Goal: Task Accomplishment & Management: Complete application form

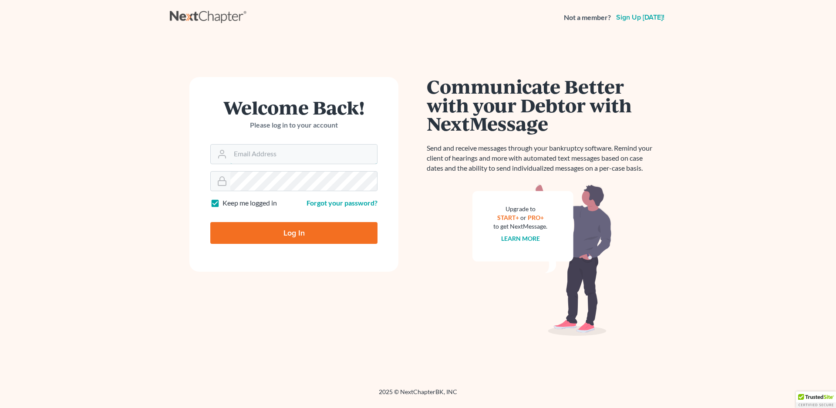
type input "[EMAIL_ADDRESS][DOMAIN_NAME]"
click at [283, 230] on input "Log In" at bounding box center [293, 233] width 167 height 22
type input "Thinking..."
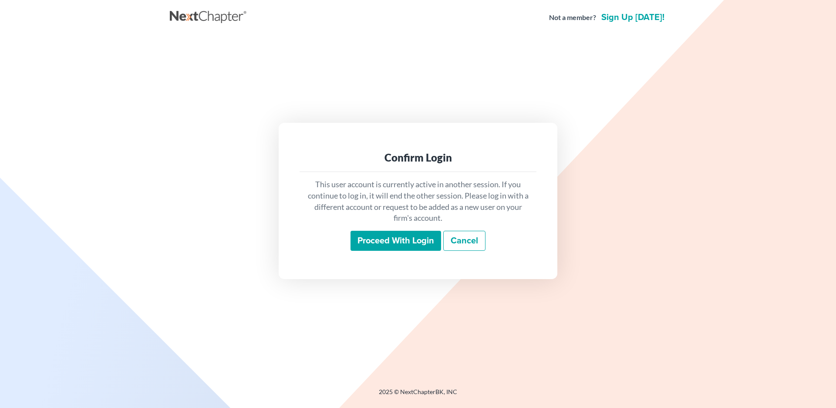
click at [406, 242] on input "Proceed with login" at bounding box center [396, 241] width 91 height 20
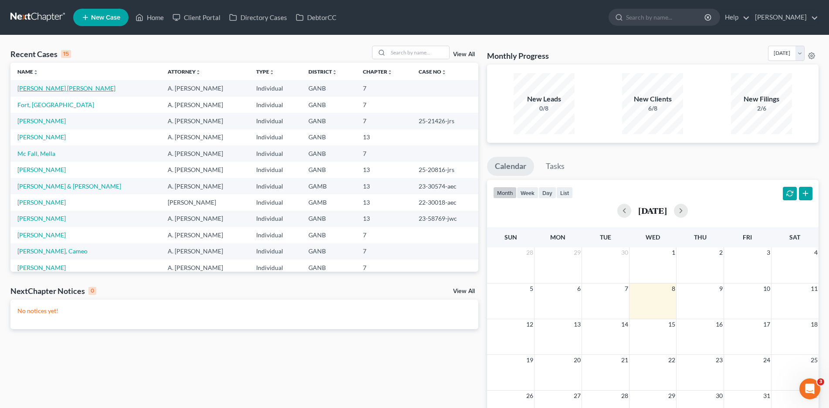
click at [45, 90] on link "[PERSON_NAME] [PERSON_NAME]" at bounding box center [66, 88] width 98 height 7
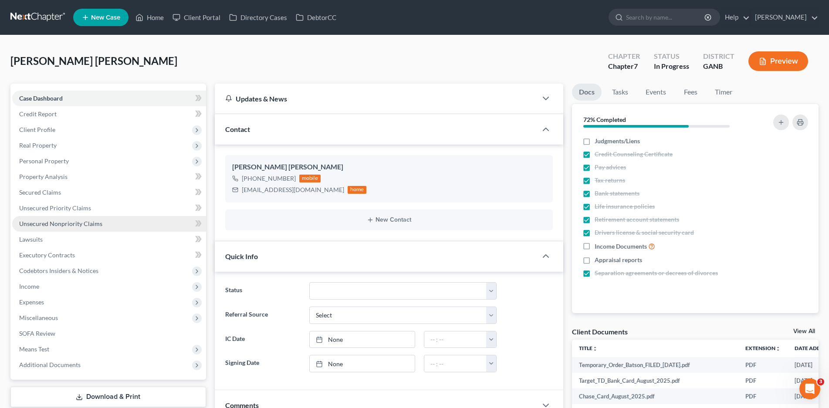
click at [58, 224] on span "Unsecured Nonpriority Claims" at bounding box center [60, 223] width 83 height 7
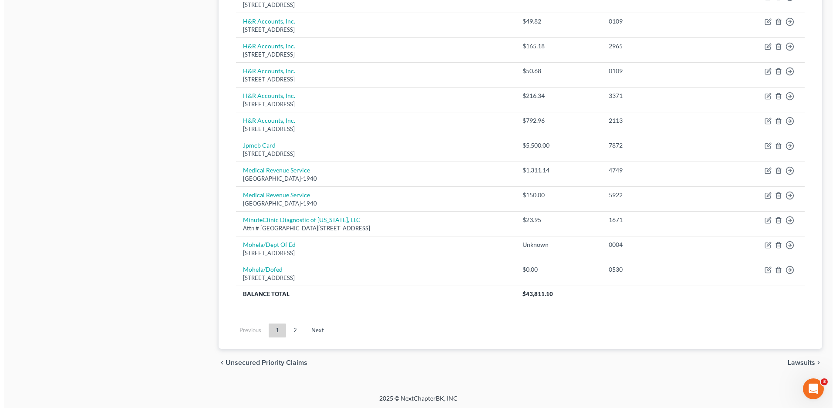
scroll to position [598, 0]
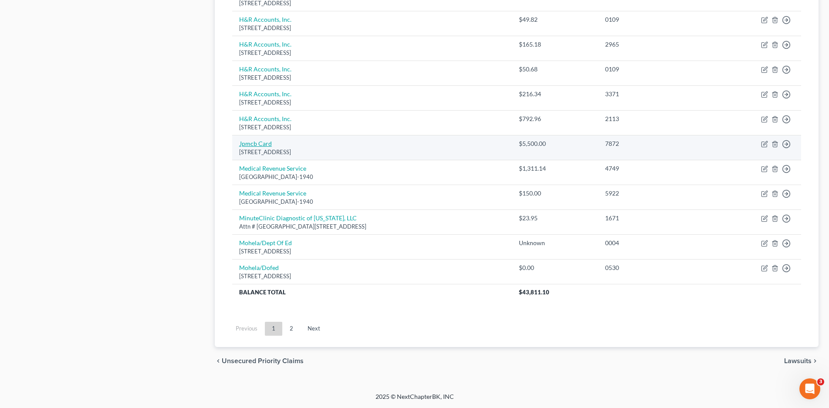
click at [254, 140] on link "Jpmcb Card" at bounding box center [255, 143] width 33 height 7
select select "7"
select select "2"
select select "0"
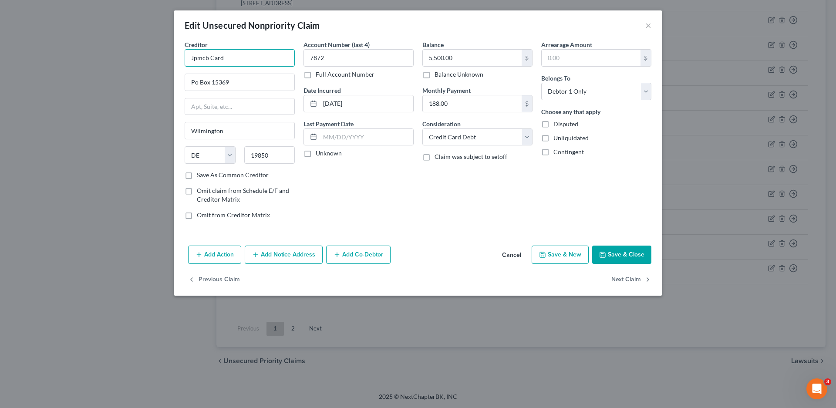
click at [227, 58] on input "Jpmcb Card" at bounding box center [240, 57] width 110 height 17
click at [230, 81] on div "[STREET_ADDRESS]" at bounding box center [237, 81] width 91 height 7
type input "JPMCB - Card Services"
type input "P.O Box 15369"
type input "19801"
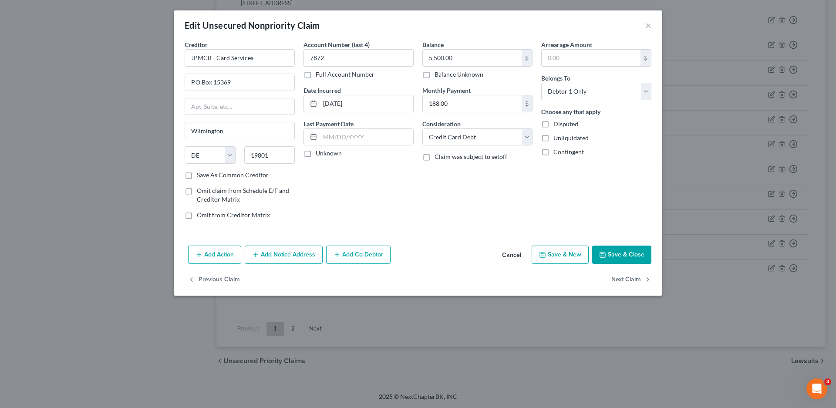
click at [316, 152] on label "Unknown" at bounding box center [329, 153] width 26 height 9
click at [319, 152] on input "Unknown" at bounding box center [322, 152] width 6 height 6
checkbox input "true"
click at [605, 248] on button "Save & Close" at bounding box center [622, 255] width 59 height 18
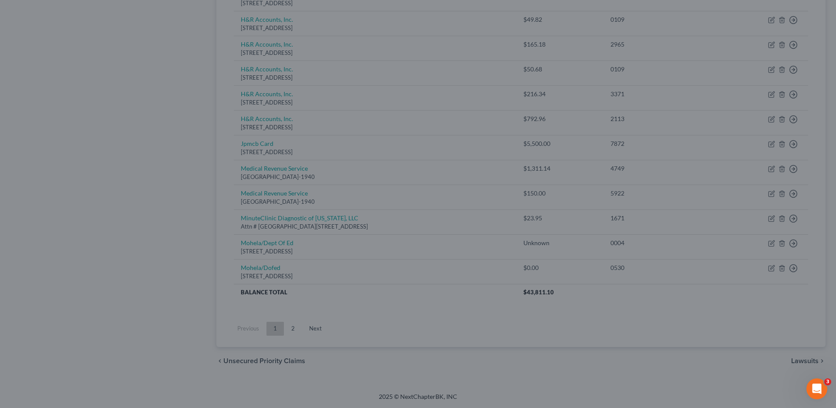
type input "0"
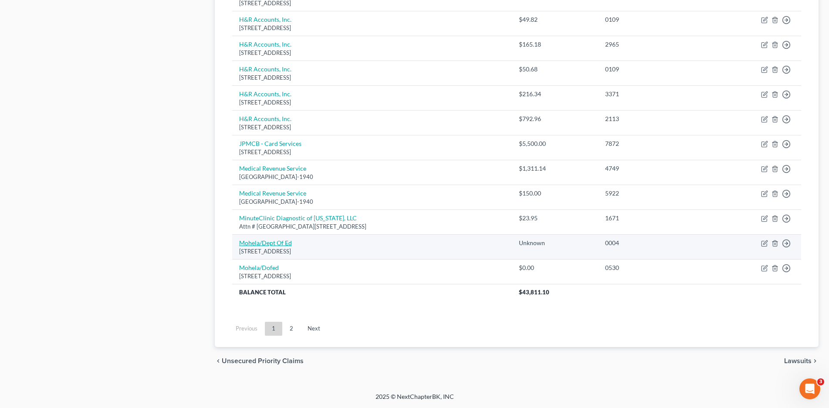
click at [272, 242] on link "Mohela/Dept Of Ed" at bounding box center [265, 242] width 53 height 7
select select "26"
select select "17"
select select "0"
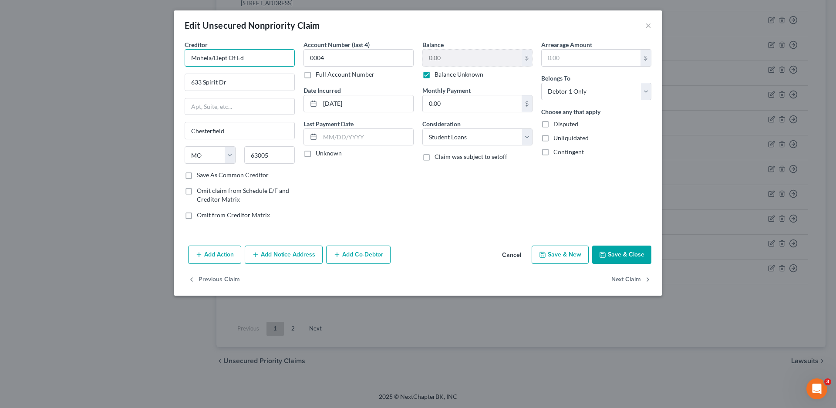
click at [262, 60] on input "Mohela/Dept Of Ed" at bounding box center [240, 57] width 110 height 17
click at [245, 79] on div "[STREET_ADDRESS]" at bounding box center [237, 81] width 91 height 7
type input "Mohela/Dept. of Education"
type input "[STREET_ADDRESS]"
click at [316, 152] on label "Unknown" at bounding box center [329, 153] width 26 height 9
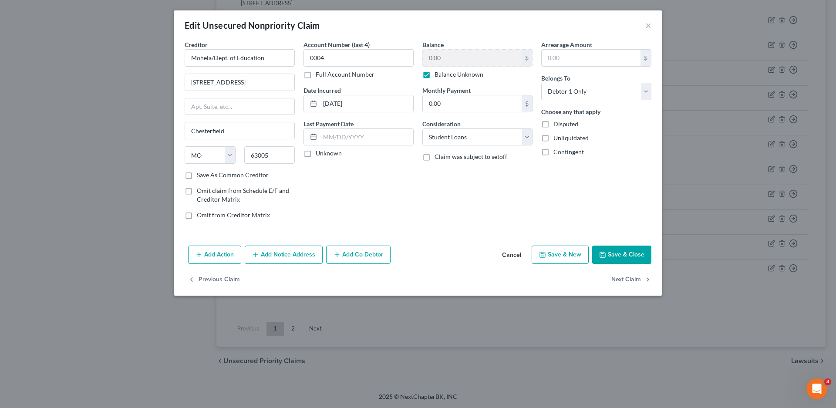
click at [319, 152] on input "Unknown" at bounding box center [322, 152] width 6 height 6
checkbox input "true"
drag, startPoint x: 610, startPoint y: 252, endPoint x: 613, endPoint y: 256, distance: 5.2
click at [610, 252] on button "Save & Close" at bounding box center [622, 255] width 59 height 18
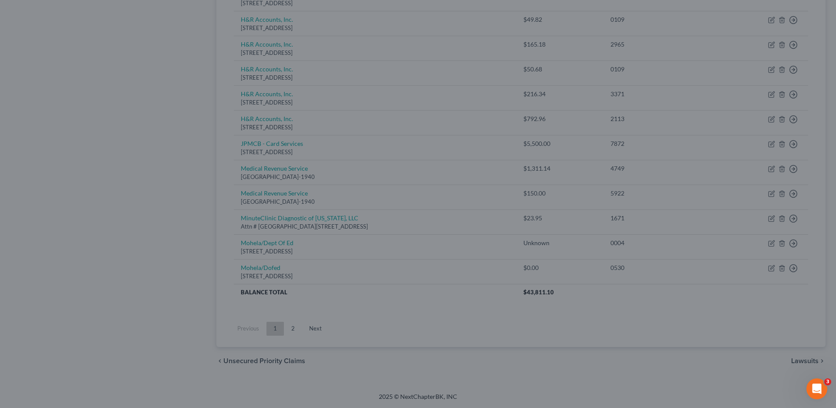
type input "0"
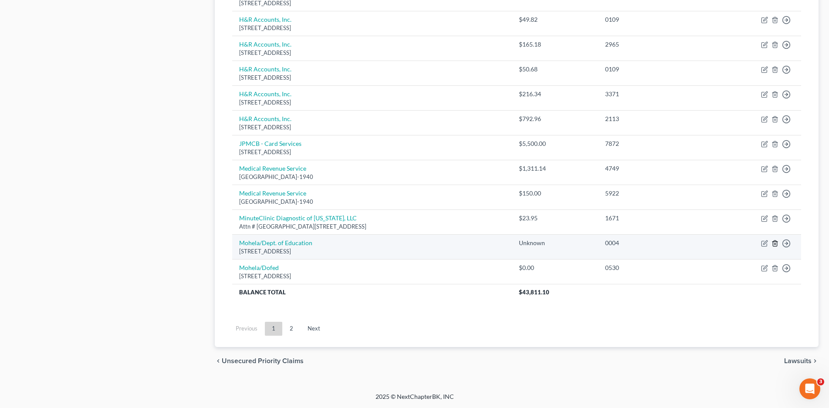
click at [775, 244] on line "button" at bounding box center [775, 244] width 0 height 2
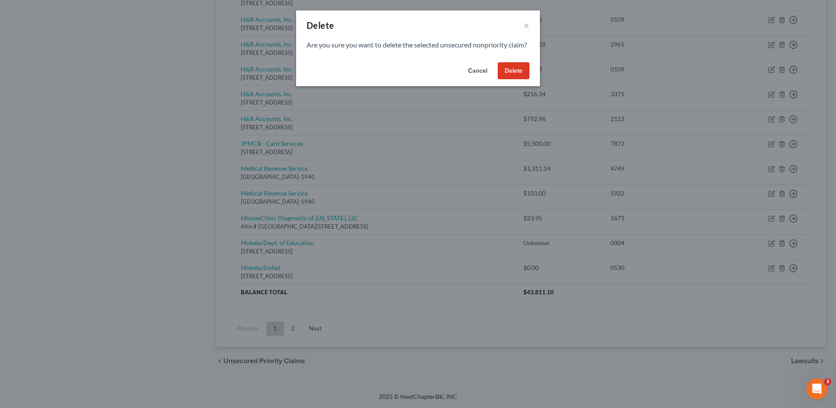
click at [525, 80] on button "Delete" at bounding box center [514, 70] width 32 height 17
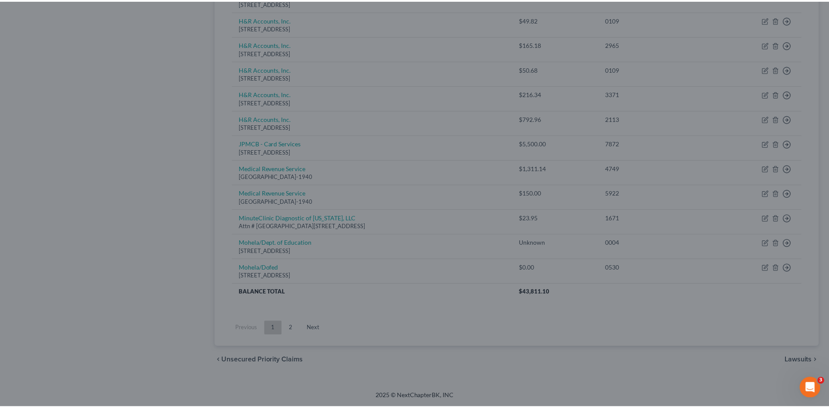
scroll to position [573, 0]
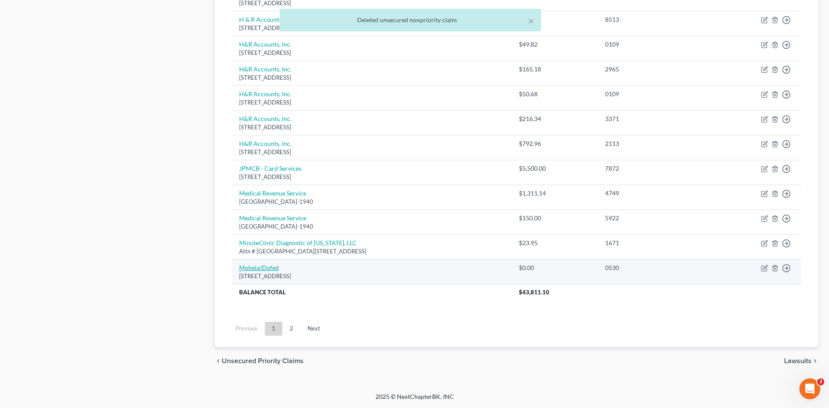
click at [255, 268] on link "Mohela/Dofed" at bounding box center [259, 267] width 40 height 7
select select "26"
select select "17"
select select "0"
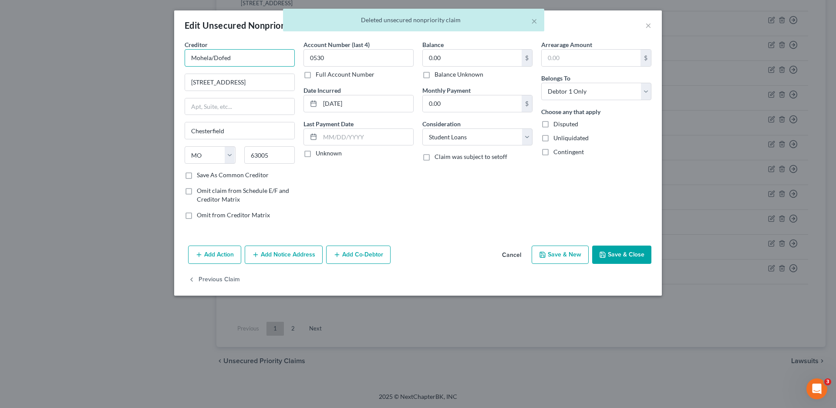
click at [248, 63] on input "Mohela/Dofed" at bounding box center [240, 57] width 110 height 17
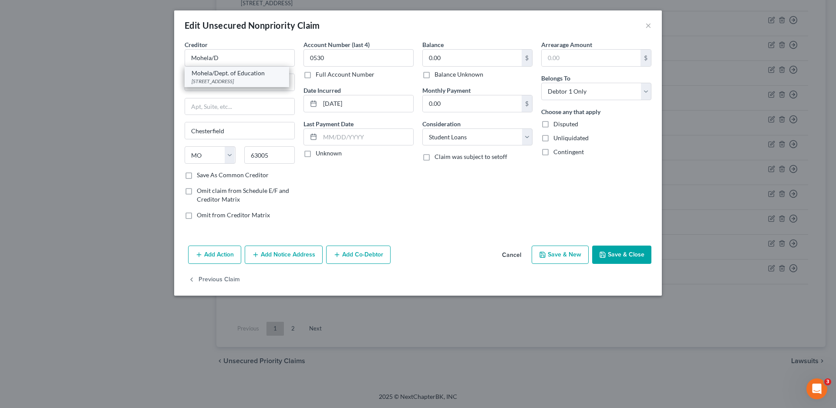
click at [244, 79] on div "[STREET_ADDRESS]" at bounding box center [237, 81] width 91 height 7
type input "Mohela/Dept. of Education"
click at [316, 152] on label "Unknown" at bounding box center [329, 153] width 26 height 9
click at [319, 152] on input "Unknown" at bounding box center [322, 152] width 6 height 6
checkbox input "true"
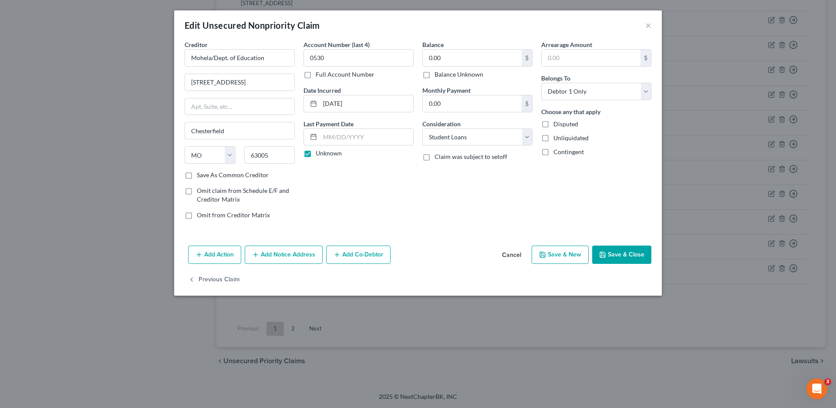
click at [618, 257] on button "Save & Close" at bounding box center [622, 255] width 59 height 18
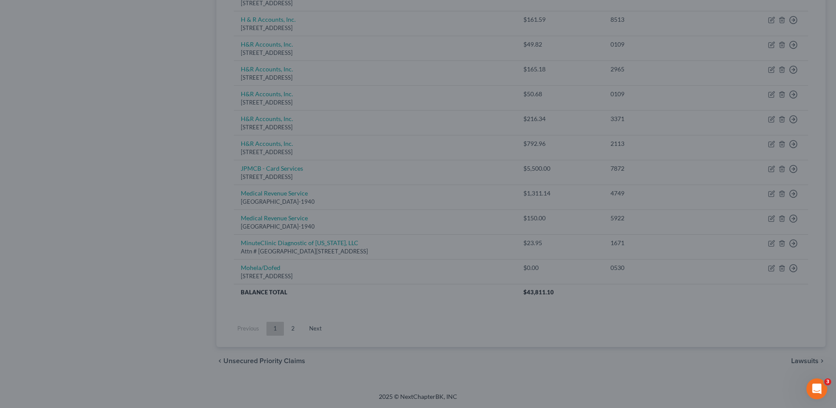
type input "0"
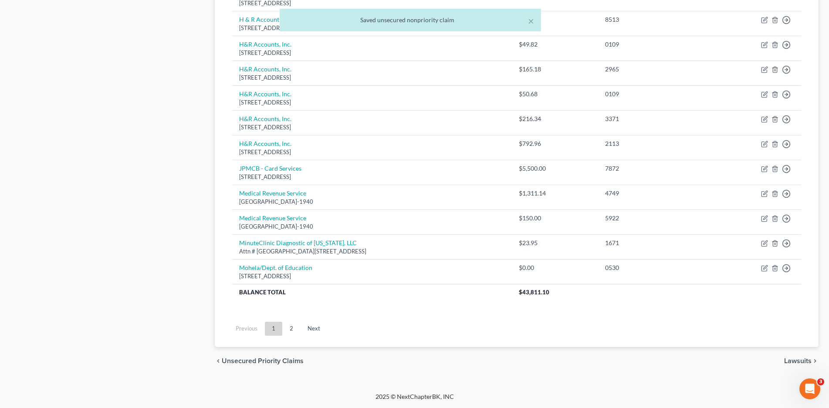
click at [294, 331] on link "2" at bounding box center [291, 329] width 17 height 14
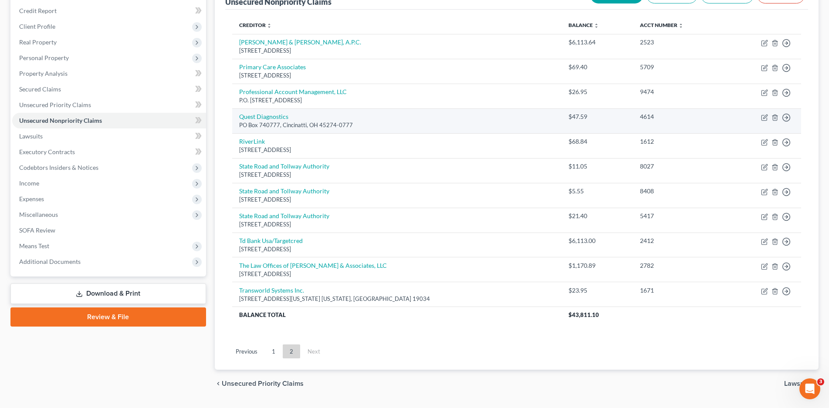
scroll to position [126, 0]
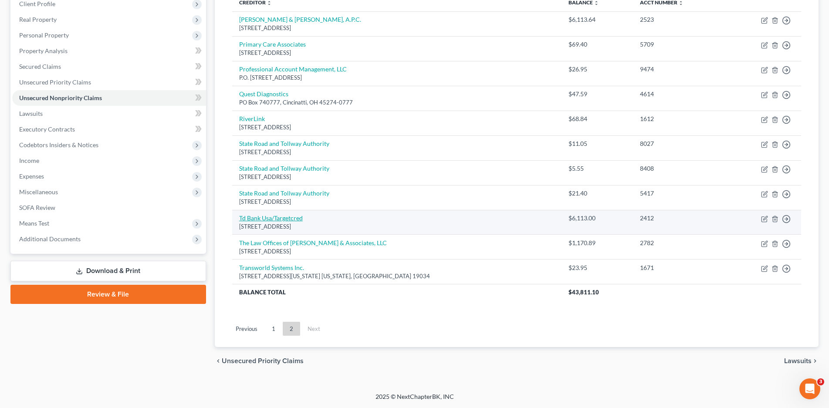
click at [300, 219] on link "Td Bank Usa/Targetcred" at bounding box center [271, 217] width 64 height 7
select select "24"
select select "2"
select select "0"
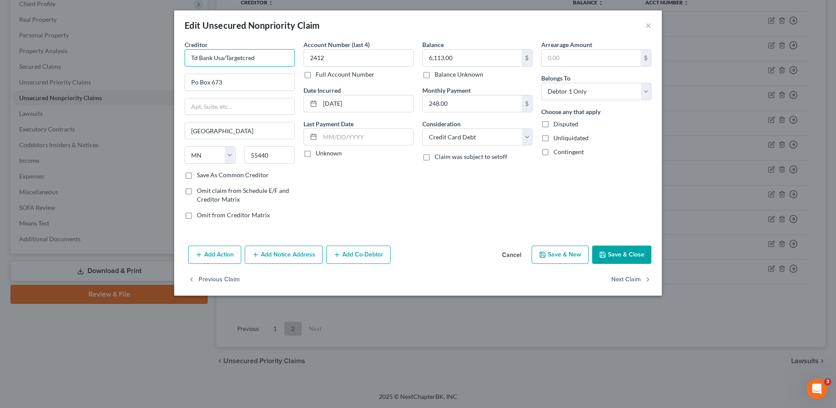
click at [268, 61] on input "Td Bank Usa/Targetcred" at bounding box center [240, 57] width 110 height 17
type input "T"
click at [251, 74] on div "TD Bank USA/Target Credit" at bounding box center [237, 73] width 91 height 9
type input "TD Bank USA/Target Credit"
type input "P.O. Box 1470"
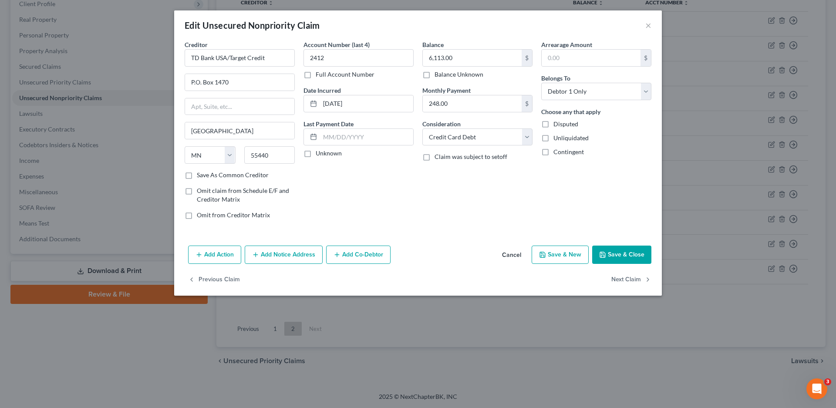
click at [305, 160] on div "Account Number (last 4) 2412 Full Account Number Date Incurred [DATE] Last Paym…" at bounding box center [358, 133] width 119 height 186
click at [316, 154] on label "Unknown" at bounding box center [329, 153] width 26 height 9
click at [319, 154] on input "Unknown" at bounding box center [322, 152] width 6 height 6
checkbox input "true"
click at [634, 256] on button "Save & Close" at bounding box center [622, 255] width 59 height 18
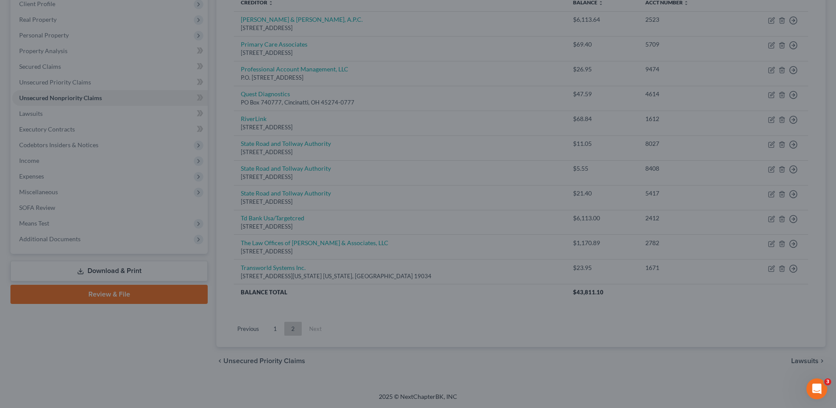
type input "0"
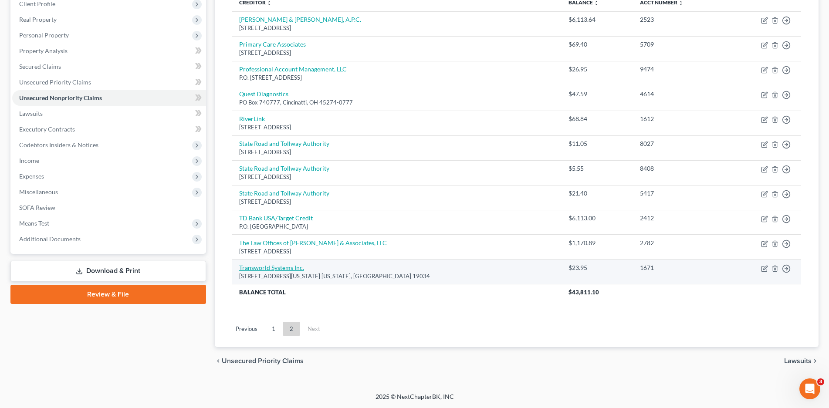
click at [284, 271] on link "Transworld Systems Inc." at bounding box center [271, 267] width 65 height 7
select select "39"
select select "1"
select select "0"
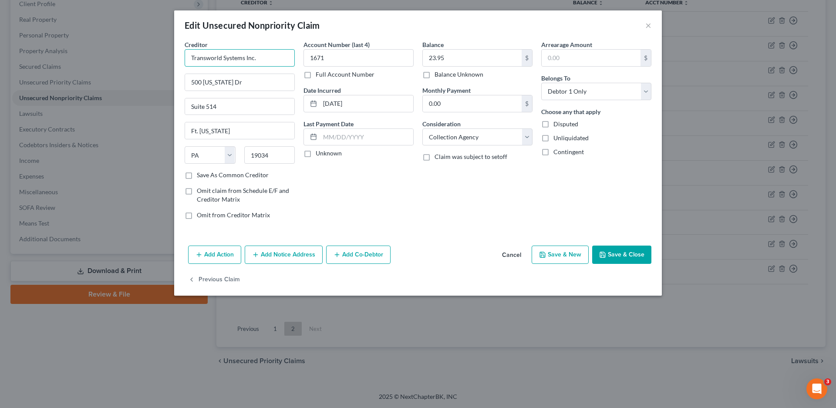
click at [268, 56] on input "Transworld Systems Inc." at bounding box center [240, 57] width 110 height 17
type input "Transworld Systems Inc."
click at [197, 176] on label "Save As Common Creditor" at bounding box center [233, 175] width 72 height 9
click at [200, 176] on input "Save As Common Creditor" at bounding box center [203, 174] width 6 height 6
click at [612, 250] on button "Save & Close" at bounding box center [622, 255] width 59 height 18
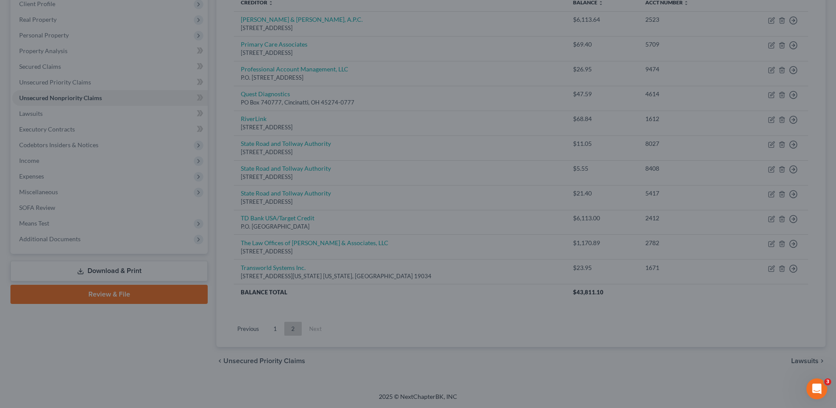
checkbox input "false"
type input "0"
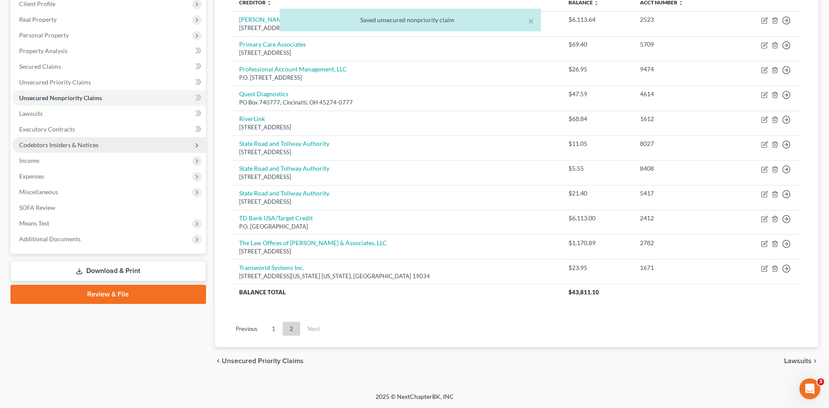
click at [56, 148] on span "Codebtors Insiders & Notices" at bounding box center [58, 144] width 79 height 7
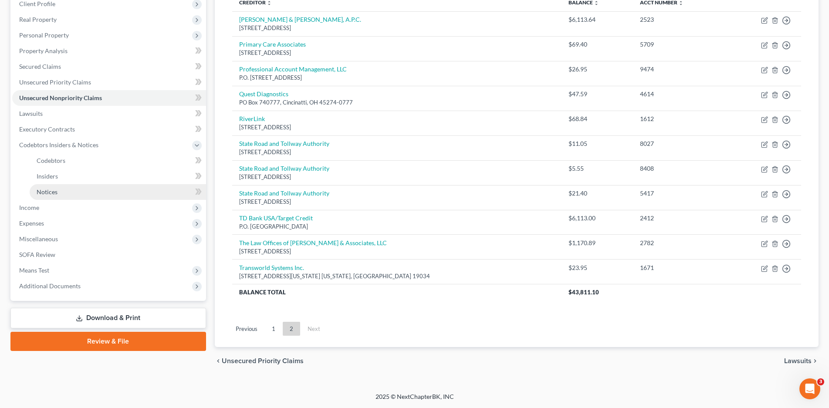
click at [54, 189] on span "Notices" at bounding box center [47, 191] width 21 height 7
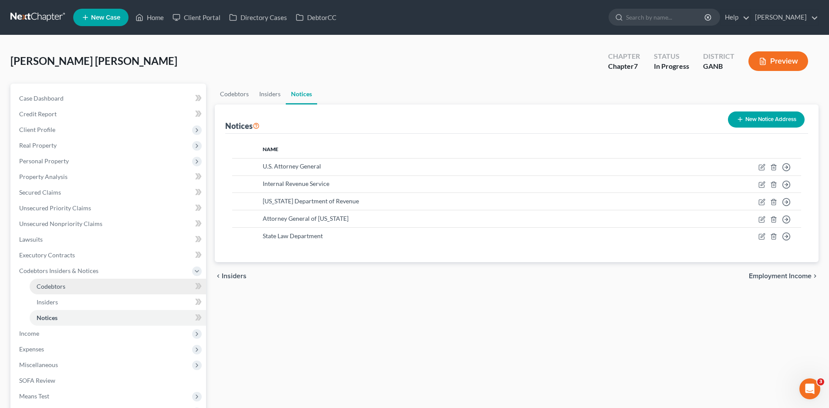
click at [63, 283] on span "Codebtors" at bounding box center [51, 286] width 29 height 7
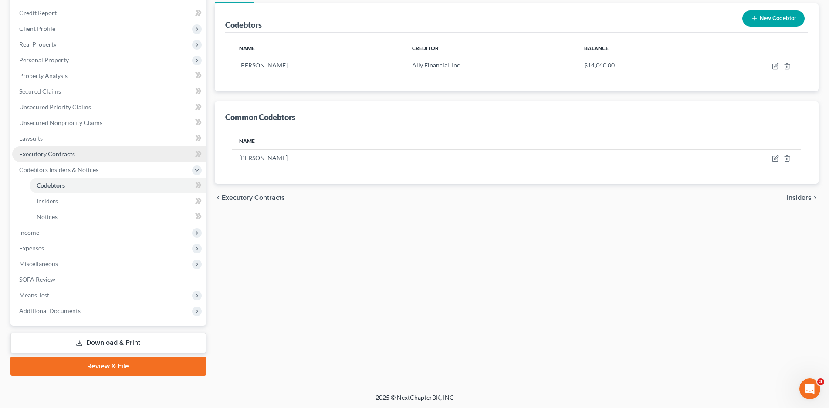
scroll to position [102, 0]
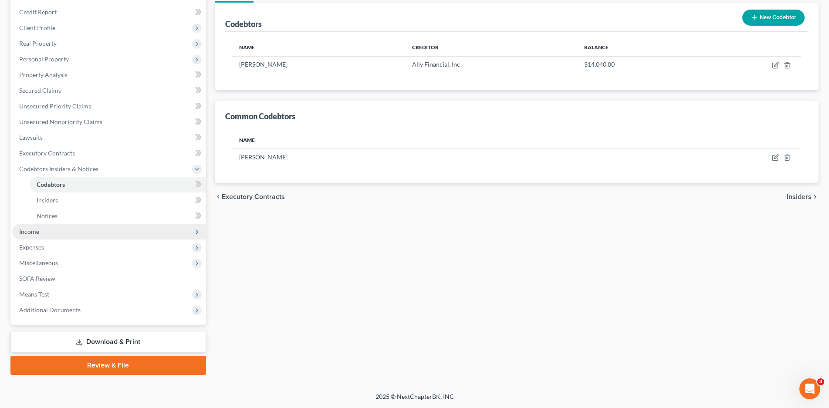
click at [30, 232] on span "Income" at bounding box center [29, 231] width 20 height 7
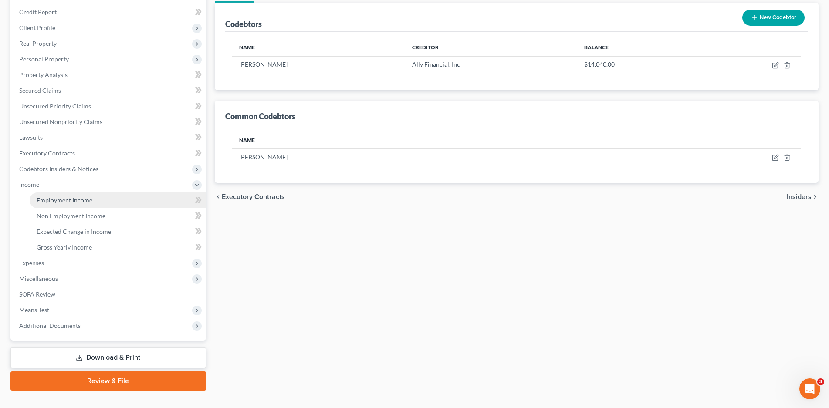
click at [58, 199] on span "Employment Income" at bounding box center [65, 199] width 56 height 7
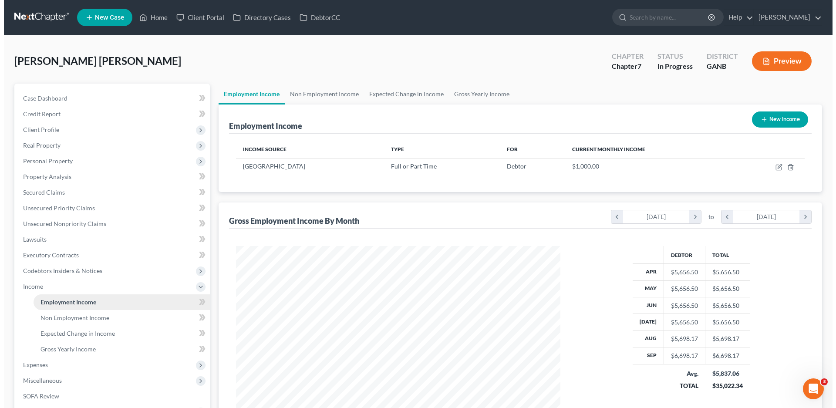
scroll to position [162, 342]
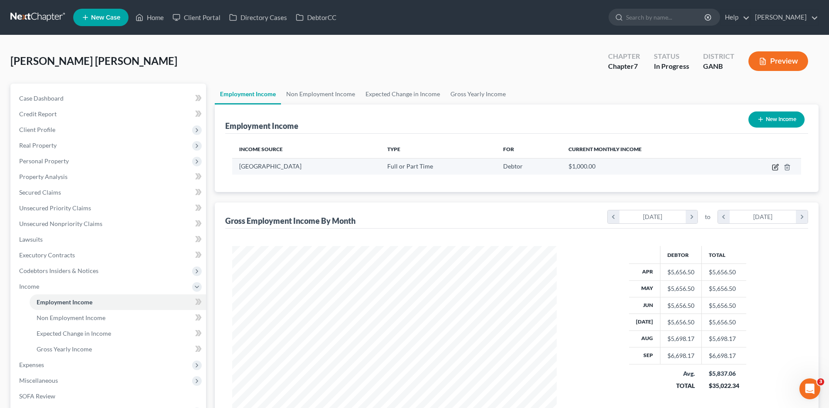
click at [773, 167] on icon "button" at bounding box center [775, 167] width 7 height 7
select select "0"
select select "10"
select select "0"
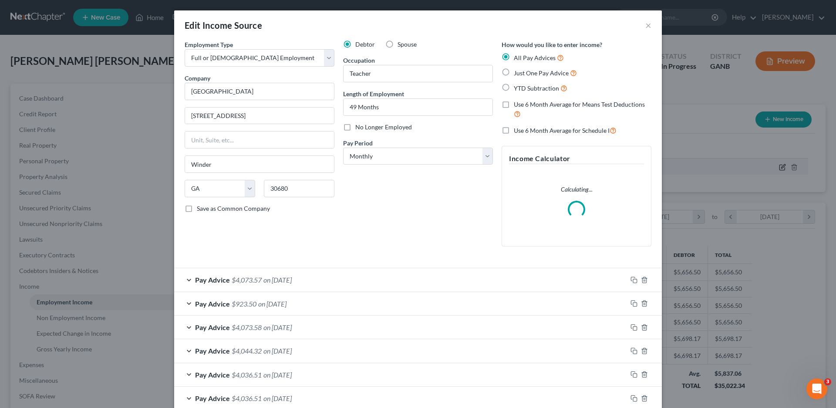
scroll to position [164, 345]
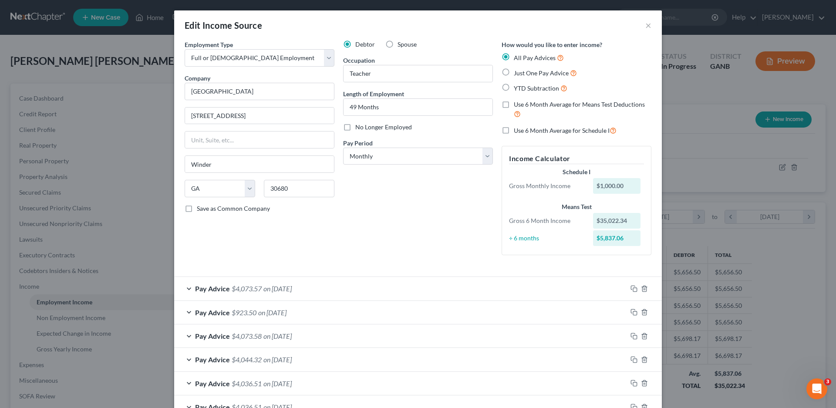
click at [514, 106] on label "Use 6 Month Average for Means Test Deductions" at bounding box center [583, 109] width 138 height 19
click at [518, 106] on input "Use 6 Month Average for Means Test Deductions" at bounding box center [521, 103] width 6 height 6
checkbox input "true"
click at [514, 131] on label "Use 6 Month Average for Schedule I" at bounding box center [565, 130] width 103 height 10
click at [518, 131] on input "Use 6 Month Average for Schedule I" at bounding box center [521, 128] width 6 height 6
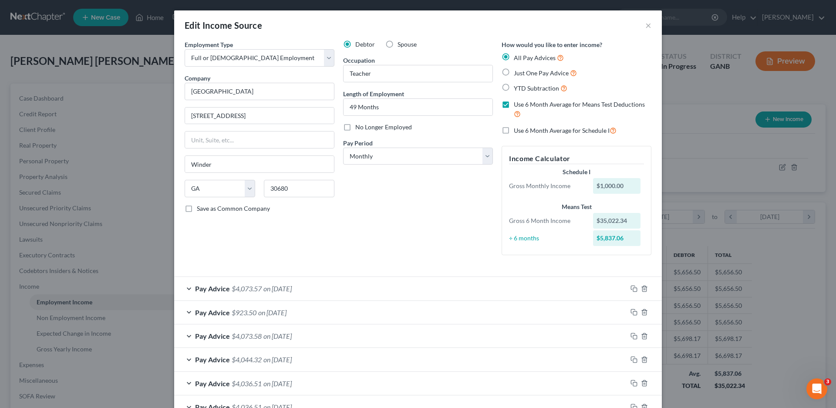
checkbox input "true"
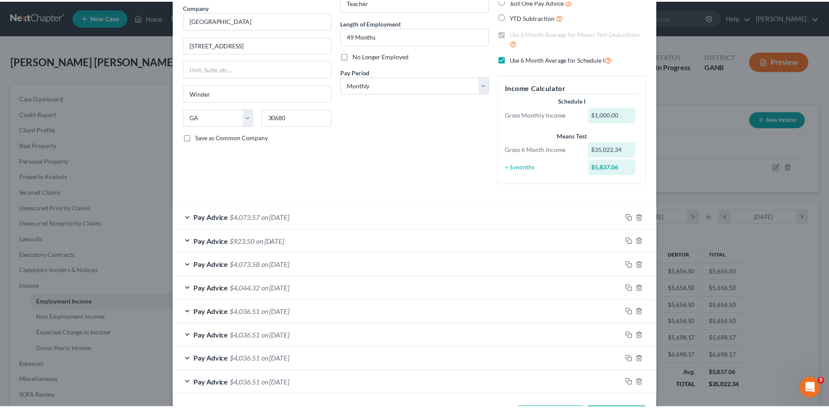
scroll to position [106, 0]
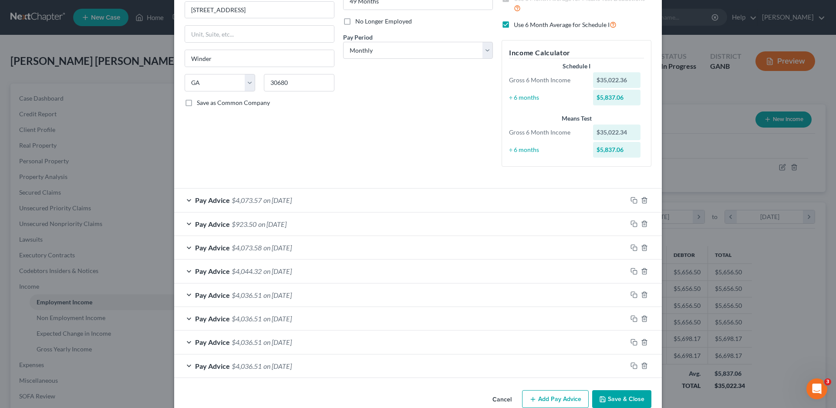
click at [622, 378] on div "Pay Advice $4,036.51 on [DATE]" at bounding box center [418, 367] width 488 height 24
click at [610, 397] on button "Save & Close" at bounding box center [622, 399] width 59 height 18
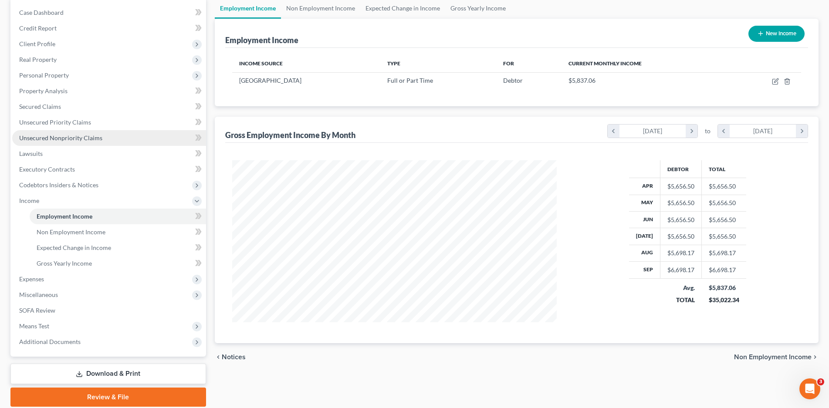
scroll to position [87, 0]
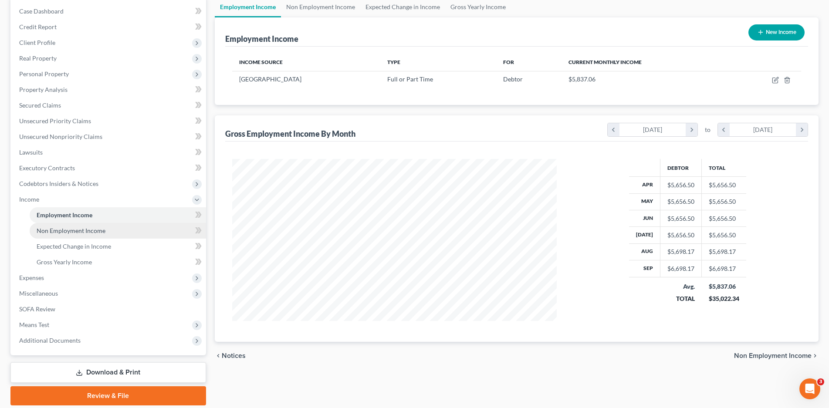
click at [86, 231] on span "Non Employment Income" at bounding box center [71, 230] width 69 height 7
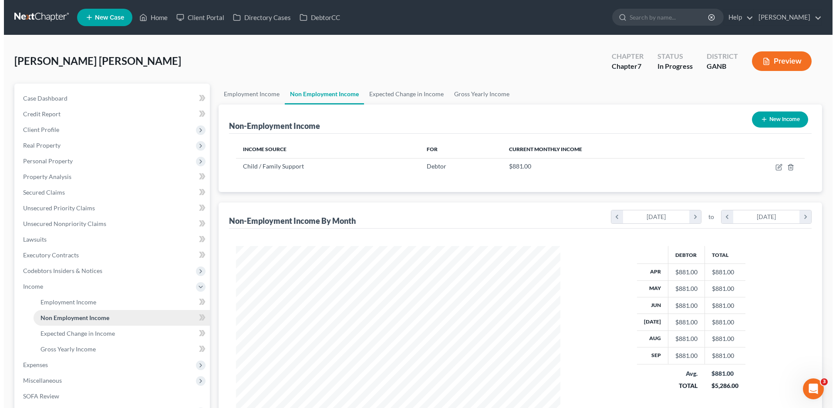
scroll to position [162, 342]
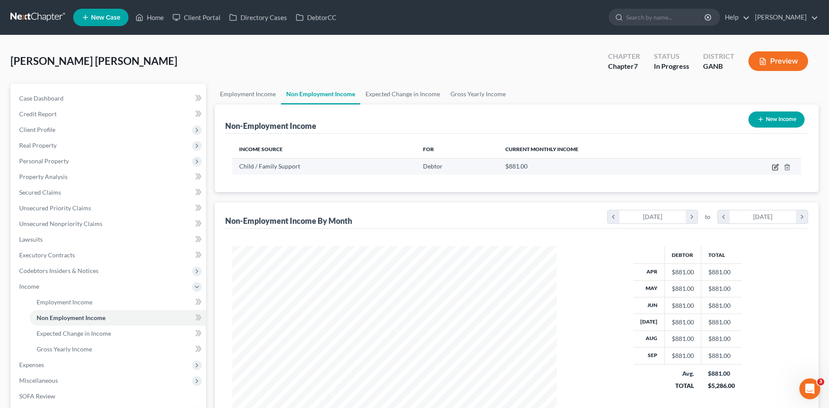
click at [775, 167] on icon "button" at bounding box center [775, 167] width 7 height 7
select select "7"
select select "0"
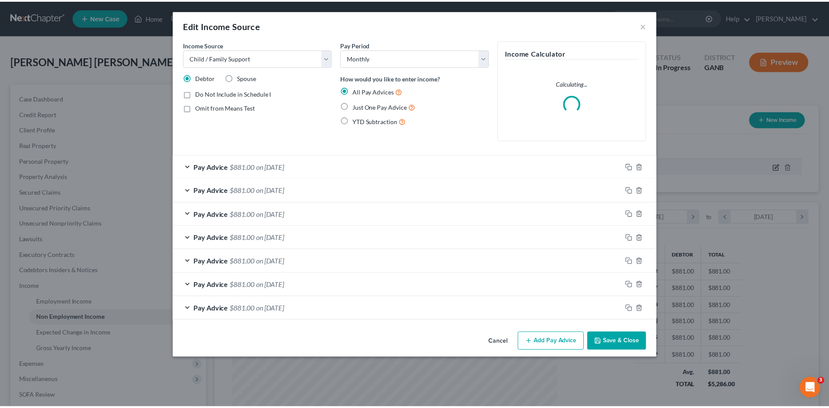
scroll to position [164, 345]
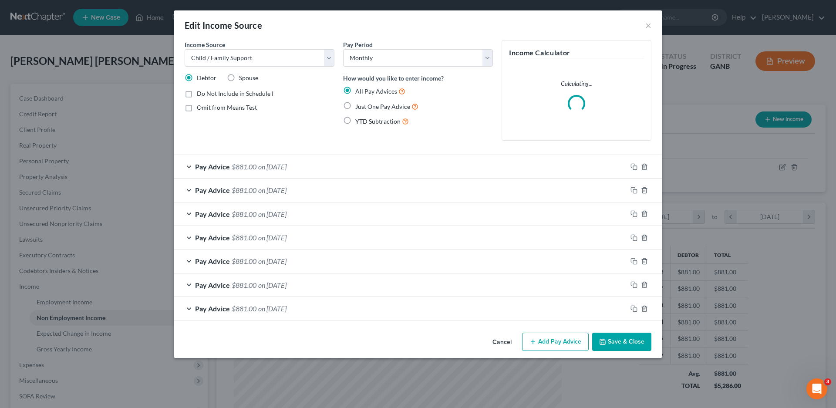
click at [197, 109] on label "Omit from Means Test" at bounding box center [227, 107] width 60 height 9
click at [200, 109] on input "Omit from Means Test" at bounding box center [203, 106] width 6 height 6
checkbox input "true"
click at [628, 337] on button "Save & Close" at bounding box center [622, 342] width 59 height 18
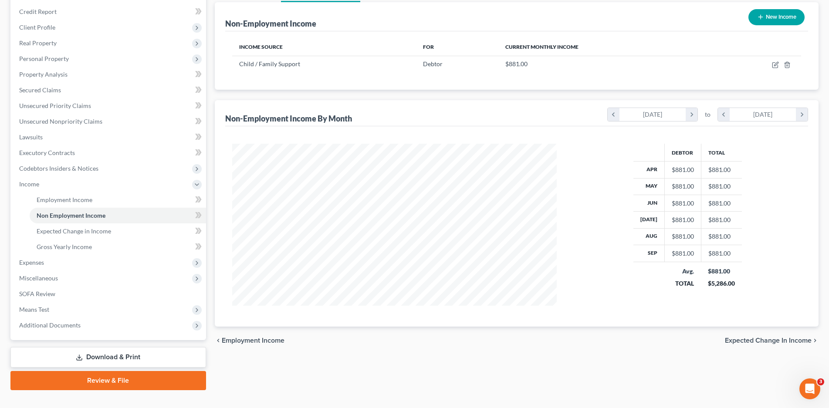
scroll to position [118, 0]
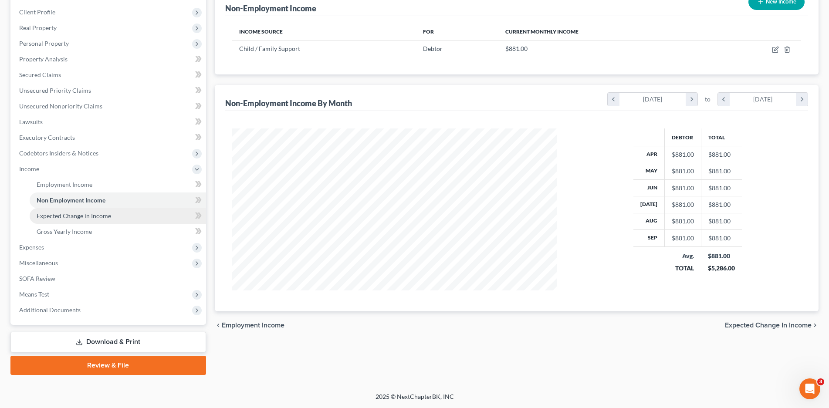
click at [66, 217] on span "Expected Change in Income" at bounding box center [74, 215] width 74 height 7
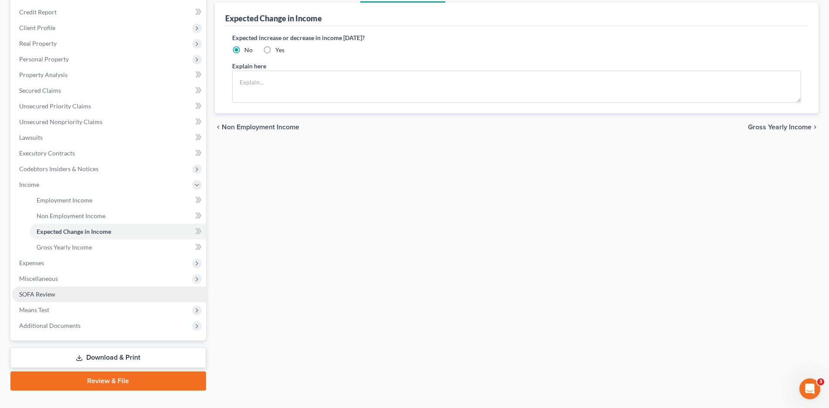
scroll to position [118, 0]
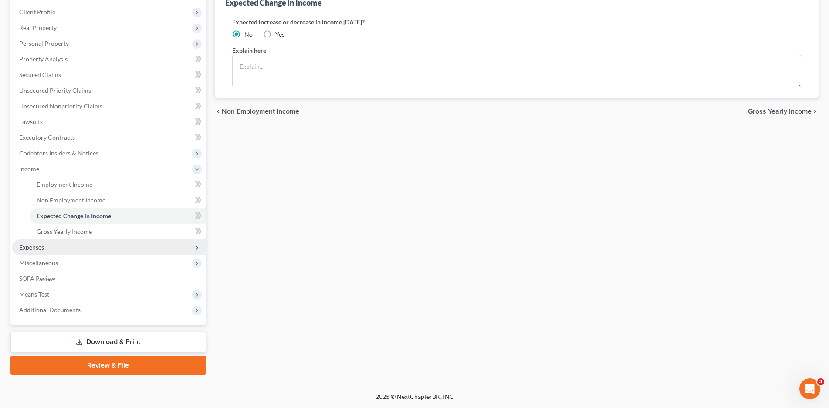
click at [34, 250] on span "Expenses" at bounding box center [31, 247] width 25 height 7
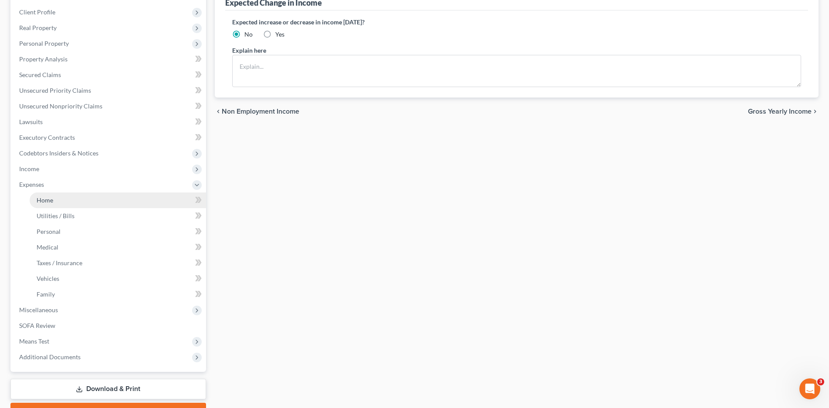
click at [58, 201] on link "Home" at bounding box center [118, 201] width 176 height 16
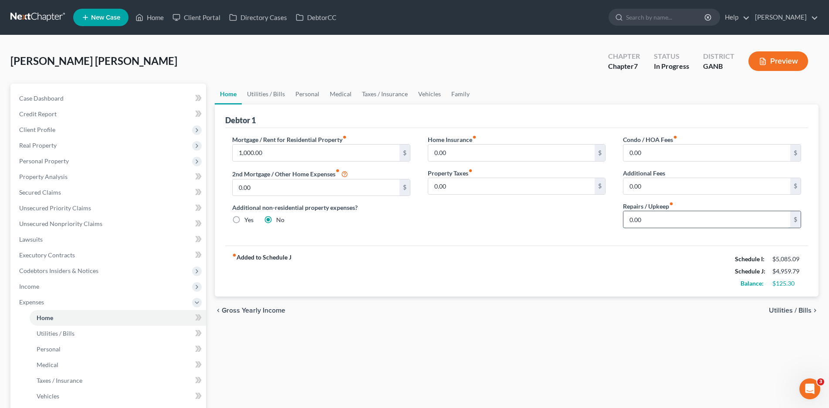
click at [636, 222] on input "0.00" at bounding box center [706, 219] width 167 height 17
type input "100.00"
click at [461, 94] on link "Family" at bounding box center [460, 94] width 29 height 21
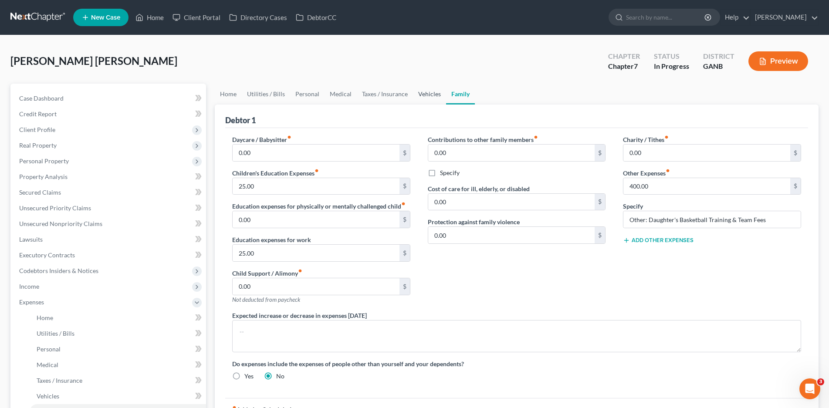
click at [416, 94] on link "Vehicles" at bounding box center [429, 94] width 33 height 21
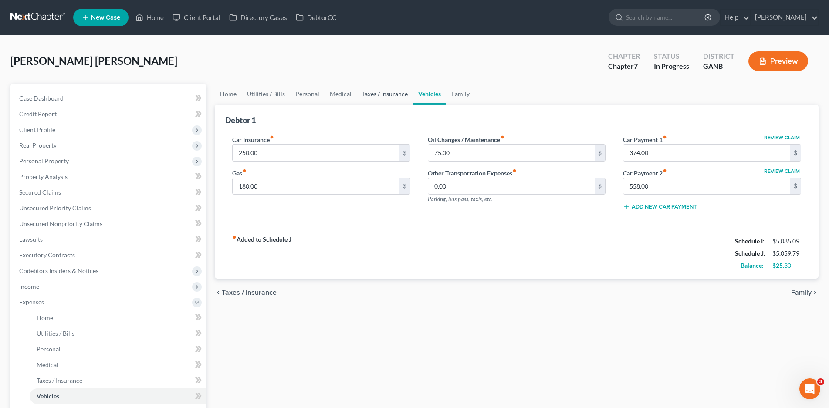
click at [386, 95] on link "Taxes / Insurance" at bounding box center [385, 94] width 56 height 21
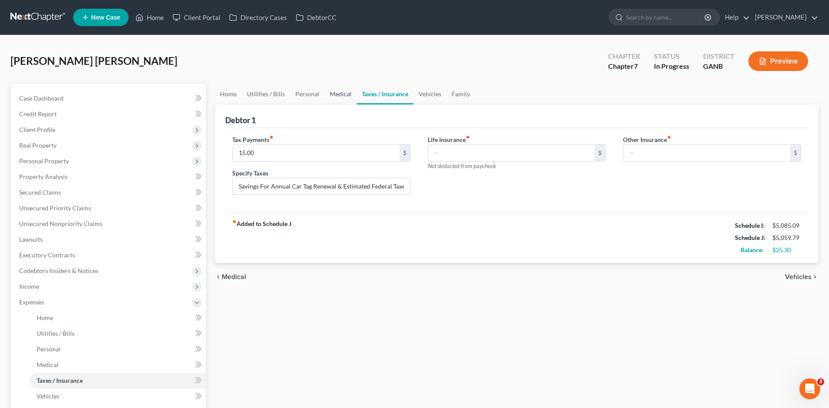
click at [333, 94] on link "Medical" at bounding box center [341, 94] width 32 height 21
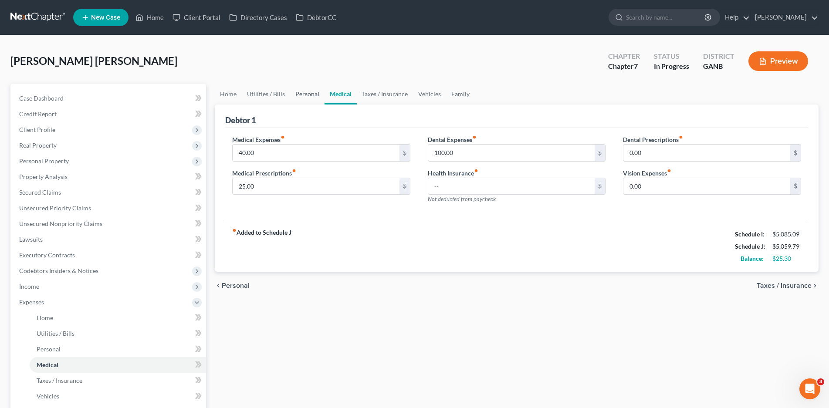
click at [295, 95] on link "Personal" at bounding box center [307, 94] width 34 height 21
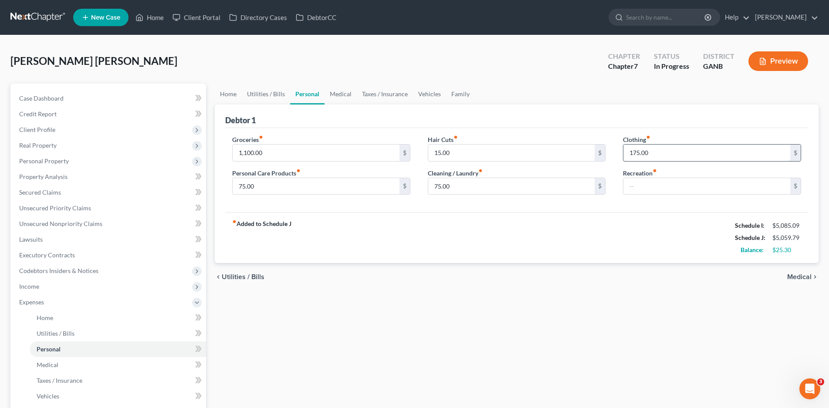
click at [649, 153] on input "175.00" at bounding box center [706, 153] width 167 height 17
type input "100.00"
click at [265, 92] on link "Utilities / Bills" at bounding box center [266, 94] width 48 height 21
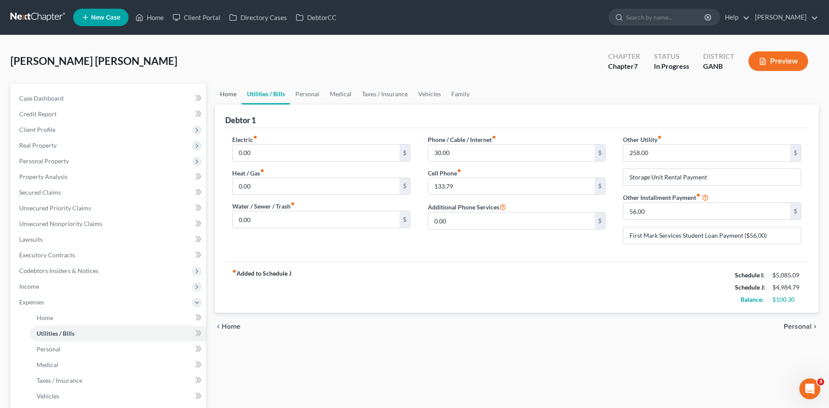
click at [229, 96] on link "Home" at bounding box center [228, 94] width 27 height 21
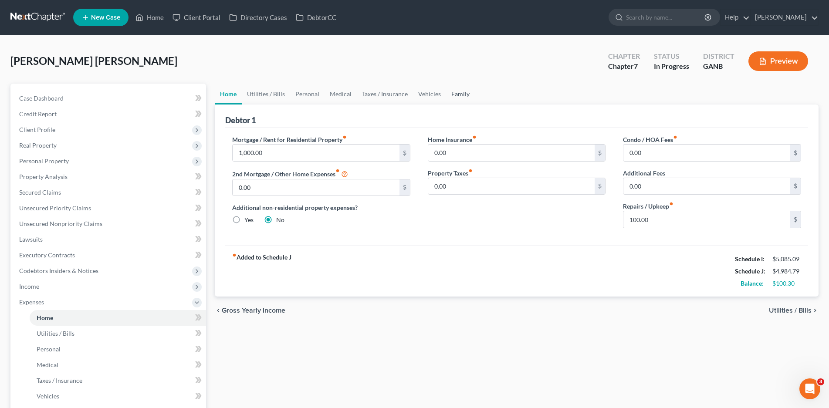
click at [466, 94] on link "Family" at bounding box center [460, 94] width 29 height 21
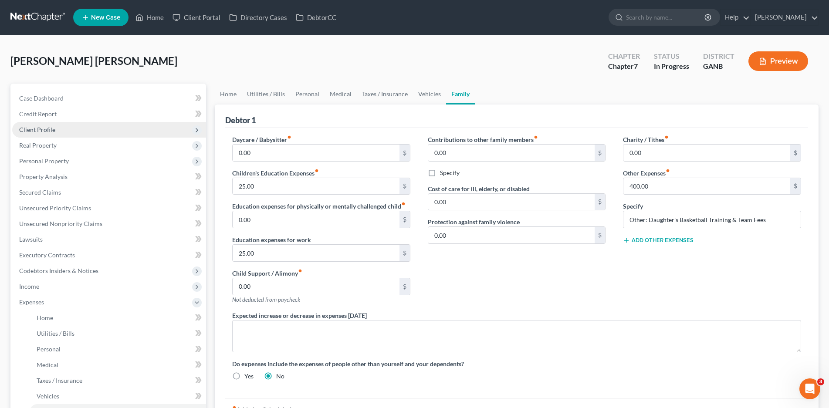
click at [39, 129] on span "Client Profile" at bounding box center [37, 129] width 36 height 7
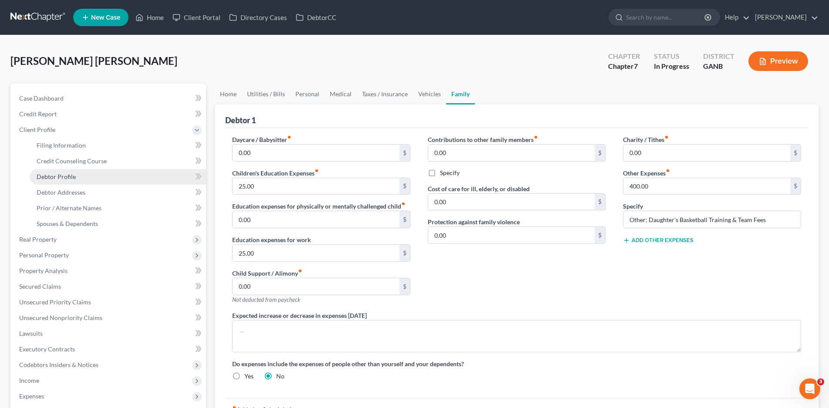
click at [65, 172] on link "Debtor Profile" at bounding box center [118, 177] width 176 height 16
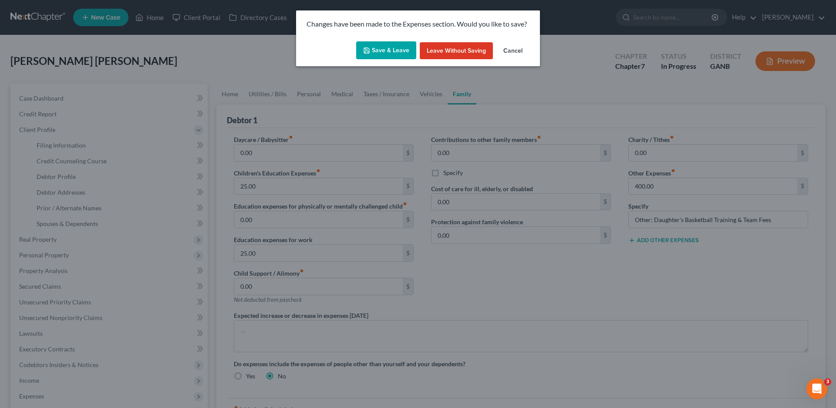
click at [388, 52] on button "Save & Leave" at bounding box center [386, 50] width 60 height 18
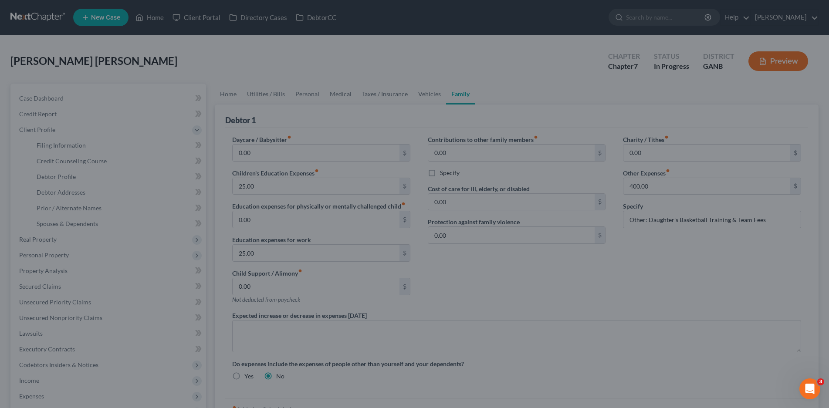
select select "2"
select select "4"
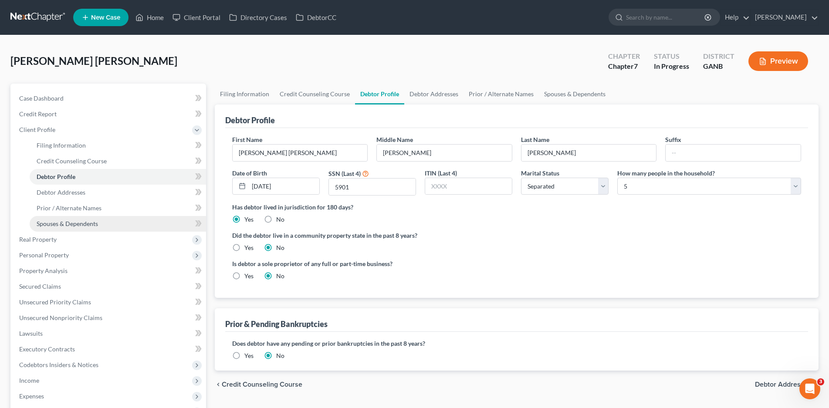
click at [67, 224] on span "Spouses & Dependents" at bounding box center [67, 223] width 61 height 7
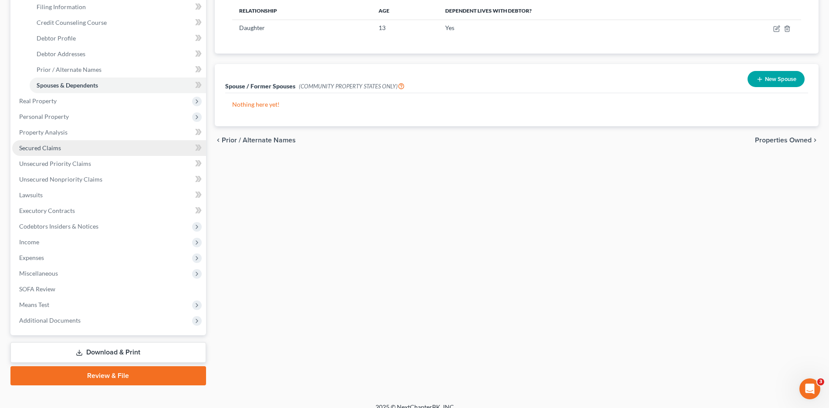
scroll to position [149, 0]
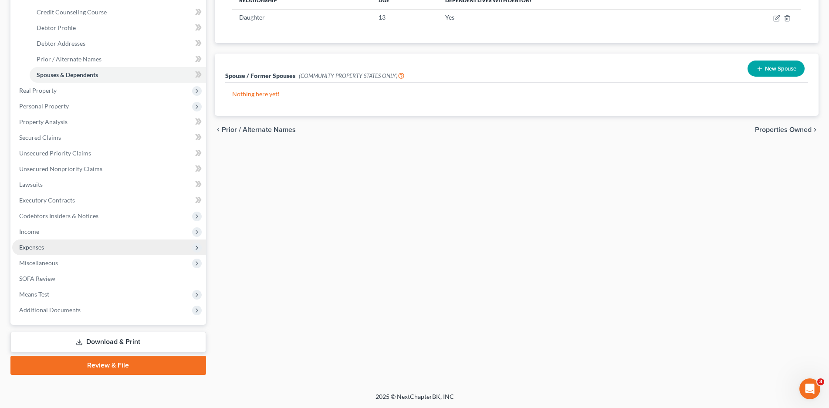
click at [37, 250] on span "Expenses" at bounding box center [31, 247] width 25 height 7
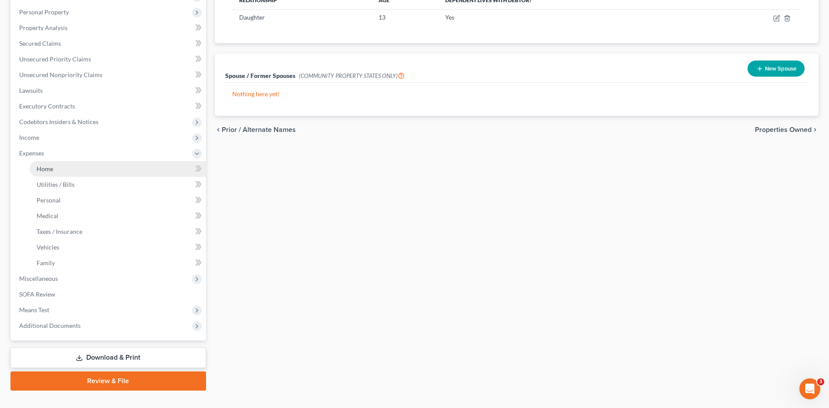
click at [41, 171] on span "Home" at bounding box center [45, 168] width 17 height 7
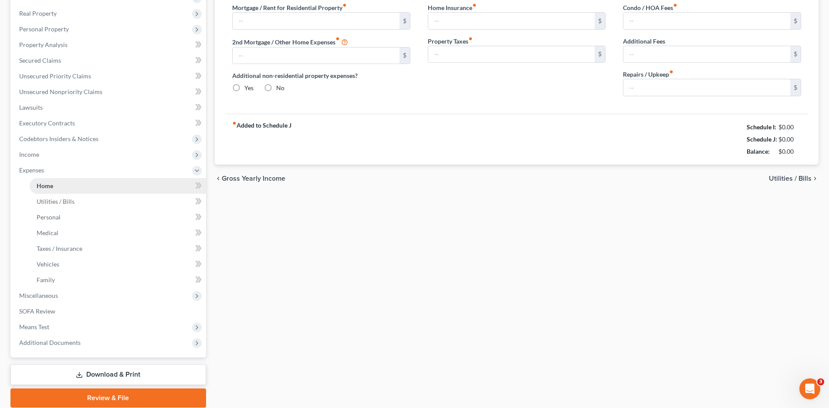
type input "1,000.00"
type input "0.00"
radio input "true"
type input "0.00"
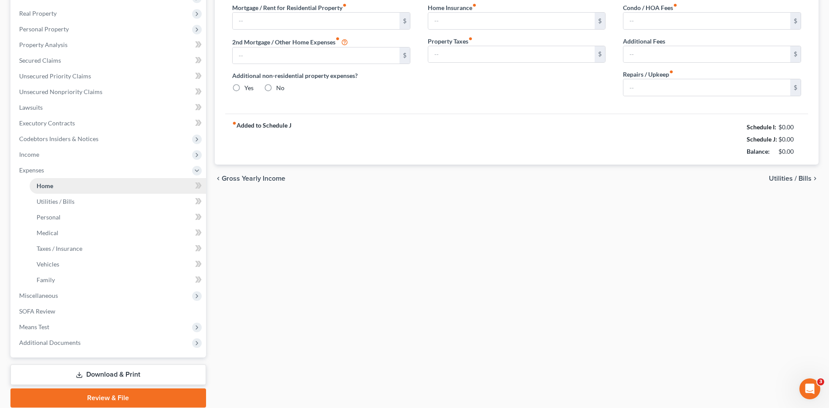
type input "0.00"
type input "100.00"
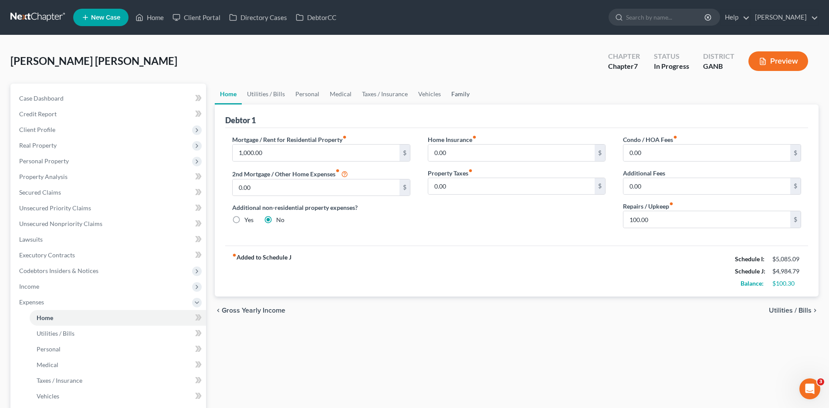
click at [461, 92] on link "Family" at bounding box center [460, 94] width 29 height 21
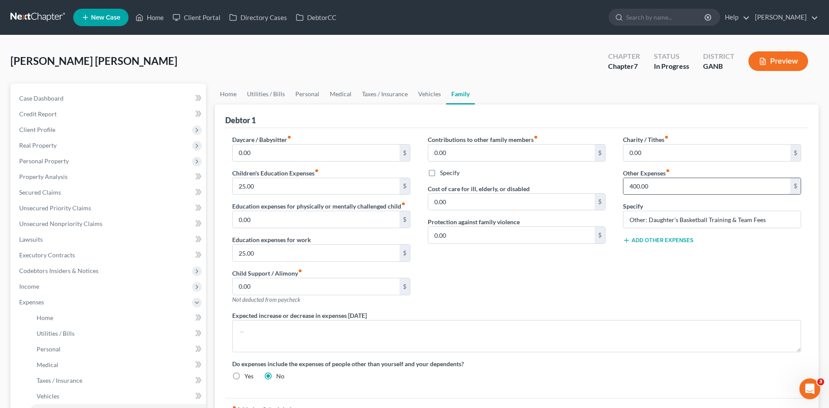
click at [653, 188] on input "400.00" at bounding box center [706, 186] width 167 height 17
type input "200.00"
click at [250, 186] on input "25.00" at bounding box center [316, 186] width 167 height 17
click at [252, 255] on input "25.00" at bounding box center [316, 253] width 167 height 17
click at [226, 92] on link "Home" at bounding box center [228, 94] width 27 height 21
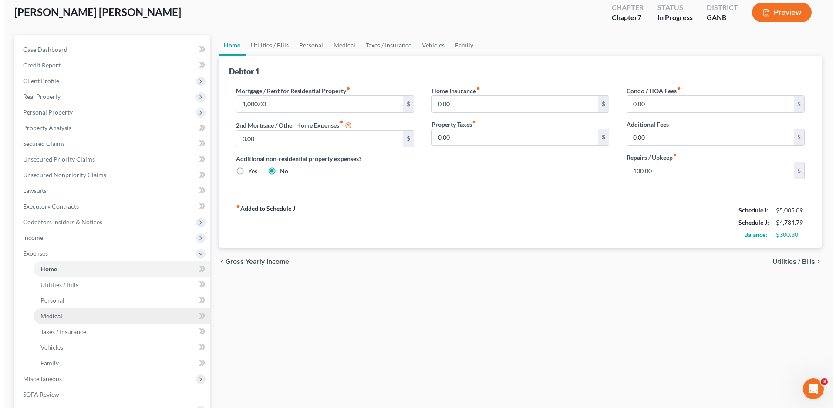
scroll to position [131, 0]
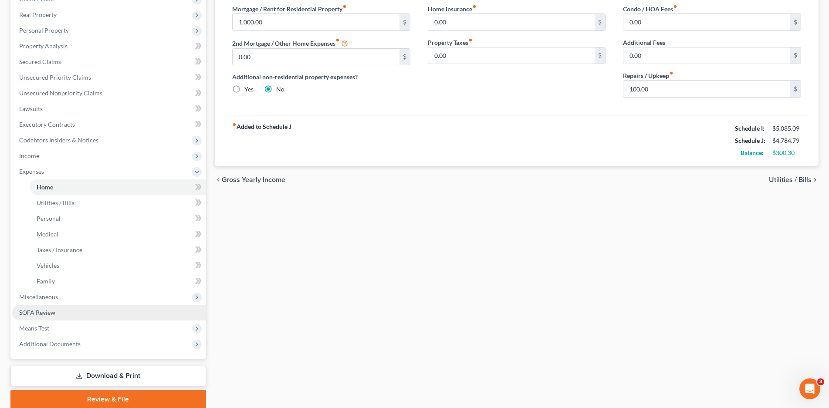
click at [37, 314] on span "SOFA Review" at bounding box center [37, 312] width 36 height 7
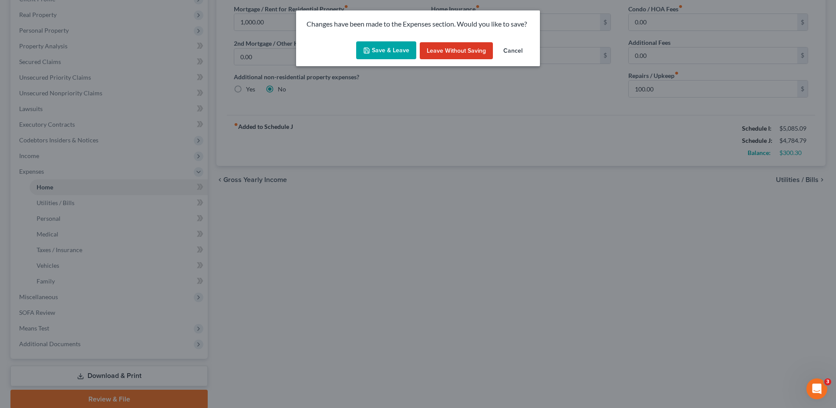
click at [387, 49] on button "Save & Leave" at bounding box center [386, 50] width 60 height 18
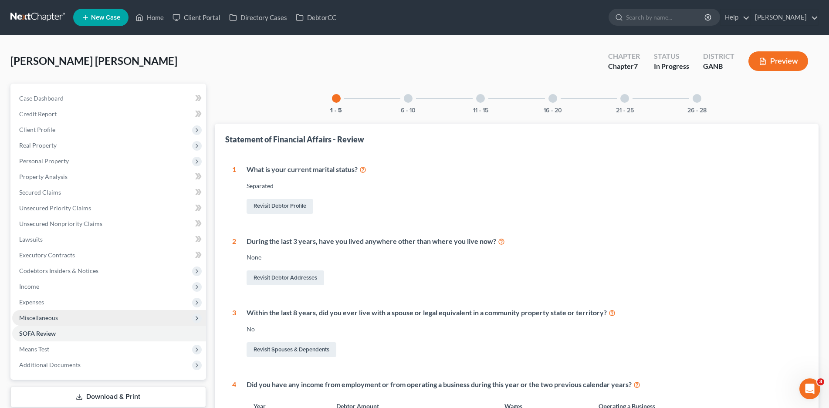
click at [43, 315] on span "Miscellaneous" at bounding box center [38, 317] width 39 height 7
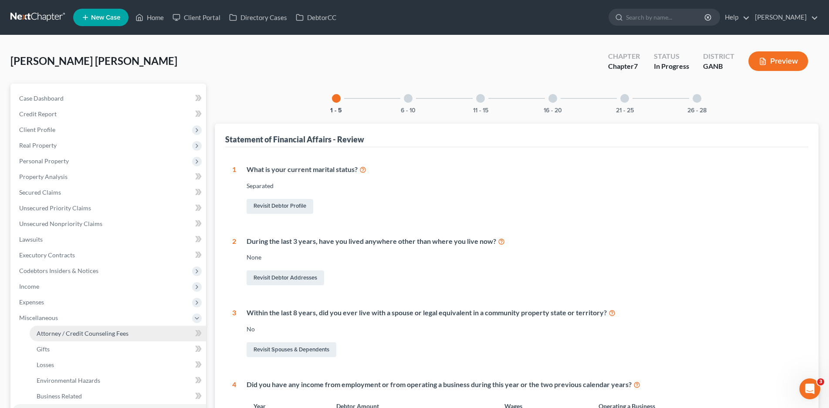
click at [78, 335] on span "Attorney / Credit Counseling Fees" at bounding box center [83, 333] width 92 height 7
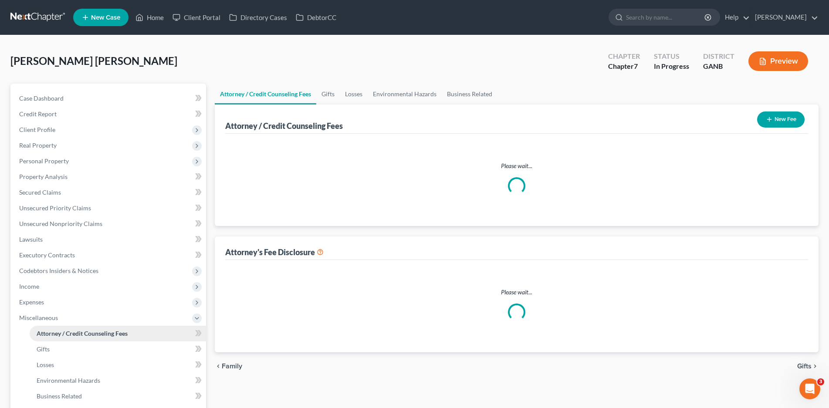
select select "1"
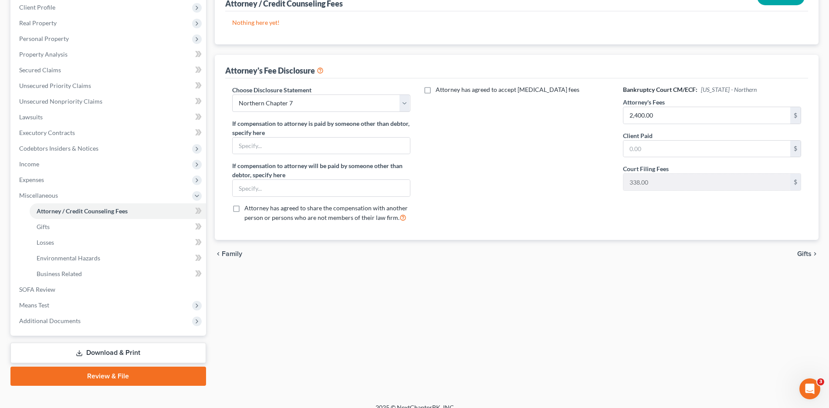
scroll to position [133, 0]
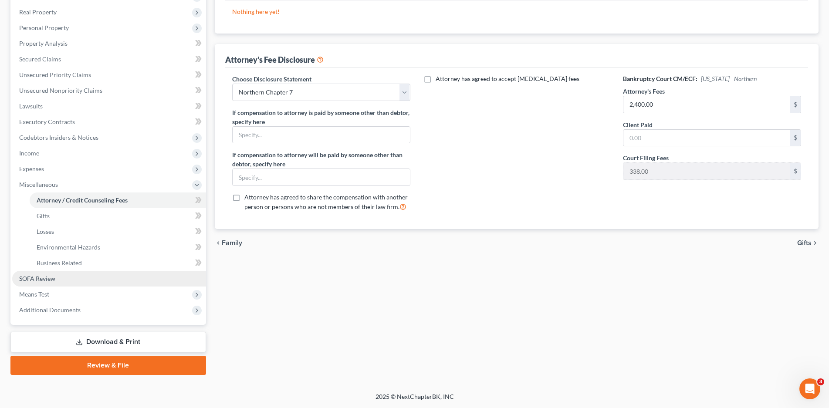
click at [38, 282] on link "SOFA Review" at bounding box center [109, 279] width 194 height 16
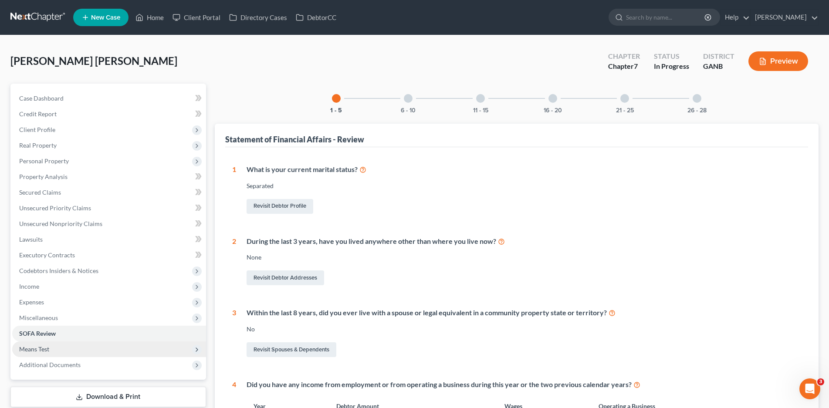
click at [39, 353] on span "Means Test" at bounding box center [109, 350] width 194 height 16
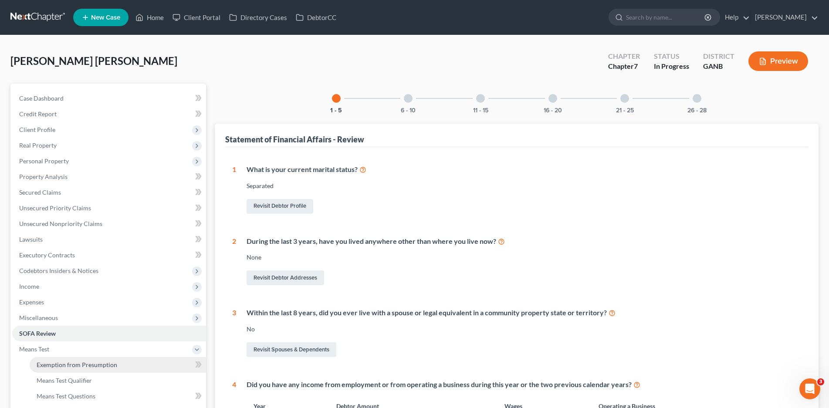
click at [61, 367] on span "Exemption from Presumption" at bounding box center [77, 364] width 81 height 7
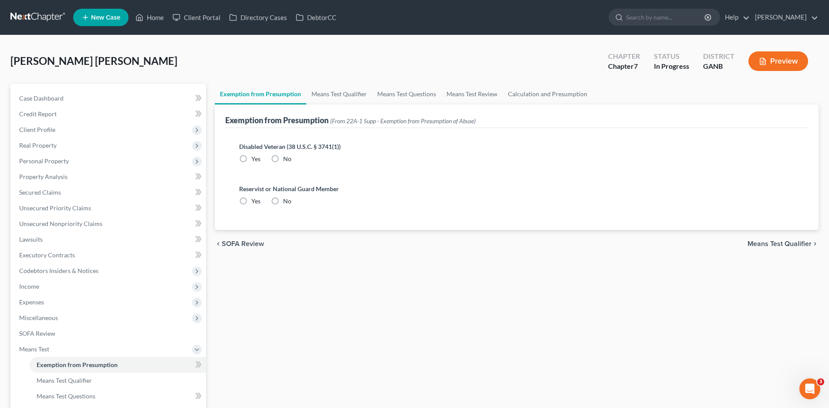
click at [283, 158] on label "No" at bounding box center [287, 159] width 8 height 9
click at [287, 158] on input "No" at bounding box center [290, 158] width 6 height 6
radio input "true"
click at [283, 200] on label "No" at bounding box center [287, 201] width 8 height 9
click at [287, 200] on input "No" at bounding box center [290, 200] width 6 height 6
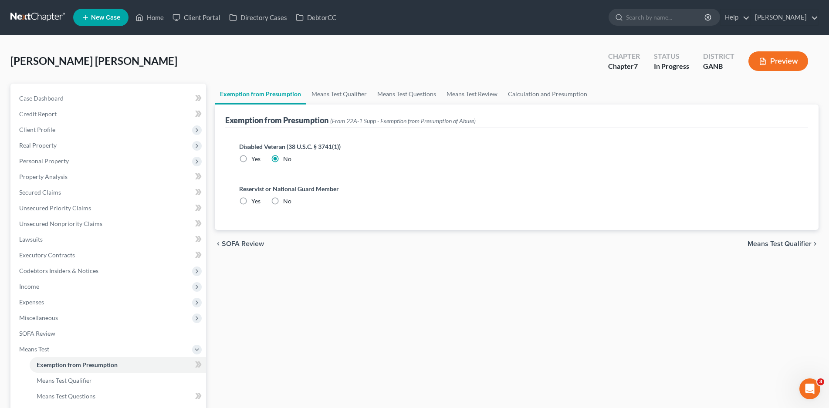
radio input "true"
click at [343, 91] on link "Means Test Qualifier" at bounding box center [339, 94] width 66 height 21
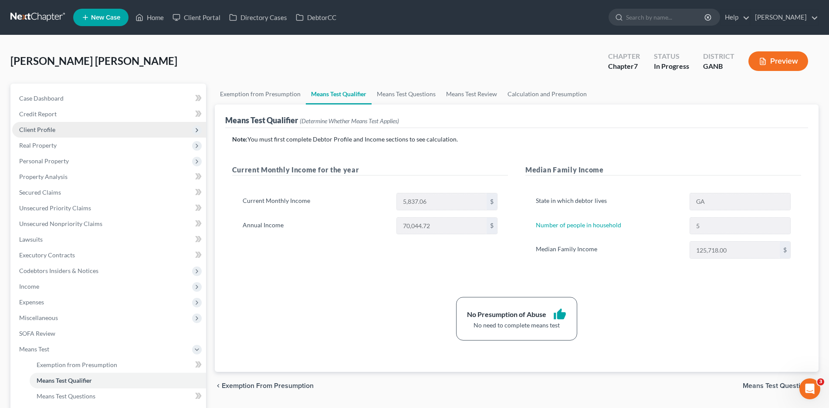
click at [41, 129] on span "Client Profile" at bounding box center [37, 129] width 36 height 7
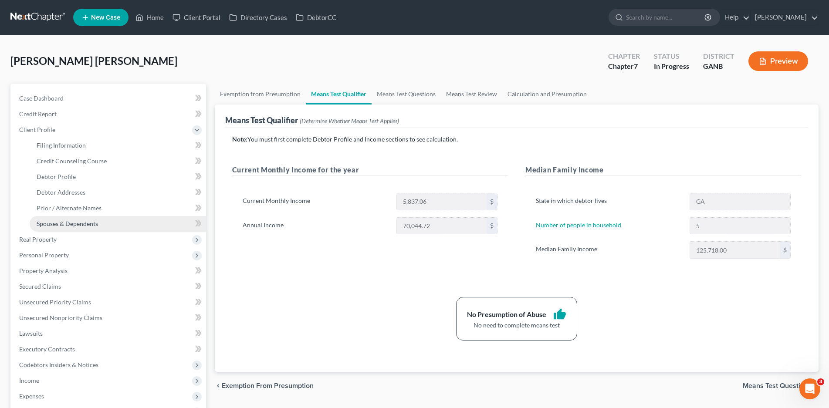
click at [72, 225] on span "Spouses & Dependents" at bounding box center [67, 223] width 61 height 7
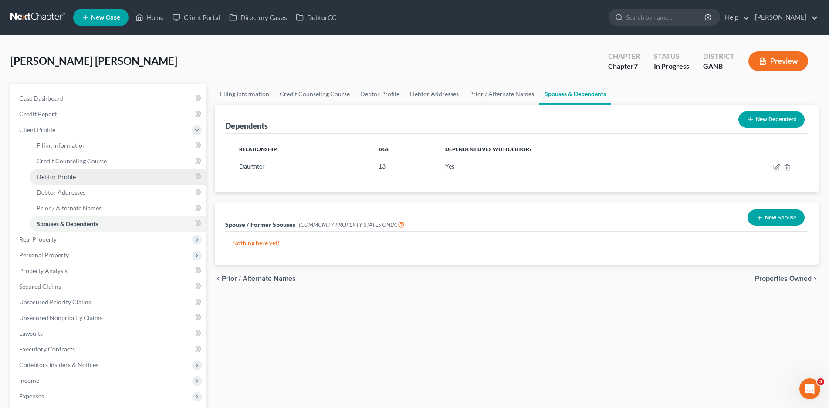
click at [58, 175] on span "Debtor Profile" at bounding box center [56, 176] width 39 height 7
select select "2"
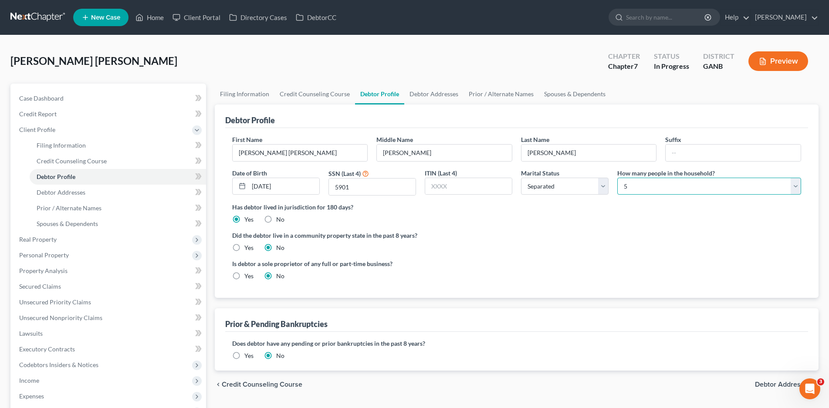
click at [667, 183] on select "Select 1 2 3 4 5 6 7 8 9 10 11 12 13 14 15 16 17 18 19 20" at bounding box center [709, 186] width 184 height 17
select select "1"
click at [617, 178] on select "Select 1 2 3 4 5 6 7 8 9 10 11 12 13 14 15 16 17 18 19 20" at bounding box center [709, 186] width 184 height 17
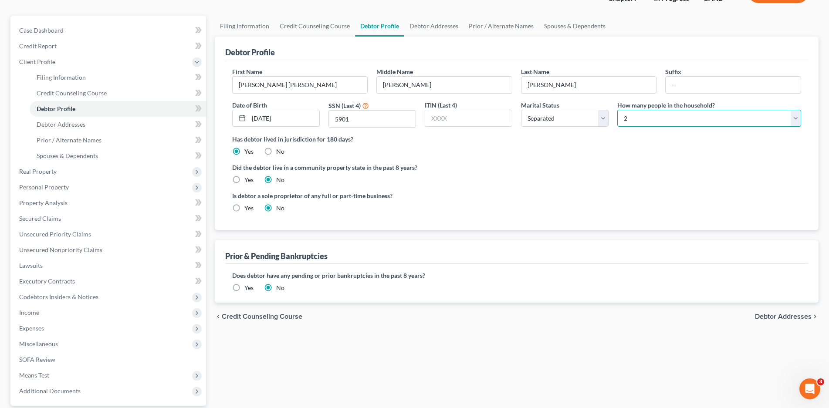
scroll to position [149, 0]
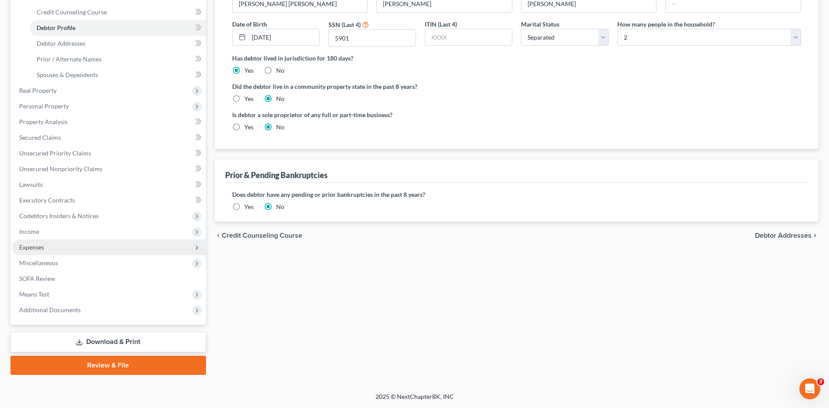
click at [37, 248] on span "Expenses" at bounding box center [31, 247] width 25 height 7
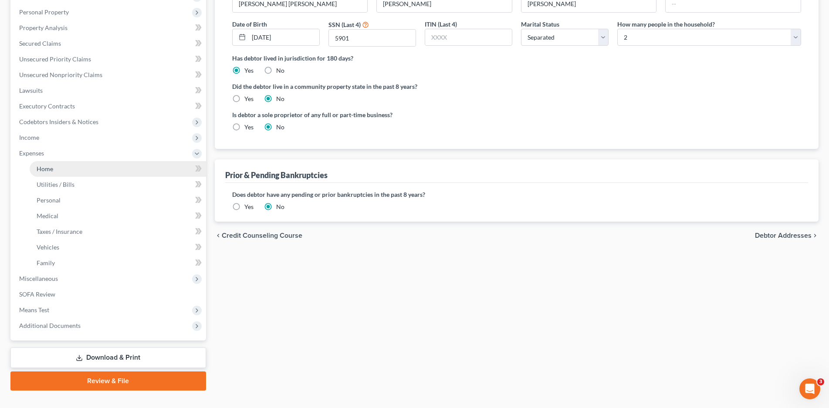
click at [43, 167] on span "Home" at bounding box center [45, 168] width 17 height 7
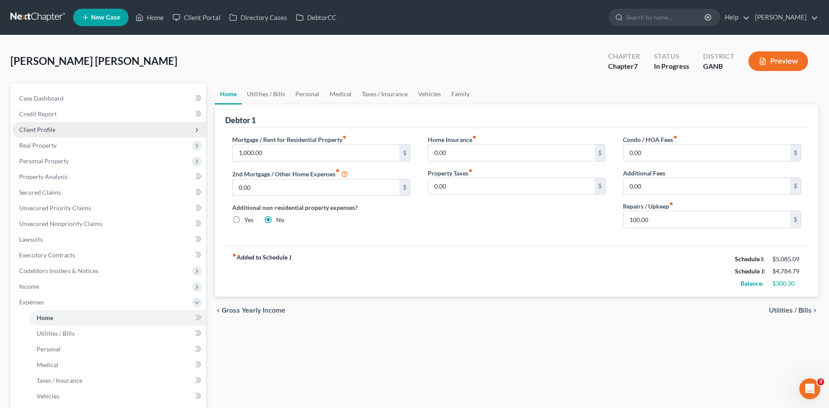
click at [48, 129] on span "Client Profile" at bounding box center [37, 129] width 36 height 7
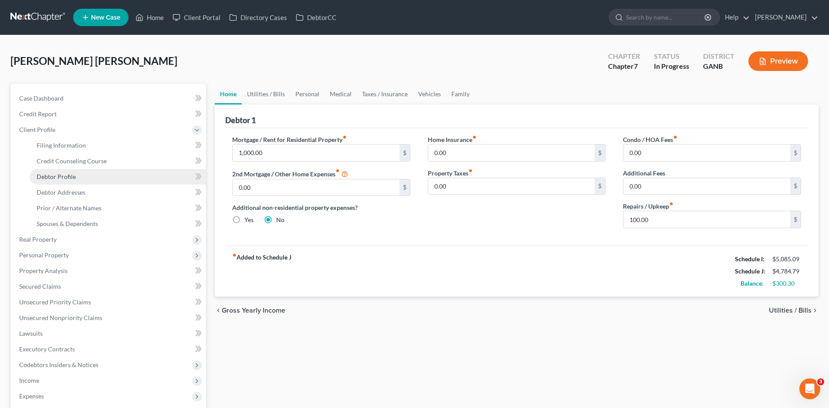
click at [70, 178] on span "Debtor Profile" at bounding box center [56, 176] width 39 height 7
select select "2"
select select "1"
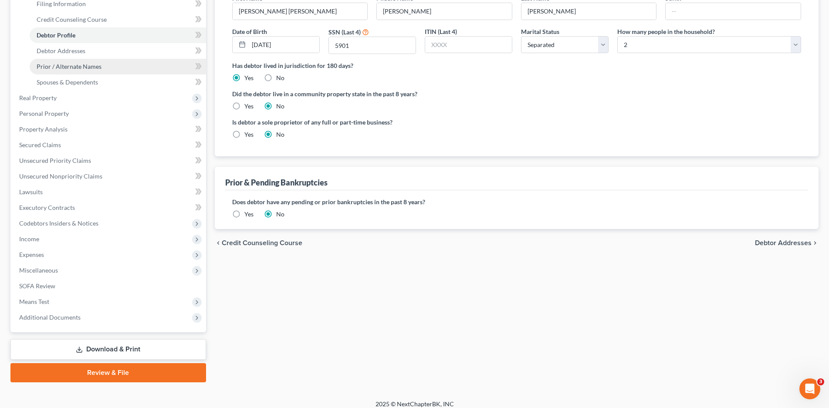
scroll to position [149, 0]
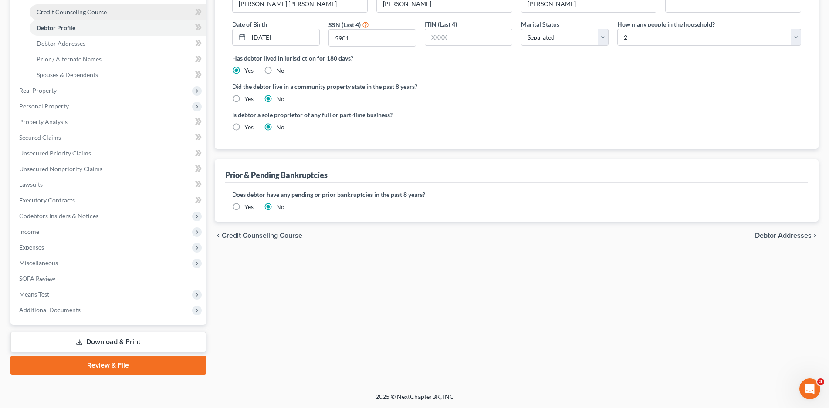
drag, startPoint x: 85, startPoint y: 14, endPoint x: 81, endPoint y: 19, distance: 6.5
click at [85, 14] on span "Credit Counseling Course" at bounding box center [72, 11] width 70 height 7
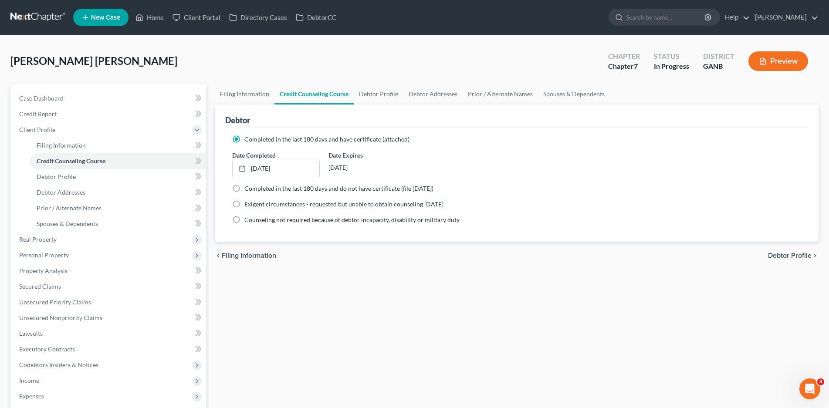
click at [244, 187] on label "Completed in the last 180 days and do not have certificate (file [DATE])" at bounding box center [338, 188] width 189 height 9
click at [248, 187] on input "Completed in the last 180 days and do not have certificate (file [DATE])" at bounding box center [251, 187] width 6 height 6
radio input "true"
radio input "false"
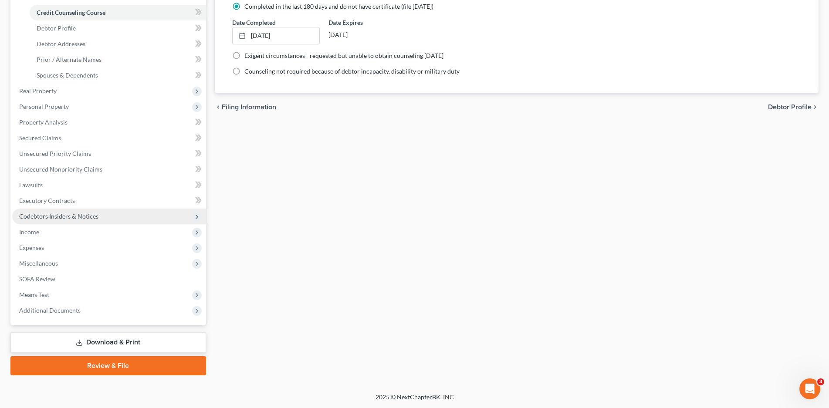
scroll to position [149, 0]
click at [38, 245] on span "Expenses" at bounding box center [31, 247] width 25 height 7
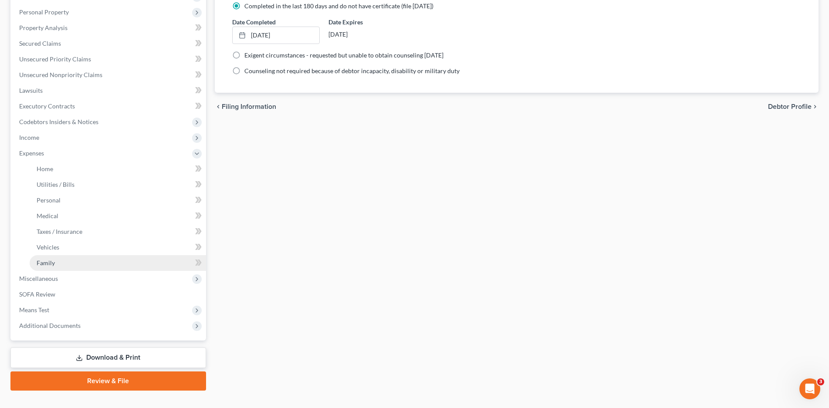
click at [57, 265] on link "Family" at bounding box center [118, 263] width 176 height 16
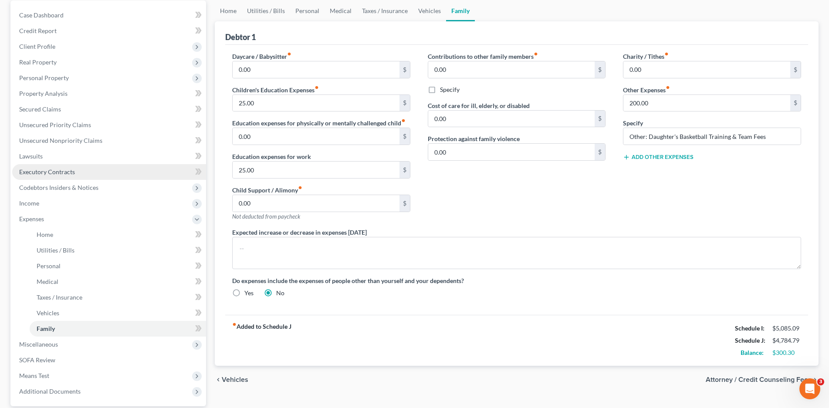
scroll to position [87, 0]
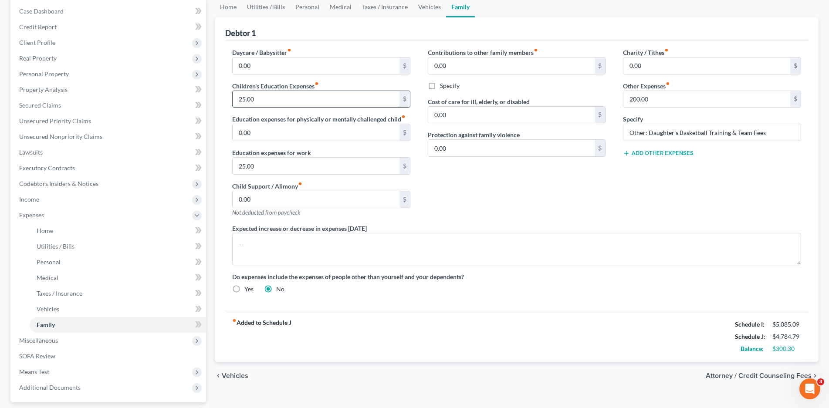
click at [247, 102] on input "25.00" at bounding box center [316, 99] width 167 height 17
type input "100.00"
drag, startPoint x: 252, startPoint y: 170, endPoint x: 260, endPoint y: 172, distance: 7.6
click at [252, 170] on input "25.00" at bounding box center [316, 166] width 167 height 17
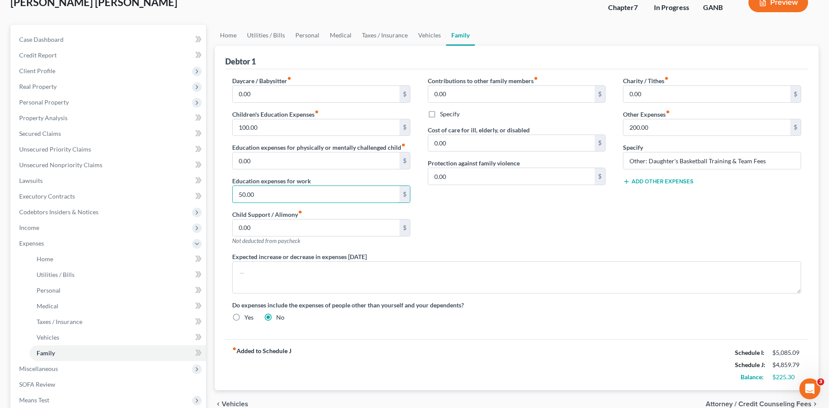
scroll to position [44, 0]
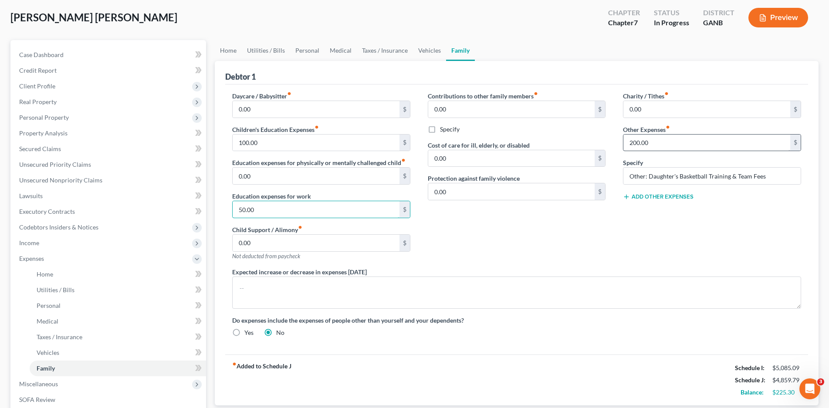
type input "50.00"
click at [637, 145] on input "200.00" at bounding box center [706, 143] width 167 height 17
type input "250.00"
click at [227, 50] on link "Home" at bounding box center [228, 50] width 27 height 21
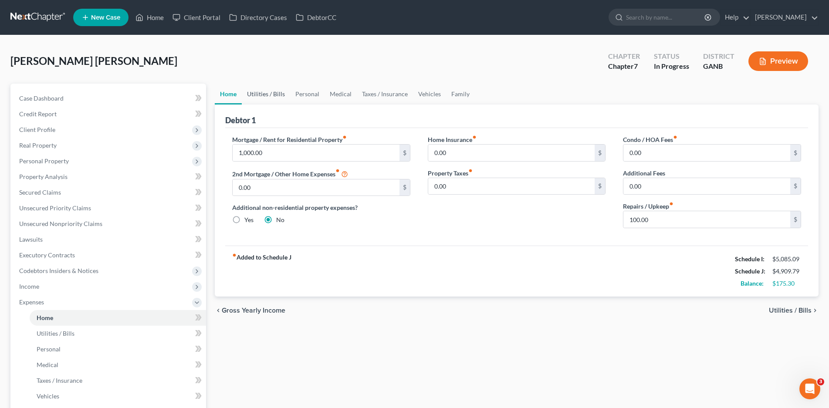
click at [271, 92] on link "Utilities / Bills" at bounding box center [266, 94] width 48 height 21
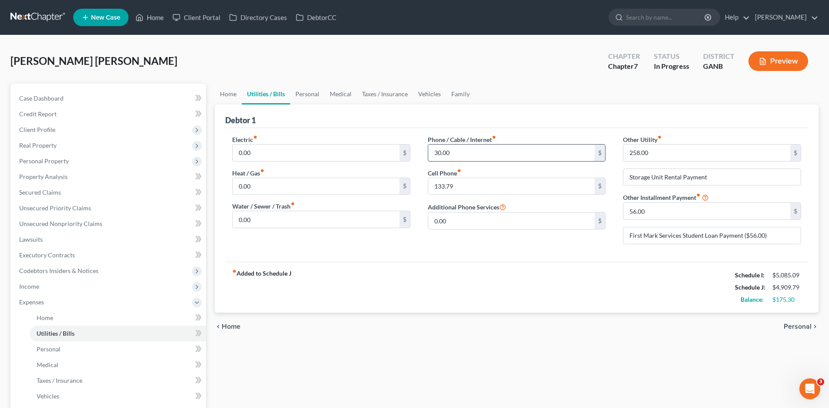
click at [443, 152] on input "30.00" at bounding box center [511, 153] width 167 height 17
click at [446, 190] on input "133.79" at bounding box center [511, 186] width 167 height 17
type input "150.00"
click at [441, 153] on input "30.00" at bounding box center [511, 153] width 167 height 17
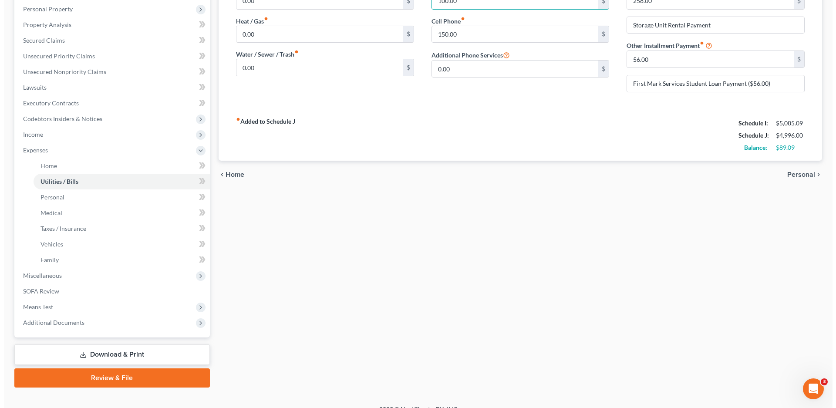
scroll to position [165, 0]
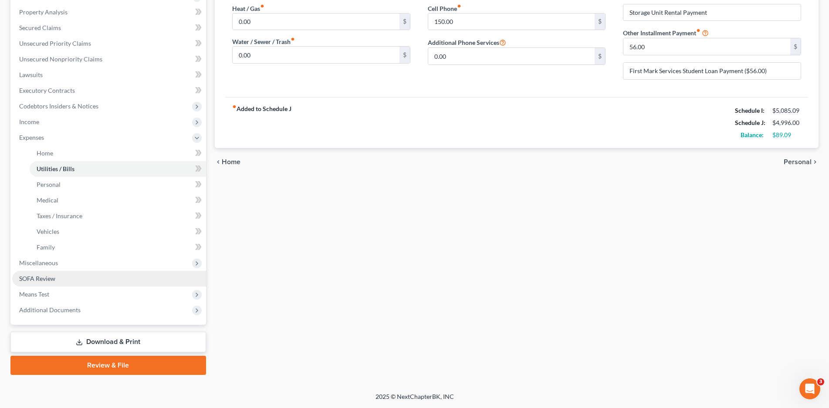
type input "100.00"
click at [29, 276] on span "SOFA Review" at bounding box center [37, 278] width 36 height 7
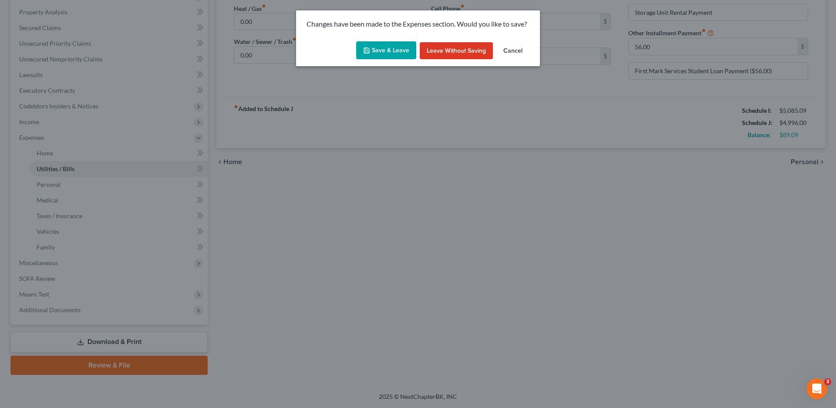
click at [385, 52] on button "Save & Leave" at bounding box center [386, 50] width 60 height 18
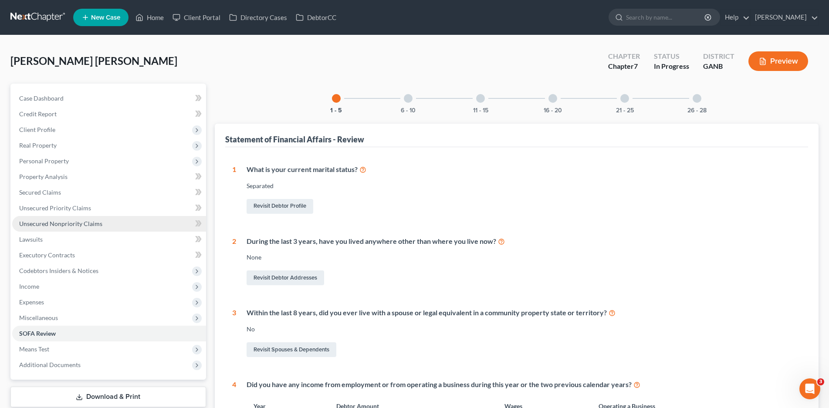
click at [60, 228] on link "Unsecured Nonpriority Claims" at bounding box center [109, 224] width 194 height 16
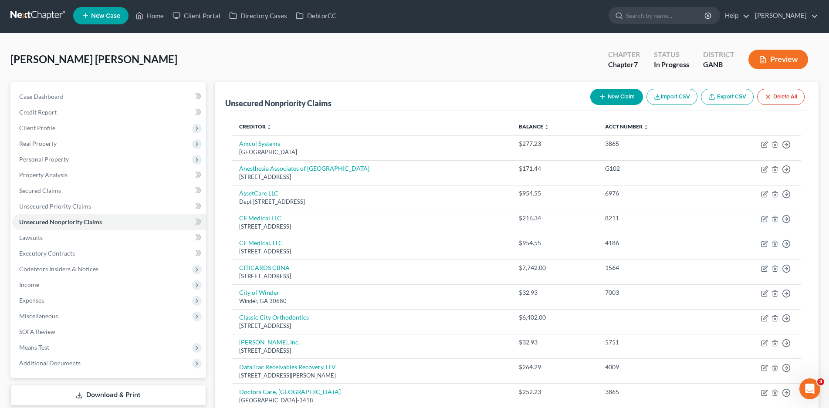
scroll to position [598, 0]
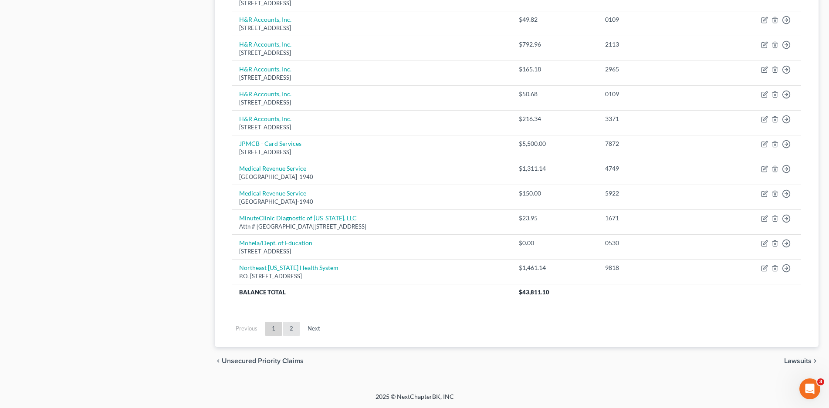
click at [292, 332] on link "2" at bounding box center [291, 329] width 17 height 14
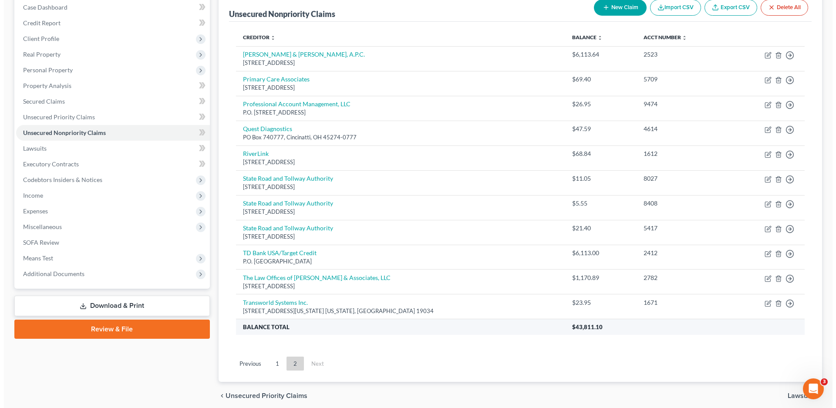
scroll to position [0, 0]
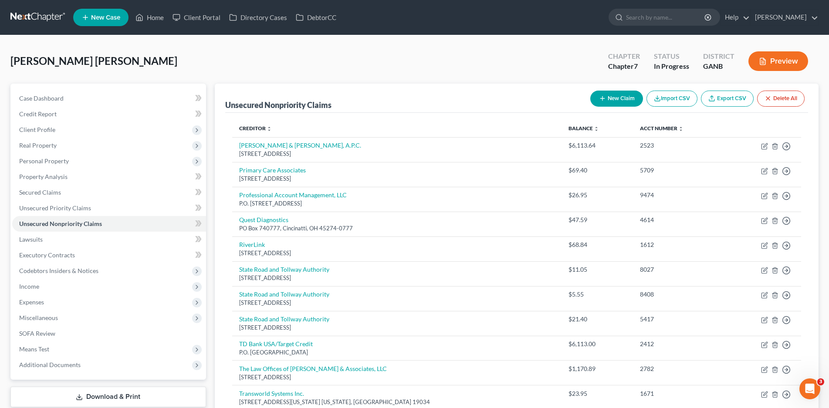
click at [607, 97] on button "New Claim" at bounding box center [616, 99] width 53 height 16
select select "0"
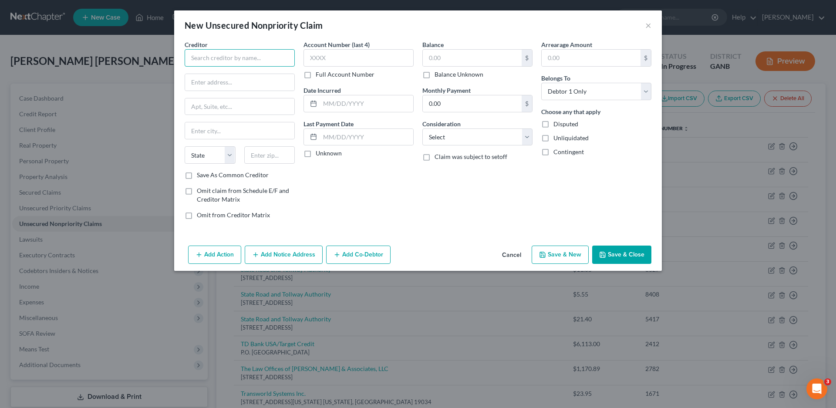
click at [218, 59] on input "text" at bounding box center [240, 57] width 110 height 17
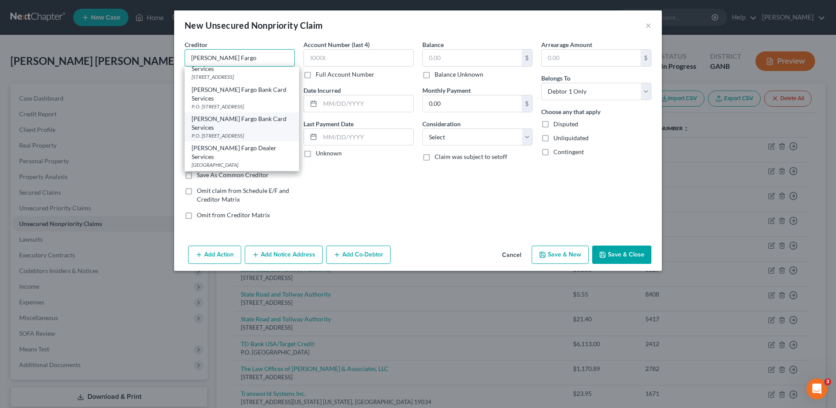
scroll to position [131, 0]
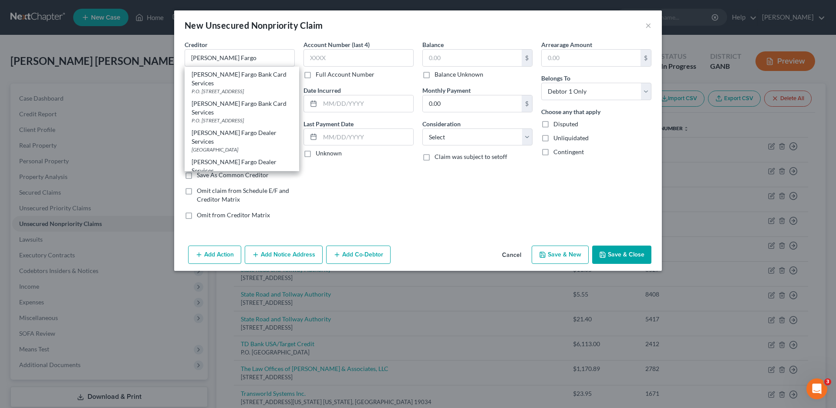
click at [229, 194] on div "[PERSON_NAME] Fargo, N.A" at bounding box center [242, 198] width 101 height 9
type input "[PERSON_NAME] Fargo, N.A"
type input "P.O Box 393"
type input "[GEOGRAPHIC_DATA]"
select select "24"
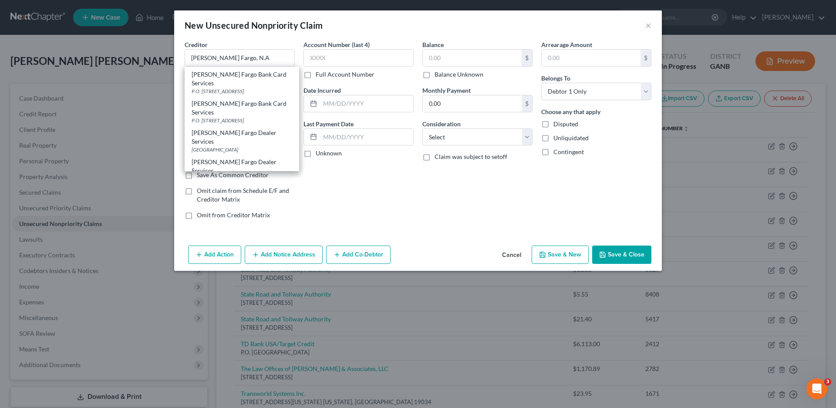
type input "55480"
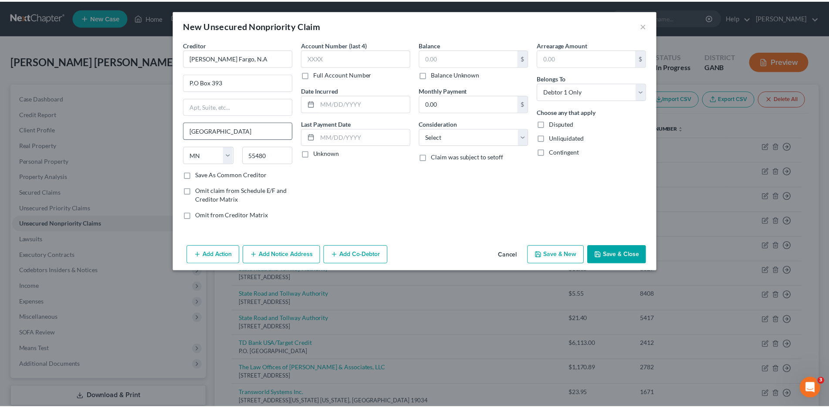
scroll to position [0, 0]
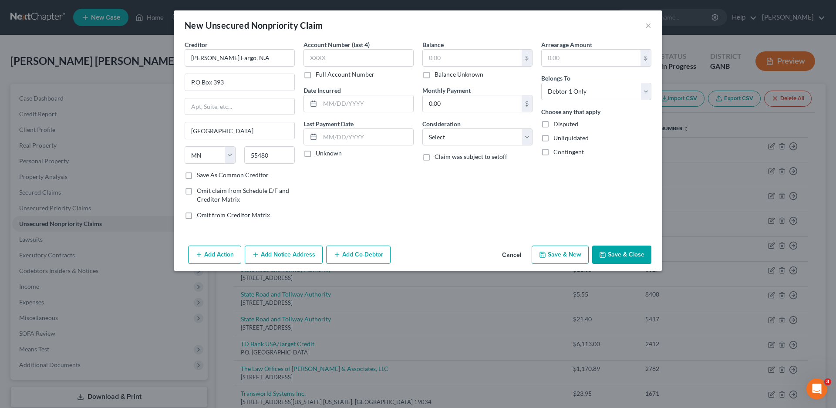
click at [316, 156] on label "Unknown" at bounding box center [329, 153] width 26 height 9
click at [319, 155] on input "Unknown" at bounding box center [322, 152] width 6 height 6
checkbox input "true"
click at [443, 138] on select "Select Cable / Satellite Services Collection Agency Credit Card Debt Debt Couns…" at bounding box center [478, 137] width 110 height 17
select select "2"
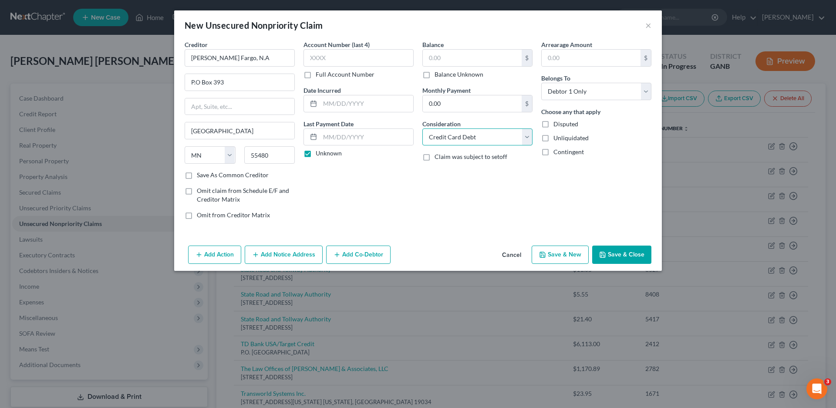
click at [423, 129] on select "Select Cable / Satellite Services Collection Agency Credit Card Debt Debt Couns…" at bounding box center [478, 137] width 110 height 17
click at [446, 56] on input "text" at bounding box center [472, 58] width 99 height 17
type input "12,300.00"
click at [618, 253] on button "Save & Close" at bounding box center [622, 255] width 59 height 18
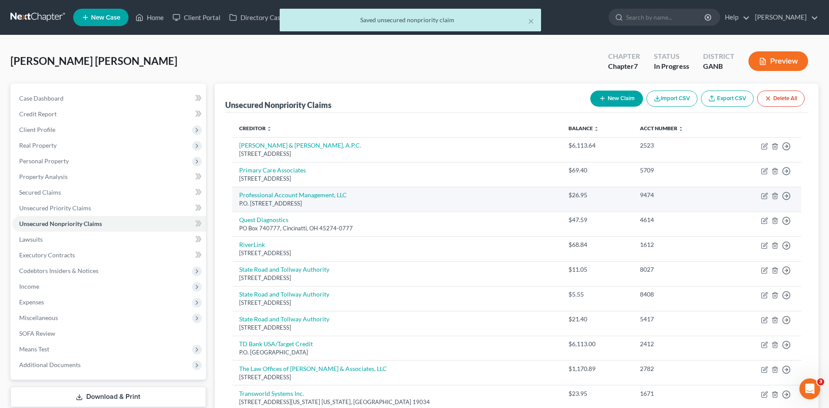
scroll to position [151, 0]
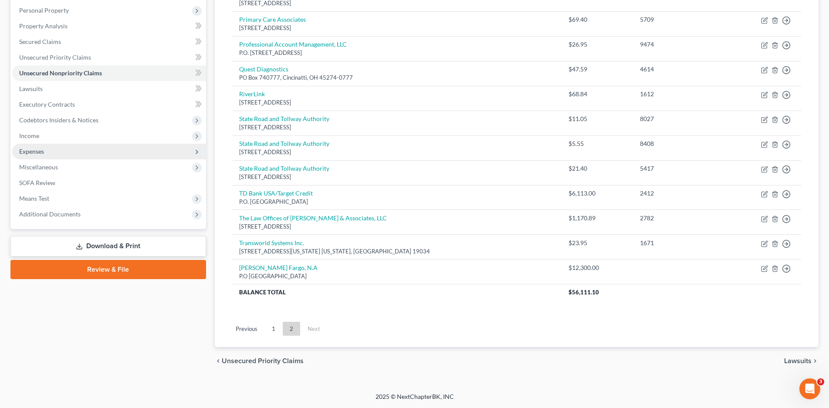
click at [34, 153] on span "Expenses" at bounding box center [31, 151] width 25 height 7
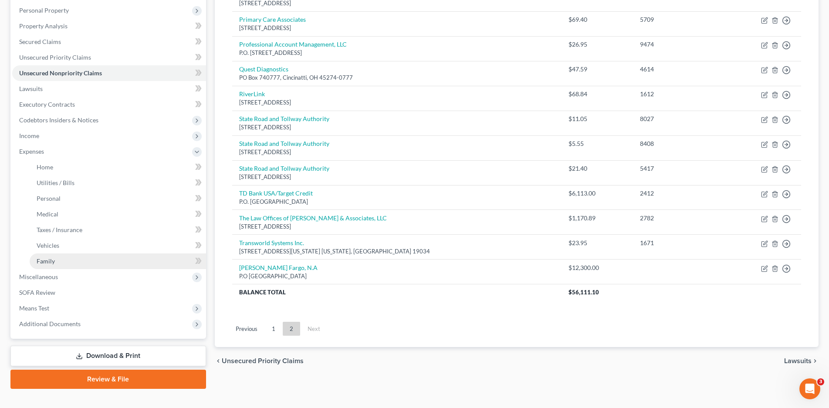
click at [46, 258] on span "Family" at bounding box center [46, 260] width 18 height 7
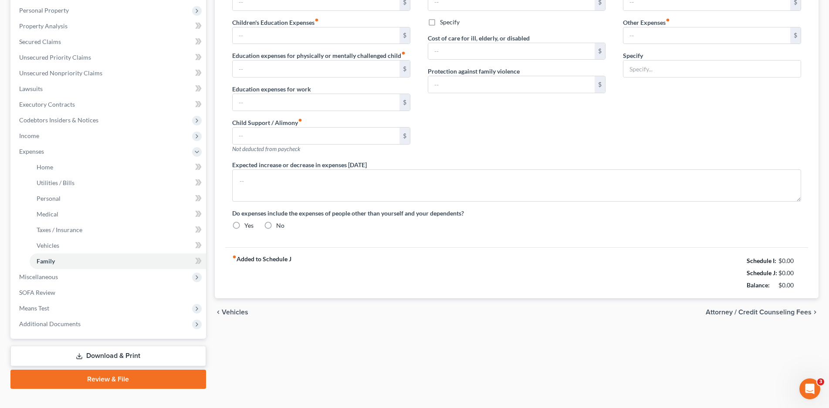
type input "0.00"
type input "100.00"
type input "0.00"
type input "50.00"
type input "0.00"
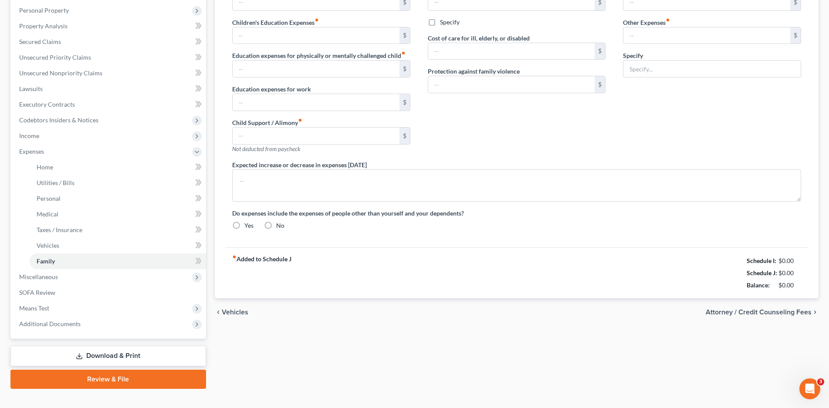
type input "0.00"
type input "250.00"
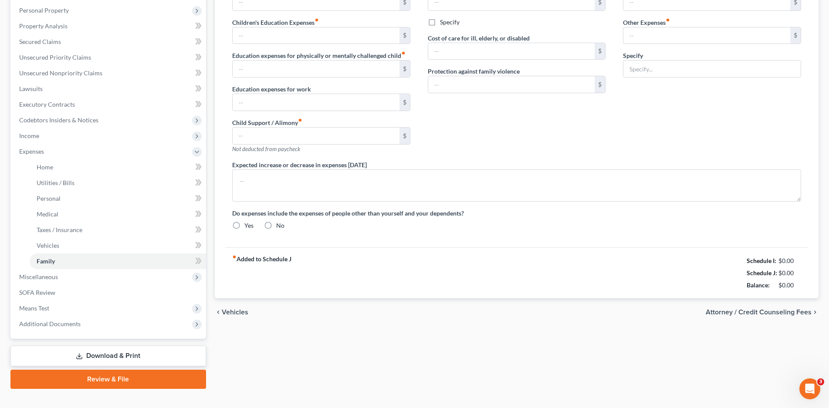
type input "Other: Daughter's Basketball Training & Team Fees"
radio input "true"
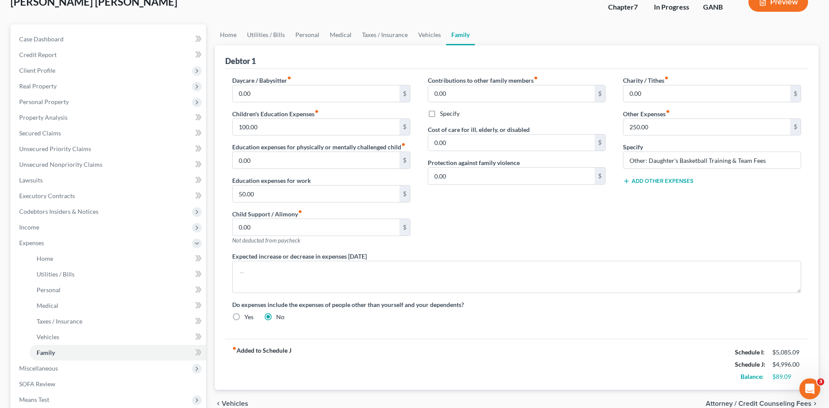
scroll to position [34, 0]
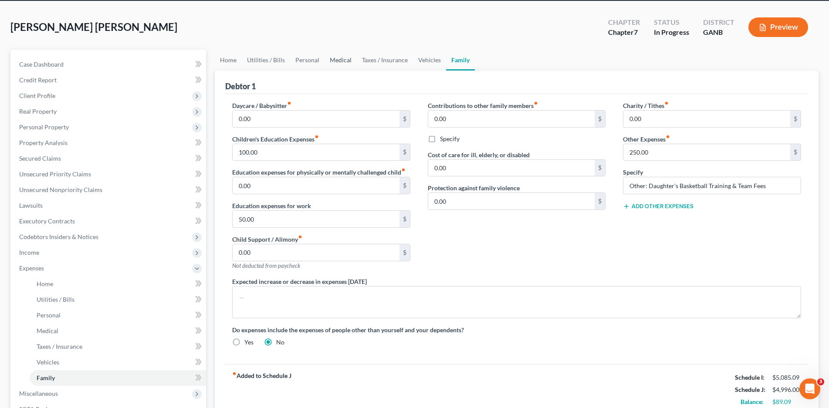
click at [339, 62] on link "Medical" at bounding box center [341, 60] width 32 height 21
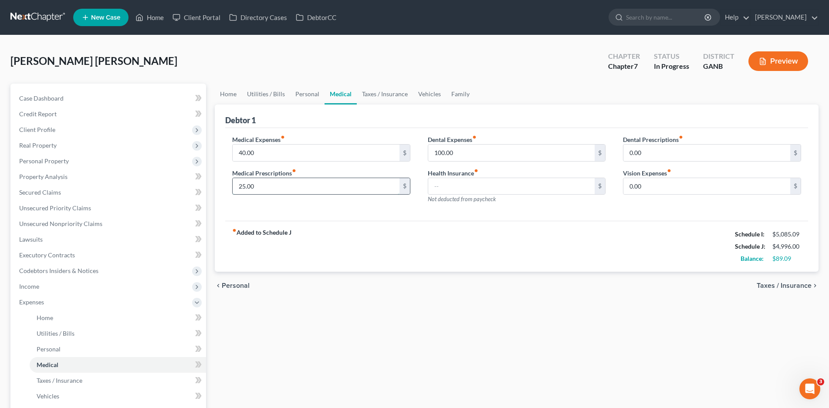
click at [257, 187] on input "25.00" at bounding box center [316, 186] width 167 height 17
type input "50.00"
click at [307, 95] on link "Personal" at bounding box center [307, 94] width 34 height 21
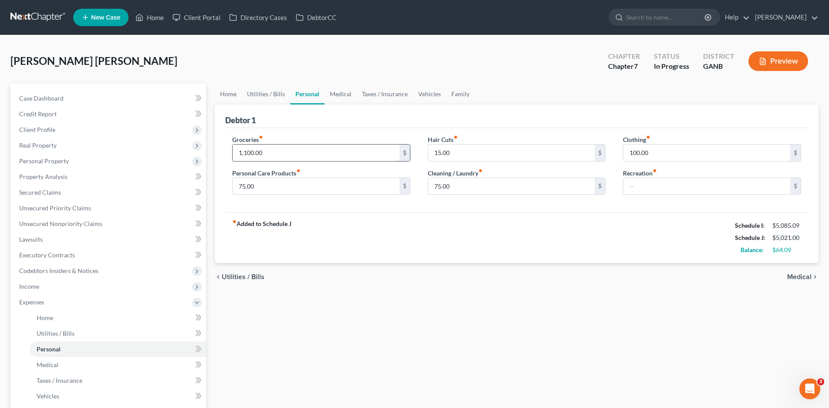
click at [256, 153] on input "1,100.00" at bounding box center [316, 153] width 167 height 17
type input "600.00"
click at [345, 95] on link "Medical" at bounding box center [341, 94] width 32 height 21
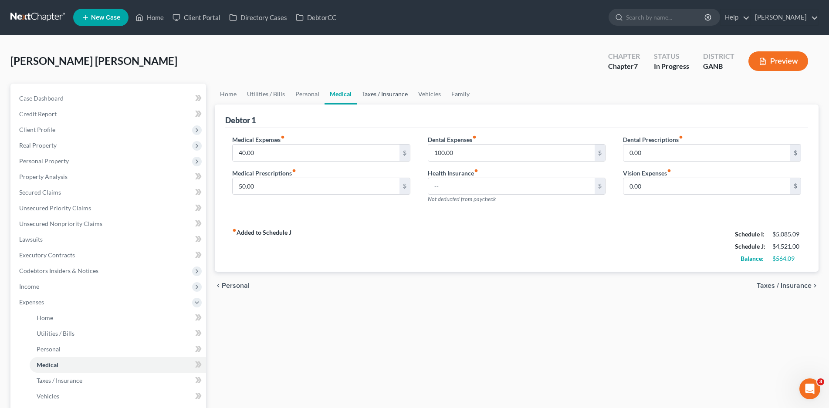
click at [390, 93] on link "Taxes / Insurance" at bounding box center [385, 94] width 56 height 21
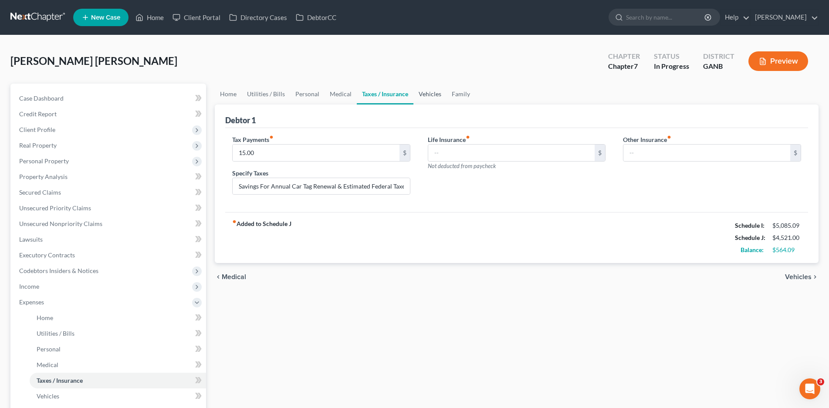
click at [427, 94] on link "Vehicles" at bounding box center [429, 94] width 33 height 21
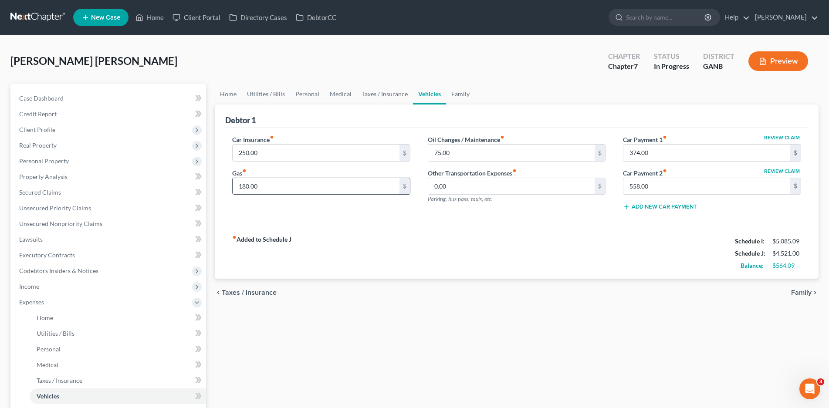
click at [257, 188] on input "180.00" at bounding box center [316, 186] width 167 height 17
type input "200.00"
click at [312, 95] on link "Personal" at bounding box center [307, 94] width 34 height 21
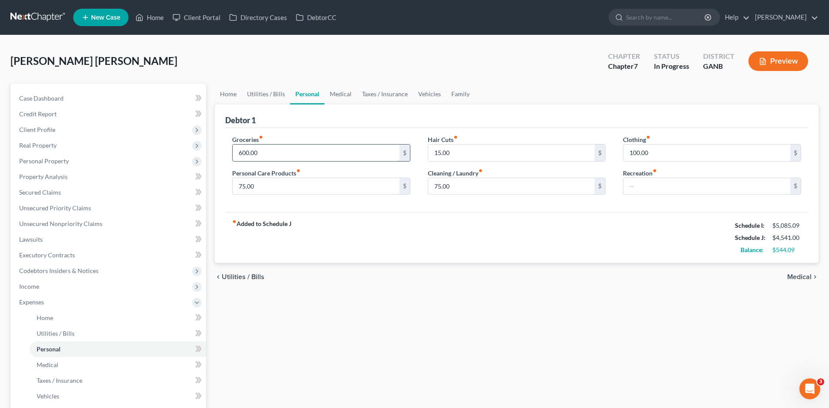
click at [249, 156] on input "600.00" at bounding box center [316, 153] width 167 height 17
drag, startPoint x: 258, startPoint y: 152, endPoint x: 221, endPoint y: 153, distance: 37.5
click at [221, 153] on div "Debtor 1 Groceries fiber_manual_record 700.00 $ Personal Care Products fiber_ma…" at bounding box center [517, 184] width 604 height 159
type input "1,000.00"
click at [341, 93] on link "Medical" at bounding box center [341, 94] width 32 height 21
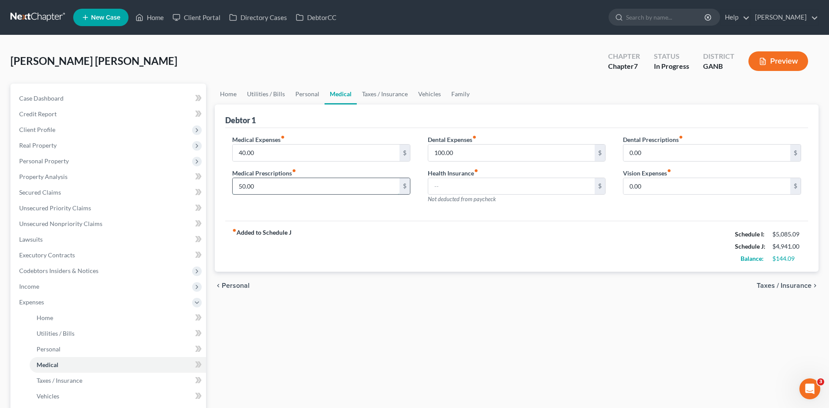
click at [247, 186] on input "50.00" at bounding box center [316, 186] width 167 height 17
type input "60.00"
click at [383, 95] on link "Taxes / Insurance" at bounding box center [385, 94] width 56 height 21
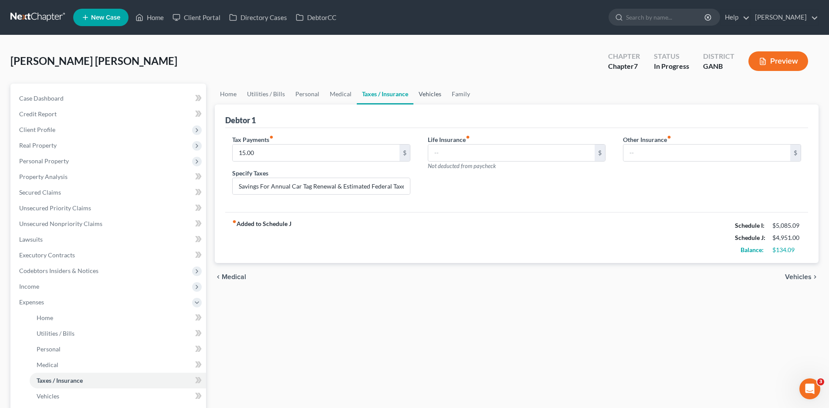
click at [432, 97] on link "Vehicles" at bounding box center [429, 94] width 33 height 21
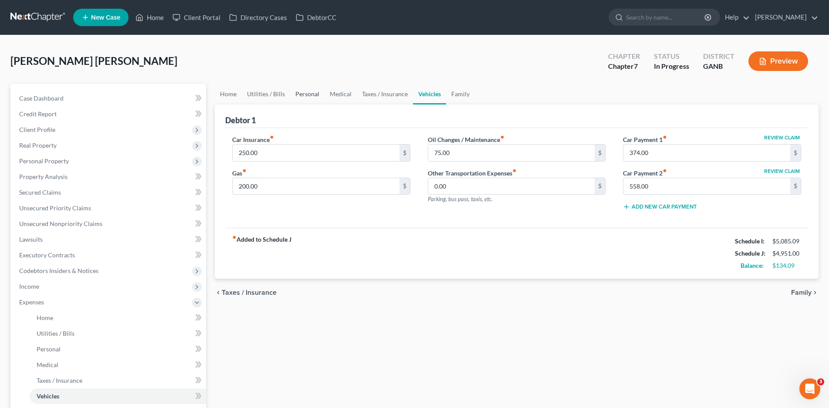
click at [309, 91] on link "Personal" at bounding box center [307, 94] width 34 height 21
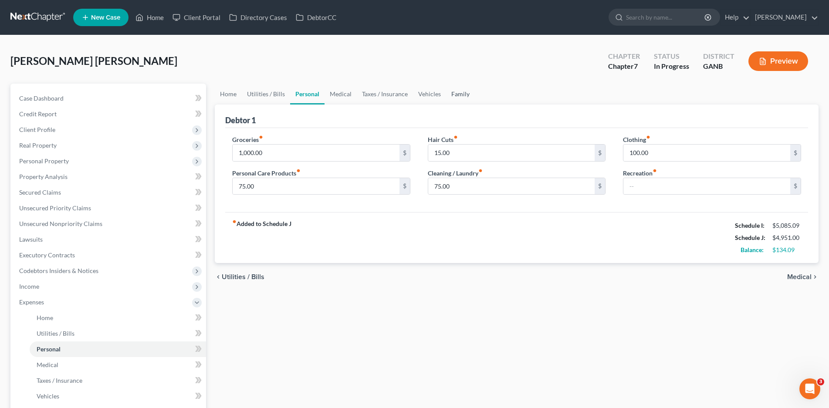
click at [460, 94] on link "Family" at bounding box center [460, 94] width 29 height 21
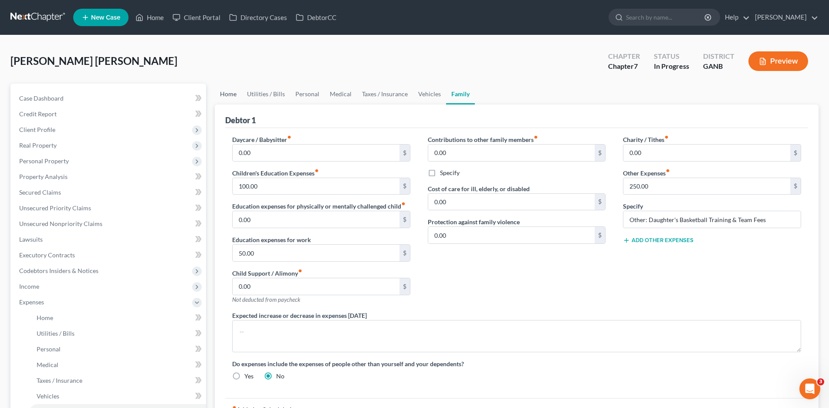
click at [226, 94] on link "Home" at bounding box center [228, 94] width 27 height 21
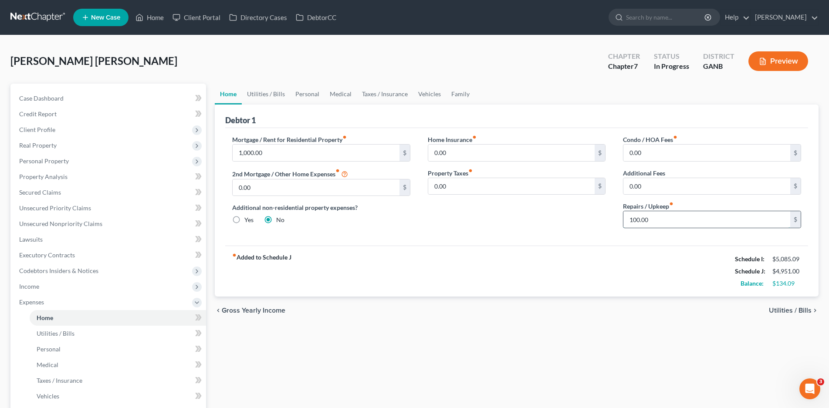
click at [649, 222] on input "100.00" at bounding box center [706, 219] width 167 height 17
type input "150.00"
click at [52, 382] on span "Taxes / Insurance" at bounding box center [60, 380] width 46 height 7
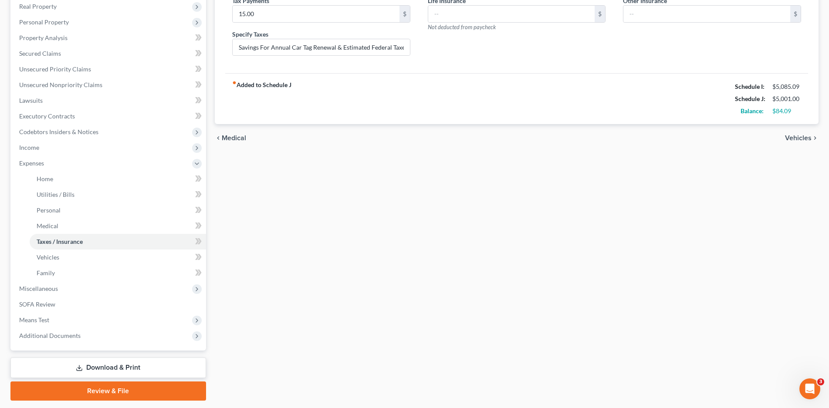
scroll to position [165, 0]
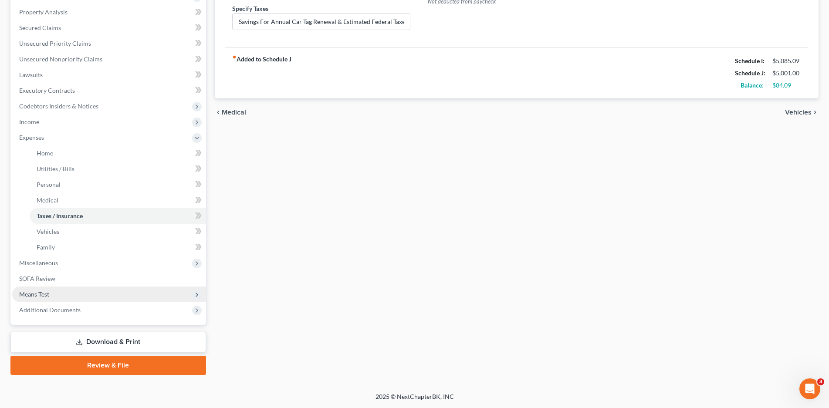
click at [39, 291] on span "Means Test" at bounding box center [34, 294] width 30 height 7
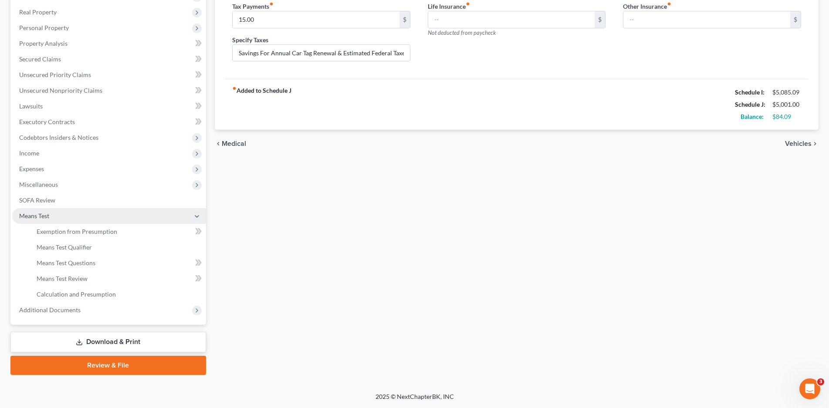
scroll to position [133, 0]
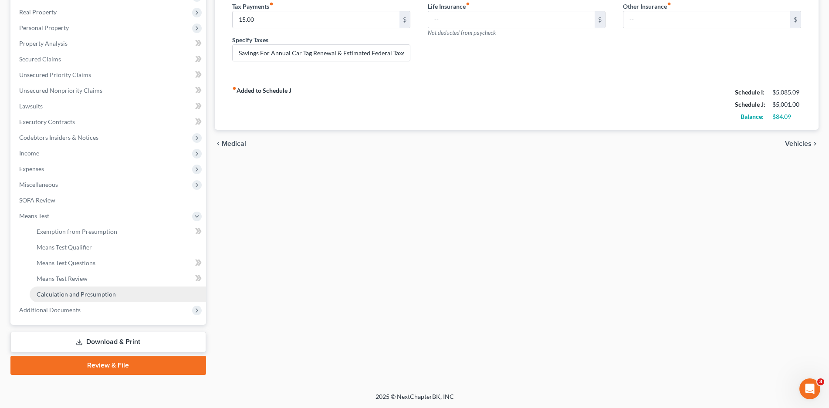
click at [52, 296] on span "Calculation and Presumption" at bounding box center [76, 294] width 79 height 7
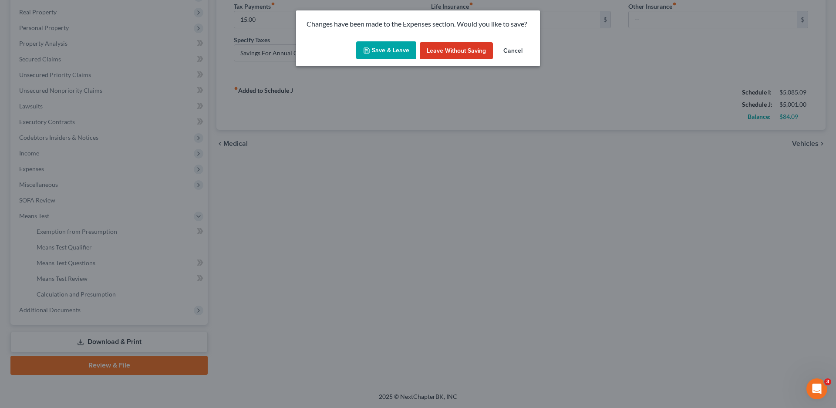
click at [393, 54] on button "Save & Leave" at bounding box center [386, 50] width 60 height 18
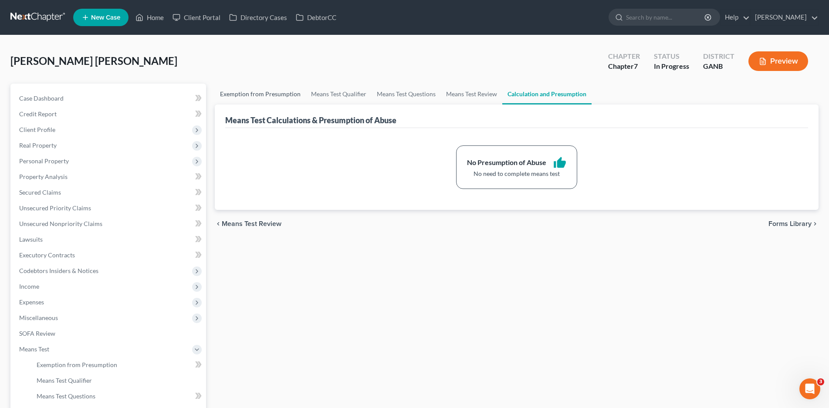
click at [242, 93] on link "Exemption from Presumption" at bounding box center [260, 94] width 91 height 21
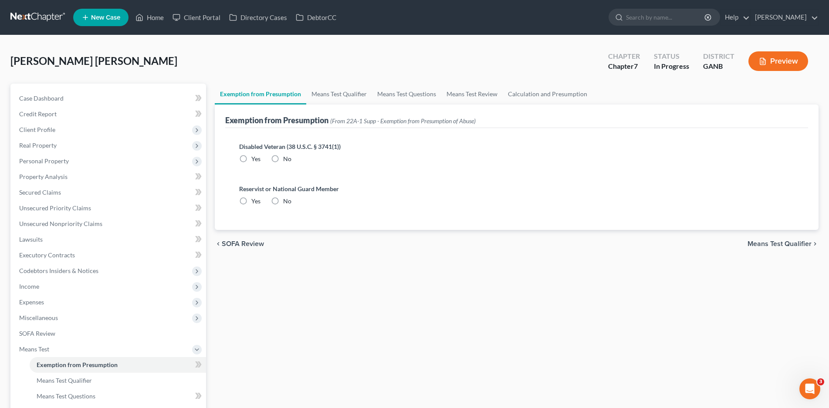
radio input "true"
click at [336, 95] on link "Means Test Qualifier" at bounding box center [339, 94] width 66 height 21
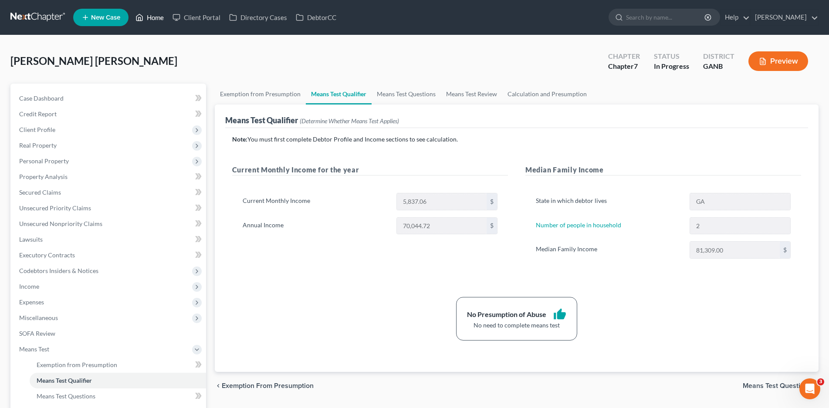
click at [144, 20] on link "Home" at bounding box center [149, 18] width 37 height 16
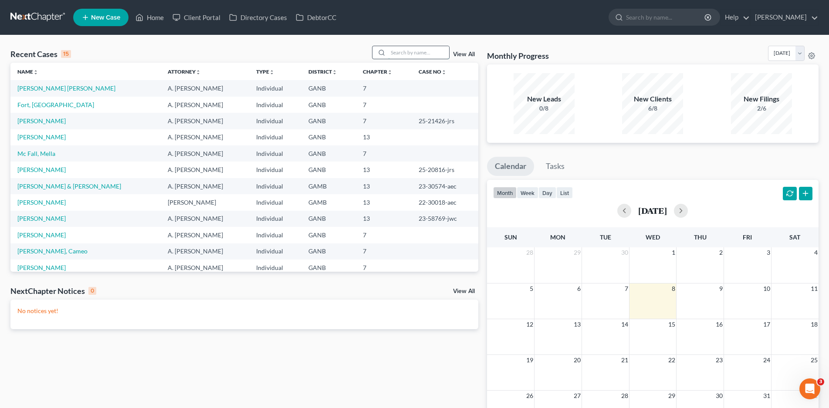
click at [403, 53] on input "search" at bounding box center [418, 52] width 61 height 13
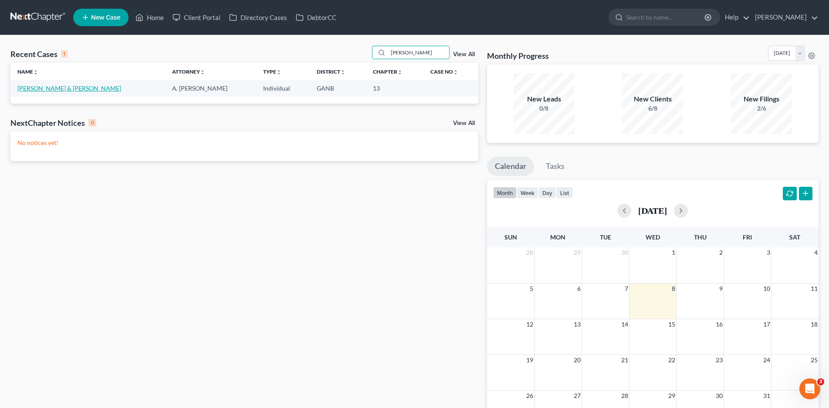
type input "[PERSON_NAME]"
click at [53, 85] on link "[PERSON_NAME] & [PERSON_NAME]" at bounding box center [69, 88] width 104 height 7
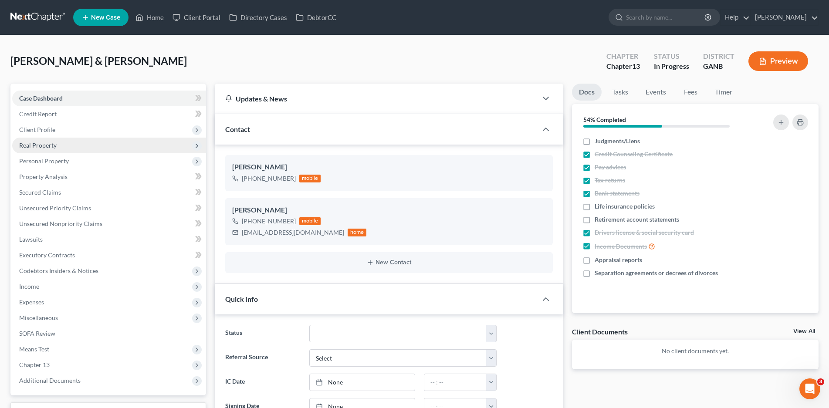
click at [48, 144] on span "Real Property" at bounding box center [37, 145] width 37 height 7
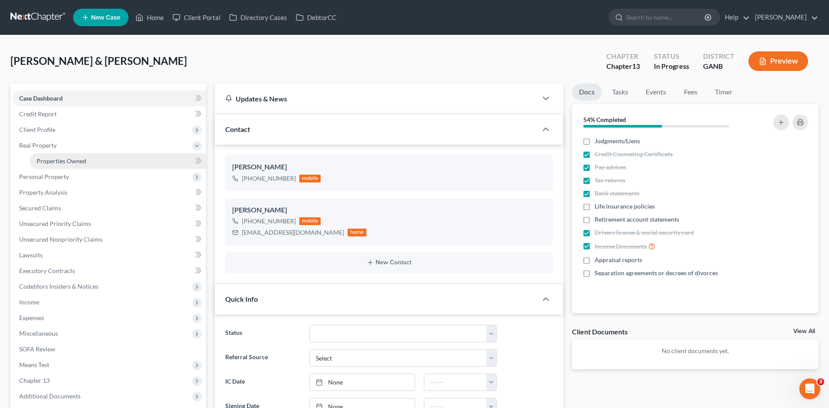
click at [55, 162] on span "Properties Owned" at bounding box center [62, 160] width 50 height 7
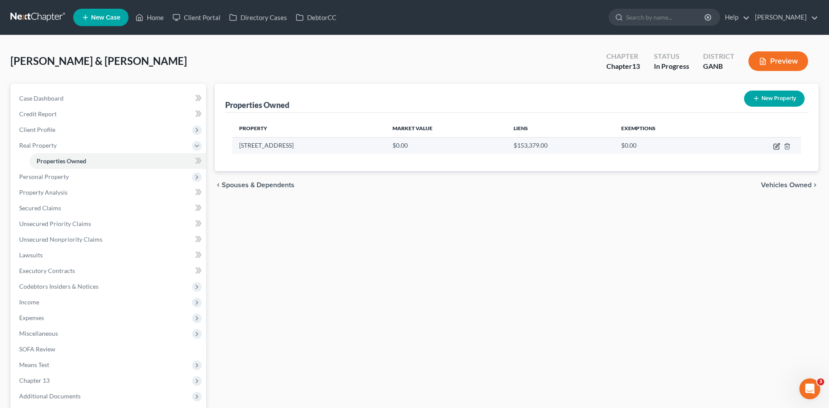
click at [778, 145] on icon "button" at bounding box center [777, 145] width 4 height 4
select select "10"
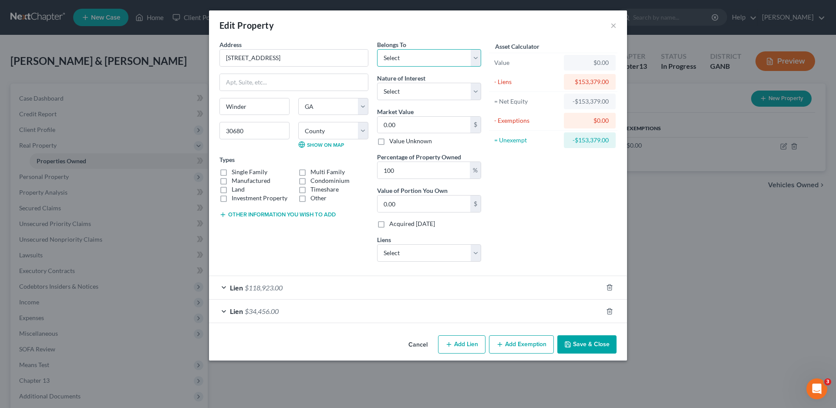
click at [425, 61] on select "Select Debtor 1 Only Debtor 2 Only Debtor 1 And Debtor 2 Only At Least One Of T…" at bounding box center [429, 57] width 104 height 17
select select "2"
click at [377, 49] on select "Select Debtor 1 Only Debtor 2 Only Debtor 1 And Debtor 2 Only At Least One Of T…" at bounding box center [429, 57] width 104 height 17
click at [400, 87] on select "Select Fee Simple Joint Tenant Life Estate Equitable Interest Future Interest T…" at bounding box center [429, 91] width 104 height 17
select select "1"
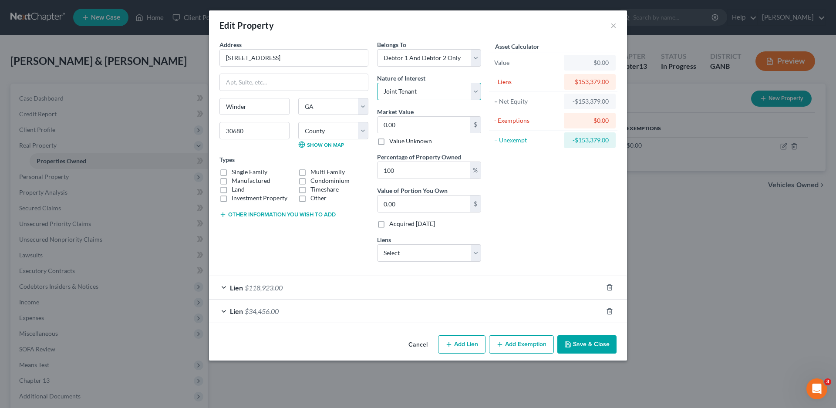
click at [377, 83] on select "Select Fee Simple Joint Tenant Life Estate Equitable Interest Future Interest T…" at bounding box center [429, 91] width 104 height 17
click at [398, 124] on input "0.00" at bounding box center [424, 125] width 93 height 17
type input "3"
type input "3.00"
type input "33"
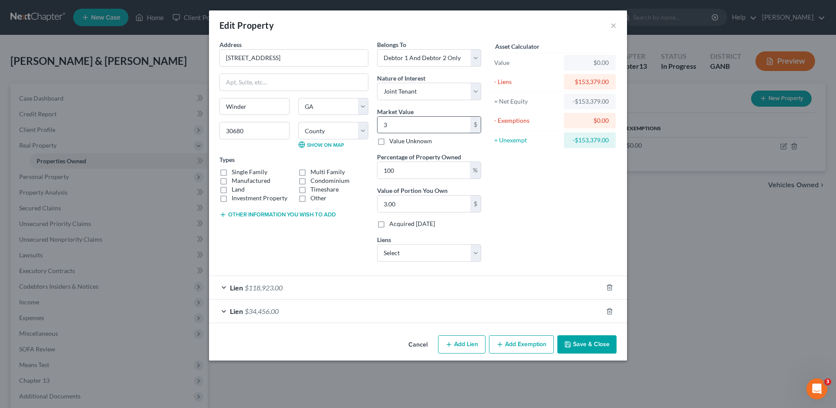
type input "33.00"
type input "330"
type input "330.00"
type input "3300"
type input "3,300.00"
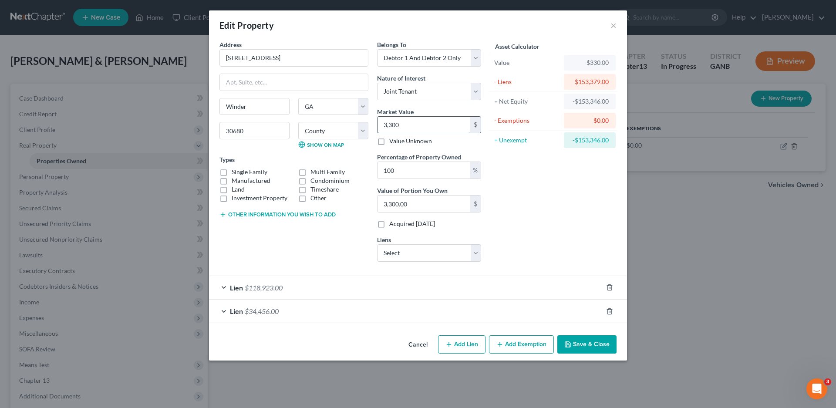
type input "3,3000"
type input "33,000.00"
type input "33,0000"
type input "330,000.00"
type input "330,00"
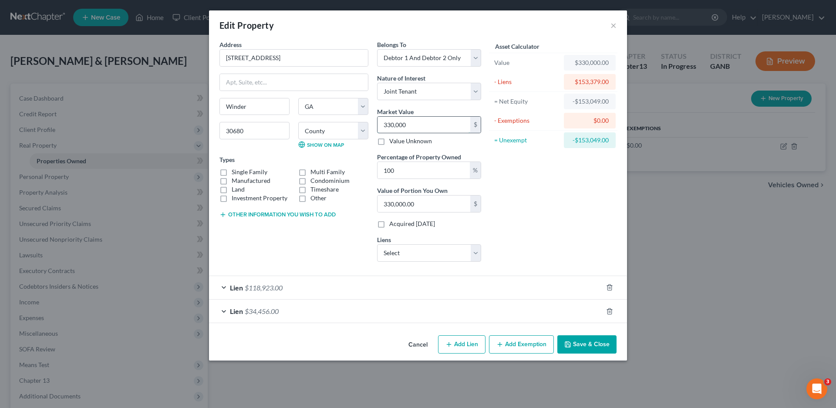
type input "33,000.00"
type input "33,00"
type input "3,300.00"
type input "3,30"
type input "330.00"
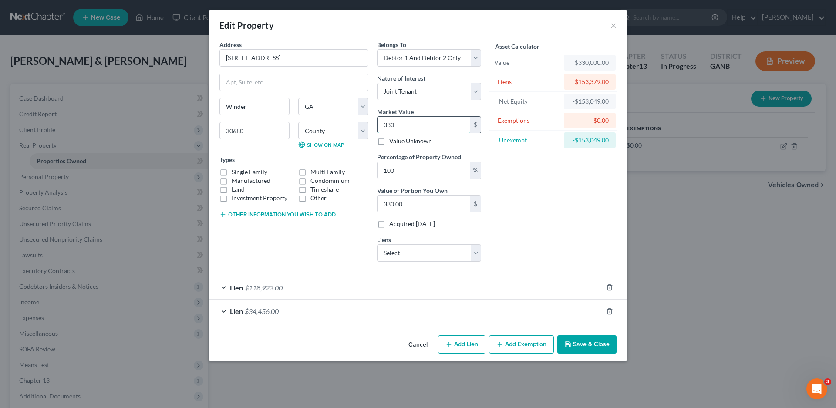
type input "33"
type input "33.00"
type input "333"
type input "333.00"
type input "3330"
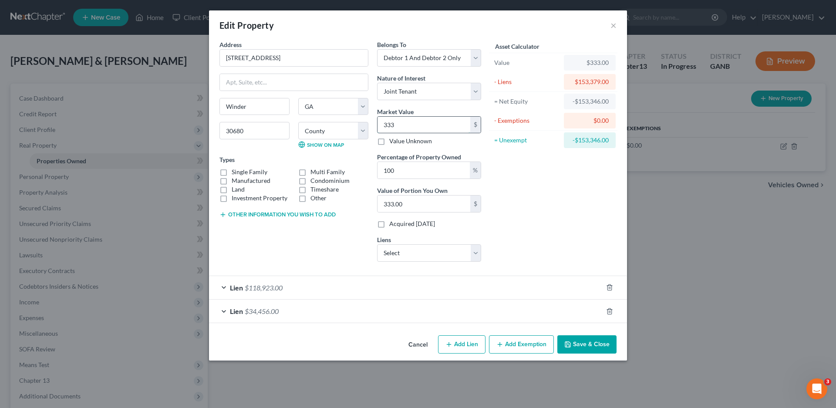
type input "3,330.00"
type input "3,3300"
type input "33,300.00"
type input "33,3000"
type input "333,000.00"
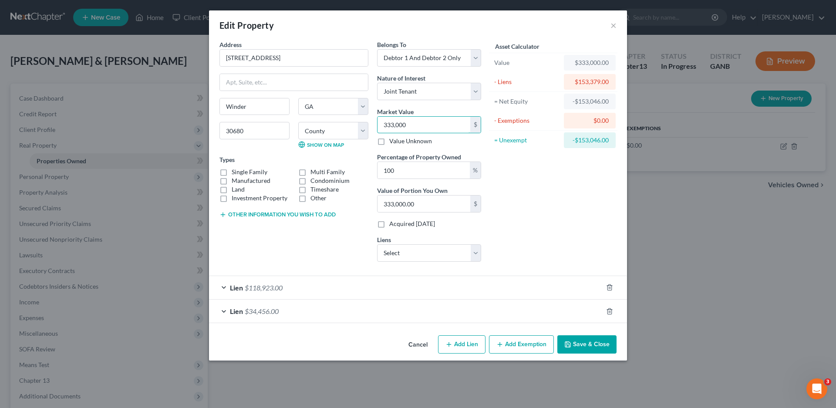
type input "333,000"
click at [223, 311] on div "Lien $34,456.00" at bounding box center [406, 311] width 394 height 23
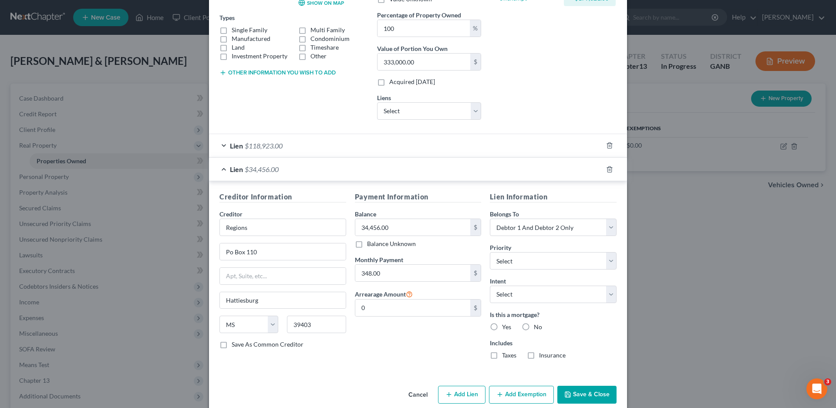
scroll to position [155, 0]
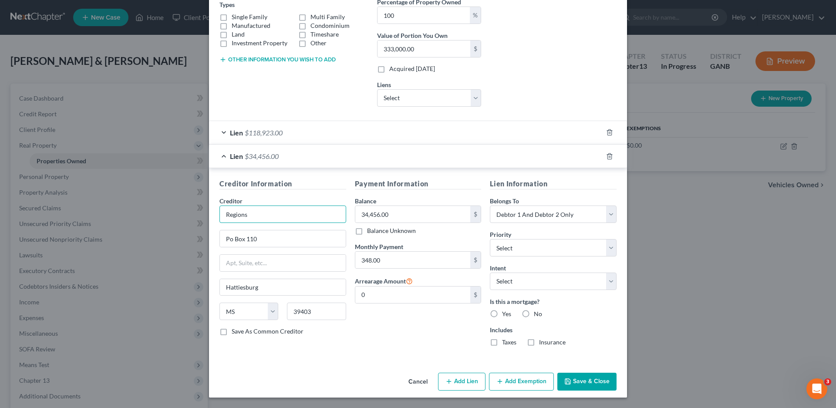
click at [258, 218] on input "Regions" at bounding box center [283, 214] width 127 height 17
click at [217, 132] on div "Lien $118,923.00" at bounding box center [406, 132] width 394 height 23
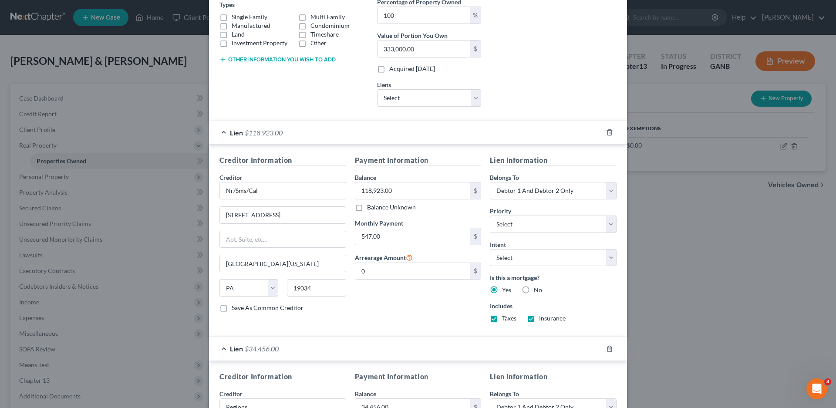
click at [218, 132] on div "Lien $118,923.00" at bounding box center [406, 132] width 394 height 23
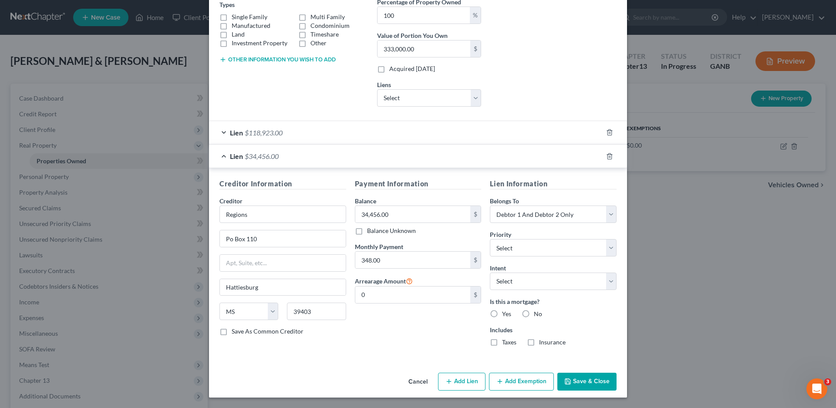
click at [220, 131] on div "Lien $118,923.00" at bounding box center [406, 132] width 394 height 23
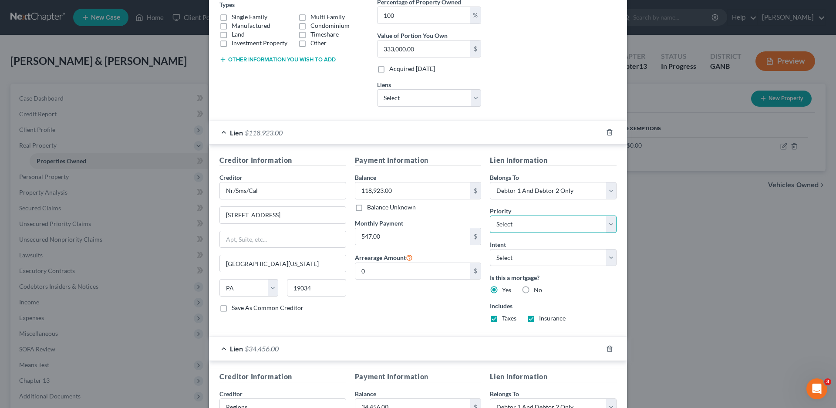
drag, startPoint x: 521, startPoint y: 222, endPoint x: 516, endPoint y: 220, distance: 5.4
click at [521, 222] on select "Select 1st 2nd 3rd 4th 5th 6th 7th 8th 9th 10th 11th 12th 13th 14th 15th 16th 1…" at bounding box center [553, 224] width 127 height 17
select select "0"
click at [490, 216] on select "Select 1st 2nd 3rd 4th 5th 6th 7th 8th 9th 10th 11th 12th 13th 14th 15th 16th 1…" at bounding box center [553, 224] width 127 height 17
drag, startPoint x: 511, startPoint y: 254, endPoint x: 504, endPoint y: 265, distance: 13.1
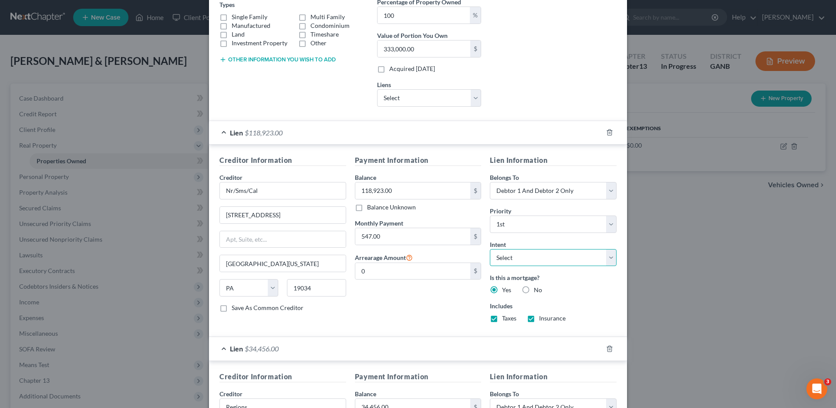
click at [511, 254] on select "Select Surrender Redeem Reaffirm Avoid Other" at bounding box center [553, 257] width 127 height 17
select select "2"
click at [490, 249] on select "Select Surrender Redeem Reaffirm Avoid Other" at bounding box center [553, 257] width 127 height 17
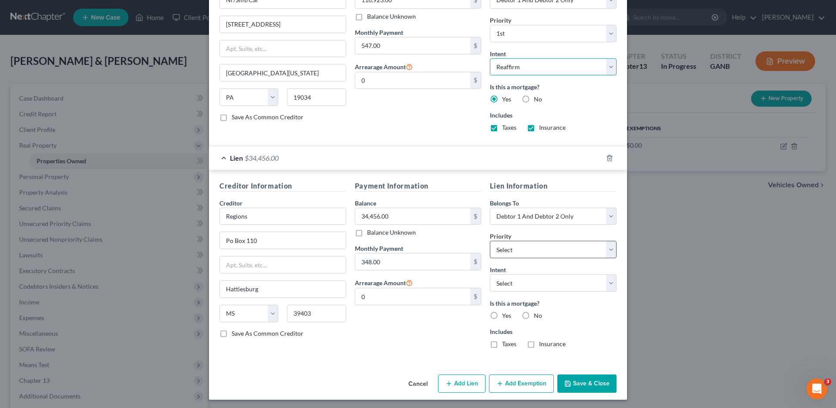
scroll to position [348, 0]
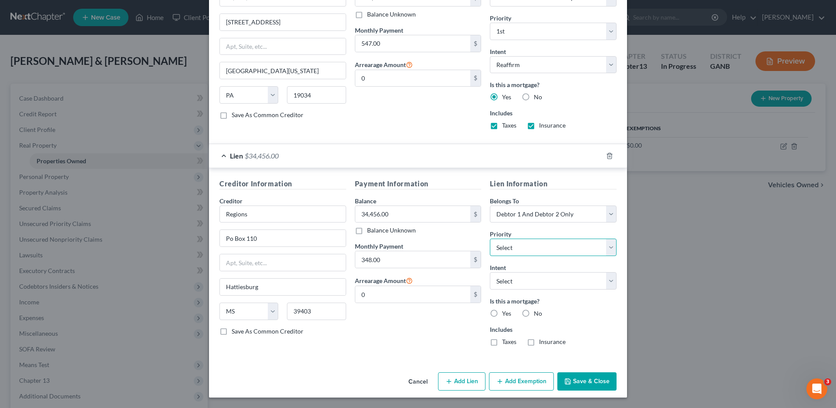
click at [501, 247] on select "Select 2nd 3rd 4th 5th 6th 7th 8th 9th 10th 11th 12th 13th 14th 15th 16th 17th …" at bounding box center [553, 247] width 127 height 17
select select "0"
click at [490, 239] on select "Select 2nd 3rd 4th 5th 6th 7th 8th 9th 10th 11th 12th 13th 14th 15th 16th 17th …" at bounding box center [553, 247] width 127 height 17
click at [502, 279] on select "Select Surrender Redeem Reaffirm Avoid Other" at bounding box center [553, 280] width 127 height 17
select select "2"
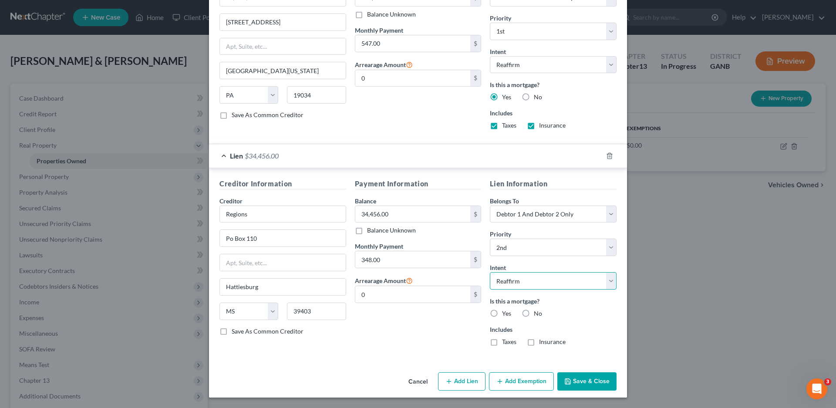
click at [490, 272] on select "Select Surrender Redeem Reaffirm Avoid Other" at bounding box center [553, 280] width 127 height 17
click at [502, 315] on label "Yes" at bounding box center [506, 313] width 9 height 9
click at [506, 315] on input "Yes" at bounding box center [509, 312] width 6 height 6
radio input "true"
click at [501, 385] on button "Add Exemption" at bounding box center [521, 381] width 65 height 18
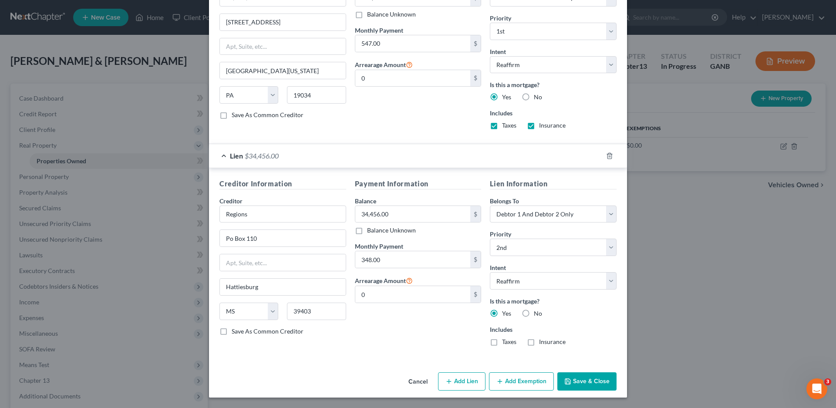
select select "2"
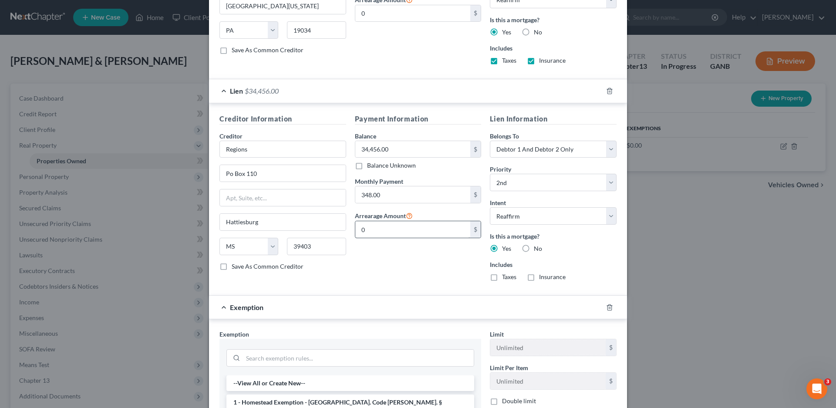
scroll to position [582, 0]
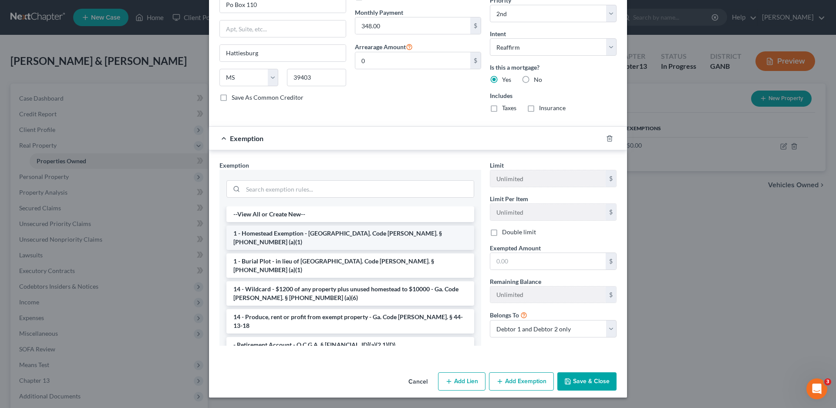
click at [279, 230] on li "1 - Homestead Exemption - [GEOGRAPHIC_DATA]. Code [PERSON_NAME]. § [PHONE_NUMBE…" at bounding box center [351, 238] width 248 height 24
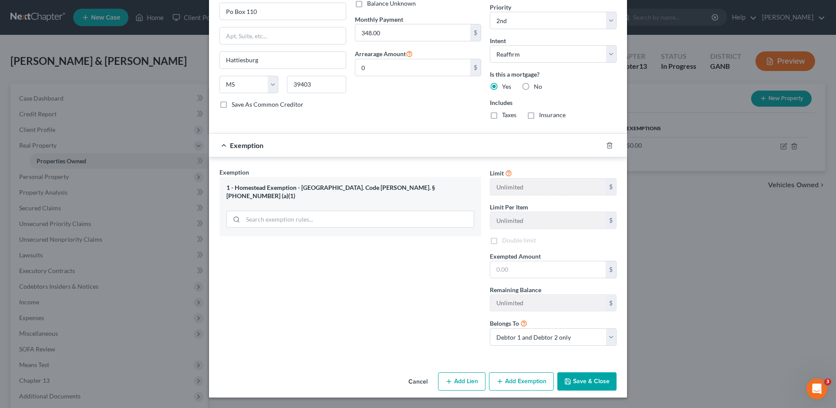
scroll to position [575, 0]
click at [525, 270] on input "text" at bounding box center [548, 269] width 115 height 17
type input "43,000.00"
click at [576, 379] on button "Save & Close" at bounding box center [587, 381] width 59 height 18
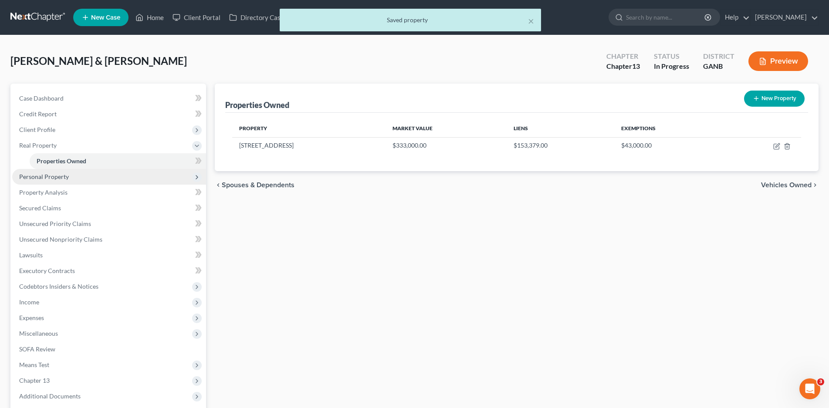
click at [58, 179] on span "Personal Property" at bounding box center [44, 176] width 50 height 7
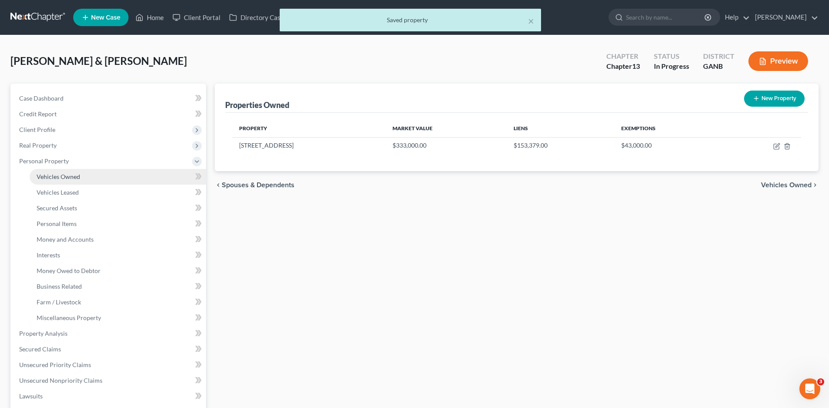
click at [57, 179] on span "Vehicles Owned" at bounding box center [59, 176] width 44 height 7
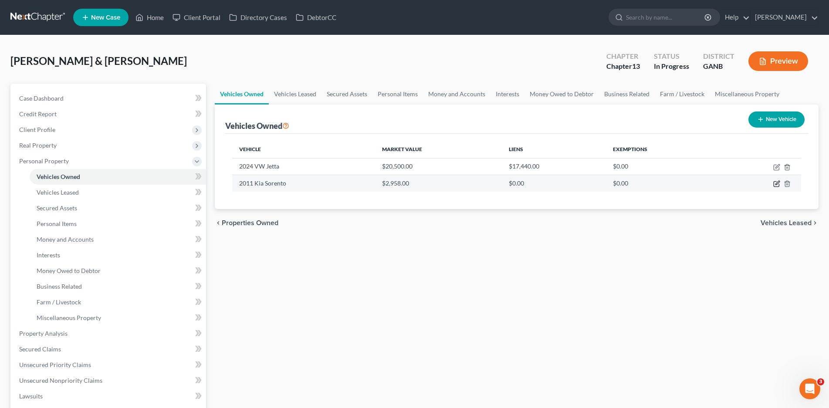
click at [775, 184] on icon "button" at bounding box center [776, 183] width 7 height 7
select select "0"
select select "15"
select select "2"
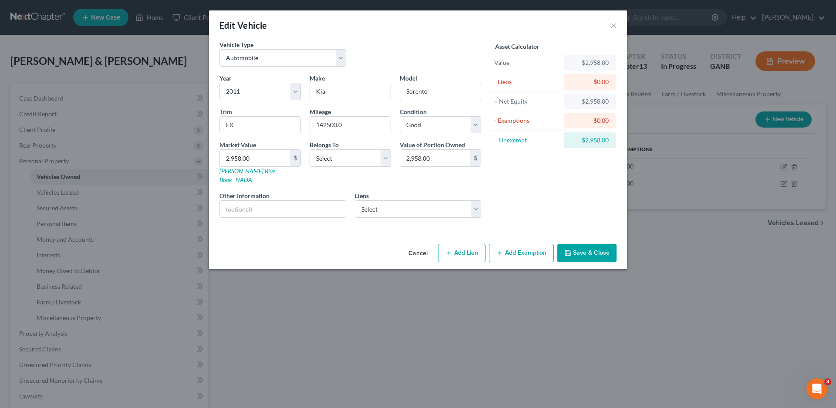
click at [522, 244] on button "Add Exemption" at bounding box center [521, 253] width 65 height 18
select select "2"
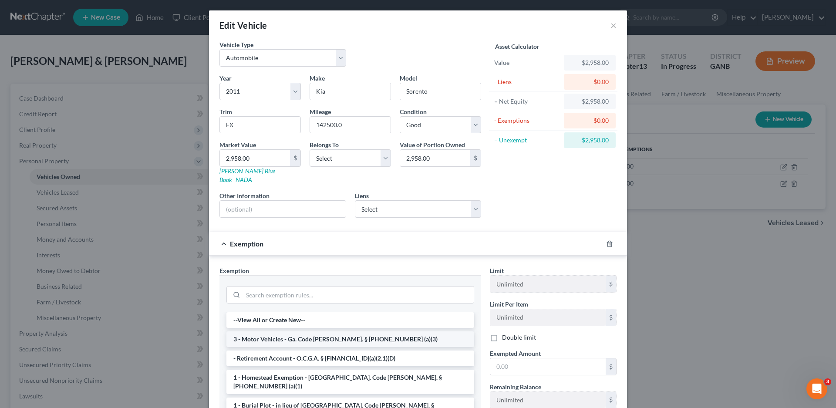
click at [309, 333] on li "3 - Motor Vehicles - Ga. Code [PERSON_NAME]. § [PHONE_NUMBER] (a)(3)" at bounding box center [351, 340] width 248 height 16
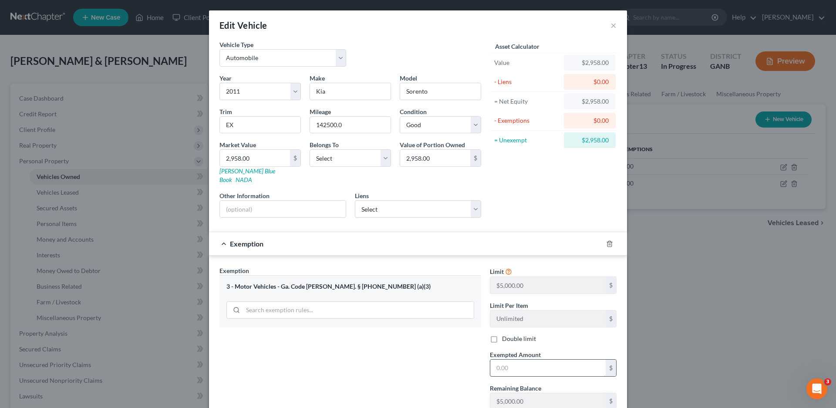
click at [525, 360] on input "text" at bounding box center [548, 368] width 115 height 17
type input "2,958.00"
click at [247, 159] on input "2,958.00" at bounding box center [255, 158] width 70 height 17
type input "2"
type input "2.00"
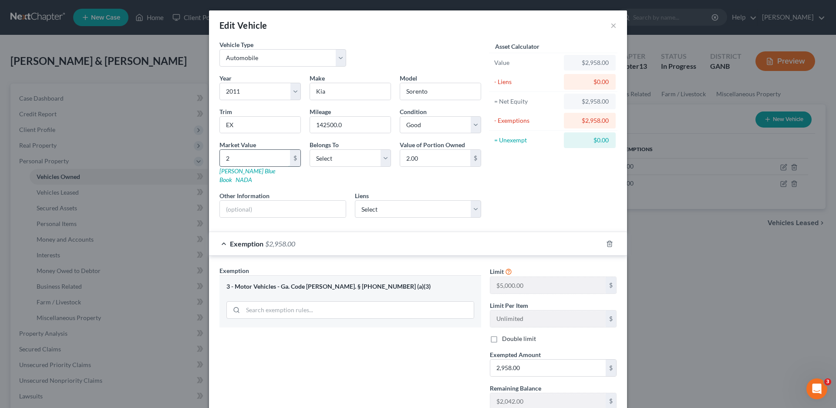
type input "27"
type input "27.00"
type input "275"
type input "275.00"
type input "2750"
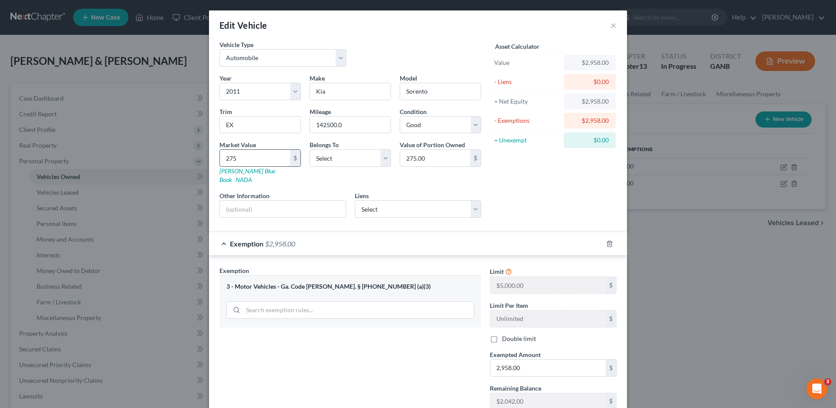
type input "2,750.00"
click at [518, 361] on input "2,958.00" at bounding box center [548, 368] width 115 height 17
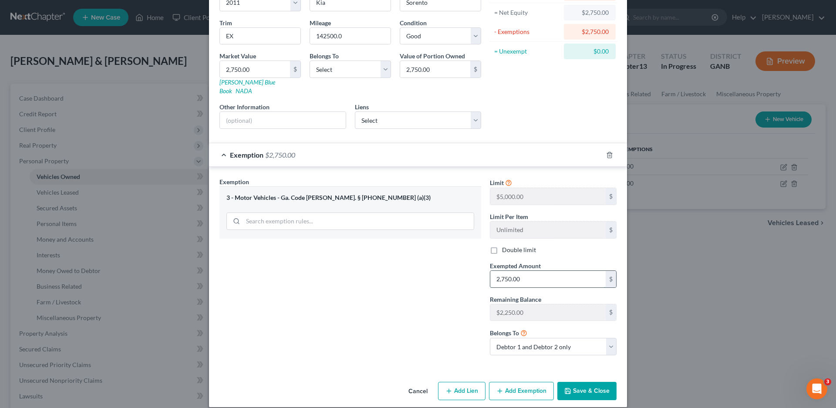
scroll to position [90, 0]
type input "2,750.00"
click at [579, 381] on button "Save & Close" at bounding box center [587, 390] width 59 height 18
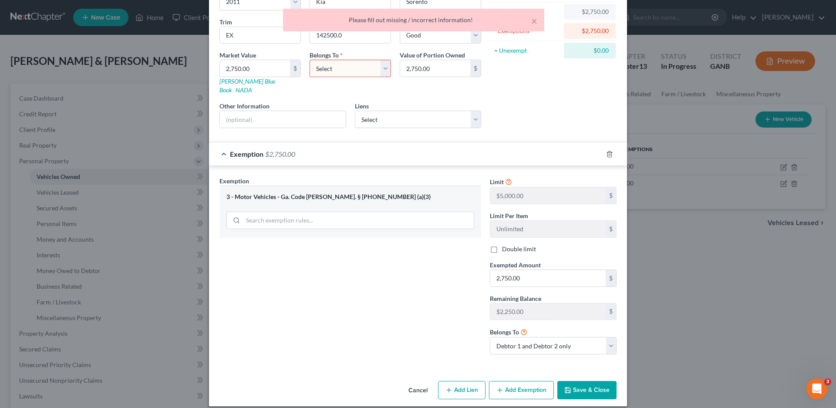
click at [343, 68] on select "Select Debtor 1 Only Debtor 2 Only Debtor 1 And Debtor 2 Only At Least One Of T…" at bounding box center [350, 68] width 81 height 17
click at [310, 60] on select "Select Debtor 1 Only Debtor 2 Only Debtor 1 And Debtor 2 Only At Least One Of T…" at bounding box center [350, 68] width 81 height 17
click at [325, 68] on select "Select Debtor 1 Only Debtor 2 Only Debtor 1 And Debtor 2 Only At Least One Of T…" at bounding box center [350, 68] width 81 height 17
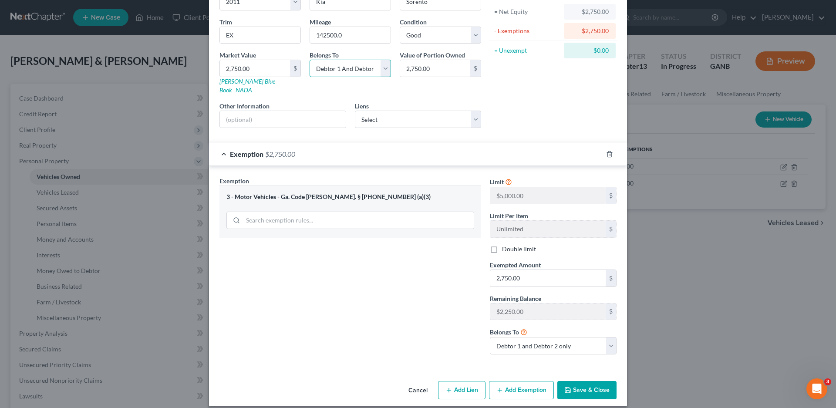
select select "0"
click at [310, 60] on select "Select Debtor 1 Only Debtor 2 Only Debtor 1 And Debtor 2 Only At Least One Of T…" at bounding box center [350, 68] width 81 height 17
click at [592, 386] on button "Save & Close" at bounding box center [587, 390] width 59 height 18
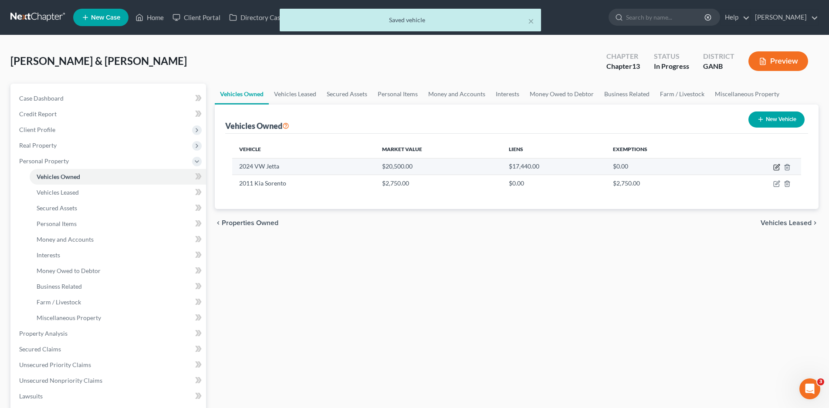
click at [775, 167] on icon "button" at bounding box center [776, 167] width 7 height 7
select select "0"
select select "2"
select select "0"
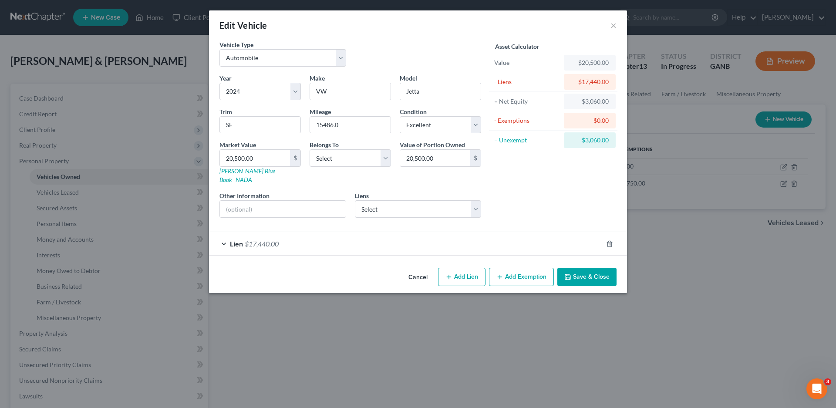
click at [521, 269] on button "Add Exemption" at bounding box center [521, 277] width 65 height 18
select select "2"
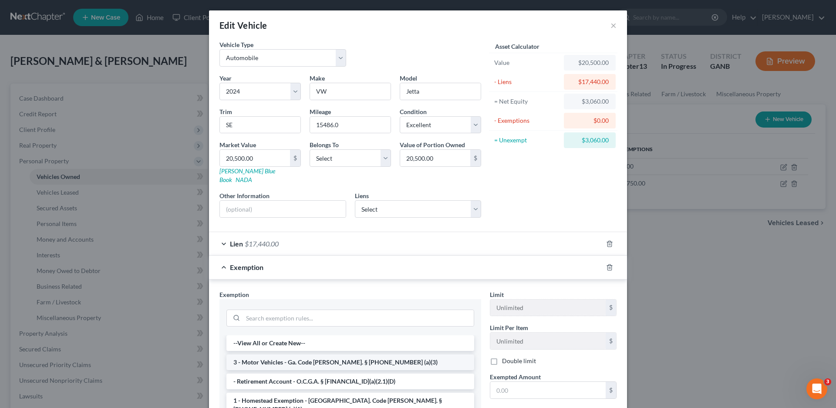
click at [263, 355] on li "3 - Motor Vehicles - Ga. Code [PERSON_NAME]. § [PHONE_NUMBER] (a)(3)" at bounding box center [351, 363] width 248 height 16
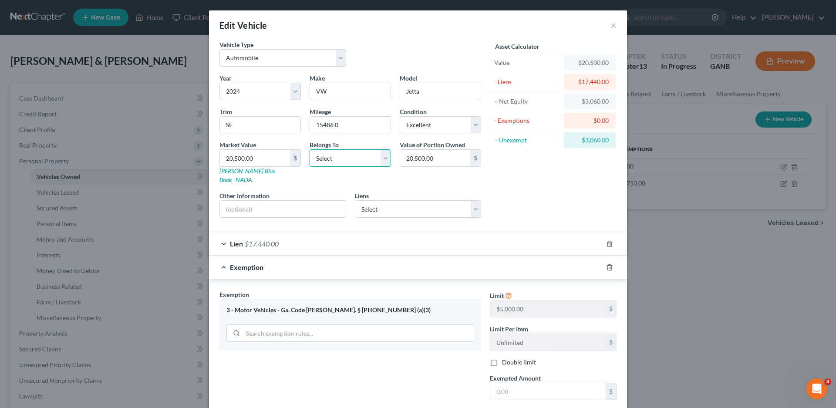
click at [349, 155] on select "Select Debtor 1 Only Debtor 2 Only Debtor 1 And Debtor 2 Only At Least One Of T…" at bounding box center [350, 157] width 81 height 17
select select "1"
click at [310, 149] on select "Select Debtor 1 Only Debtor 2 Only Debtor 1 And Debtor 2 Only At Least One Of T…" at bounding box center [350, 157] width 81 height 17
click at [521, 387] on input "text" at bounding box center [548, 391] width 115 height 17
drag, startPoint x: 433, startPoint y: 124, endPoint x: 430, endPoint y: 132, distance: 8.7
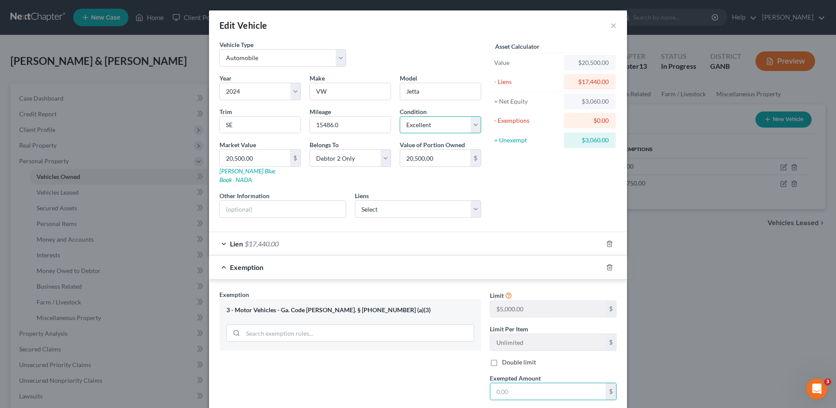
click at [433, 124] on select "Select Excellent Very Good Good Fair Poor" at bounding box center [440, 124] width 81 height 17
select select "1"
click at [400, 116] on select "Select Excellent Very Good Good Fair Poor" at bounding box center [440, 124] width 81 height 17
click at [518, 390] on input "text" at bounding box center [548, 391] width 115 height 17
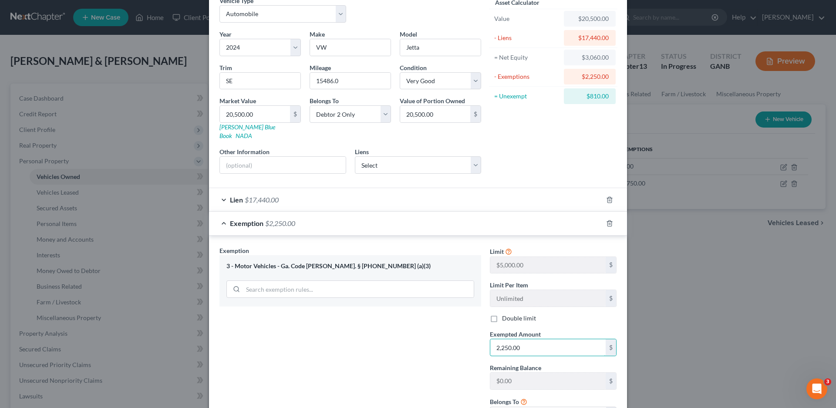
scroll to position [113, 0]
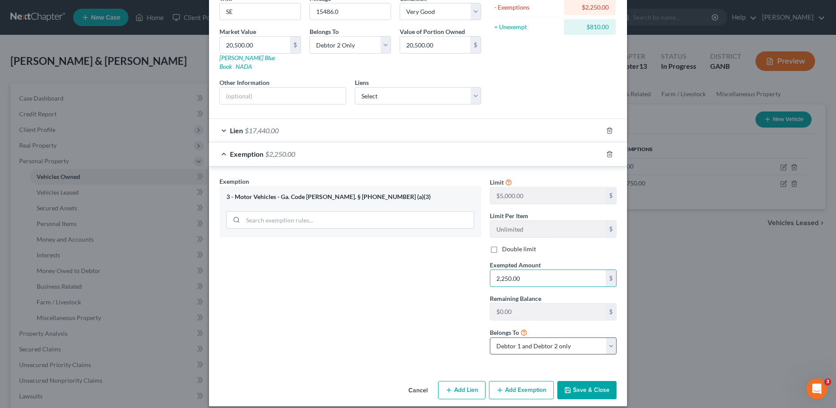
type input "2,250.00"
drag, startPoint x: 549, startPoint y: 337, endPoint x: 545, endPoint y: 338, distance: 4.5
click at [549, 338] on select "Debtor 1 only Debtor 2 only Debtor 1 and Debtor 2 only" at bounding box center [553, 346] width 127 height 17
select select "1"
click at [490, 338] on select "Debtor 1 only Debtor 2 only Debtor 1 and Debtor 2 only" at bounding box center [553, 346] width 127 height 17
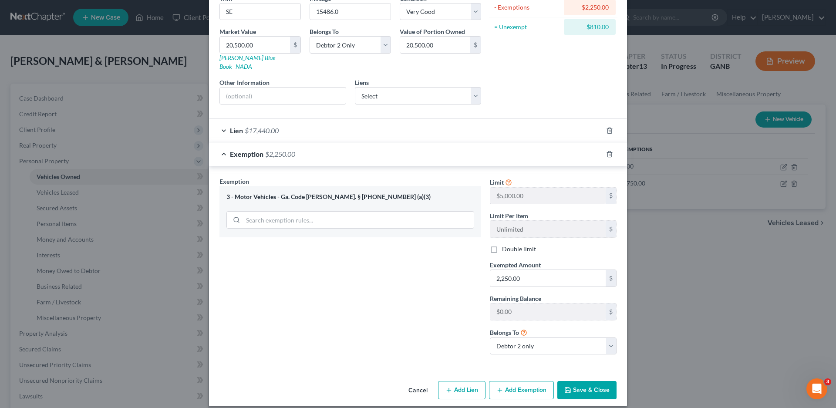
click at [587, 381] on button "Save & Close" at bounding box center [587, 390] width 59 height 18
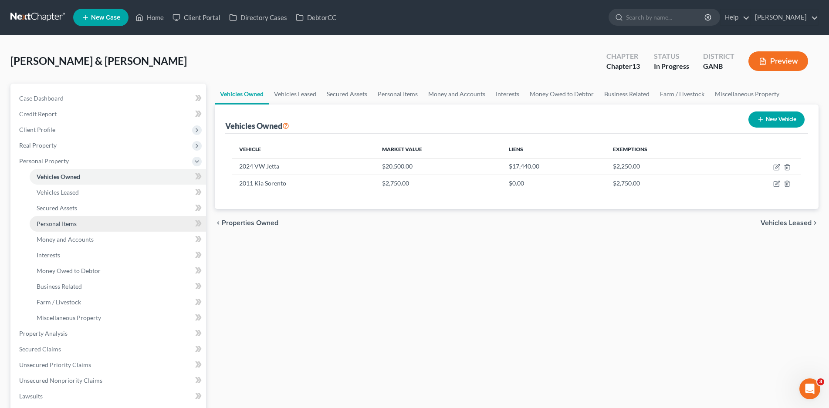
click at [53, 224] on span "Personal Items" at bounding box center [57, 223] width 40 height 7
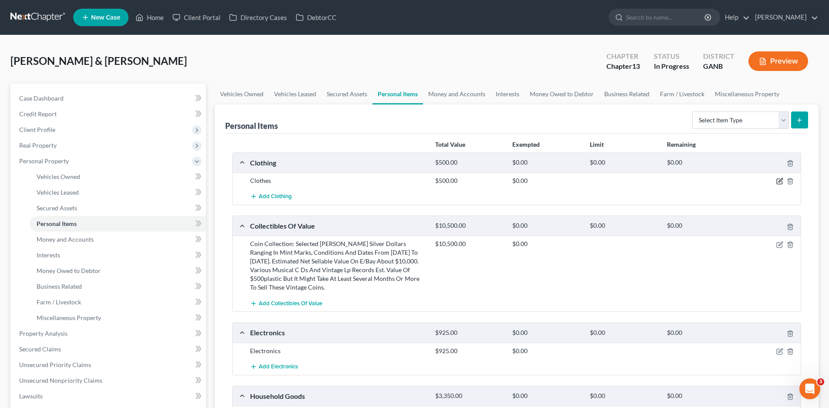
click at [778, 181] on icon "button" at bounding box center [779, 181] width 7 height 7
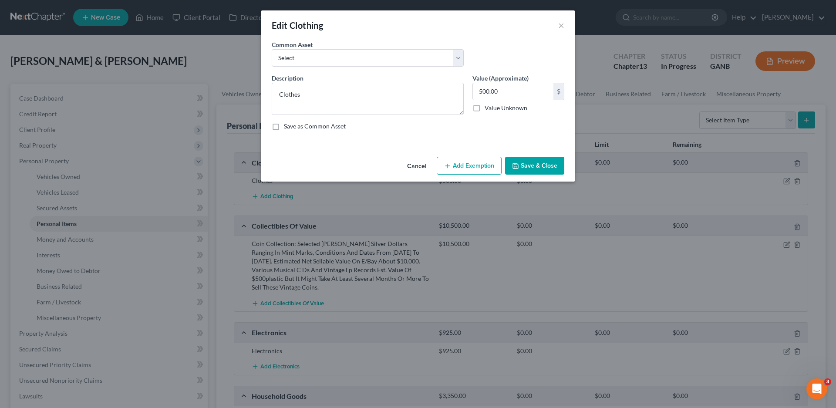
click at [466, 164] on button "Add Exemption" at bounding box center [469, 166] width 65 height 18
select select "2"
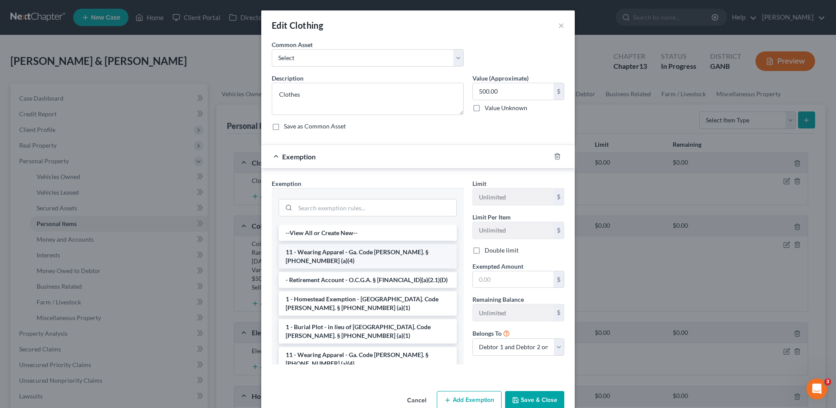
click at [326, 254] on li "11 - Wearing Apparel - Ga. Code [PERSON_NAME]. § [PHONE_NUMBER] (a)(4)" at bounding box center [368, 256] width 178 height 24
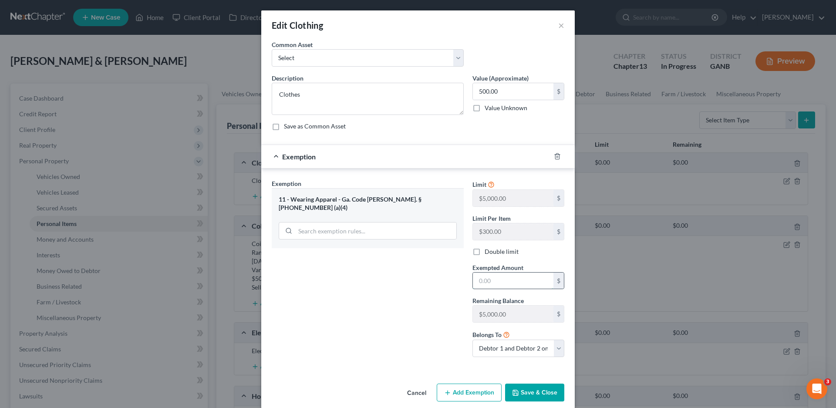
click at [498, 281] on input "text" at bounding box center [513, 281] width 81 height 17
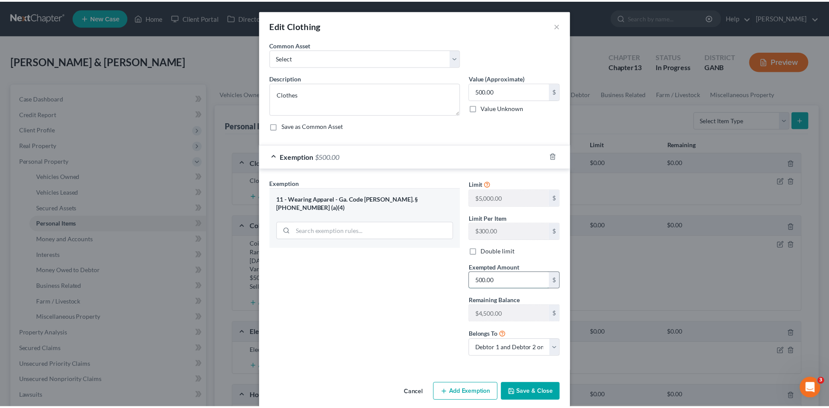
scroll to position [11, 0]
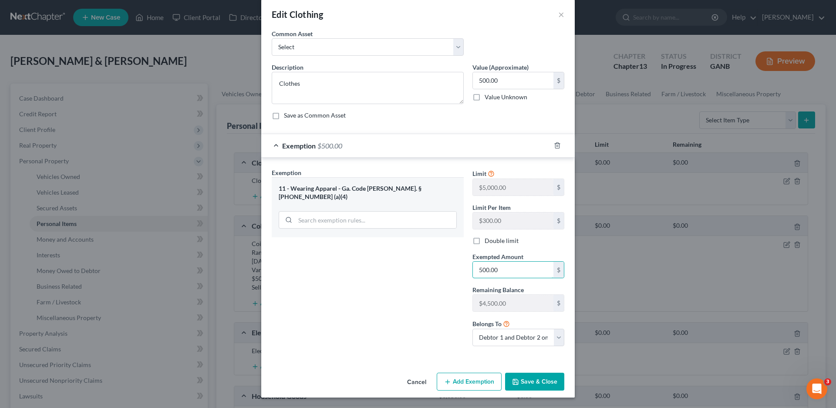
type input "500.00"
click at [525, 383] on button "Save & Close" at bounding box center [534, 382] width 59 height 18
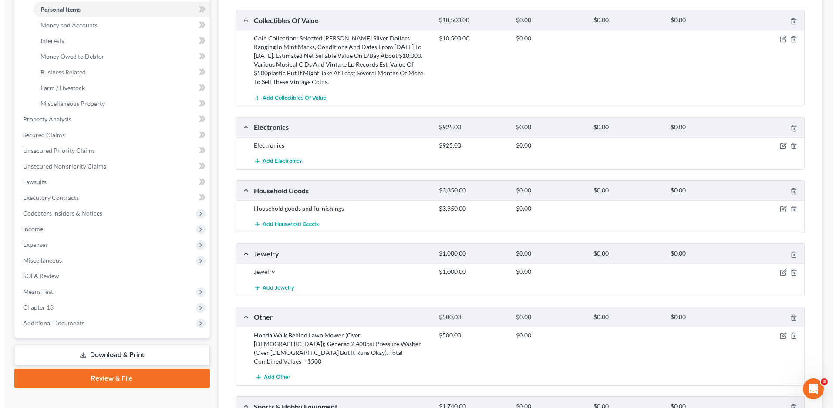
scroll to position [218, 0]
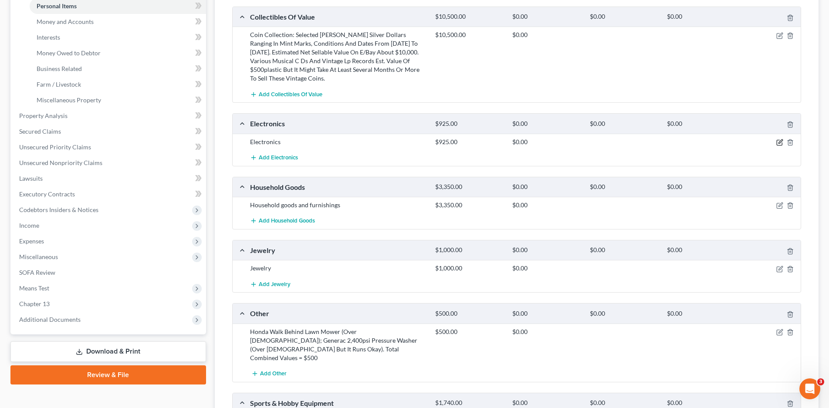
click at [780, 139] on icon "button" at bounding box center [779, 142] width 7 height 7
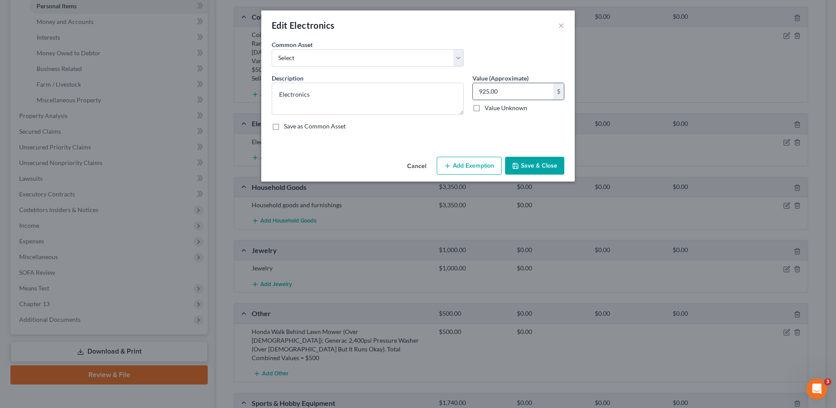
click at [501, 88] on input "925.00" at bounding box center [513, 91] width 81 height 17
type input "500.00"
click at [473, 165] on button "Add Exemption" at bounding box center [469, 166] width 65 height 18
select select "2"
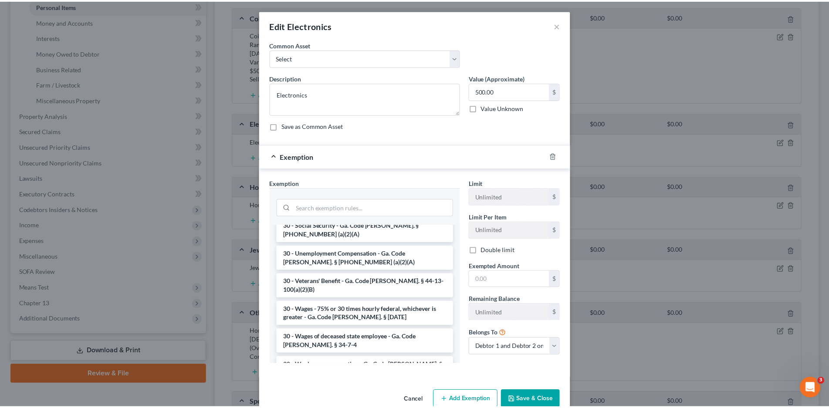
scroll to position [1243, 0]
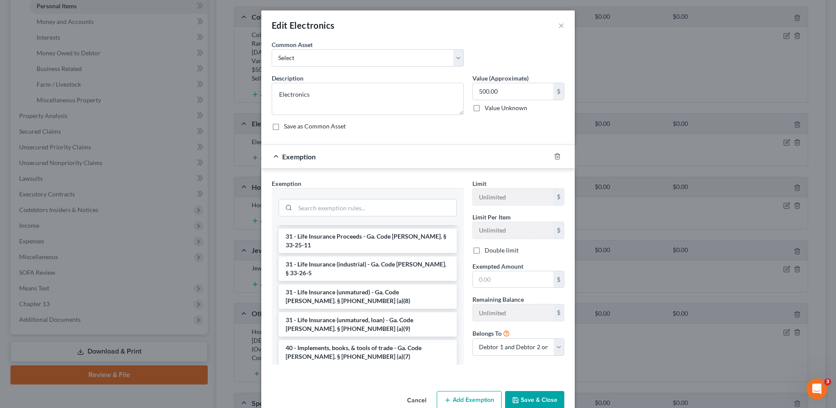
click at [355, 396] on li "6 - Household Goods and Furnishings - Ga. Code [PERSON_NAME]. § [PHONE_NUMBER] …" at bounding box center [368, 408] width 178 height 24
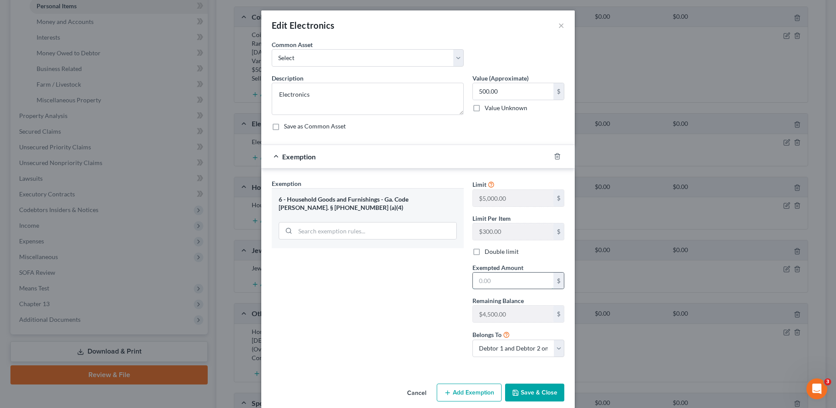
click at [494, 284] on input "text" at bounding box center [513, 281] width 81 height 17
type input "500.00"
click at [547, 391] on button "Save & Close" at bounding box center [534, 393] width 59 height 18
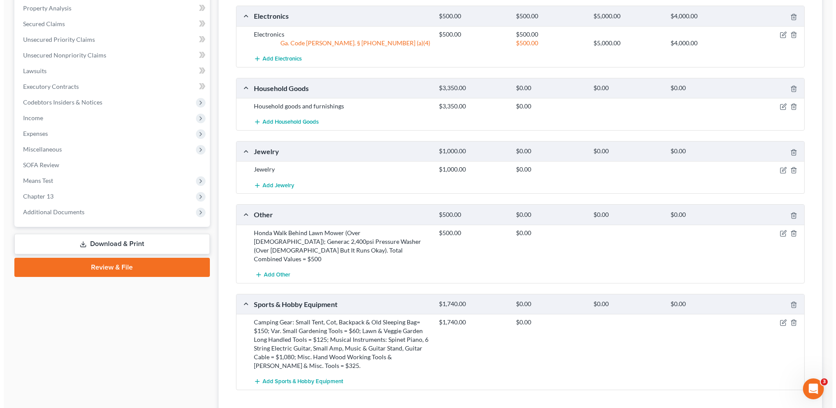
scroll to position [349, 0]
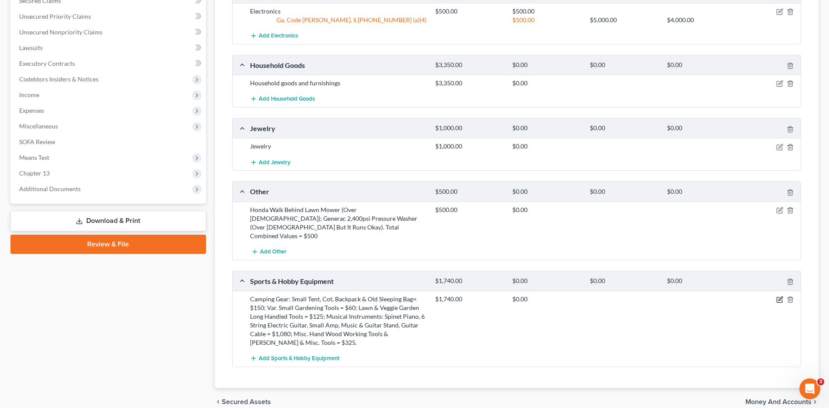
click at [779, 297] on icon "button" at bounding box center [781, 299] width 4 height 4
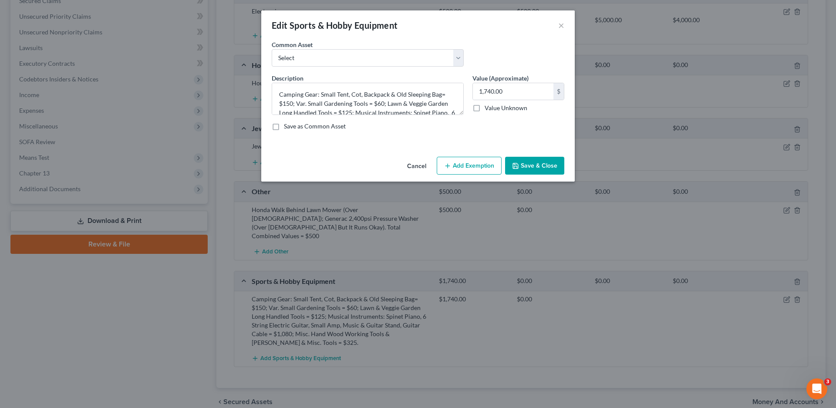
click at [470, 163] on button "Add Exemption" at bounding box center [469, 166] width 65 height 18
select select "2"
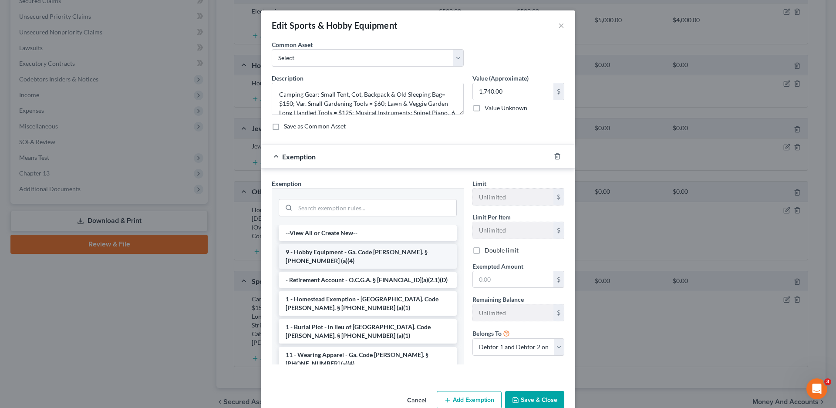
click at [322, 254] on li "9 - Hobby Equipment - Ga. Code [PERSON_NAME]. § [PHONE_NUMBER] (a)(4)" at bounding box center [368, 256] width 178 height 24
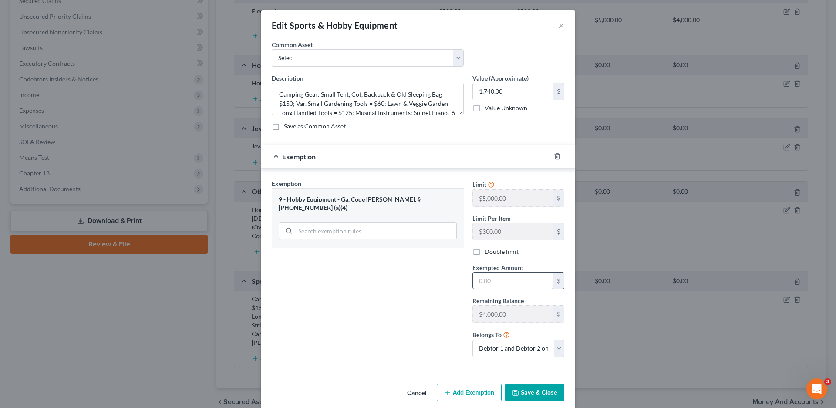
click at [495, 284] on input "text" at bounding box center [513, 281] width 81 height 17
type input "500.00"
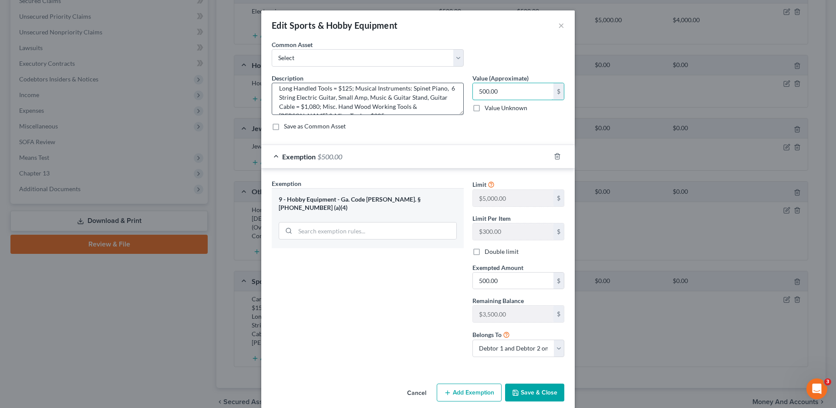
scroll to position [37, 0]
type input "500.00"
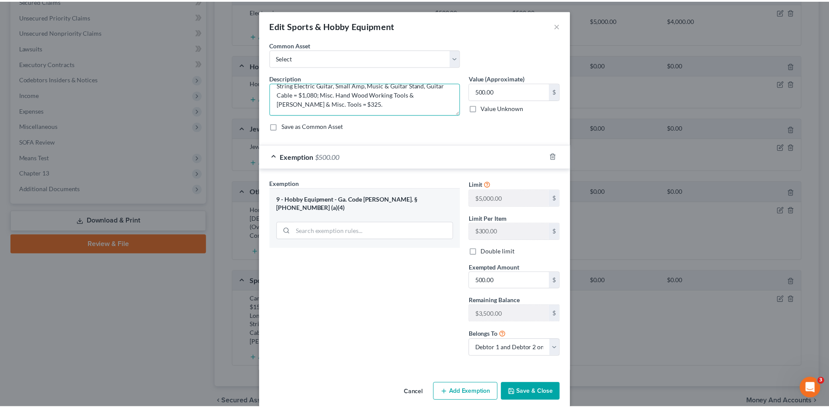
scroll to position [0, 0]
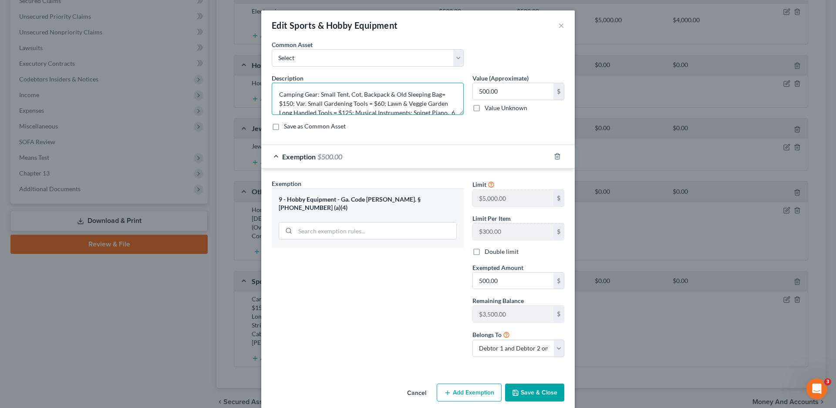
drag, startPoint x: 324, startPoint y: 105, endPoint x: 268, endPoint y: 74, distance: 63.9
click at [268, 74] on div "Description * Camping Gear: Small Tent, Cot, Backpack & Old Sleeping Bag= $150;…" at bounding box center [368, 94] width 201 height 41
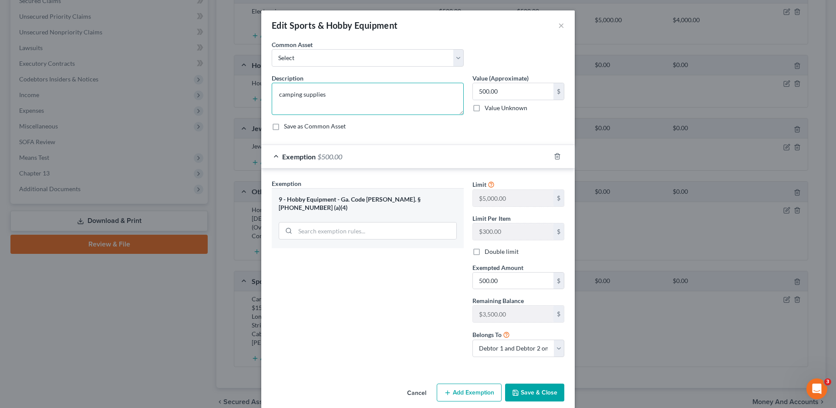
type textarea "camping supplies"
click at [528, 391] on button "Save & Close" at bounding box center [534, 393] width 59 height 18
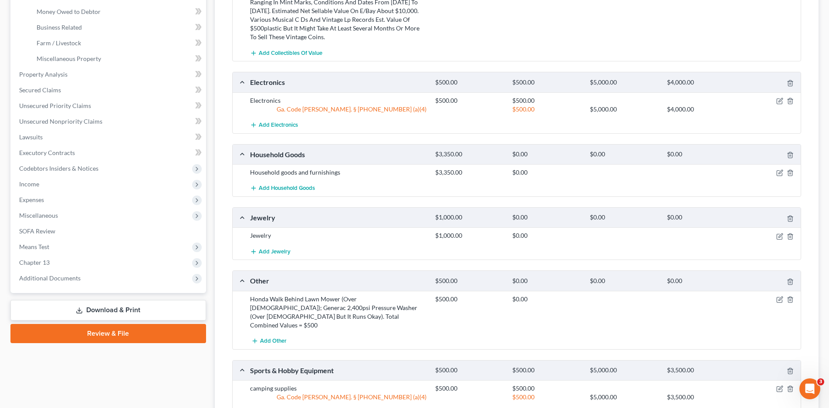
scroll to position [337, 0]
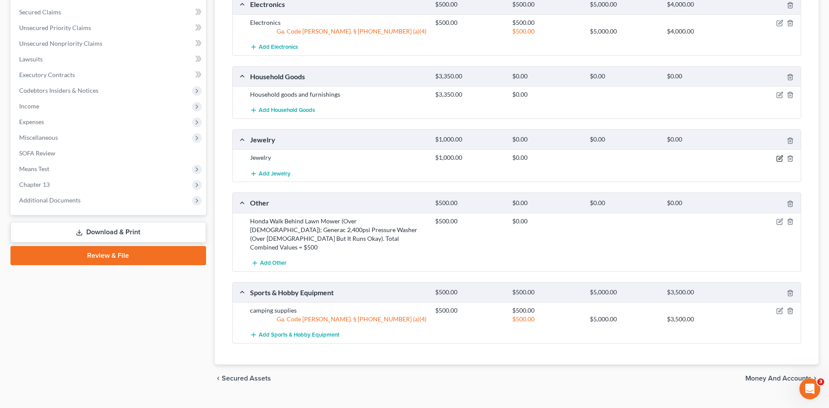
click at [780, 156] on icon "button" at bounding box center [781, 158] width 4 height 4
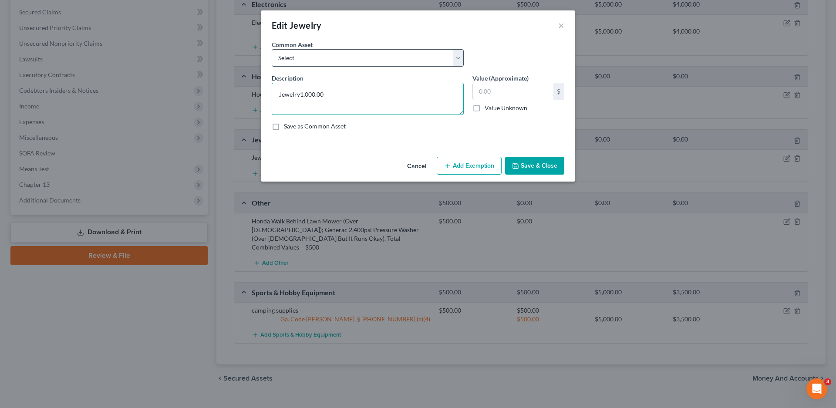
type textarea "Jewelry1,000.00"
click at [295, 53] on select "Select Wedding ring set Rings and Necklaces Jewlry" at bounding box center [368, 57] width 192 height 17
select select "1"
click at [272, 49] on select "Select Wedding ring set Rings and Necklaces Jewlry" at bounding box center [368, 57] width 192 height 17
type textarea "Rings and Necklaces"
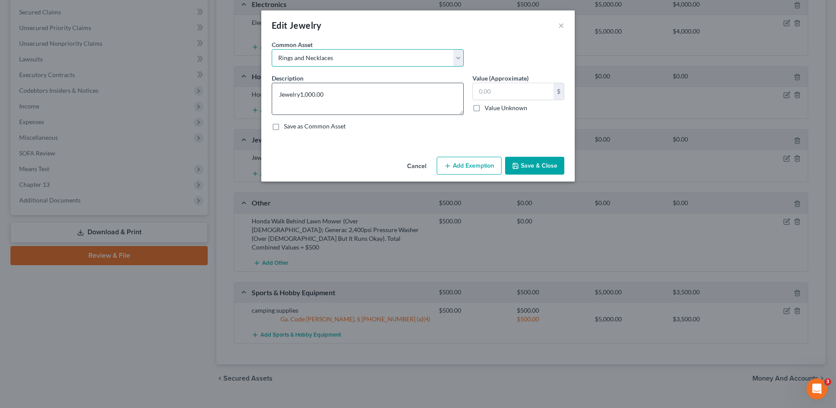
type input "500.00"
click at [468, 169] on button "Add Exemption" at bounding box center [469, 166] width 65 height 18
select select "2"
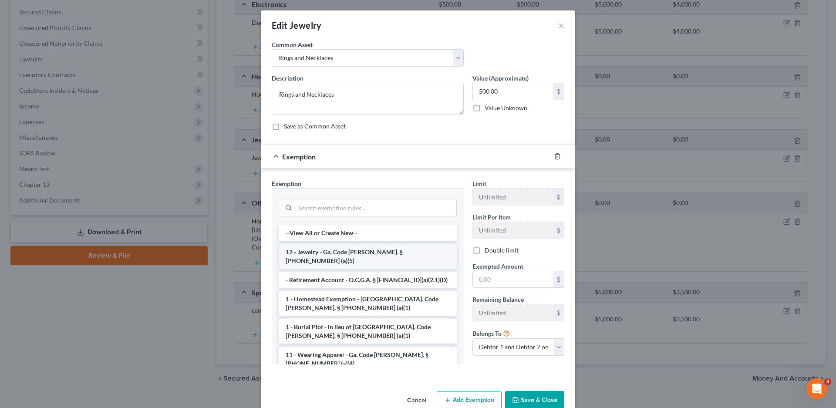
click at [326, 254] on li "12 - Jewelry - Ga. Code [PERSON_NAME]. § [PHONE_NUMBER] (a)(5)" at bounding box center [368, 256] width 178 height 24
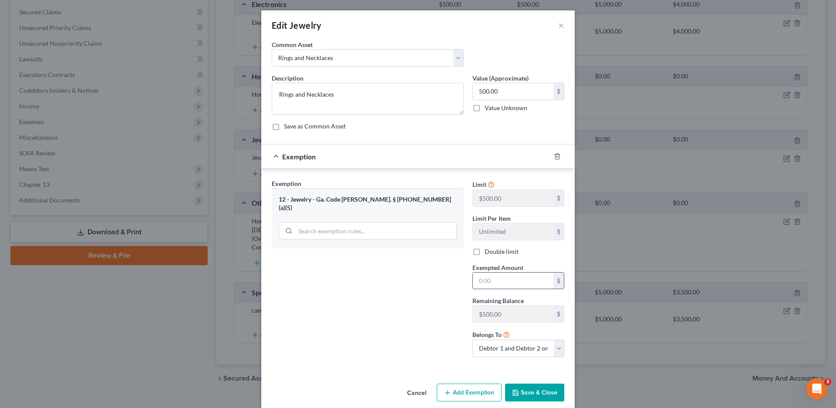
click at [492, 278] on input "text" at bounding box center [513, 281] width 81 height 17
type input "500.00"
click at [524, 394] on button "Save & Close" at bounding box center [534, 393] width 59 height 18
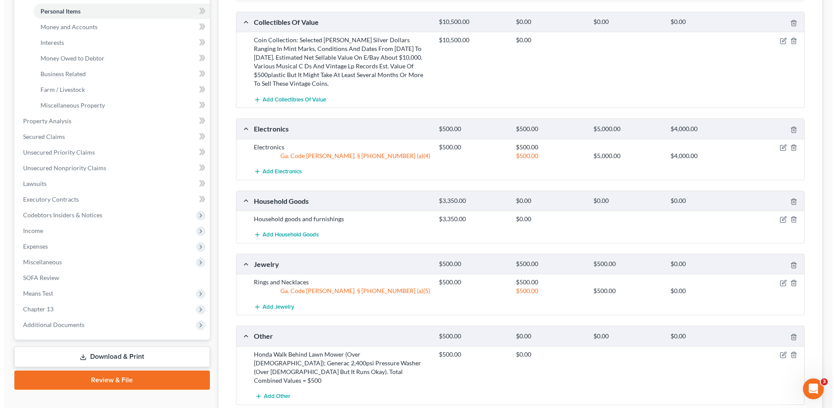
scroll to position [207, 0]
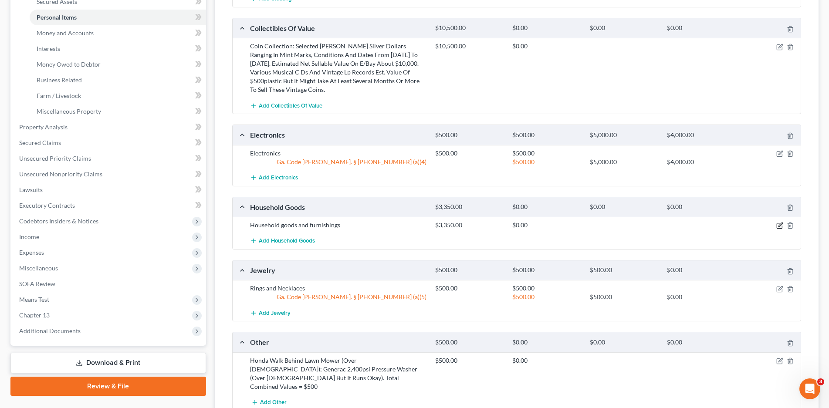
click at [780, 222] on icon "button" at bounding box center [779, 225] width 7 height 7
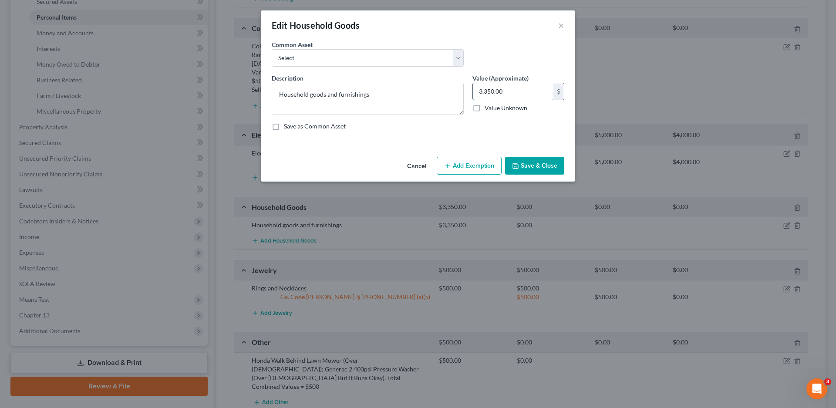
click at [524, 95] on input "3,350.00" at bounding box center [513, 91] width 81 height 17
type input "2,000.00"
click at [465, 164] on button "Add Exemption" at bounding box center [469, 166] width 65 height 18
select select "2"
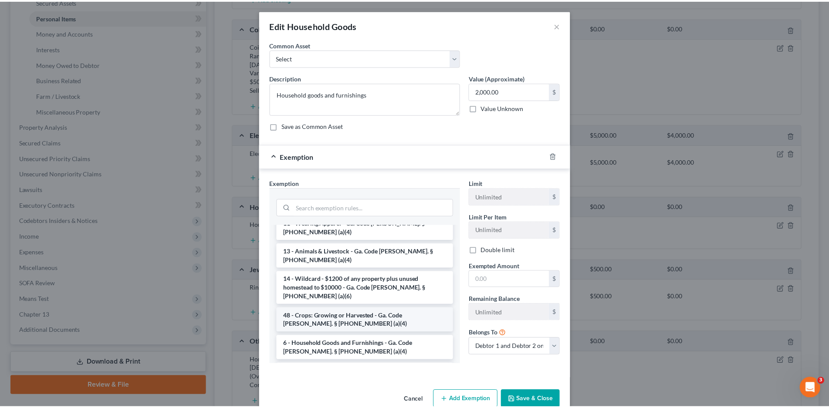
scroll to position [44, 0]
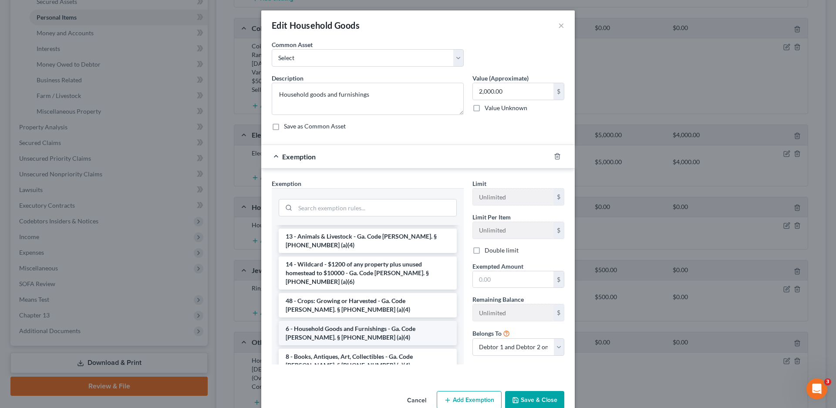
click at [323, 321] on li "6 - Household Goods and Furnishings - Ga. Code [PERSON_NAME]. § [PHONE_NUMBER] …" at bounding box center [368, 333] width 178 height 24
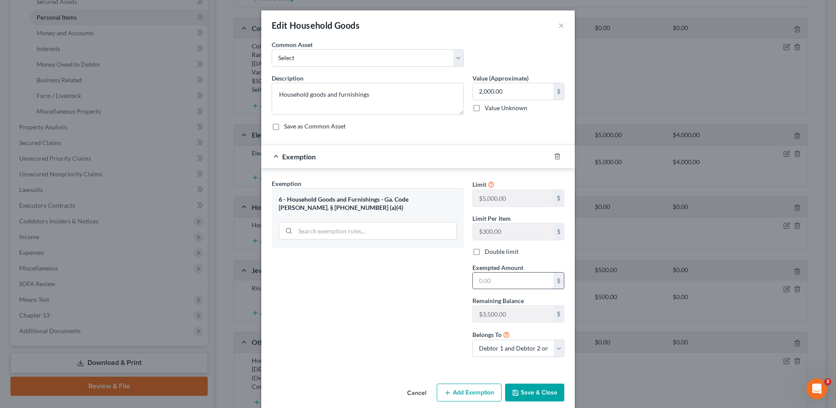
click at [505, 283] on input "text" at bounding box center [513, 281] width 81 height 17
type input "2,000.00"
click at [532, 394] on button "Save & Close" at bounding box center [534, 393] width 59 height 18
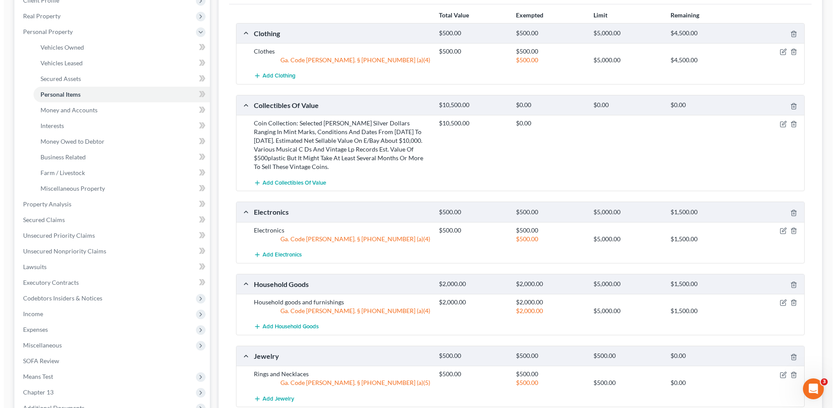
scroll to position [119, 0]
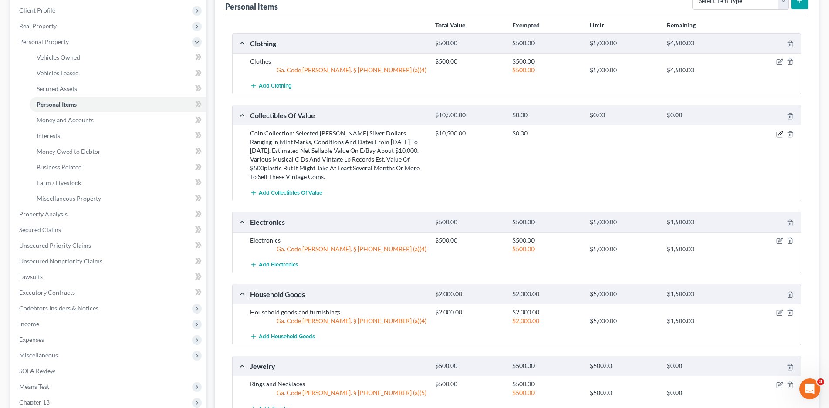
click at [779, 135] on icon "button" at bounding box center [781, 133] width 4 height 4
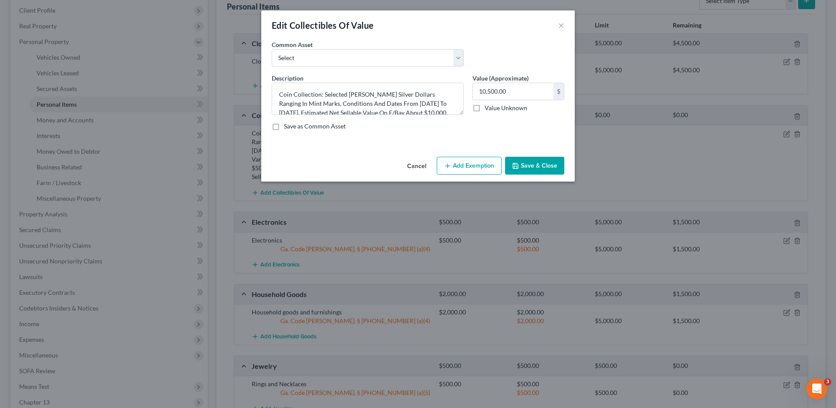
click at [467, 166] on button "Add Exemption" at bounding box center [469, 166] width 65 height 18
select select "2"
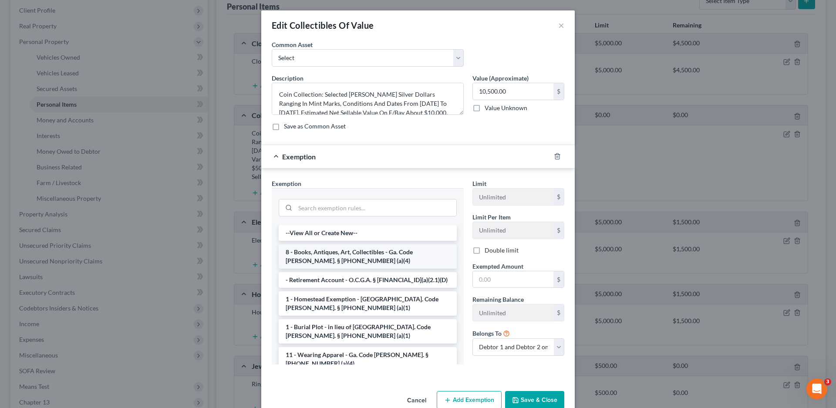
click at [321, 264] on li "8 - Books, Antiques, Art, Collectibles - Ga. Code [PERSON_NAME]. § [PHONE_NUMBE…" at bounding box center [368, 256] width 178 height 24
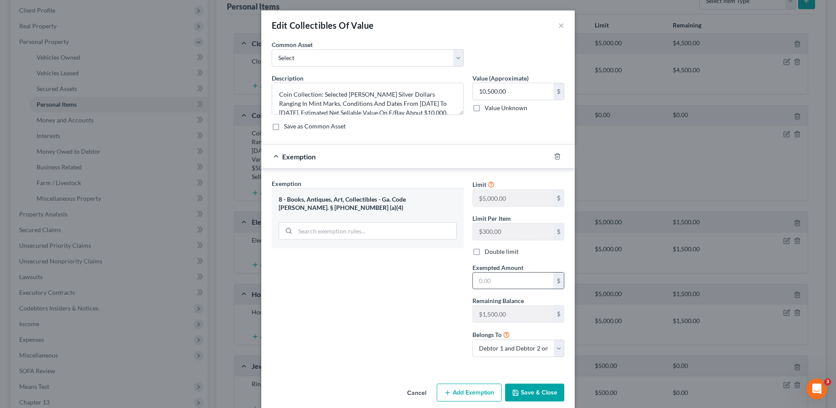
click at [508, 280] on input "text" at bounding box center [513, 281] width 81 height 17
type input "1,500.00"
click at [500, 91] on input "10,500.00" at bounding box center [513, 91] width 81 height 17
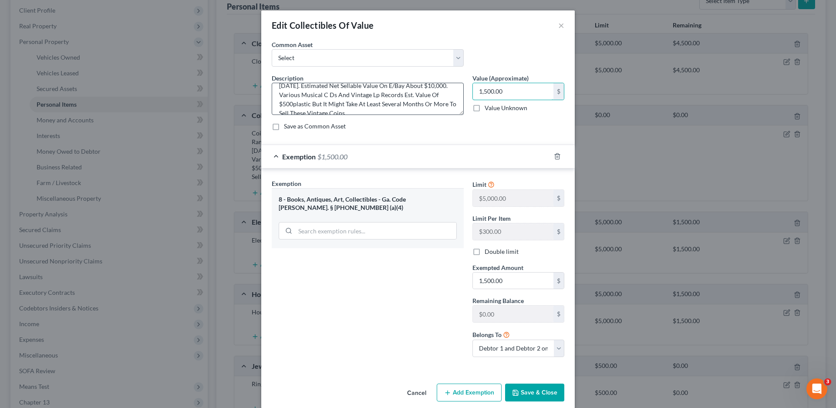
scroll to position [37, 0]
type input "1,500.00"
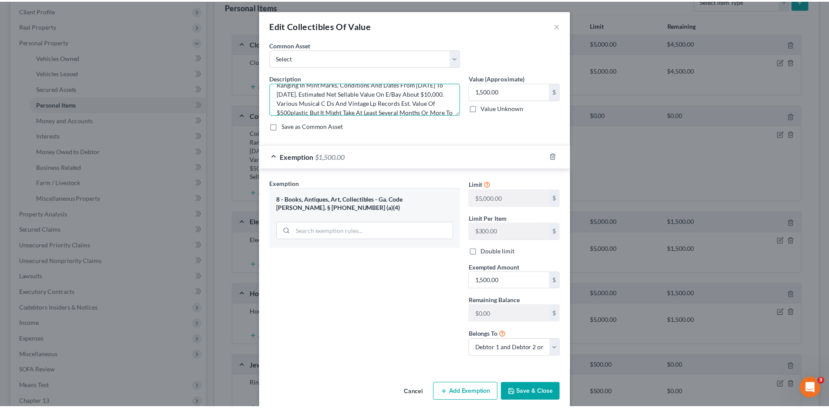
scroll to position [0, 0]
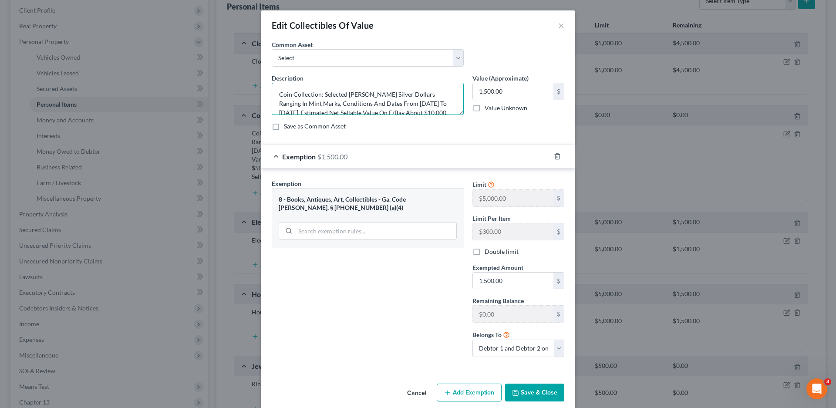
drag, startPoint x: 317, startPoint y: 103, endPoint x: 265, endPoint y: 81, distance: 56.6
click at [268, 81] on div "Description * Coin Collection: Selected [PERSON_NAME] Silver Dollars Ranging In…" at bounding box center [368, 94] width 201 height 41
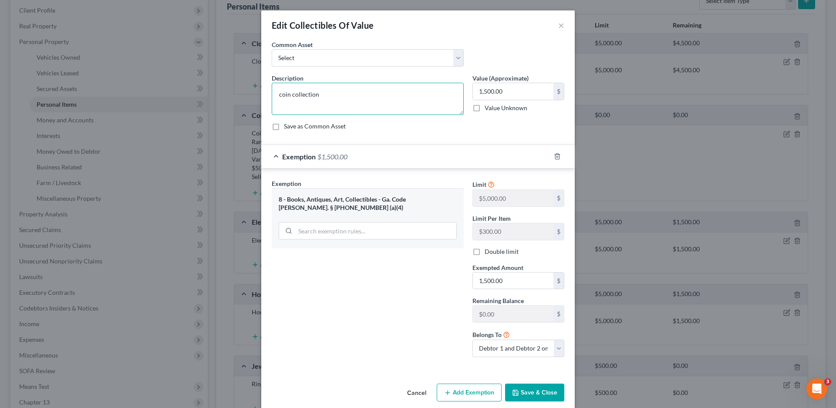
type textarea "coin collection"
click at [525, 388] on button "Save & Close" at bounding box center [534, 393] width 59 height 18
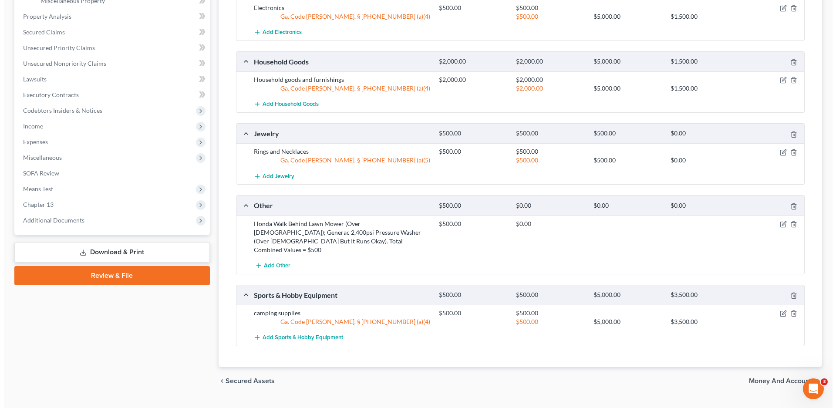
scroll to position [328, 0]
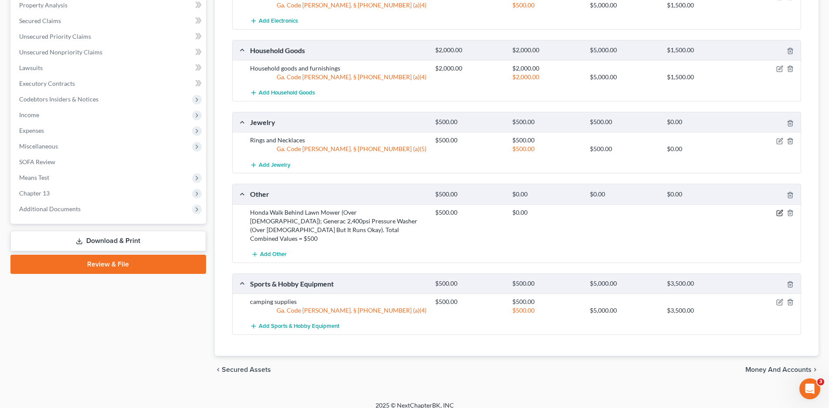
click at [779, 213] on icon "button" at bounding box center [779, 213] width 7 height 7
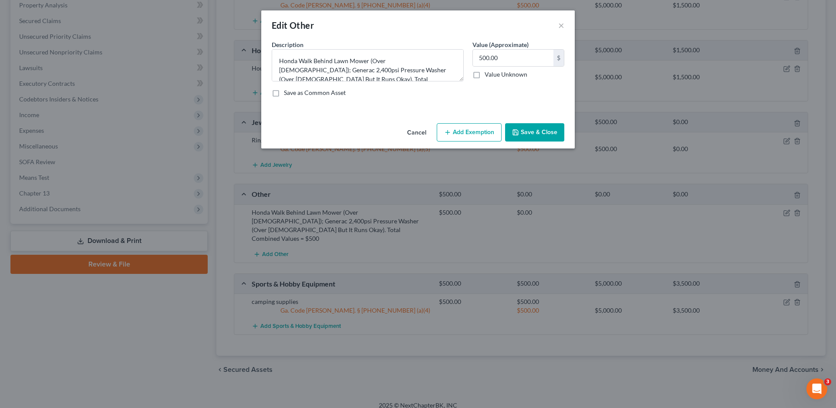
click at [474, 134] on button "Add Exemption" at bounding box center [469, 132] width 65 height 18
select select "2"
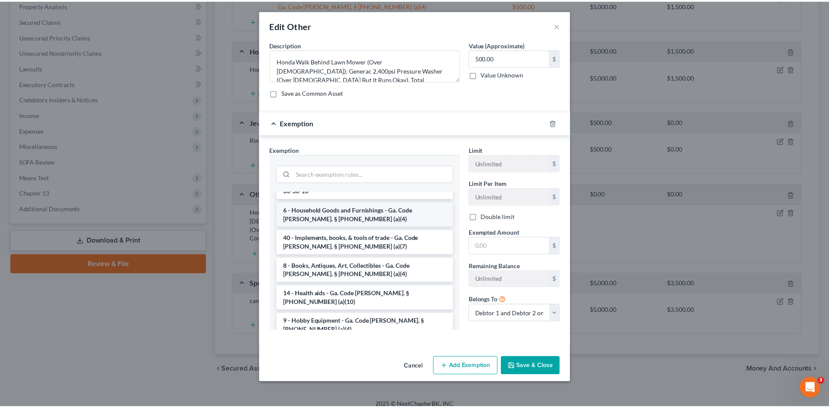
scroll to position [131, 0]
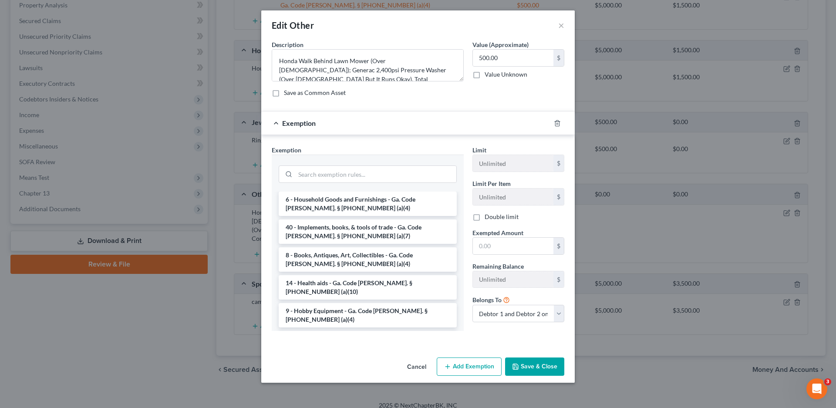
click at [416, 366] on button "Cancel" at bounding box center [416, 367] width 33 height 17
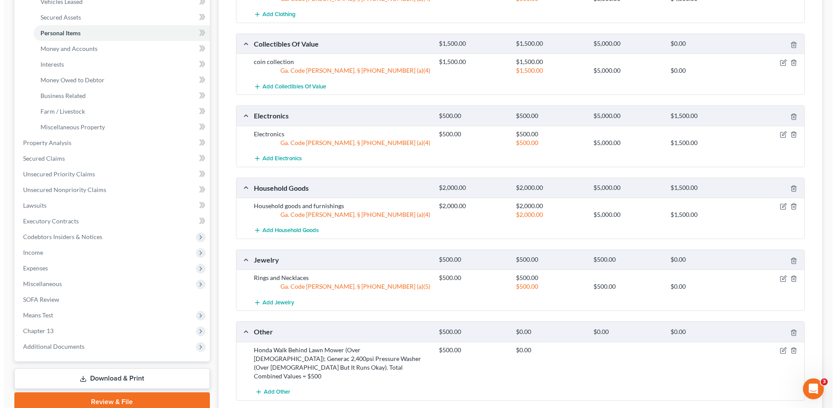
scroll to position [285, 0]
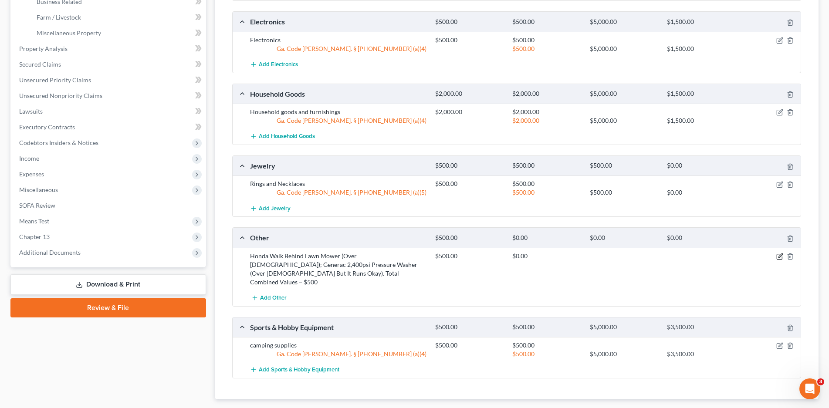
click at [779, 256] on icon "button" at bounding box center [779, 256] width 7 height 7
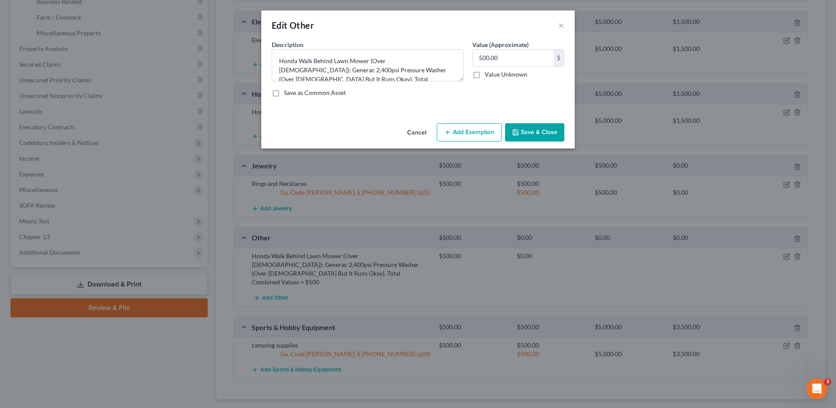
click at [457, 132] on button "Add Exemption" at bounding box center [469, 132] width 65 height 18
select select "2"
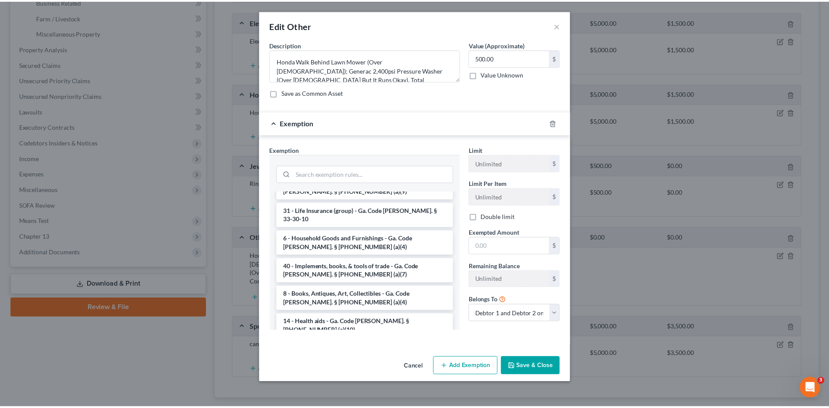
scroll to position [131, 0]
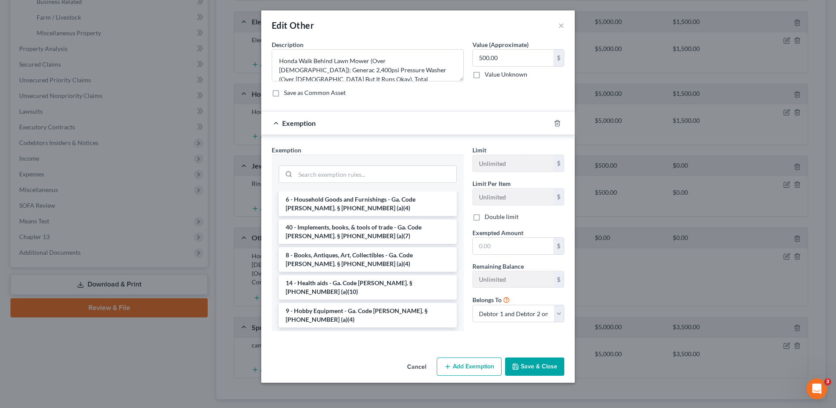
click at [205, 338] on div "Edit Other × An exemption set must first be selected from the Filing Informatio…" at bounding box center [418, 204] width 836 height 408
click at [424, 367] on button "Cancel" at bounding box center [416, 367] width 33 height 17
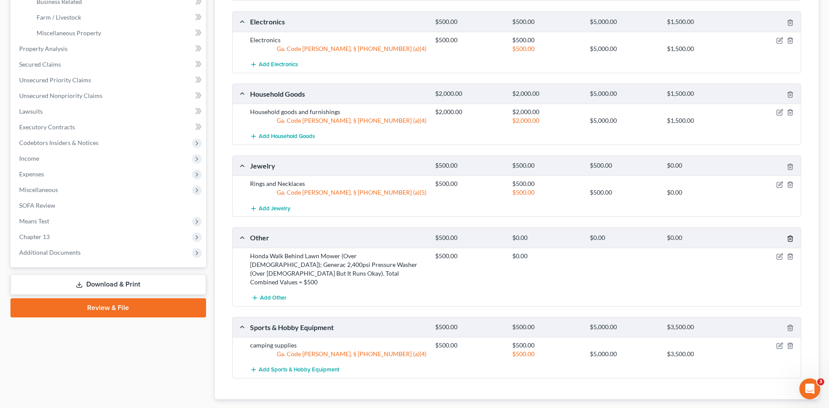
click at [789, 238] on icon "button" at bounding box center [790, 238] width 7 height 7
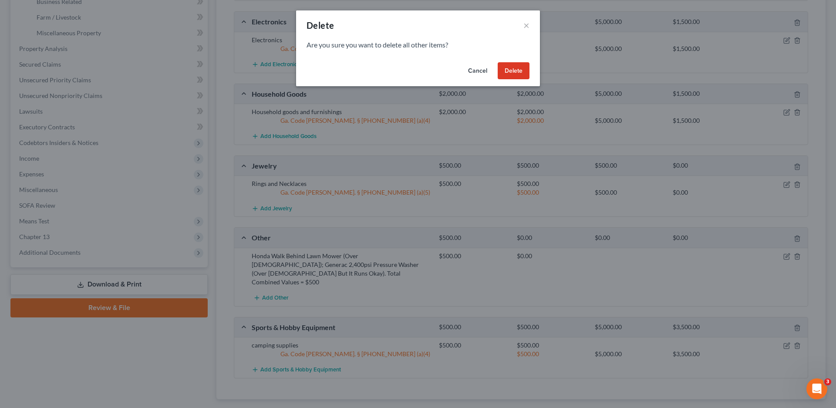
click at [512, 72] on button "Delete" at bounding box center [514, 70] width 32 height 17
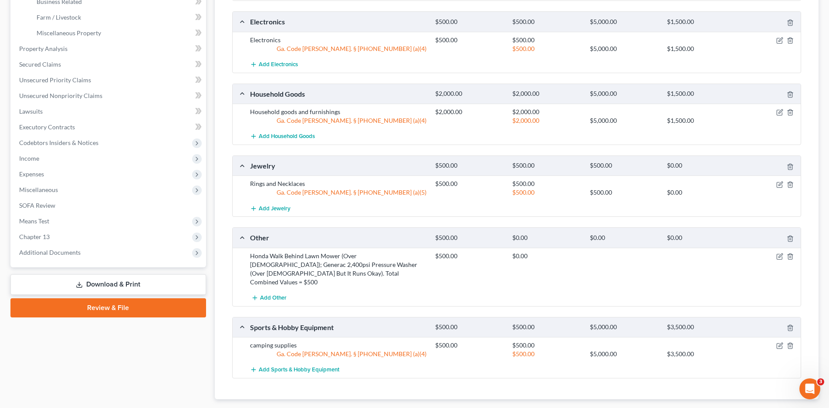
scroll to position [248, 0]
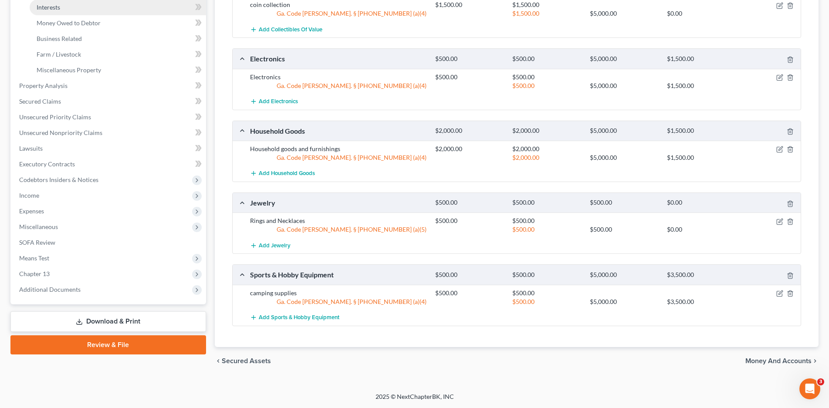
click at [56, 8] on span "Interests" at bounding box center [49, 6] width 24 height 7
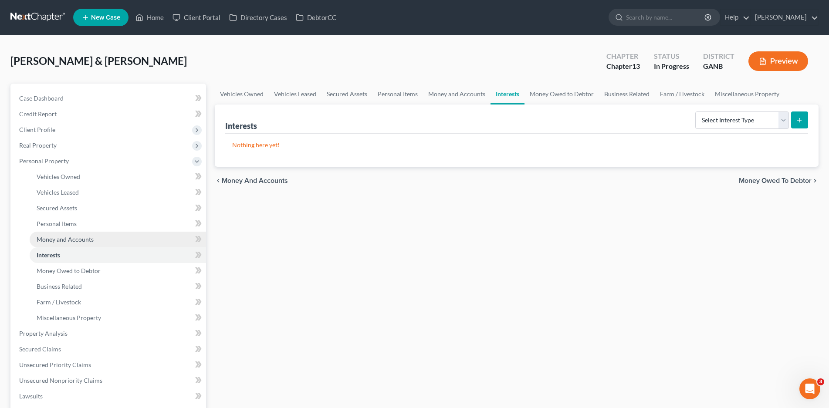
click at [45, 240] on span "Money and Accounts" at bounding box center [65, 239] width 57 height 7
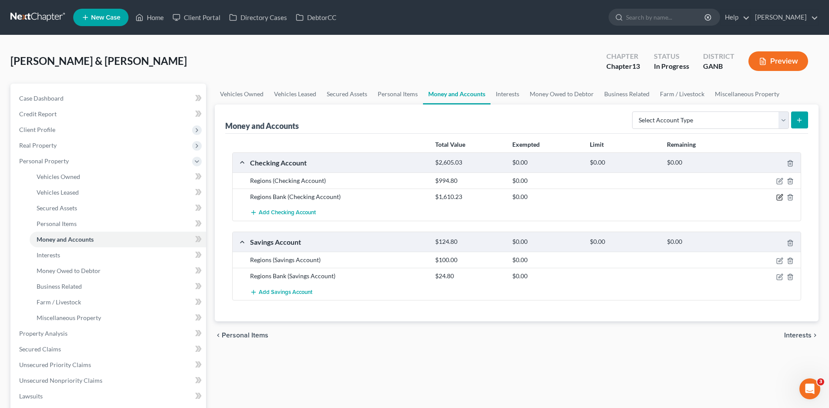
click at [778, 196] on icon "button" at bounding box center [779, 197] width 7 height 7
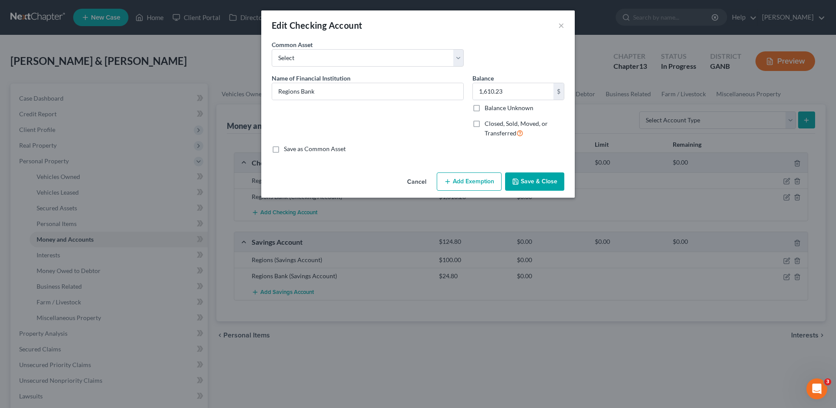
click at [459, 183] on button "Add Exemption" at bounding box center [469, 182] width 65 height 18
select select "2"
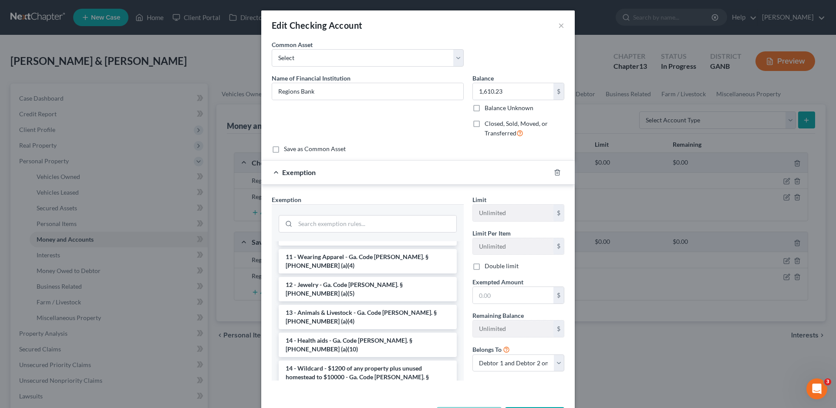
scroll to position [87, 0]
click at [345, 360] on li "14 - Wildcard - $1200 of any property plus unused homestead to $10000 - Ga. Cod…" at bounding box center [368, 376] width 178 height 33
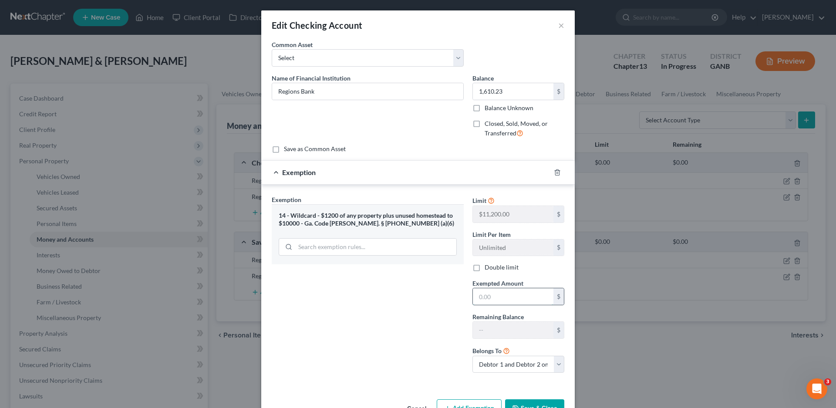
click at [493, 300] on input "text" at bounding box center [513, 296] width 81 height 17
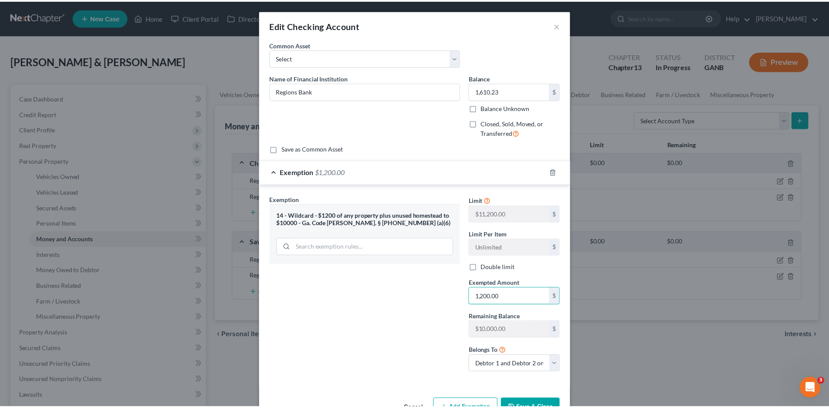
scroll to position [27, 0]
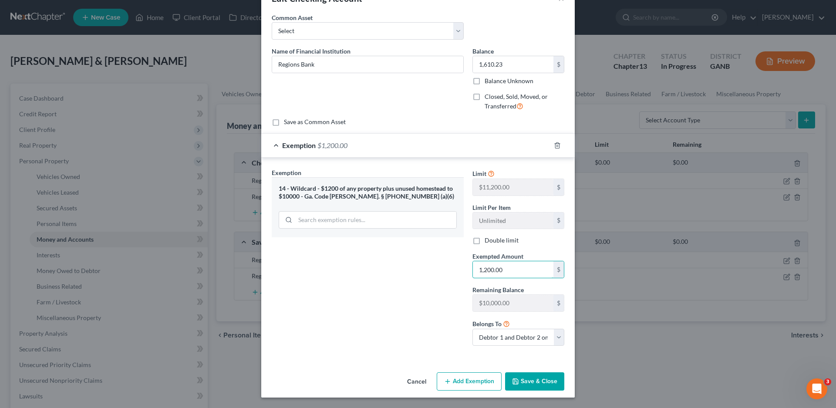
type input "1,200.00"
click at [529, 381] on button "Save & Close" at bounding box center [534, 381] width 59 height 18
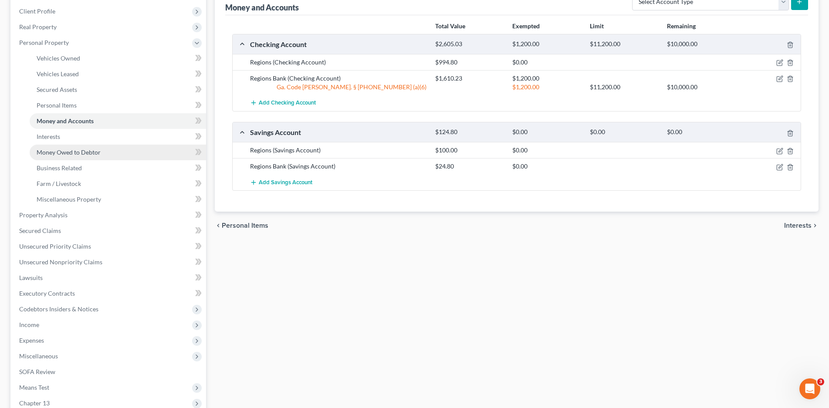
scroll to position [131, 0]
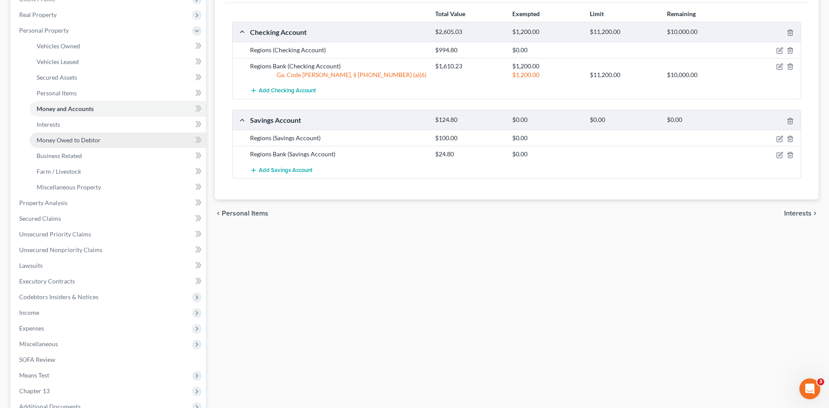
click at [64, 142] on span "Money Owed to Debtor" at bounding box center [69, 139] width 64 height 7
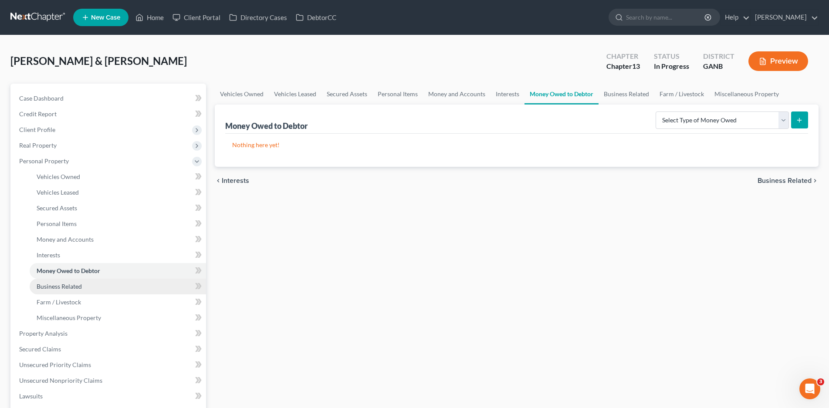
click at [59, 287] on span "Business Related" at bounding box center [59, 286] width 45 height 7
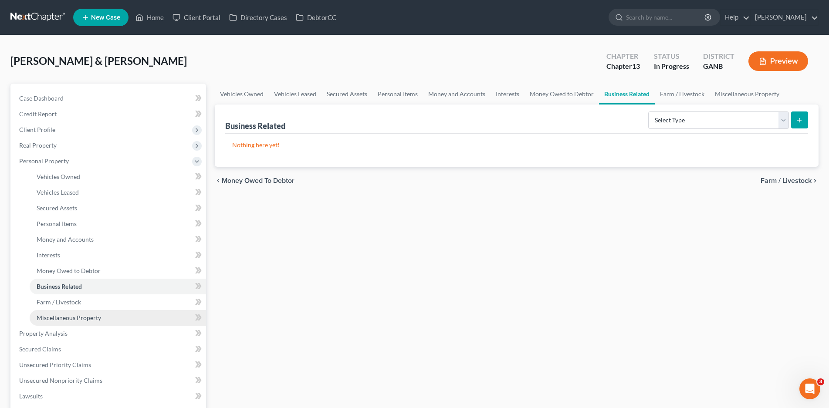
click at [92, 317] on span "Miscellaneous Property" at bounding box center [69, 317] width 64 height 7
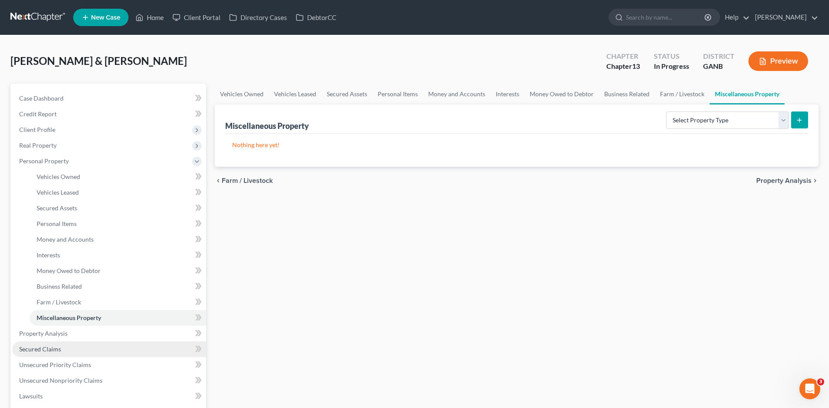
click at [47, 351] on span "Secured Claims" at bounding box center [40, 348] width 42 height 7
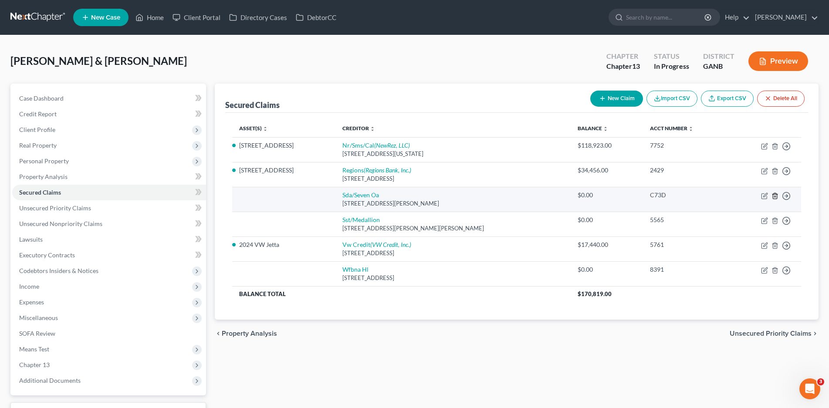
click at [773, 196] on icon "button" at bounding box center [775, 196] width 4 height 6
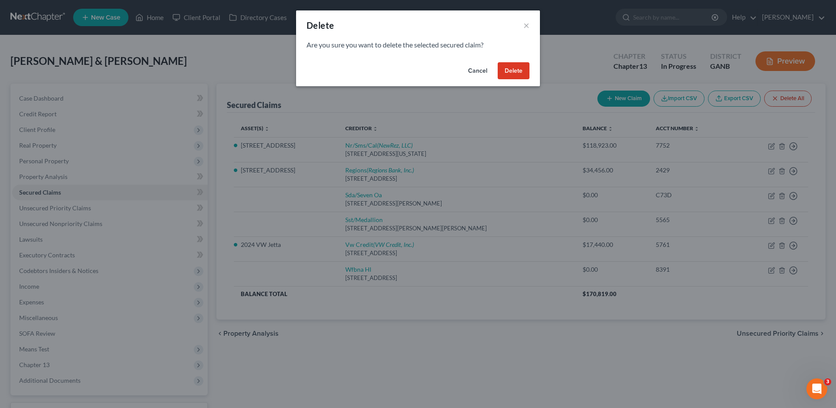
click at [508, 68] on button "Delete" at bounding box center [514, 70] width 32 height 17
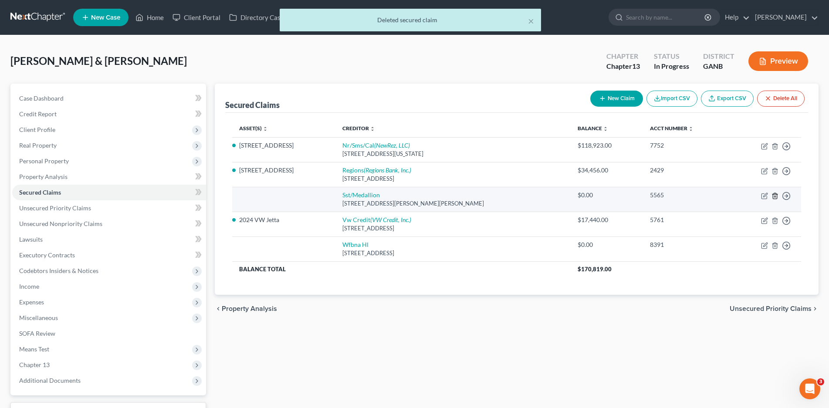
click at [774, 196] on icon "button" at bounding box center [775, 196] width 7 height 7
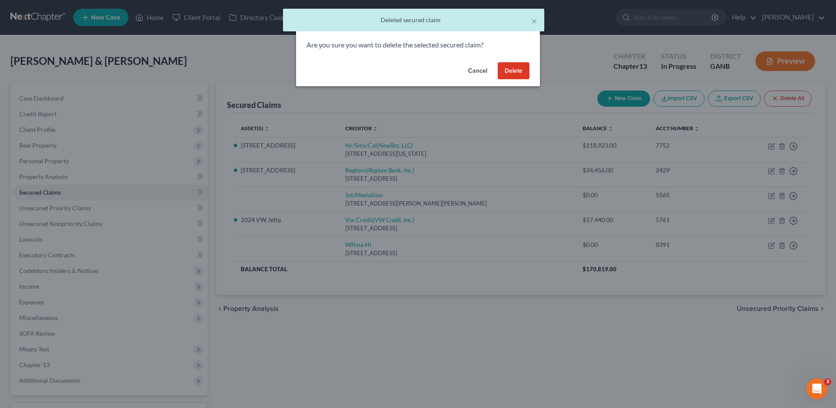
click at [519, 74] on button "Delete" at bounding box center [514, 70] width 32 height 17
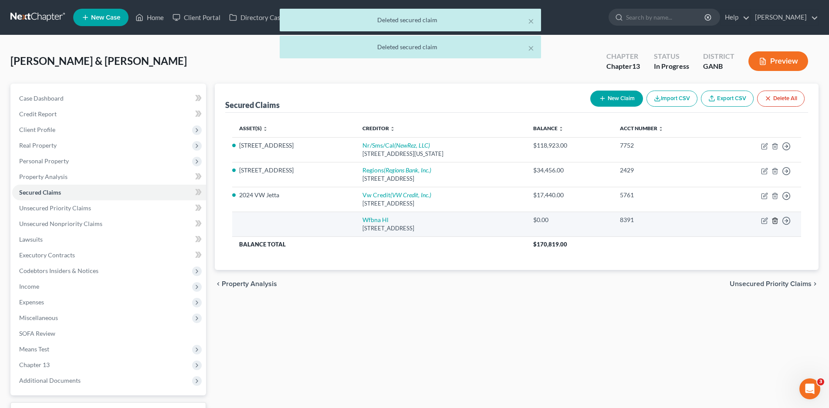
click at [773, 221] on icon "button" at bounding box center [775, 221] width 4 height 6
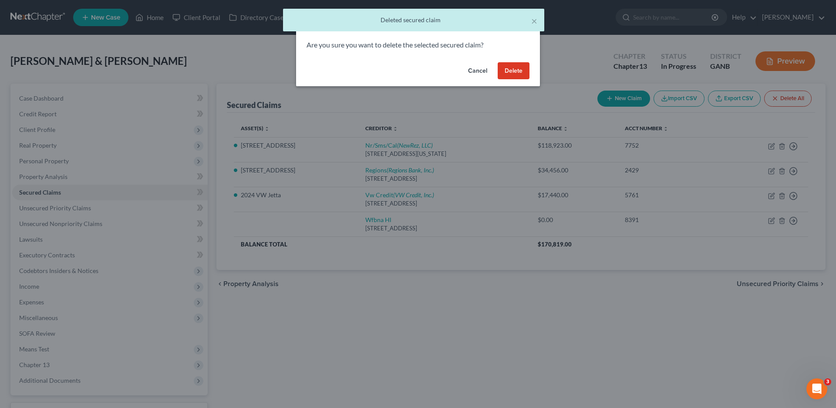
click at [511, 73] on button "Delete" at bounding box center [514, 70] width 32 height 17
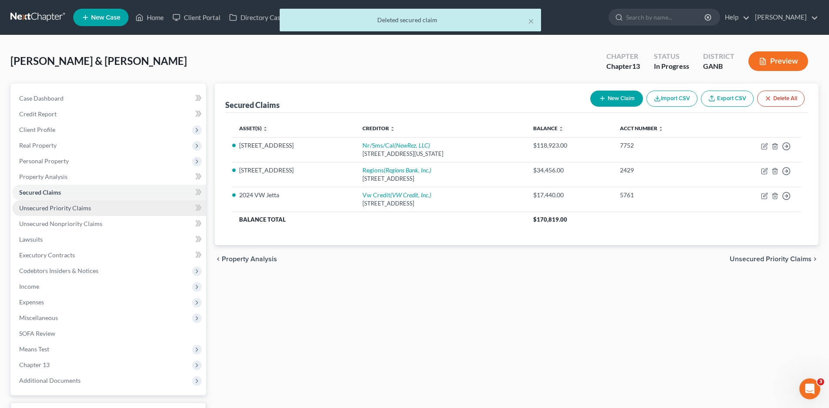
click at [47, 207] on span "Unsecured Priority Claims" at bounding box center [55, 207] width 72 height 7
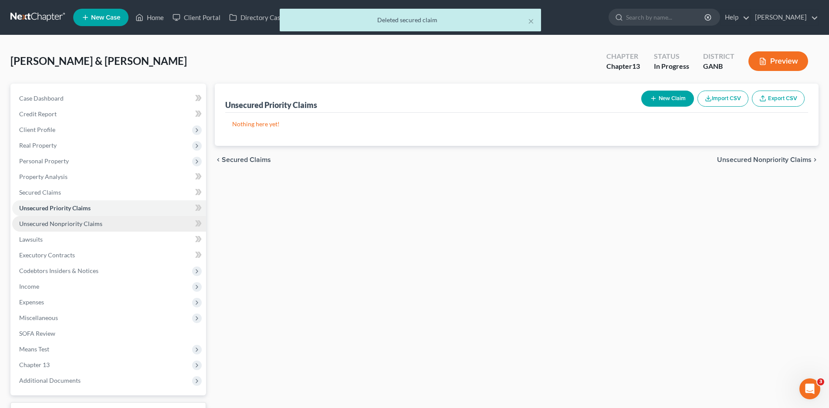
click at [51, 222] on span "Unsecured Nonpriority Claims" at bounding box center [60, 223] width 83 height 7
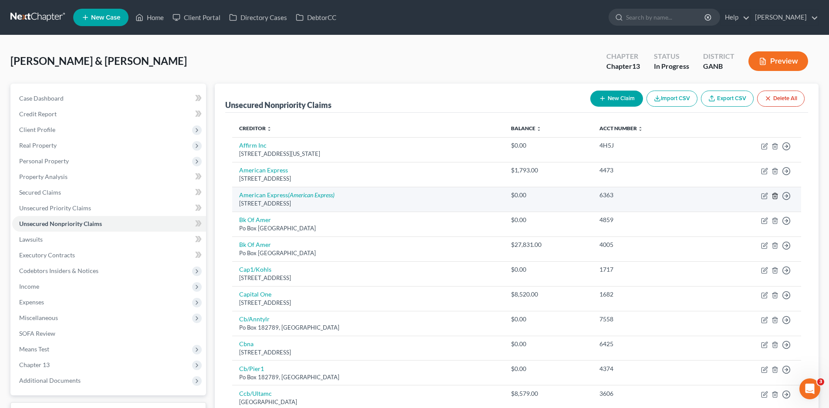
click at [775, 197] on line "button" at bounding box center [775, 197] width 0 height 2
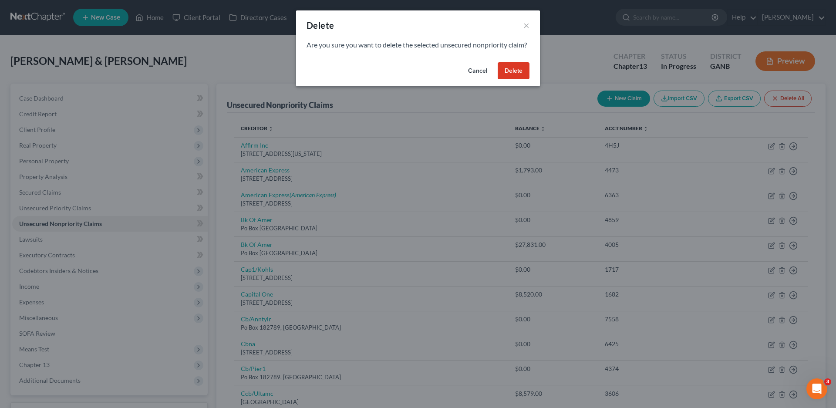
click at [515, 80] on button "Delete" at bounding box center [514, 70] width 32 height 17
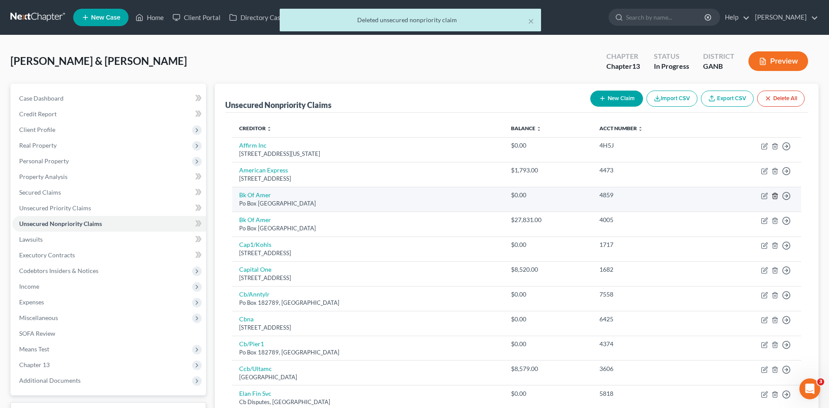
click at [775, 196] on line "button" at bounding box center [775, 197] width 0 height 2
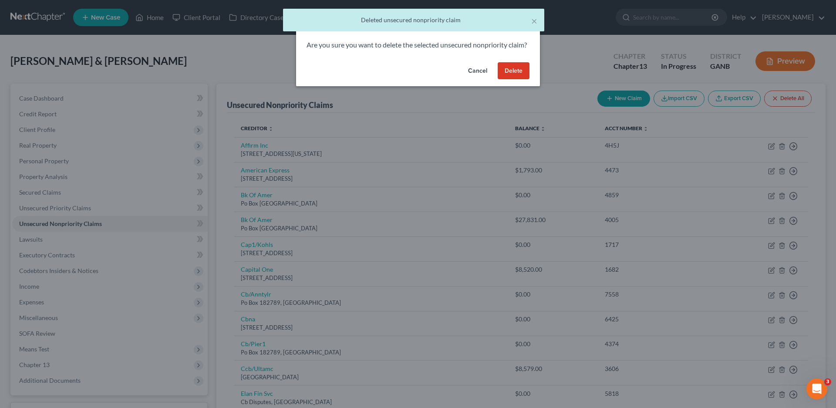
click at [517, 80] on button "Delete" at bounding box center [514, 70] width 32 height 17
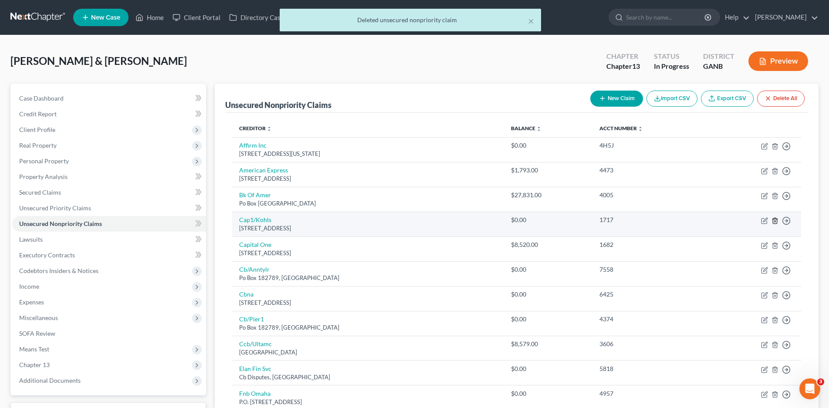
click at [773, 219] on icon "button" at bounding box center [775, 220] width 7 height 7
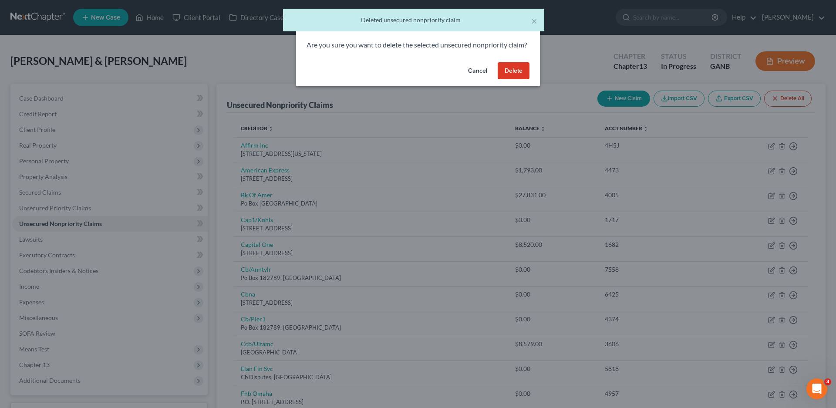
drag, startPoint x: 505, startPoint y: 80, endPoint x: 539, endPoint y: 259, distance: 182.7
click at [504, 80] on button "Delete" at bounding box center [514, 70] width 32 height 17
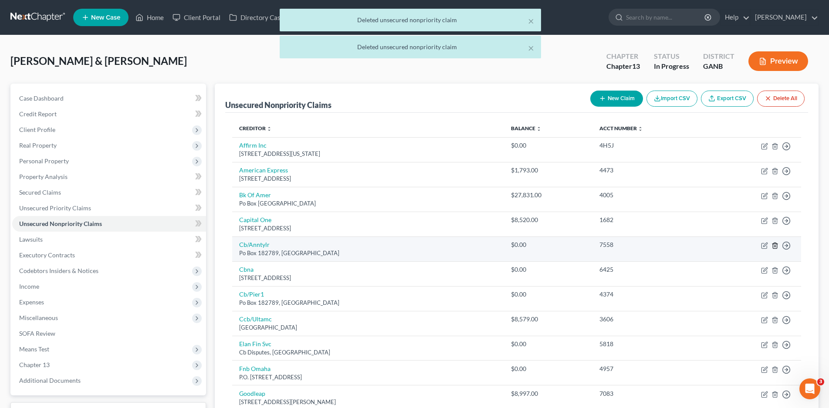
click at [776, 247] on icon "button" at bounding box center [775, 245] width 7 height 7
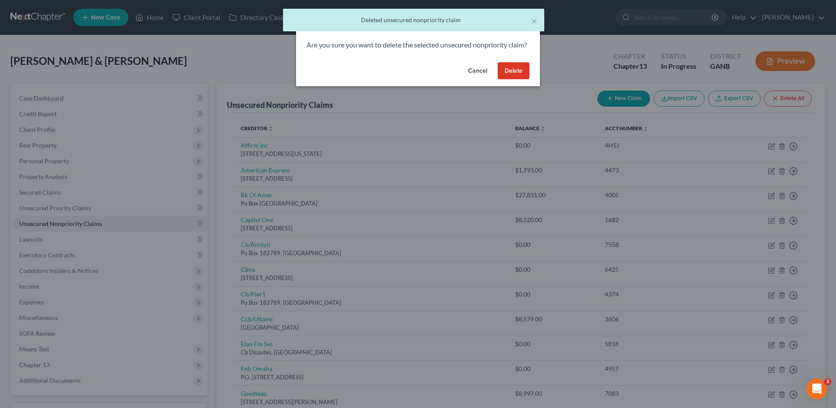
drag, startPoint x: 515, startPoint y: 80, endPoint x: 571, endPoint y: 288, distance: 215.4
click at [515, 80] on button "Delete" at bounding box center [514, 70] width 32 height 17
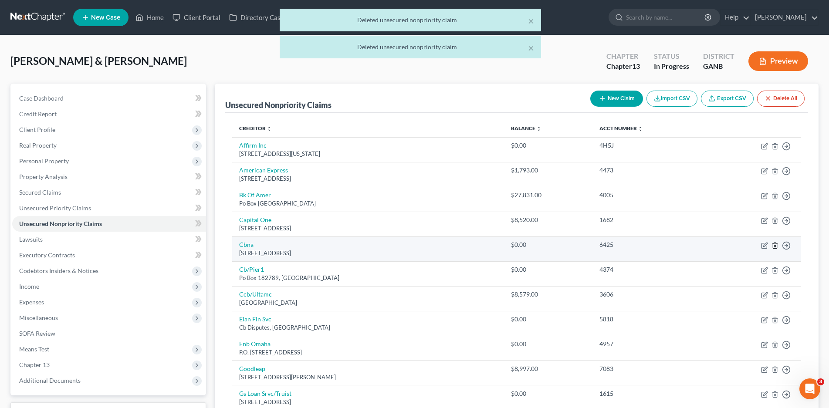
click at [774, 244] on icon "button" at bounding box center [775, 246] width 4 height 6
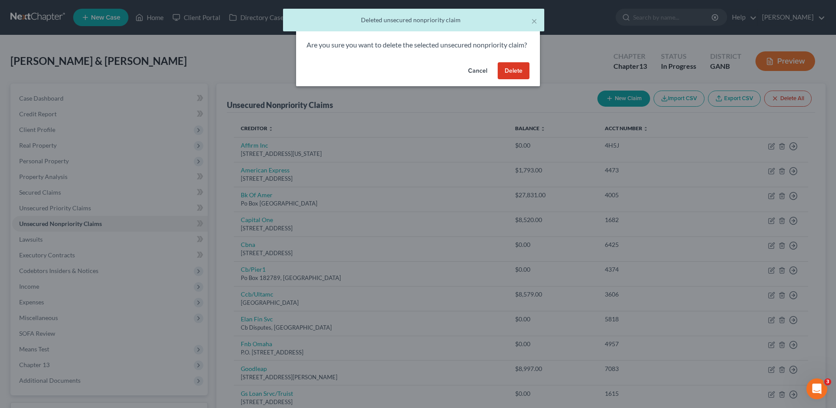
click at [515, 80] on button "Delete" at bounding box center [514, 70] width 32 height 17
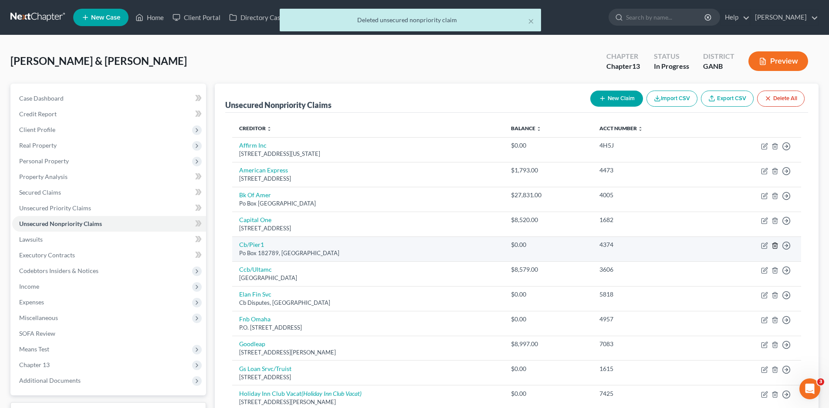
click at [775, 245] on icon "button" at bounding box center [775, 245] width 7 height 7
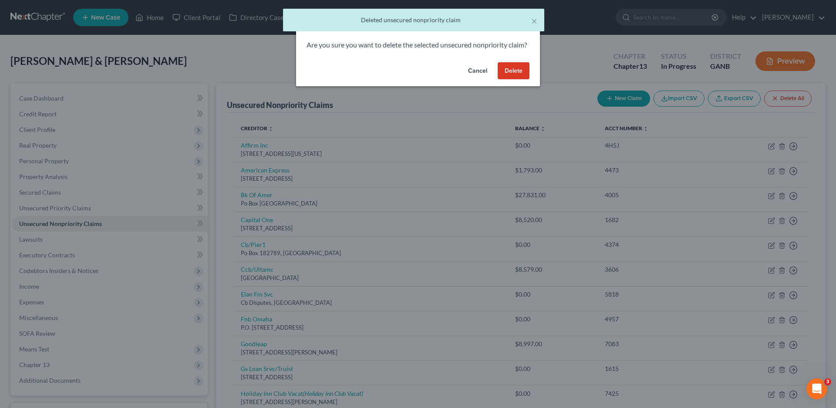
drag, startPoint x: 510, startPoint y: 79, endPoint x: 594, endPoint y: 281, distance: 219.3
click at [508, 80] on button "Delete" at bounding box center [514, 70] width 32 height 17
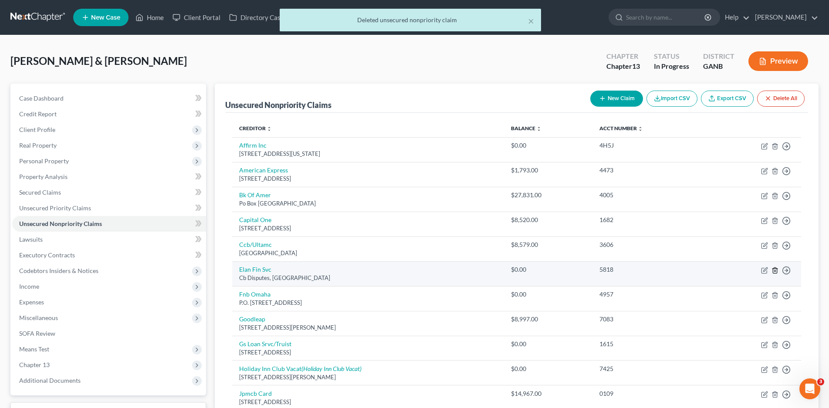
click at [775, 271] on icon "button" at bounding box center [775, 270] width 7 height 7
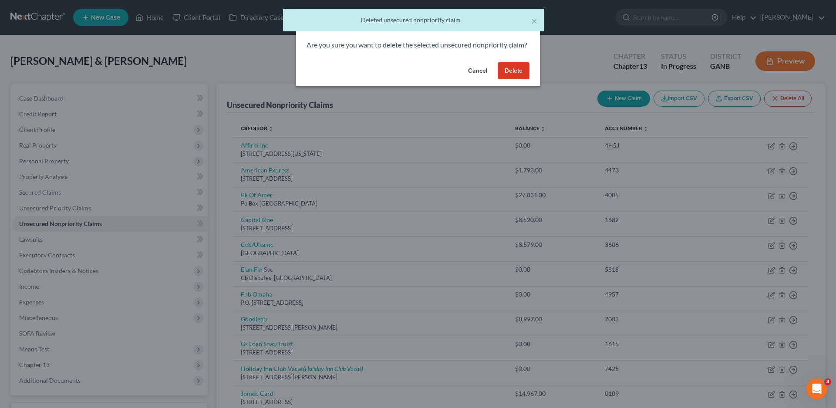
click at [517, 80] on button "Delete" at bounding box center [514, 70] width 32 height 17
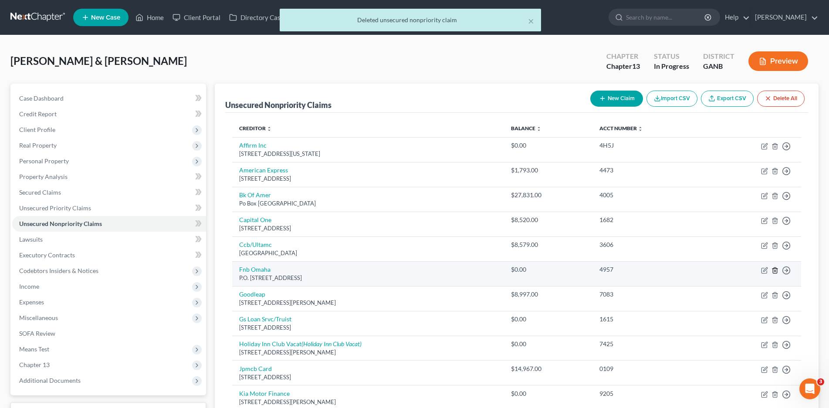
click at [774, 267] on icon "button" at bounding box center [775, 270] width 7 height 7
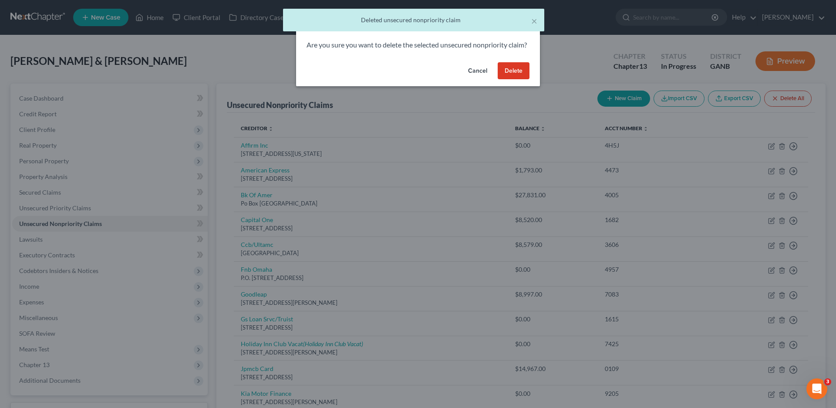
click at [512, 80] on button "Delete" at bounding box center [514, 70] width 32 height 17
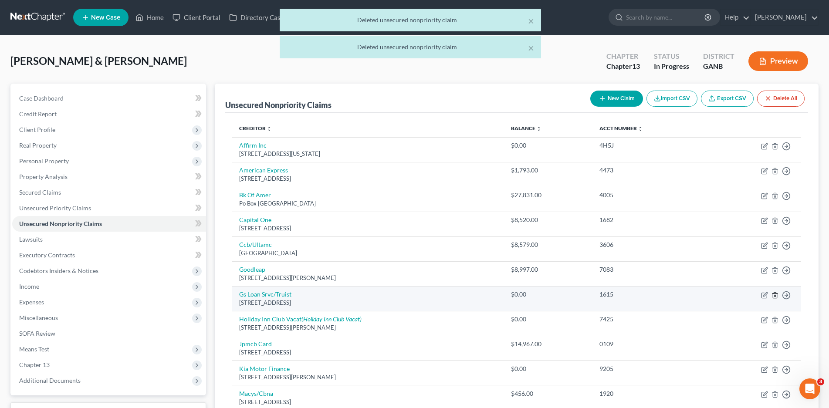
click at [777, 294] on icon "button" at bounding box center [775, 295] width 4 height 6
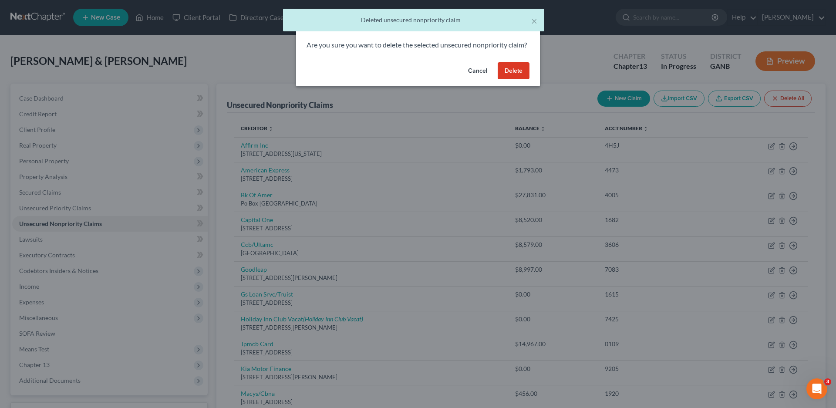
click at [508, 80] on button "Delete" at bounding box center [514, 70] width 32 height 17
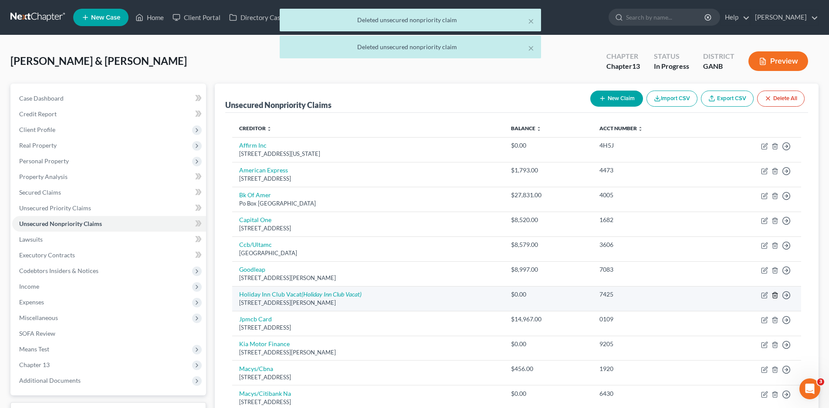
click at [776, 295] on icon "button" at bounding box center [775, 295] width 7 height 7
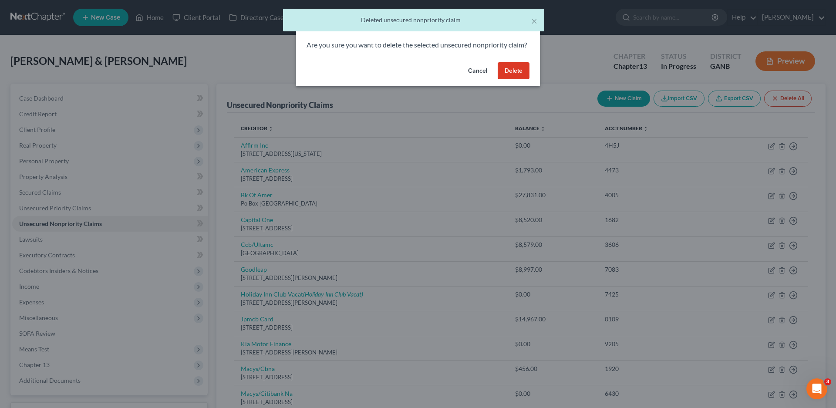
click at [518, 80] on button "Delete" at bounding box center [514, 70] width 32 height 17
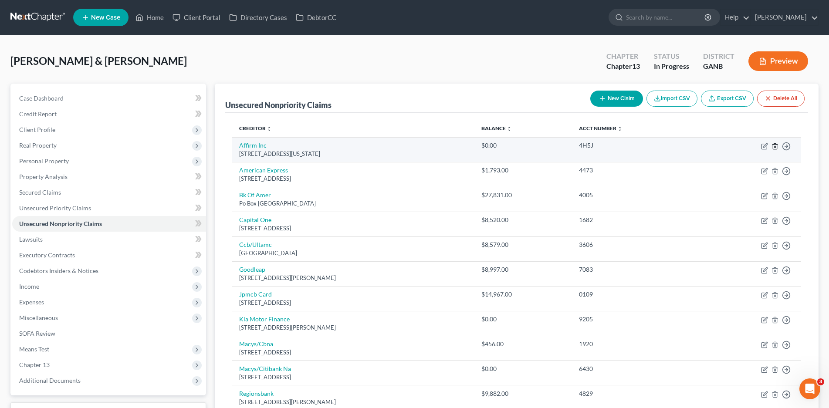
click at [775, 146] on icon "button" at bounding box center [775, 146] width 7 height 7
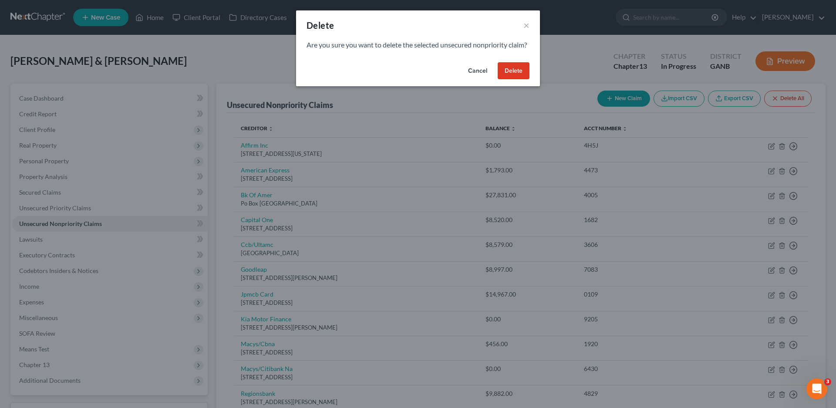
click at [515, 80] on button "Delete" at bounding box center [514, 70] width 32 height 17
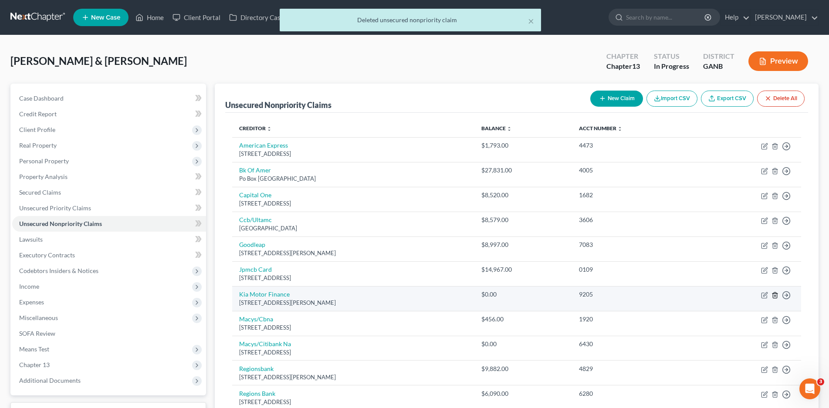
click at [774, 294] on icon "button" at bounding box center [775, 295] width 7 height 7
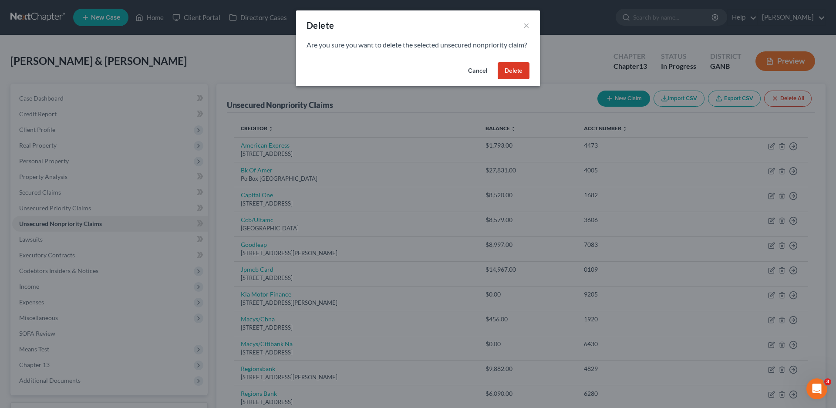
click at [515, 80] on button "Delete" at bounding box center [514, 70] width 32 height 17
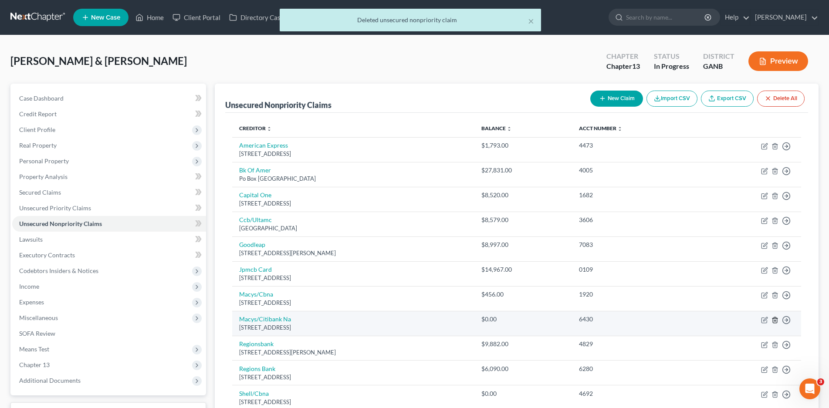
click at [775, 323] on icon "button" at bounding box center [775, 320] width 4 height 6
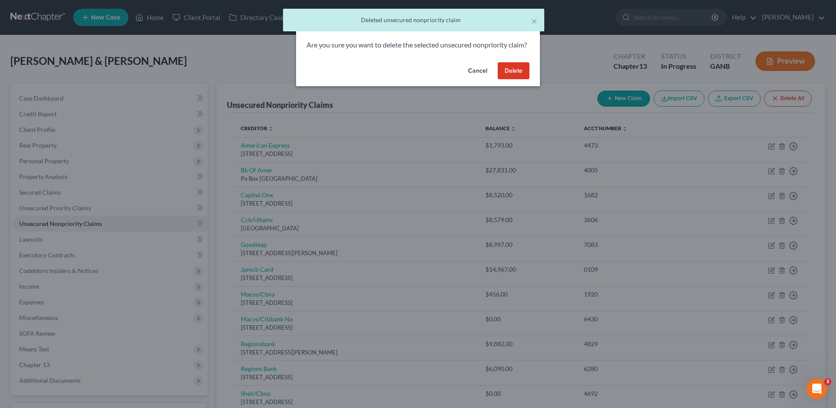
click at [511, 80] on button "Delete" at bounding box center [514, 70] width 32 height 17
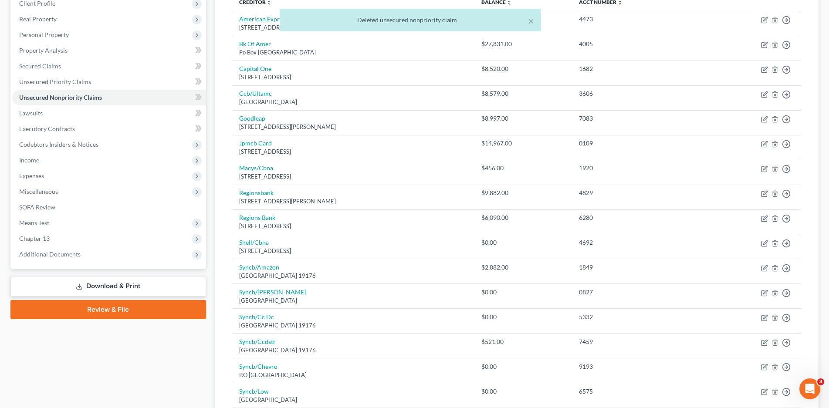
scroll to position [131, 0]
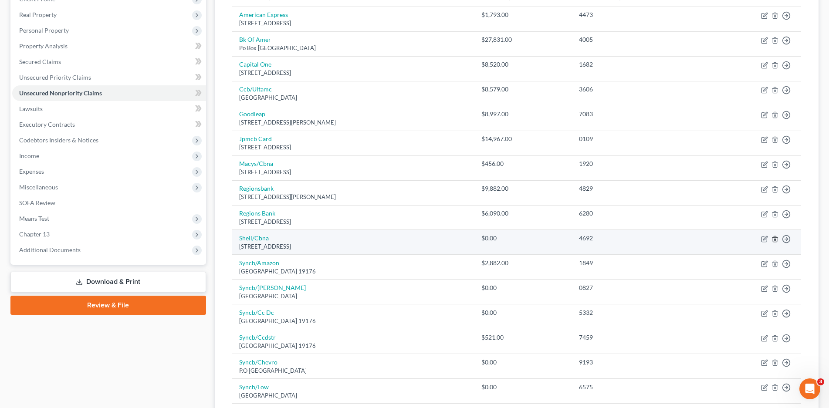
click at [775, 240] on icon "button" at bounding box center [775, 239] width 7 height 7
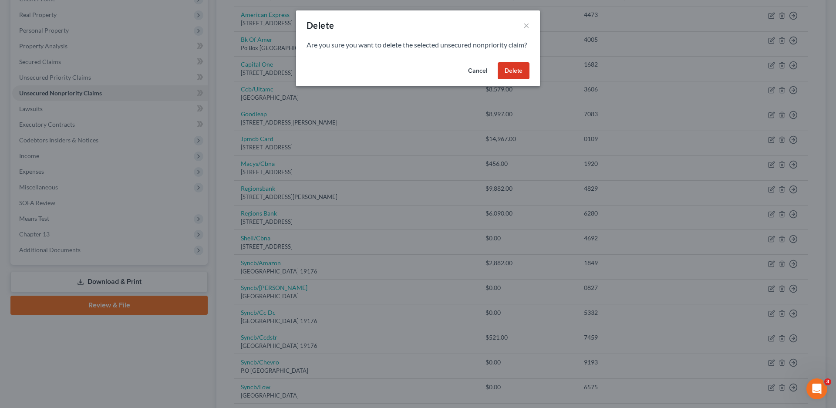
click at [518, 80] on button "Delete" at bounding box center [514, 70] width 32 height 17
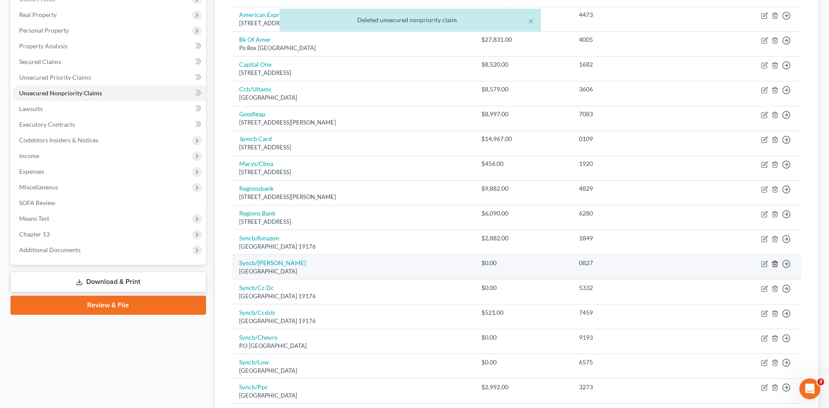
click at [772, 264] on icon "button" at bounding box center [775, 264] width 7 height 7
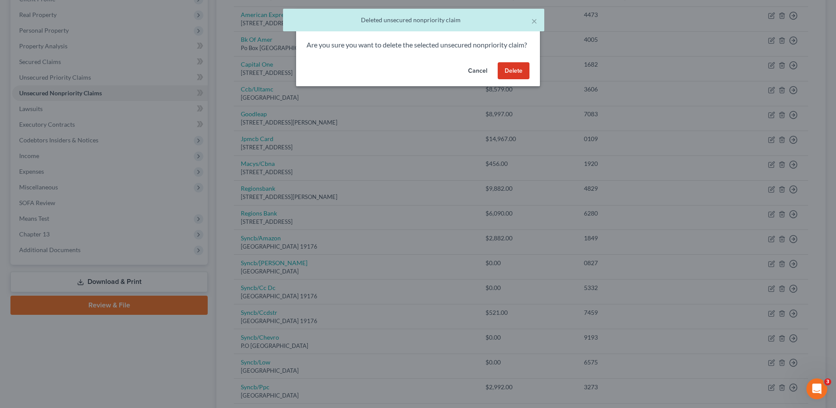
click at [516, 80] on button "Delete" at bounding box center [514, 70] width 32 height 17
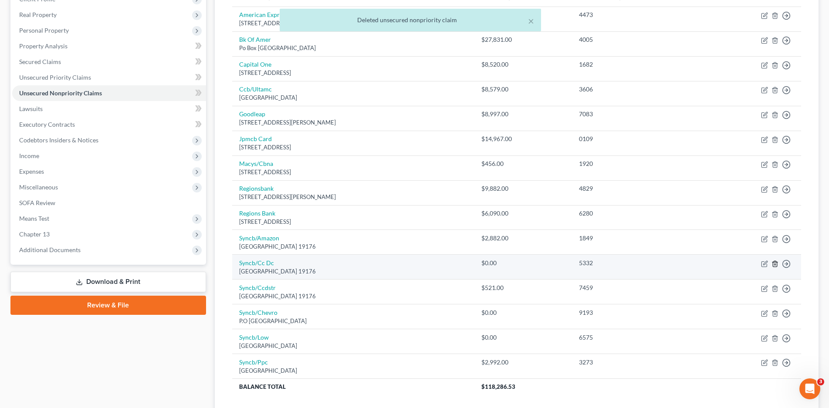
click at [776, 263] on icon "button" at bounding box center [775, 264] width 7 height 7
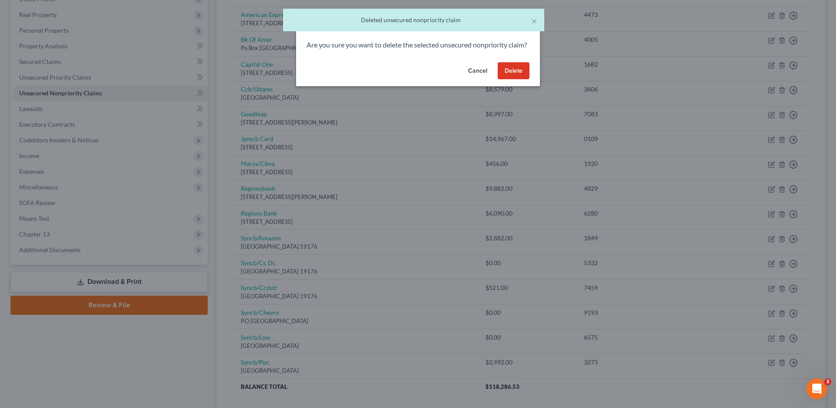
click at [515, 80] on button "Delete" at bounding box center [514, 70] width 32 height 17
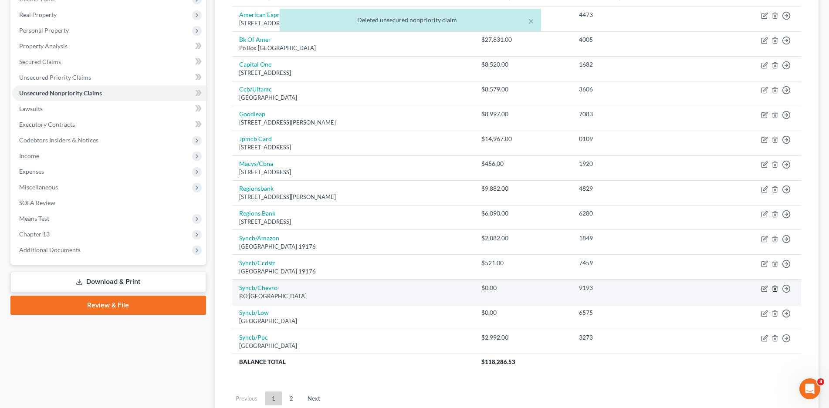
click at [776, 289] on icon "button" at bounding box center [775, 288] width 7 height 7
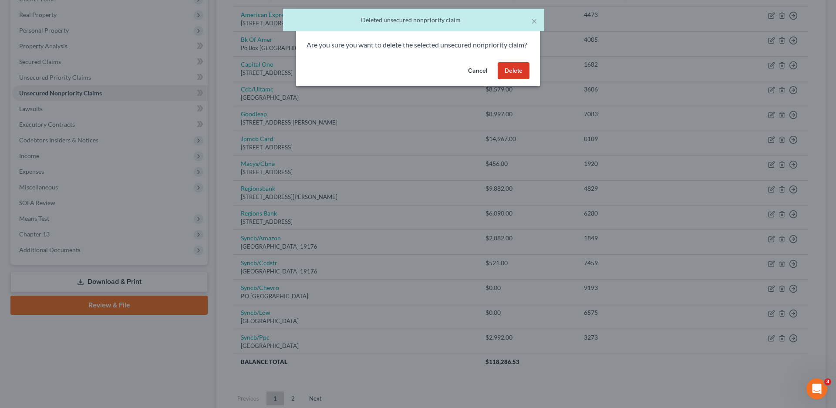
drag, startPoint x: 522, startPoint y: 78, endPoint x: 447, endPoint y: 231, distance: 170.9
click at [521, 79] on button "Delete" at bounding box center [514, 70] width 32 height 17
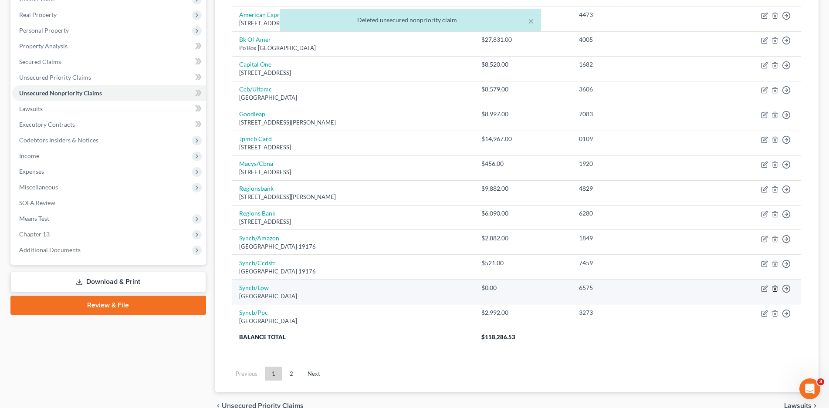
click at [775, 290] on icon "button" at bounding box center [775, 288] width 7 height 7
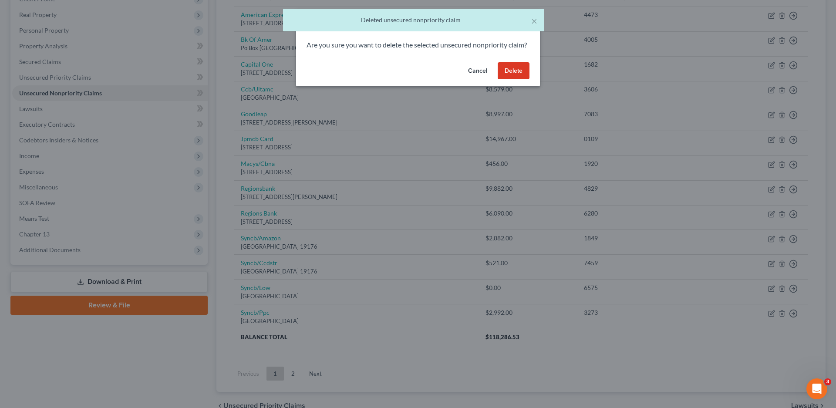
click at [518, 80] on button "Delete" at bounding box center [514, 70] width 32 height 17
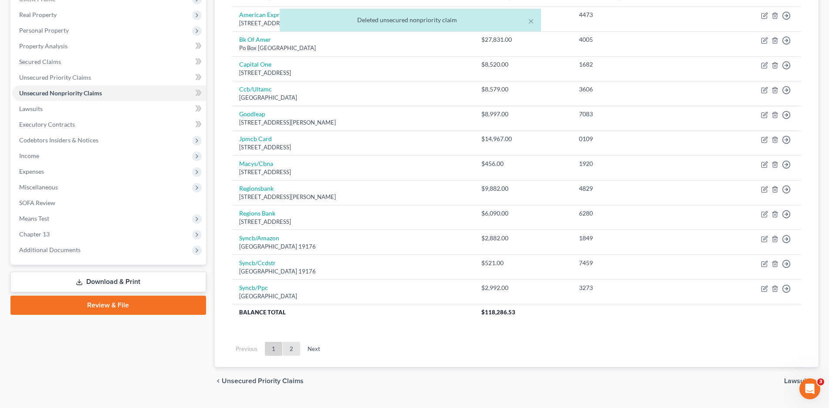
click at [290, 346] on link "2" at bounding box center [291, 349] width 17 height 14
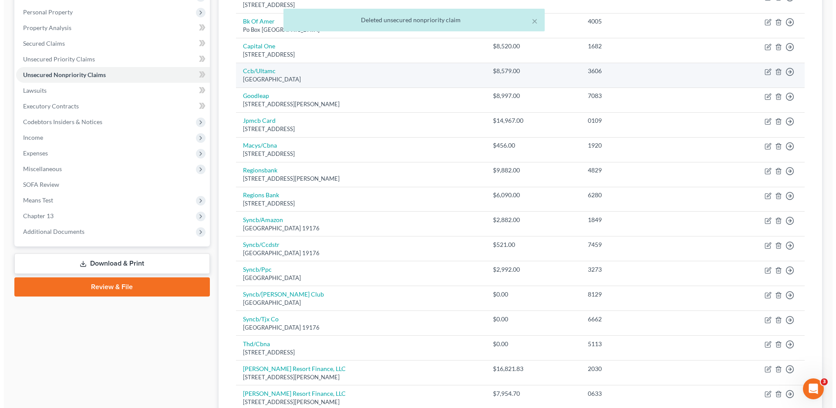
scroll to position [245, 0]
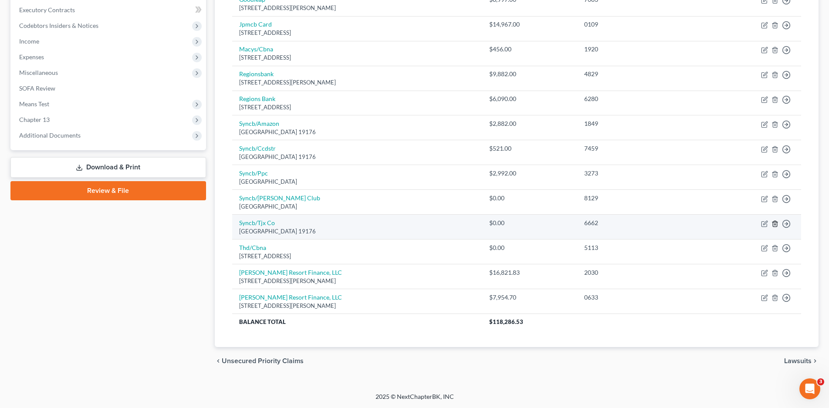
click at [775, 223] on line "button" at bounding box center [775, 224] width 0 height 2
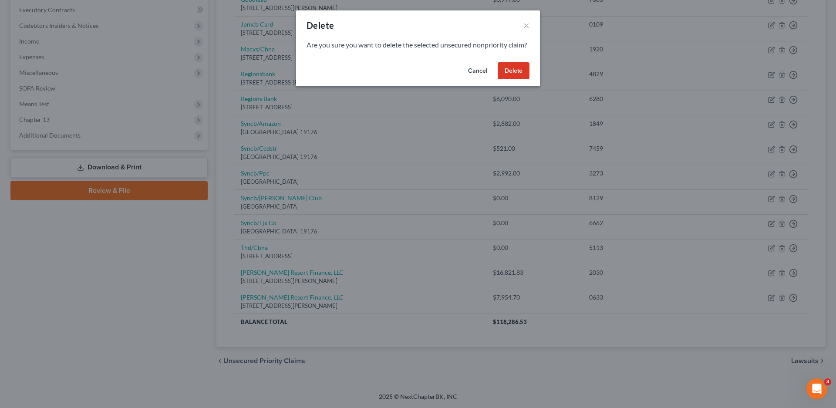
click at [511, 76] on button "Delete" at bounding box center [514, 70] width 32 height 17
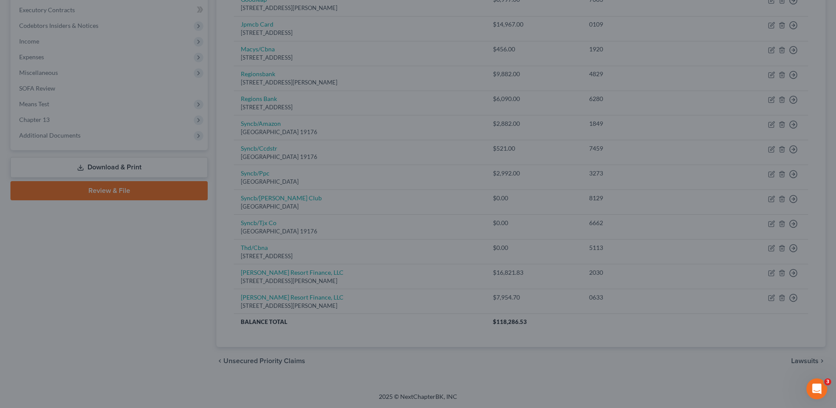
scroll to position [220, 0]
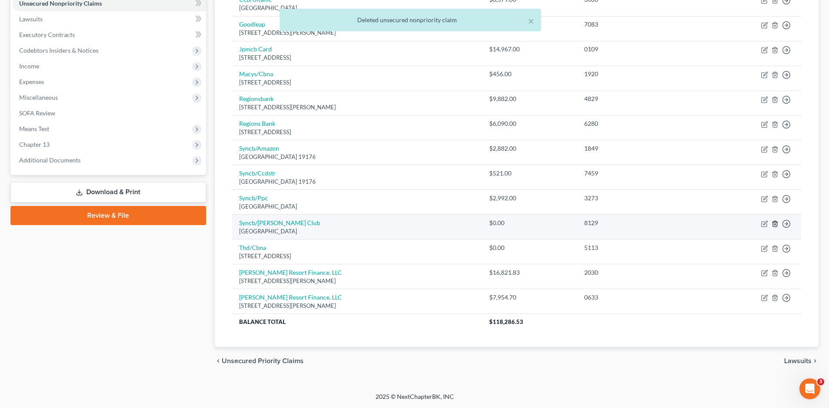
click at [775, 224] on line "button" at bounding box center [775, 224] width 0 height 2
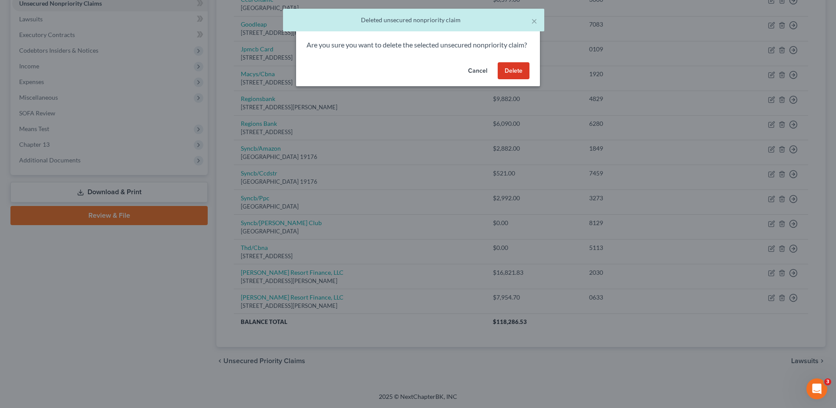
click at [514, 80] on button "Delete" at bounding box center [514, 70] width 32 height 17
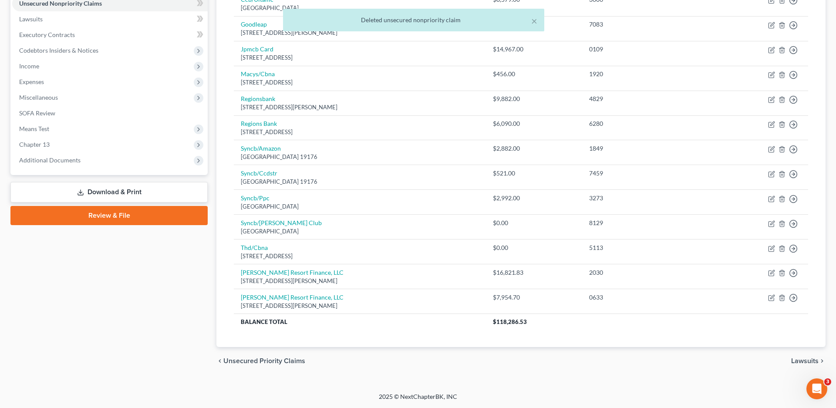
scroll to position [196, 0]
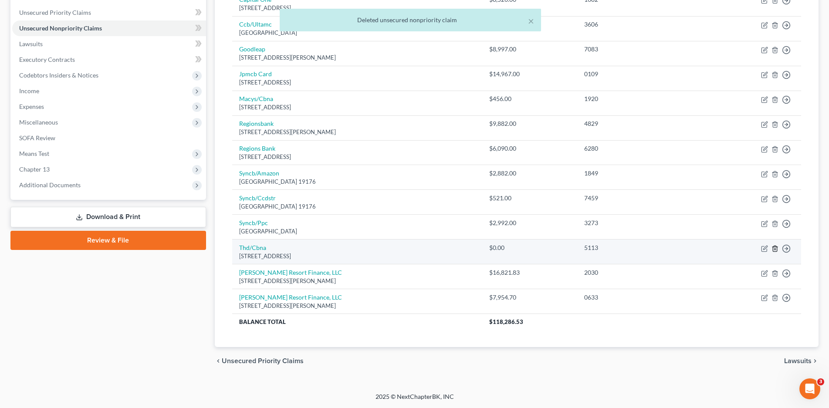
click at [773, 248] on icon "button" at bounding box center [775, 249] width 4 height 6
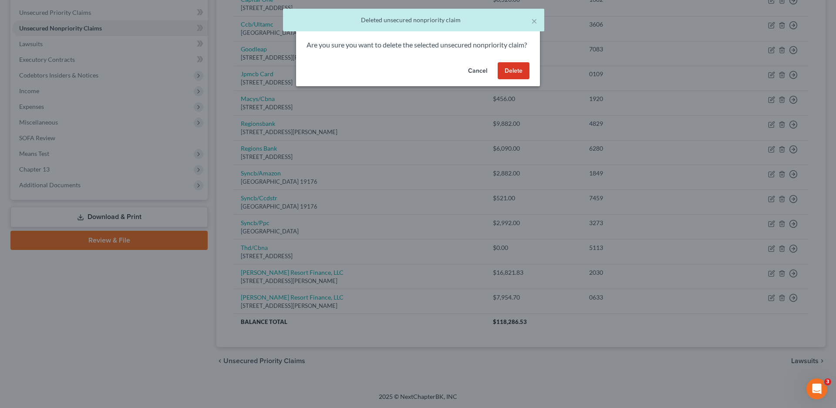
click at [513, 80] on button "Delete" at bounding box center [514, 70] width 32 height 17
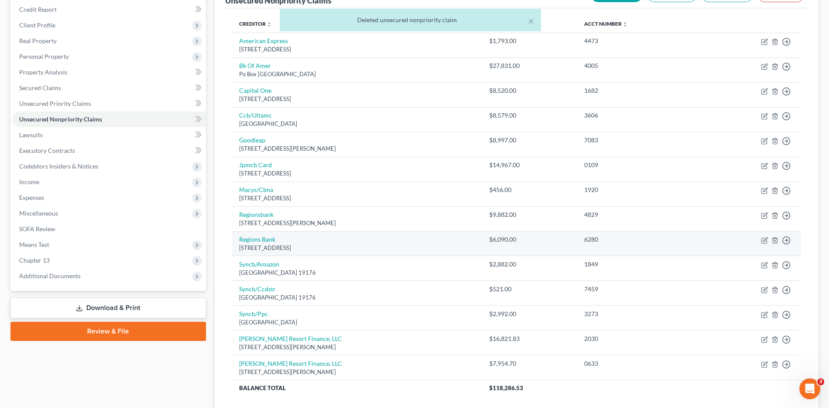
scroll to position [0, 0]
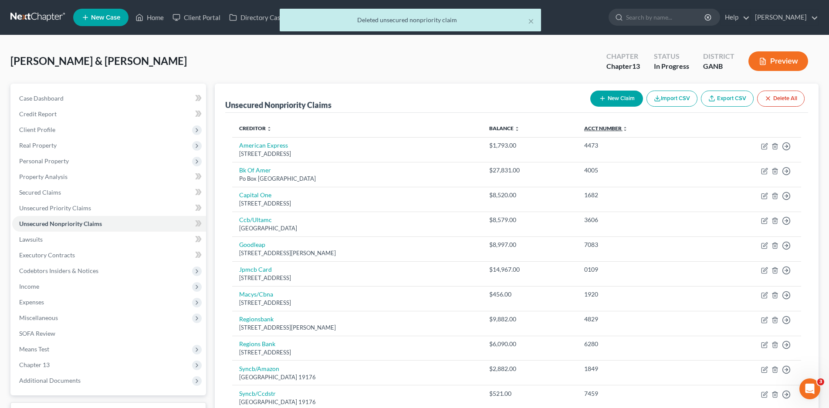
click at [608, 126] on link "Acct Number expand_more expand_less unfold_more" at bounding box center [606, 128] width 44 height 7
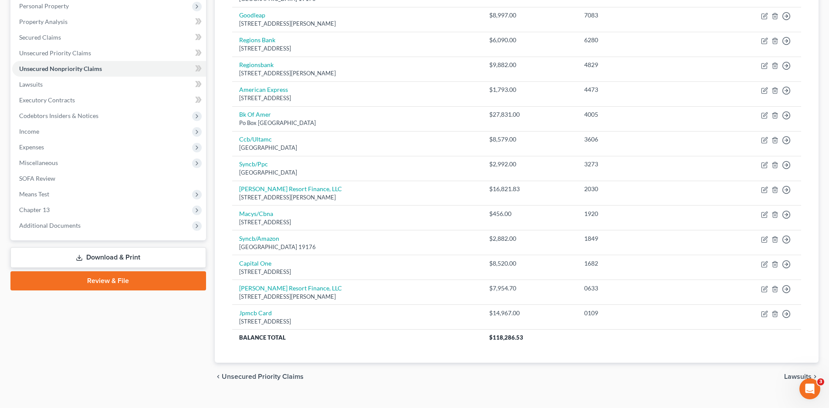
scroll to position [171, 0]
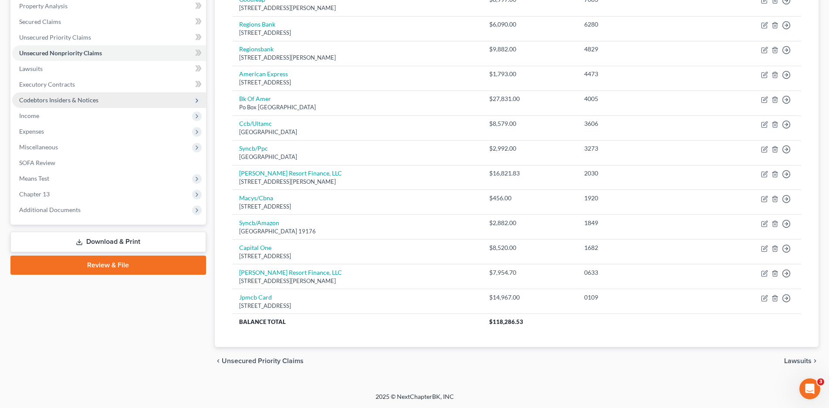
click at [45, 100] on span "Codebtors Insiders & Notices" at bounding box center [58, 99] width 79 height 7
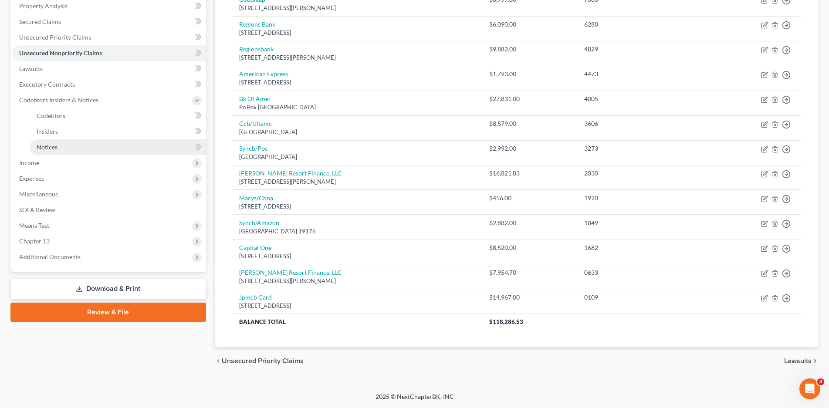
click at [55, 146] on span "Notices" at bounding box center [47, 146] width 21 height 7
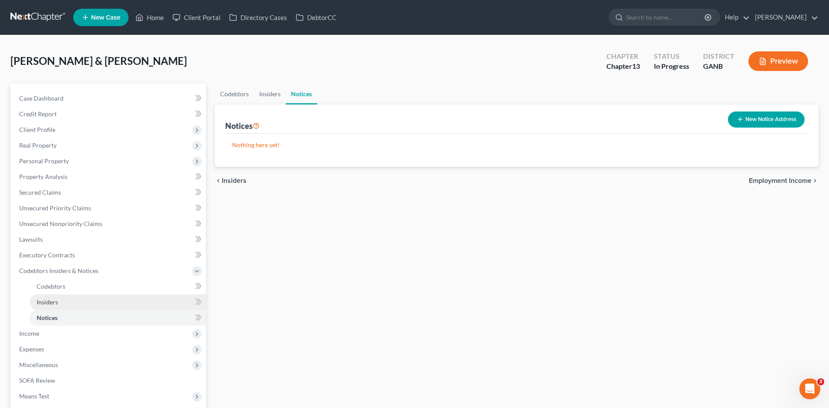
click at [47, 301] on span "Insiders" at bounding box center [47, 301] width 21 height 7
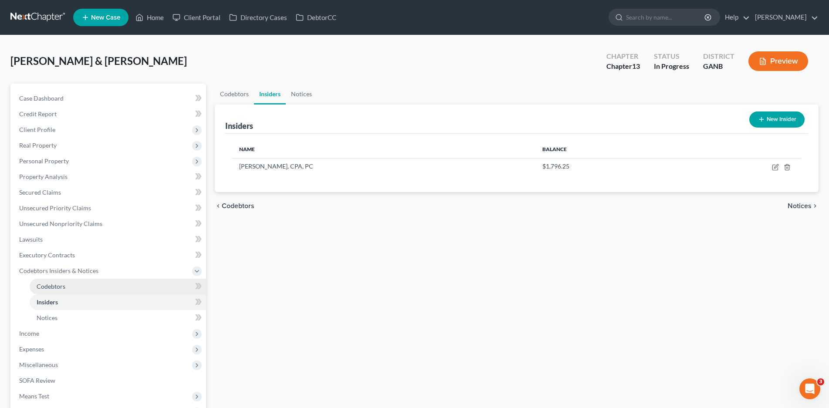
click at [58, 288] on span "Codebtors" at bounding box center [51, 286] width 29 height 7
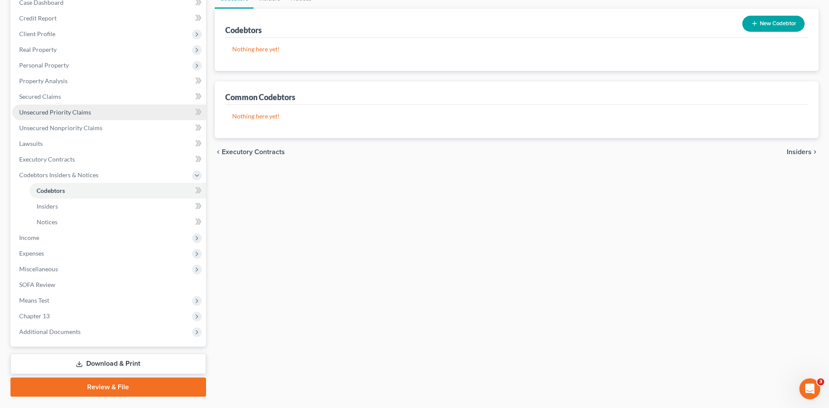
scroll to position [118, 0]
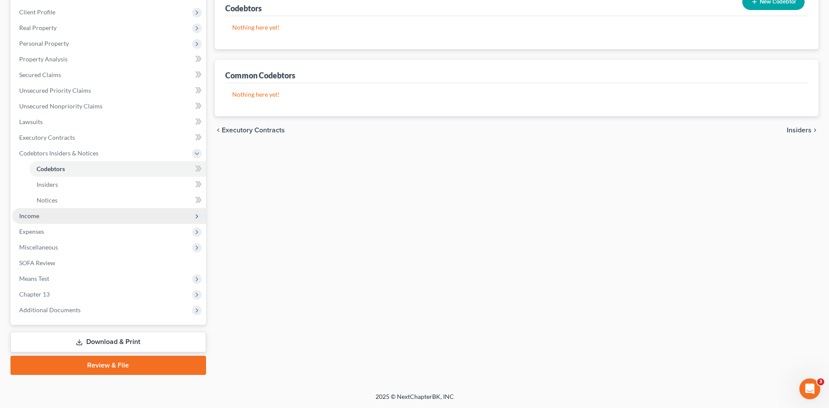
click at [33, 216] on span "Income" at bounding box center [29, 215] width 20 height 7
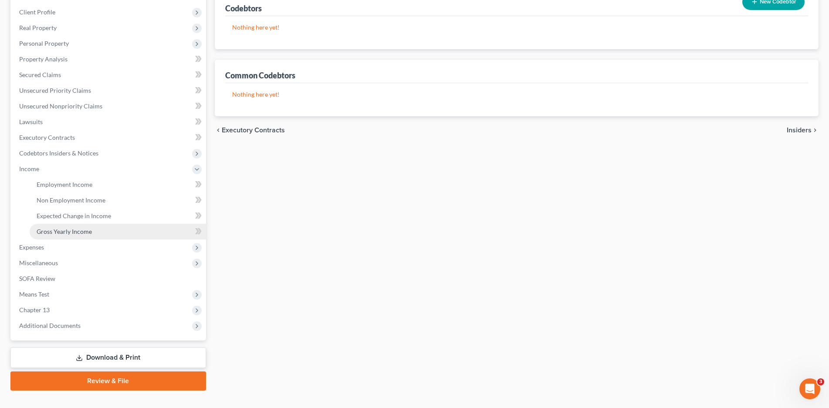
click at [85, 230] on span "Gross Yearly Income" at bounding box center [64, 231] width 55 height 7
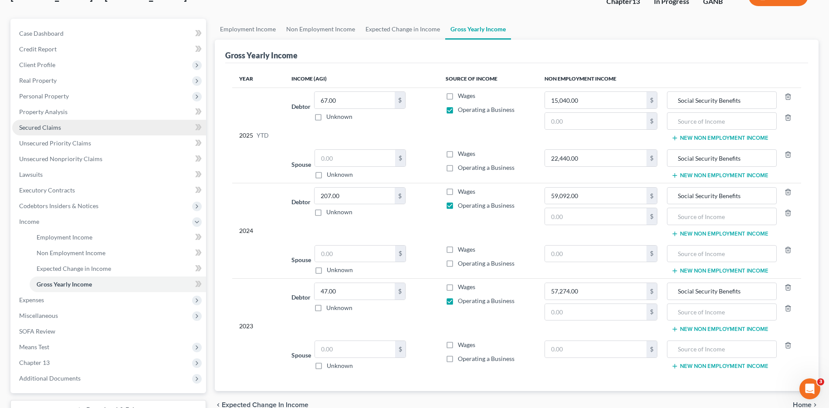
scroll to position [87, 0]
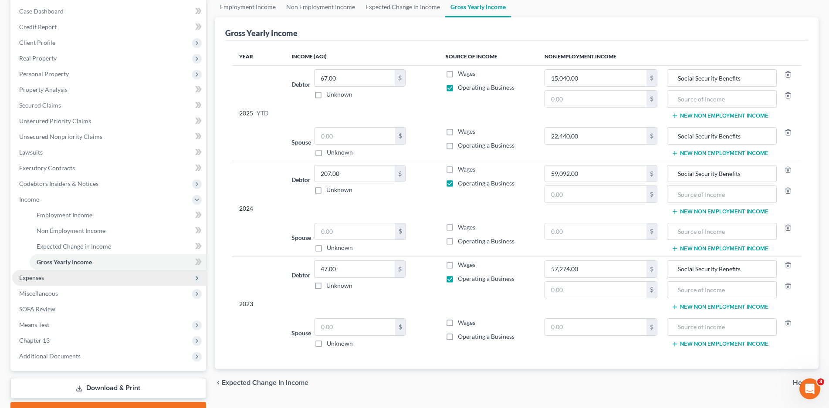
click at [45, 279] on span "Expenses" at bounding box center [109, 278] width 194 height 16
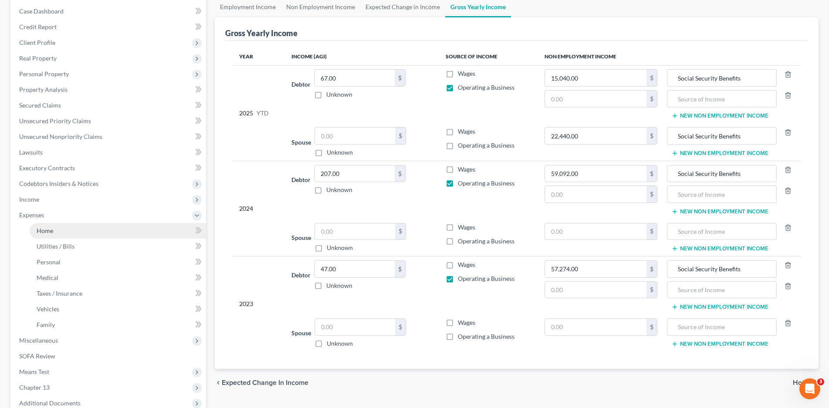
click at [46, 232] on span "Home" at bounding box center [45, 230] width 17 height 7
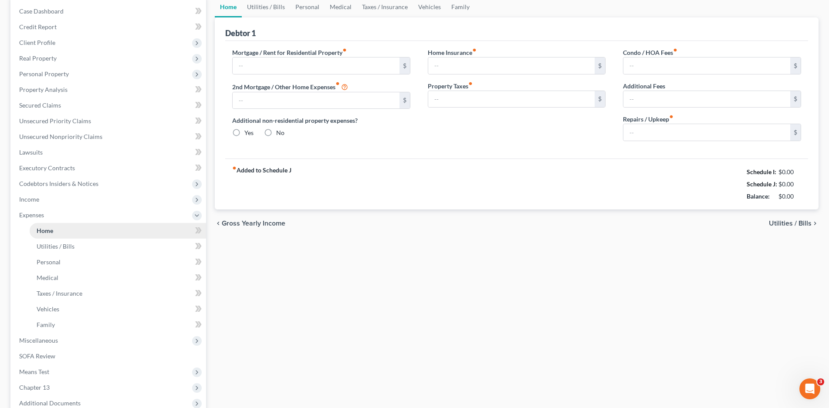
type input "547.66"
type input "348.45"
radio input "true"
type input "165.00"
type input "75.00"
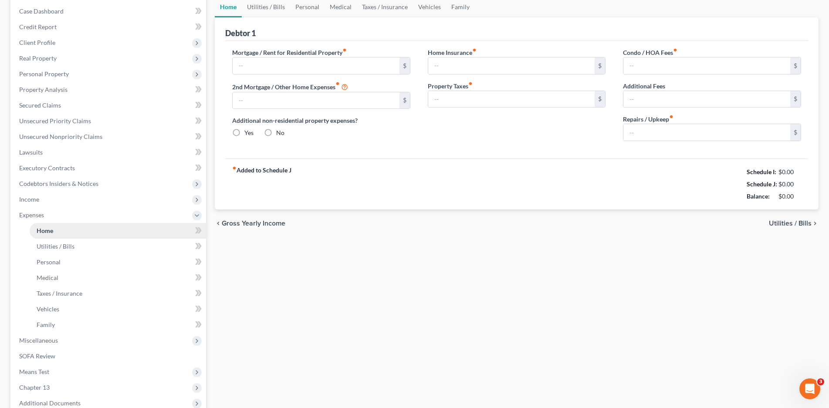
type input "50.00"
type input "0.00"
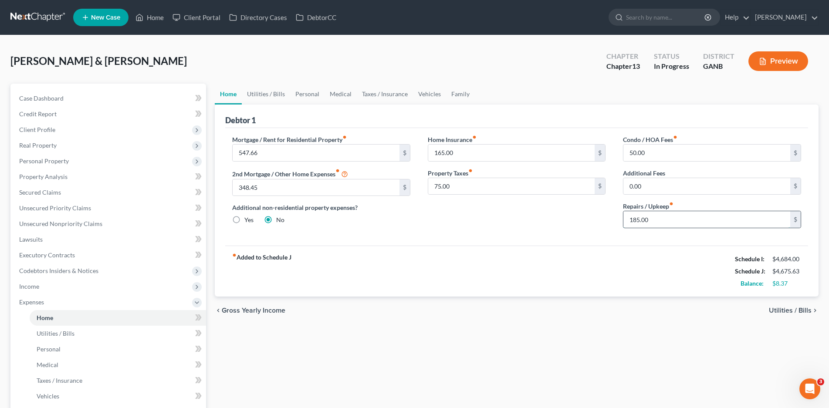
click at [646, 219] on input "185.00" at bounding box center [706, 219] width 167 height 17
type input "100.00"
click at [666, 154] on input "50.00" at bounding box center [706, 153] width 167 height 17
click at [264, 95] on link "Utilities / Bills" at bounding box center [266, 94] width 48 height 21
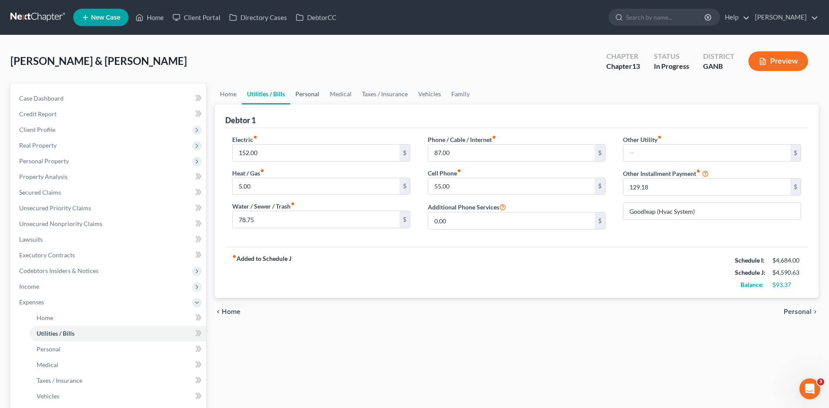
click at [312, 95] on link "Personal" at bounding box center [307, 94] width 34 height 21
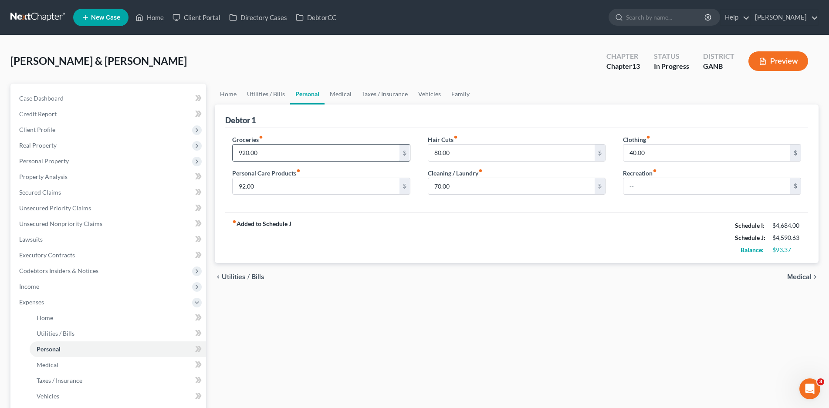
click at [250, 155] on input "920.00" at bounding box center [316, 153] width 167 height 17
type input "800.00"
click at [342, 93] on link "Medical" at bounding box center [341, 94] width 32 height 21
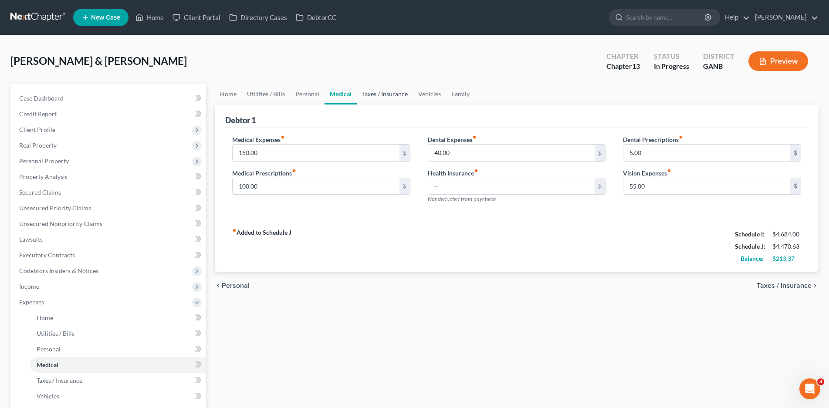
click at [382, 93] on link "Taxes / Insurance" at bounding box center [385, 94] width 56 height 21
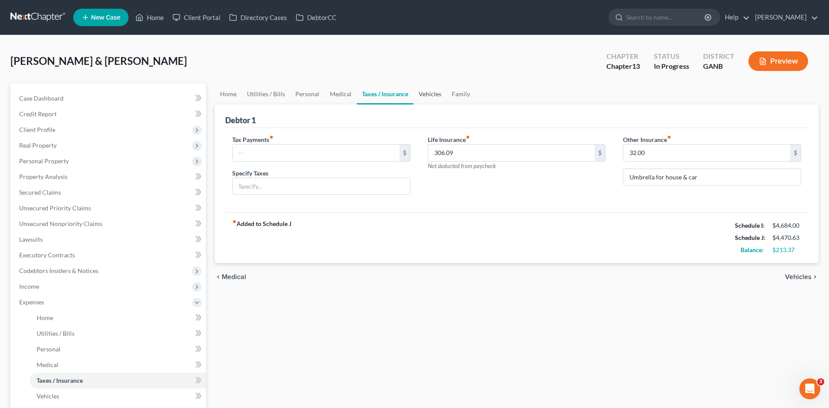
click at [430, 90] on link "Vehicles" at bounding box center [429, 94] width 33 height 21
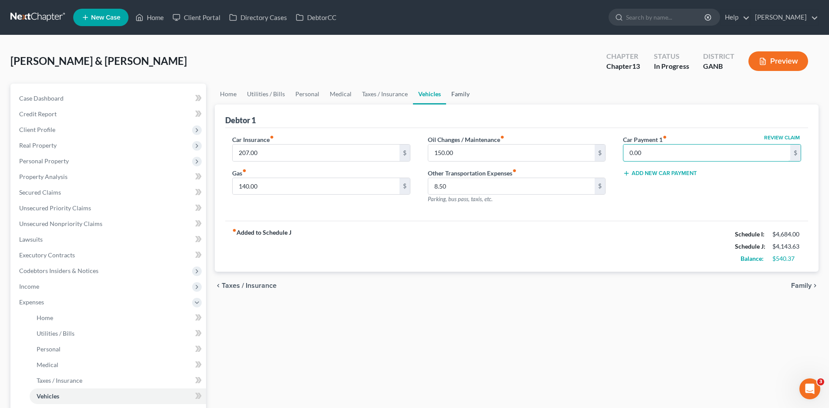
type input "0.00"
click at [463, 91] on link "Family" at bounding box center [460, 94] width 29 height 21
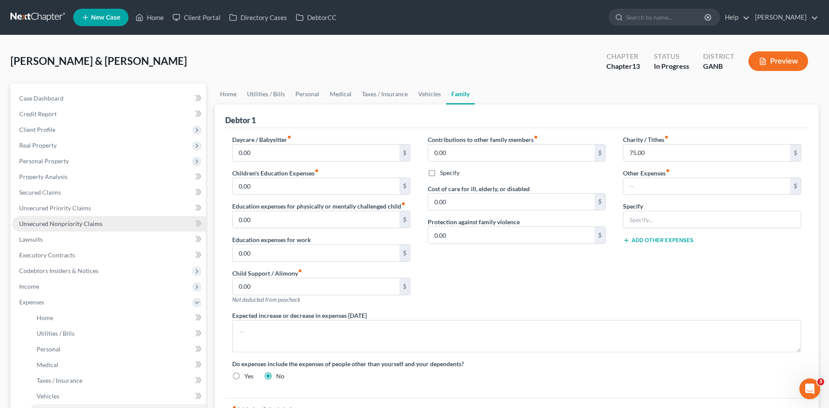
click at [50, 223] on span "Unsecured Nonpriority Claims" at bounding box center [60, 223] width 83 height 7
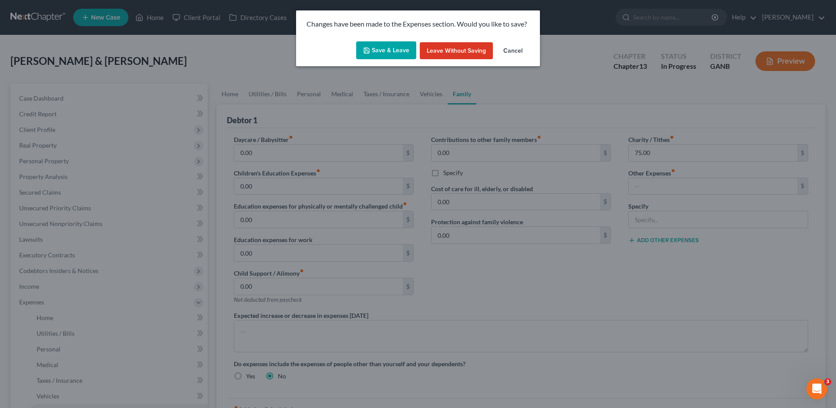
click at [384, 50] on button "Save & Leave" at bounding box center [386, 50] width 60 height 18
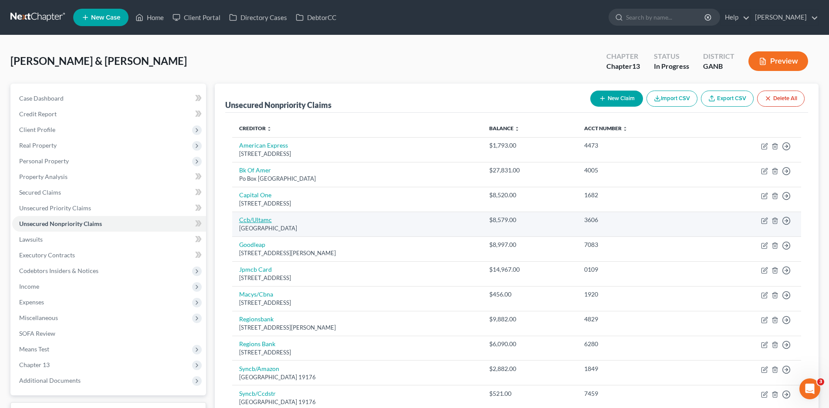
click at [261, 219] on link "Ccb/Ultamc" at bounding box center [255, 219] width 33 height 7
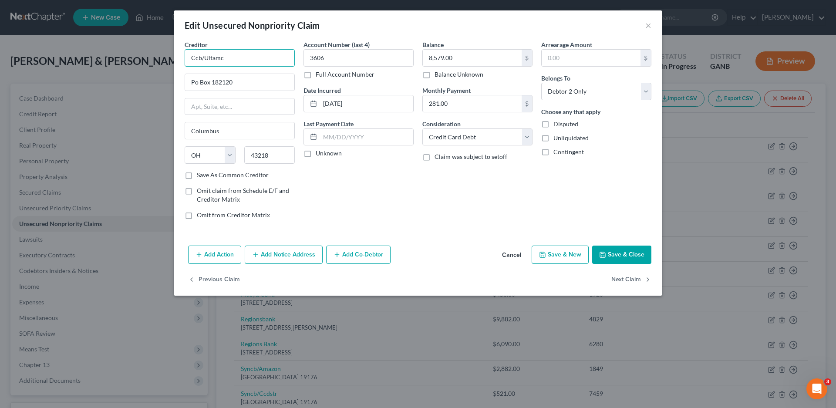
click at [234, 60] on input "Ccb/Ultamc" at bounding box center [240, 57] width 110 height 17
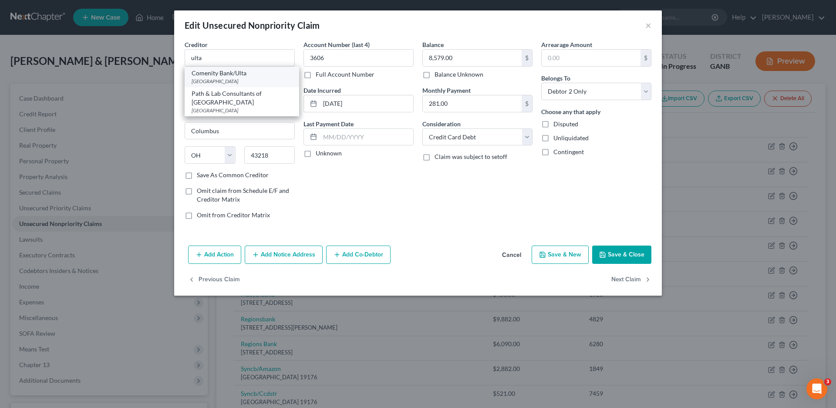
click at [234, 78] on div "[GEOGRAPHIC_DATA]" at bounding box center [242, 81] width 101 height 7
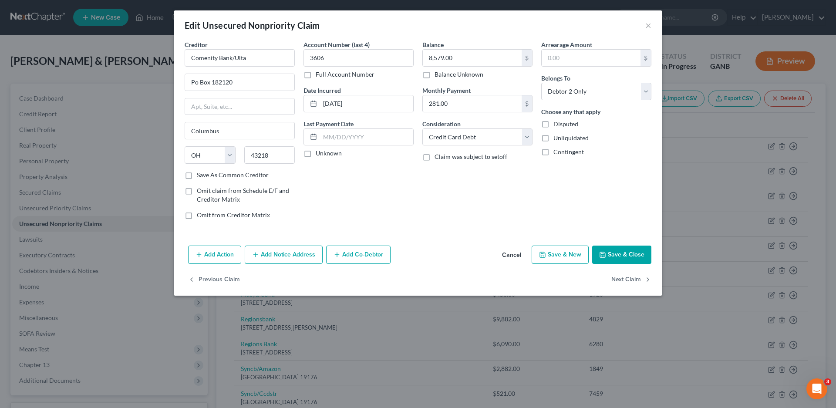
click at [316, 154] on label "Unknown" at bounding box center [329, 153] width 26 height 9
click at [319, 154] on input "Unknown" at bounding box center [322, 152] width 6 height 6
click at [609, 248] on button "Save & Close" at bounding box center [622, 255] width 59 height 18
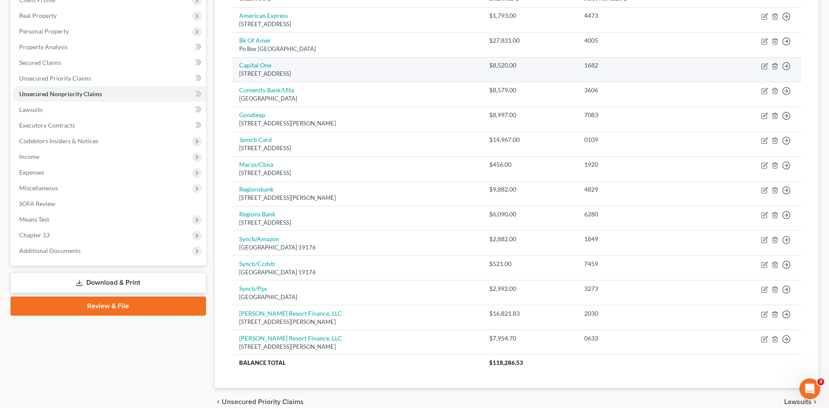
scroll to position [131, 0]
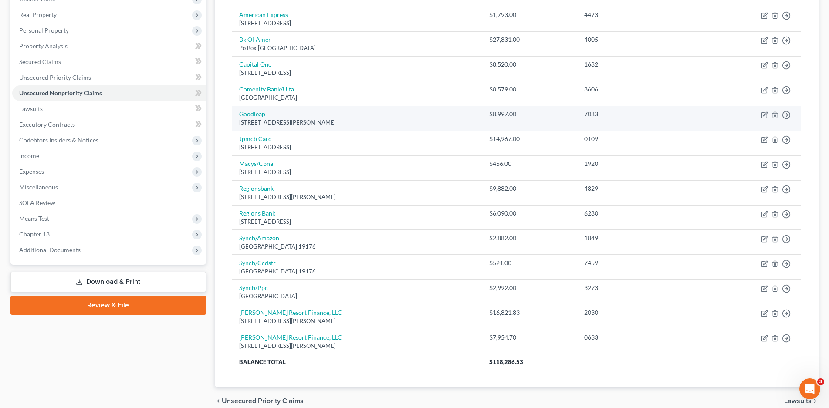
click at [251, 112] on link "Goodleap" at bounding box center [252, 113] width 26 height 7
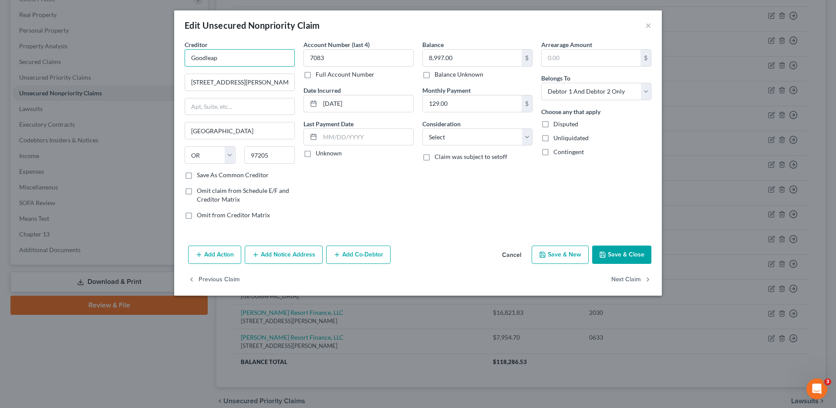
click at [252, 58] on input "Goodleap" at bounding box center [240, 57] width 110 height 17
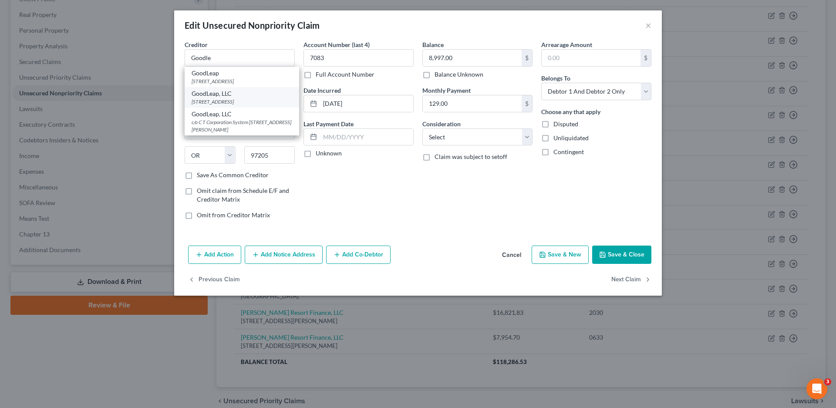
click at [215, 100] on div "[STREET_ADDRESS]" at bounding box center [242, 101] width 101 height 7
drag, startPoint x: 306, startPoint y: 152, endPoint x: 446, endPoint y: 132, distance: 141.3
click at [316, 152] on label "Unknown" at bounding box center [329, 153] width 26 height 9
click at [319, 152] on input "Unknown" at bounding box center [322, 152] width 6 height 6
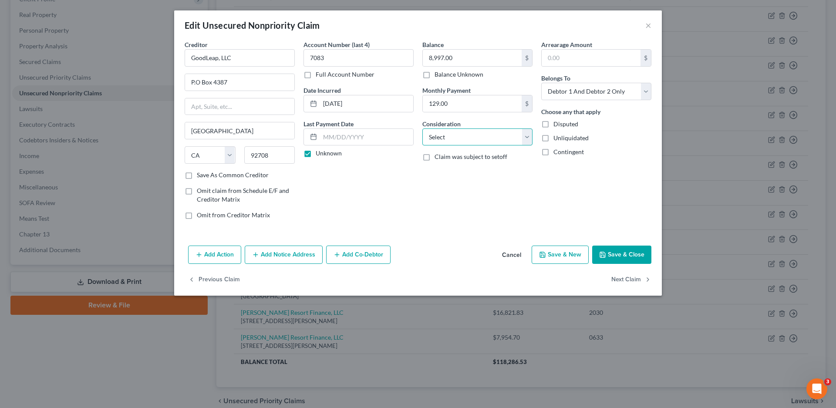
click at [446, 135] on select "Select Cable / Satellite Services Collection Agency Credit Card Debt Debt Couns…" at bounding box center [478, 137] width 110 height 17
click at [423, 129] on select "Select Cable / Satellite Services Collection Agency Credit Card Debt Debt Couns…" at bounding box center [478, 137] width 110 height 17
click at [624, 252] on button "Save & Close" at bounding box center [622, 255] width 59 height 18
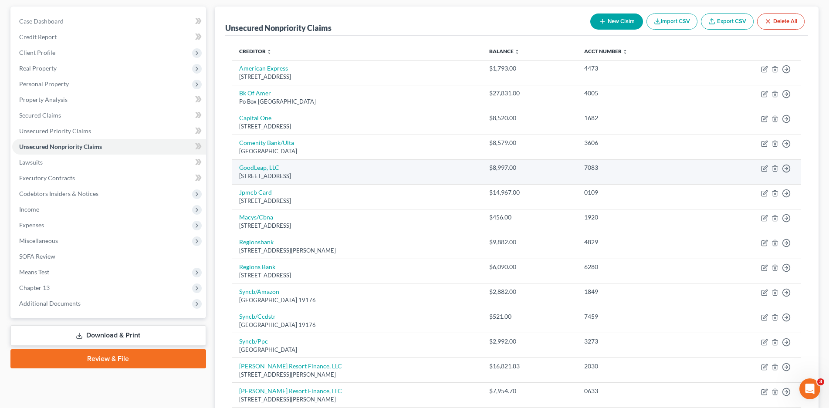
scroll to position [87, 0]
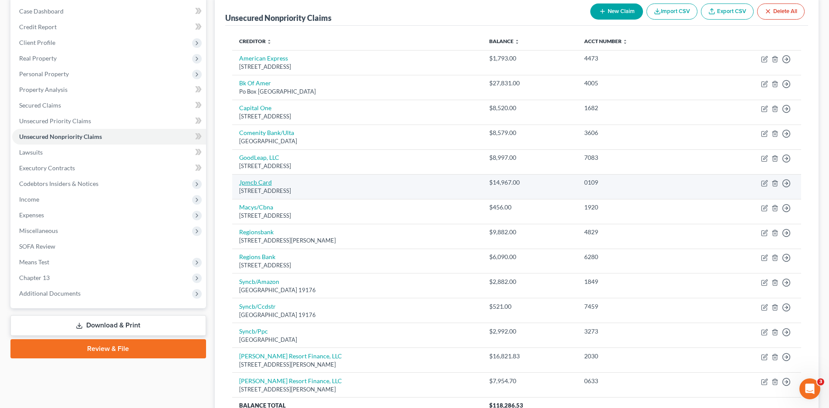
click at [256, 186] on link "Jpmcb Card" at bounding box center [255, 182] width 33 height 7
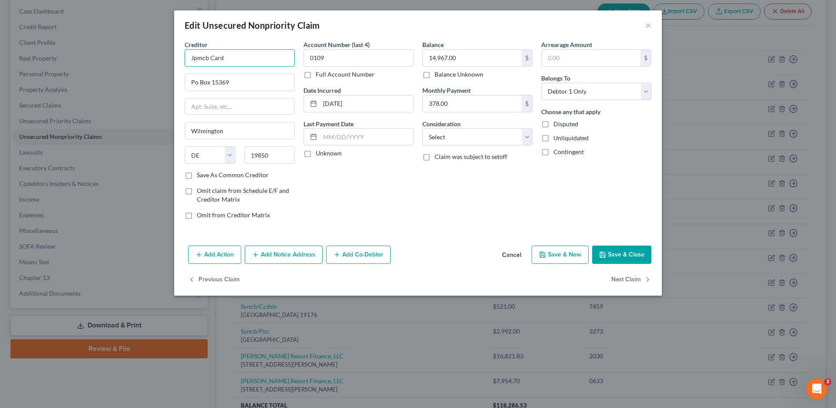
click at [228, 59] on input "Jpmcb Card" at bounding box center [240, 57] width 110 height 17
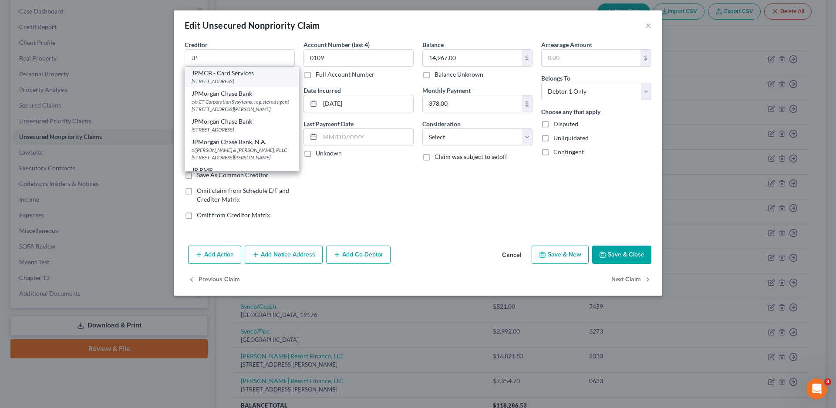
click at [243, 76] on div "JPMCB - Card Services" at bounding box center [242, 73] width 101 height 9
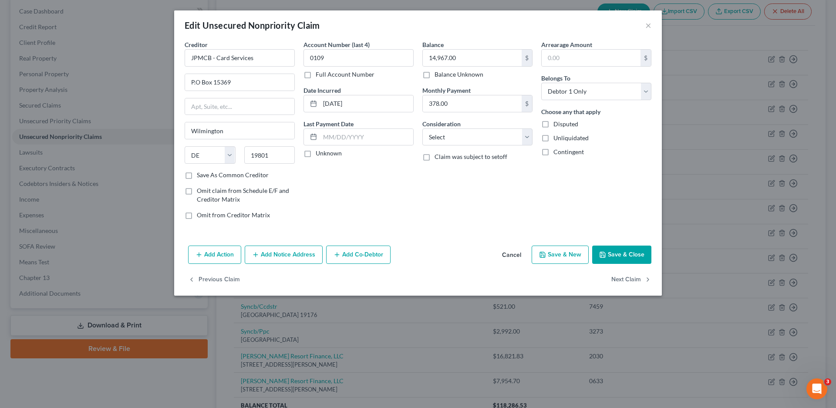
click at [316, 156] on label "Unknown" at bounding box center [329, 153] width 26 height 9
click at [319, 155] on input "Unknown" at bounding box center [322, 152] width 6 height 6
click at [455, 136] on select "Select Cable / Satellite Services Collection Agency Credit Card Debt Debt Couns…" at bounding box center [478, 137] width 110 height 17
click at [423, 129] on select "Select Cable / Satellite Services Collection Agency Credit Card Debt Debt Couns…" at bounding box center [478, 137] width 110 height 17
click at [623, 254] on button "Save & Close" at bounding box center [622, 255] width 59 height 18
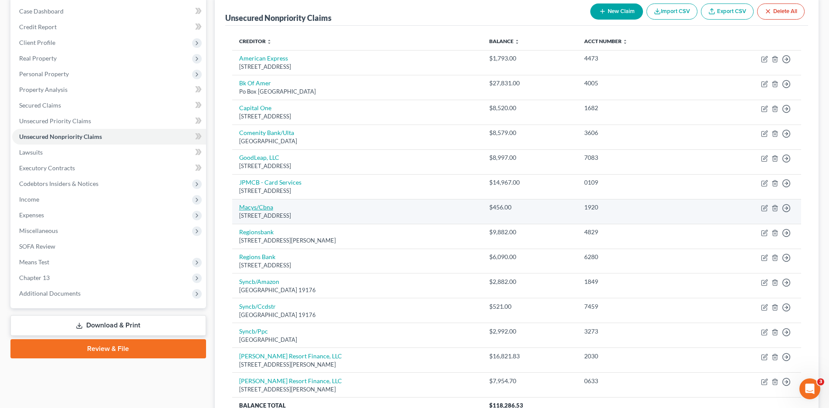
click at [264, 206] on link "Macys/Cbna" at bounding box center [256, 206] width 34 height 7
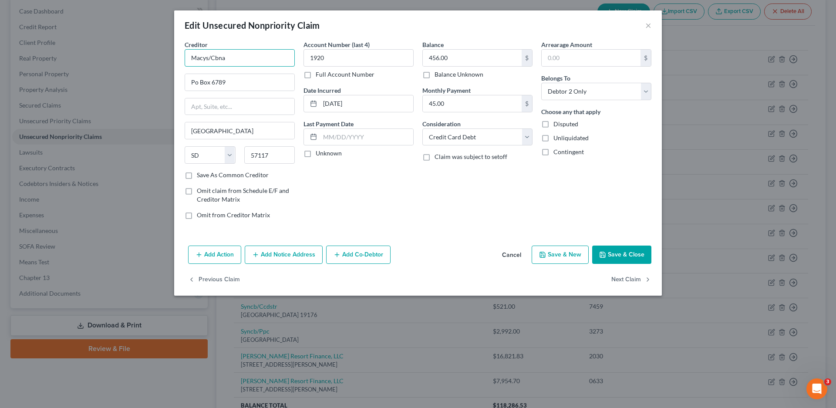
click at [246, 58] on input "Macys/Cbna" at bounding box center [240, 57] width 110 height 17
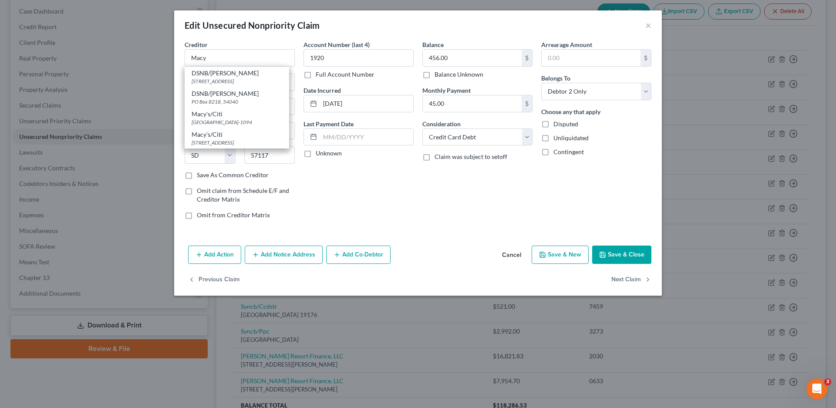
drag, startPoint x: 223, startPoint y: 142, endPoint x: 378, endPoint y: 181, distance: 160.3
click at [223, 139] on div "Macy's/Citi" at bounding box center [237, 134] width 91 height 9
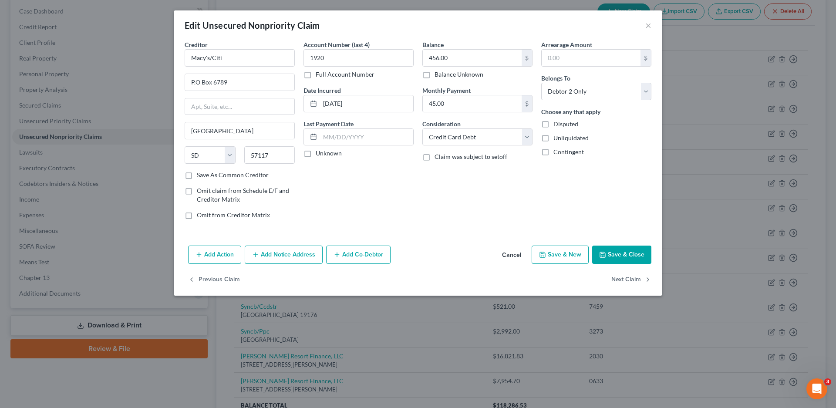
click at [316, 152] on label "Unknown" at bounding box center [329, 153] width 26 height 9
click at [319, 152] on input "Unknown" at bounding box center [322, 152] width 6 height 6
click at [606, 252] on icon "button" at bounding box center [602, 254] width 7 height 7
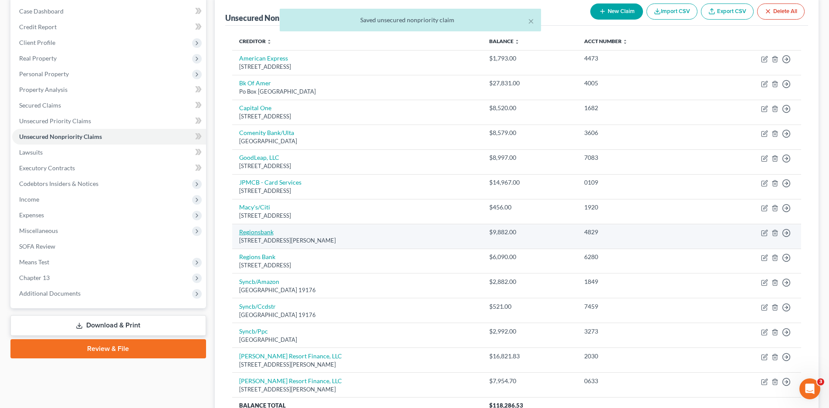
click at [260, 230] on link "Regionsbank" at bounding box center [256, 231] width 34 height 7
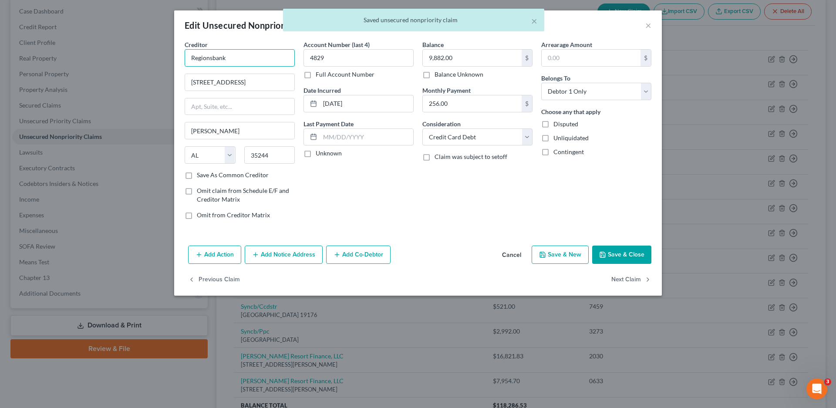
click at [243, 61] on input "Regionsbank" at bounding box center [240, 57] width 110 height 17
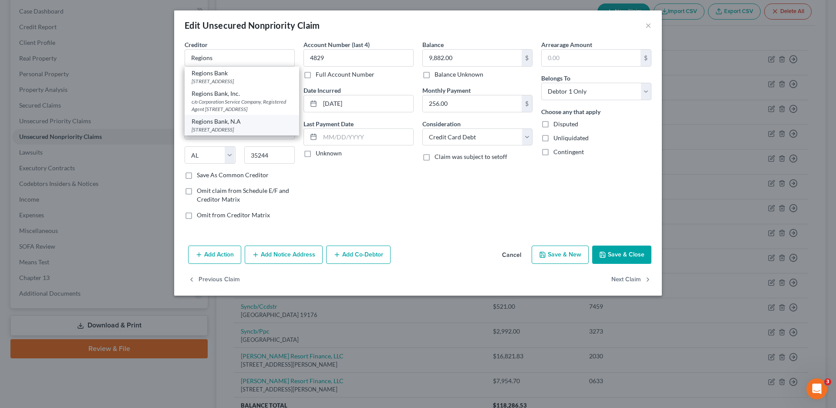
click at [211, 133] on div "[STREET_ADDRESS]" at bounding box center [242, 129] width 101 height 7
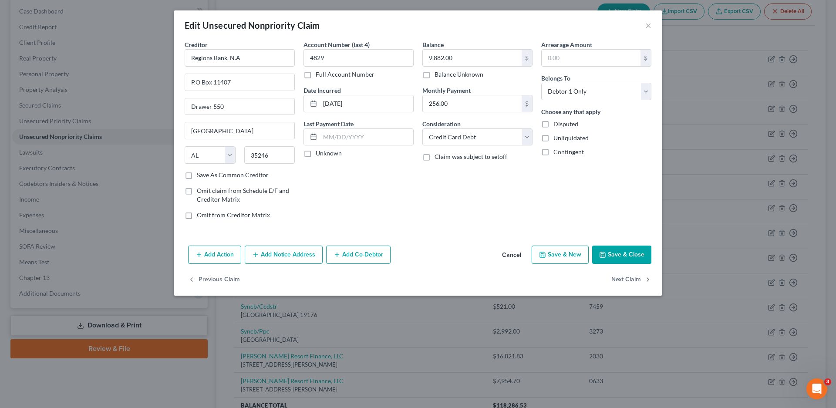
click at [316, 154] on label "Unknown" at bounding box center [329, 153] width 26 height 9
click at [319, 154] on input "Unknown" at bounding box center [322, 152] width 6 height 6
click at [623, 256] on button "Save & Close" at bounding box center [622, 255] width 59 height 18
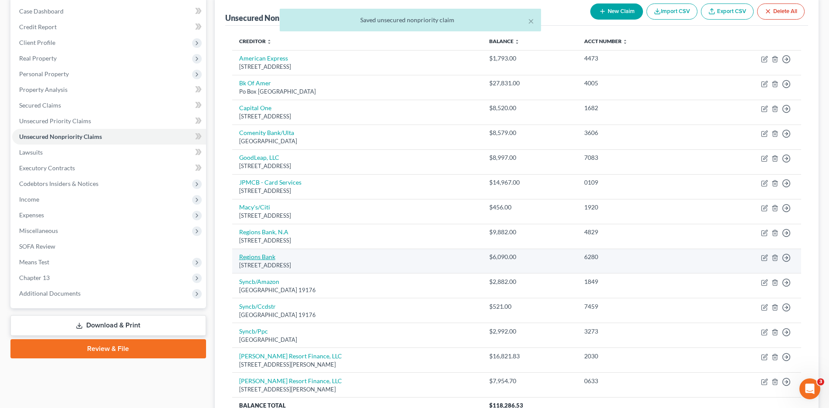
click at [265, 257] on link "Regions Bank" at bounding box center [257, 256] width 36 height 7
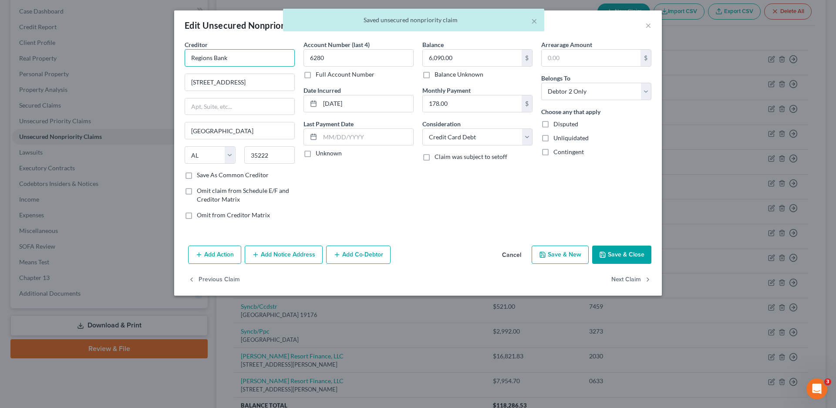
click at [235, 57] on input "Regions Bank" at bounding box center [240, 57] width 110 height 17
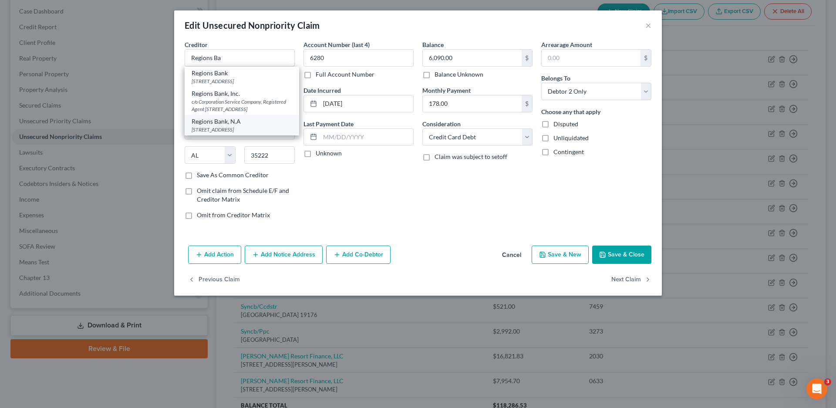
click at [222, 126] on div "Regions Bank, N.A" at bounding box center [242, 121] width 101 height 9
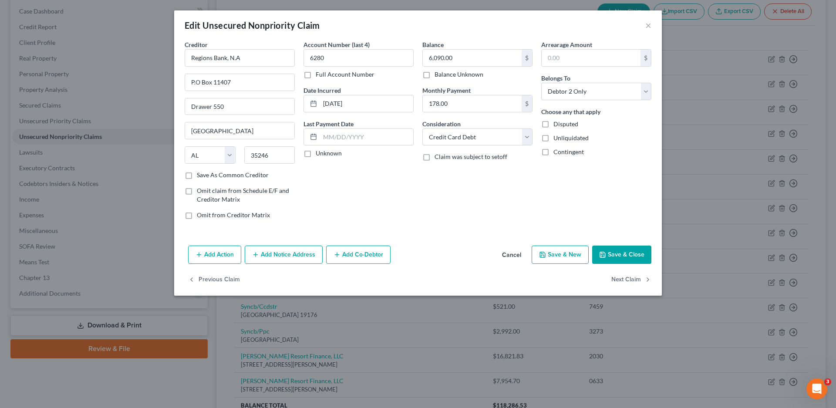
click at [316, 153] on label "Unknown" at bounding box center [329, 153] width 26 height 9
click at [319, 153] on input "Unknown" at bounding box center [322, 152] width 6 height 6
click at [615, 253] on button "Save & Close" at bounding box center [622, 255] width 59 height 18
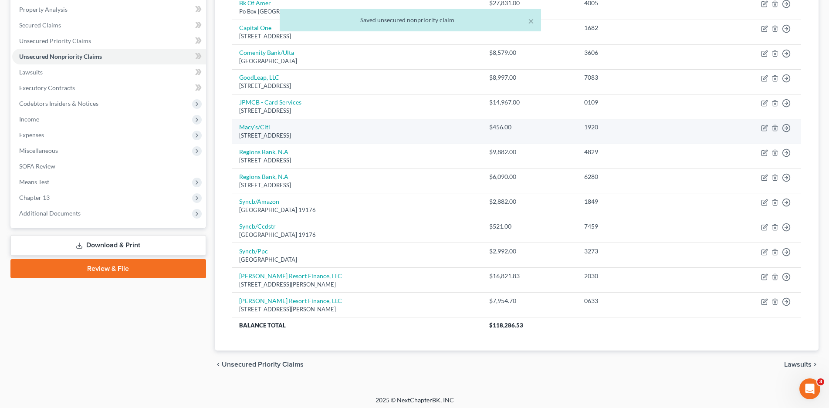
scroll to position [171, 0]
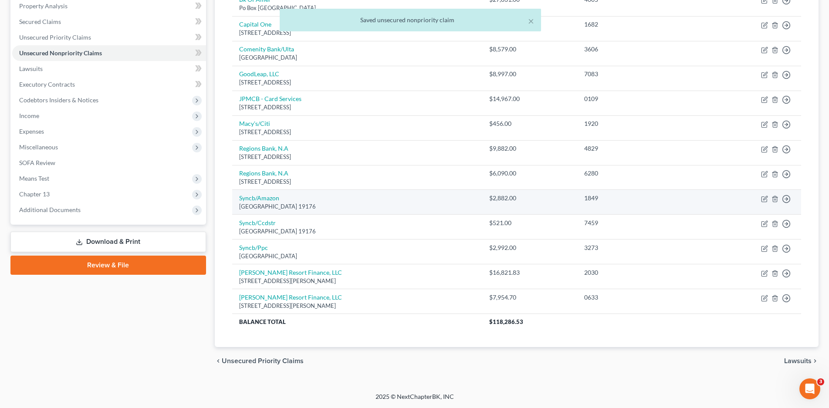
click at [264, 203] on div "[GEOGRAPHIC_DATA] 19176" at bounding box center [357, 207] width 236 height 8
click at [265, 198] on link "Syncb/Amazon" at bounding box center [259, 197] width 40 height 7
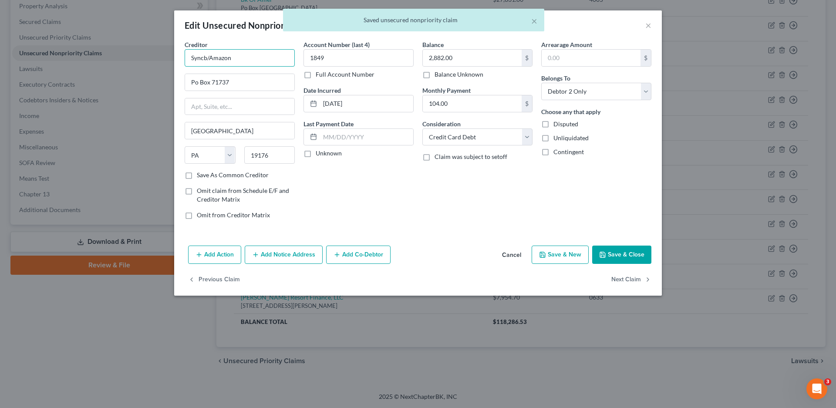
click at [252, 61] on input "Syncb/Amazon" at bounding box center [240, 57] width 110 height 17
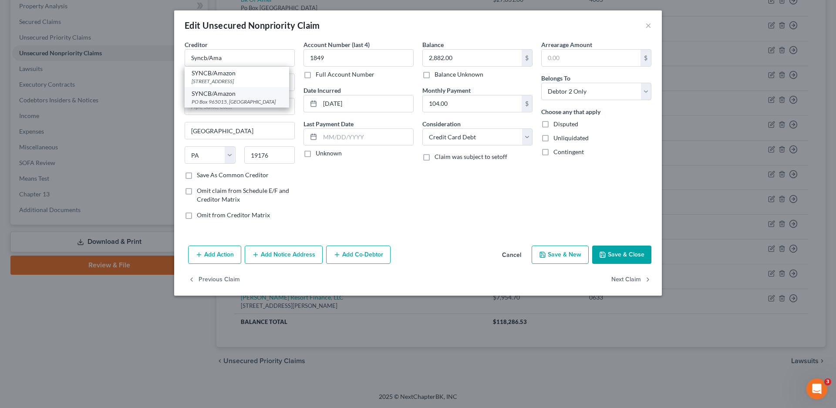
click at [220, 97] on div "SYNCB/Amazon" at bounding box center [237, 93] width 91 height 9
drag, startPoint x: 309, startPoint y: 156, endPoint x: 609, endPoint y: 255, distance: 316.3
click at [316, 156] on label "Unknown" at bounding box center [329, 153] width 26 height 9
click at [319, 155] on input "Unknown" at bounding box center [322, 152] width 6 height 6
click at [609, 256] on button "Save & Close" at bounding box center [622, 255] width 59 height 18
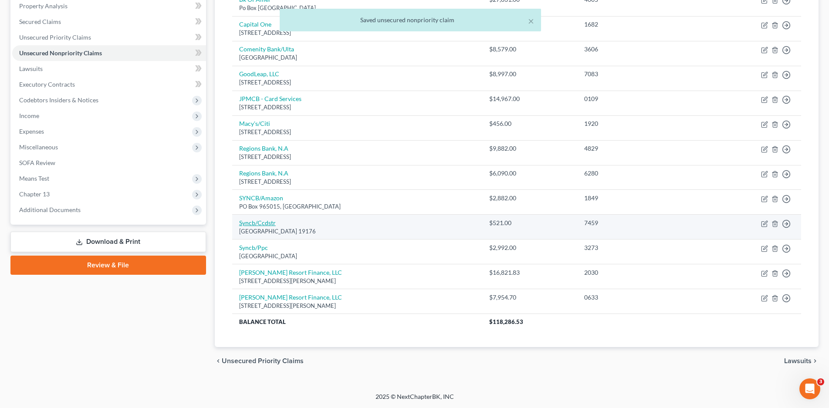
click at [255, 224] on link "Syncb/Ccdstr" at bounding box center [257, 222] width 37 height 7
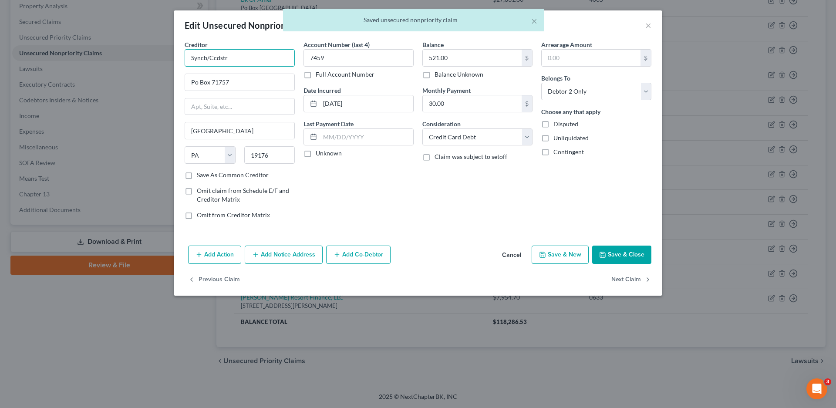
click at [235, 62] on input "Syncb/Ccdstr" at bounding box center [240, 57] width 110 height 17
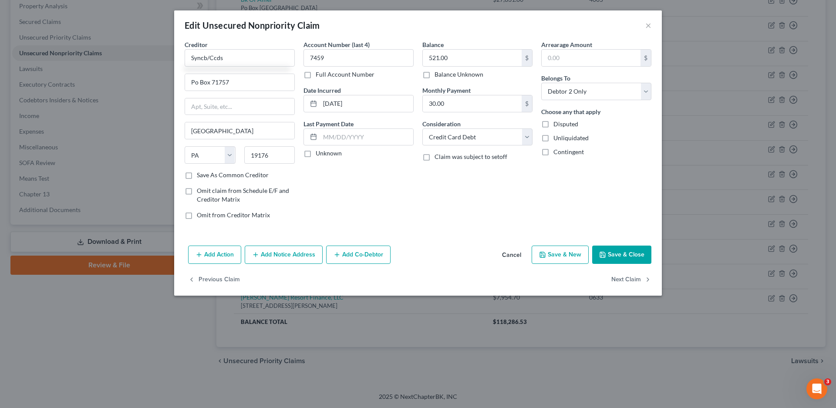
click at [515, 256] on button "Cancel" at bounding box center [511, 255] width 33 height 17
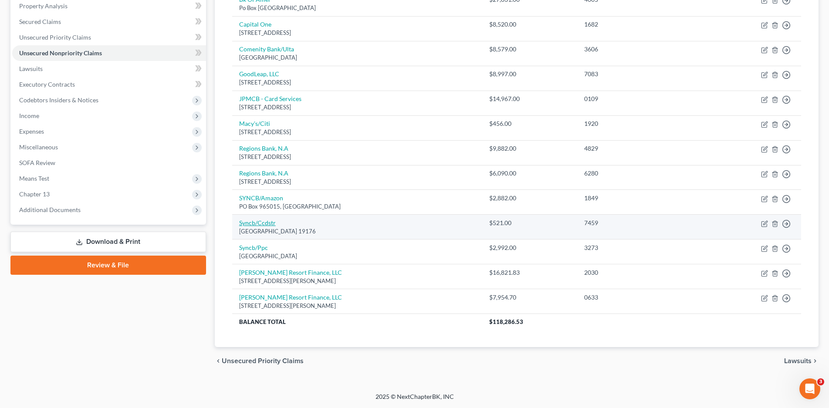
click at [254, 220] on link "Syncb/Ccdstr" at bounding box center [257, 222] width 37 height 7
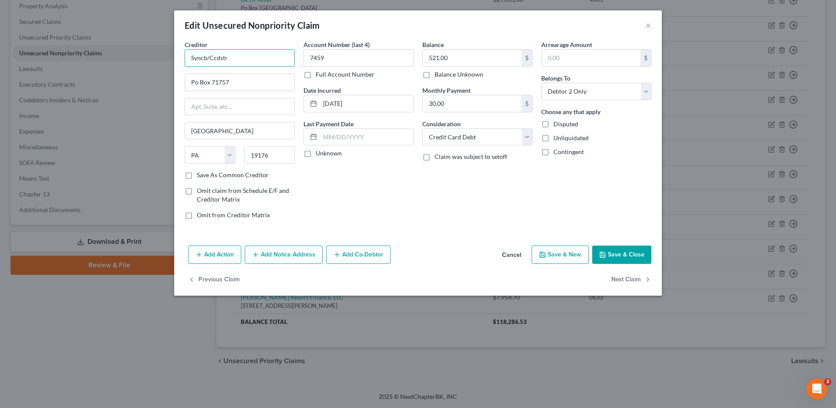
drag, startPoint x: 236, startPoint y: 56, endPoint x: 182, endPoint y: 63, distance: 54.0
click at [182, 63] on div "Creditor * Syncb/Ccdstr Po Box 71757 [GEOGRAPHIC_DATA] [US_STATE][GEOGRAPHIC_DA…" at bounding box center [239, 133] width 119 height 186
click at [232, 57] on input "Syncb/Ccdstr" at bounding box center [240, 57] width 110 height 17
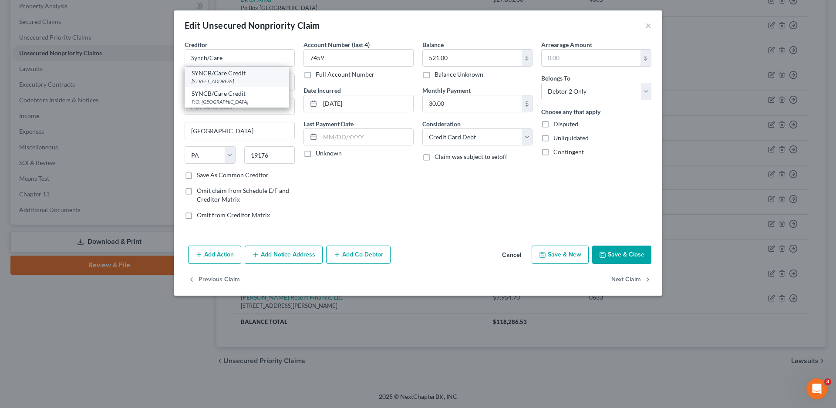
click at [225, 83] on div "[STREET_ADDRESS]" at bounding box center [237, 81] width 91 height 7
click at [315, 160] on div "Account Number (last 4) 7459 Full Account Number Date Incurred [DATE] Last Paym…" at bounding box center [358, 133] width 119 height 186
click at [316, 152] on label "Unknown" at bounding box center [329, 153] width 26 height 9
click at [319, 152] on input "Unknown" at bounding box center [322, 152] width 6 height 6
click at [615, 257] on button "Save & Close" at bounding box center [622, 255] width 59 height 18
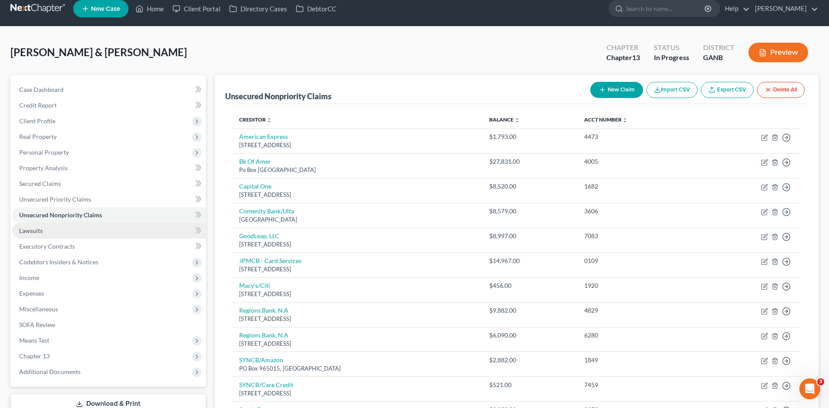
scroll to position [0, 0]
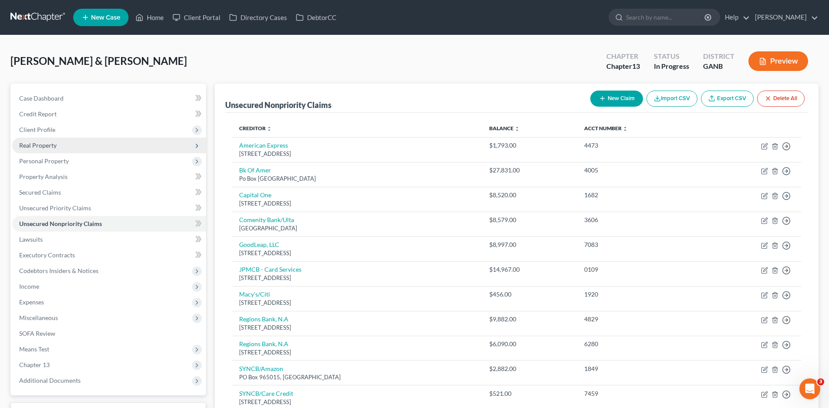
click at [40, 148] on span "Real Property" at bounding box center [37, 145] width 37 height 7
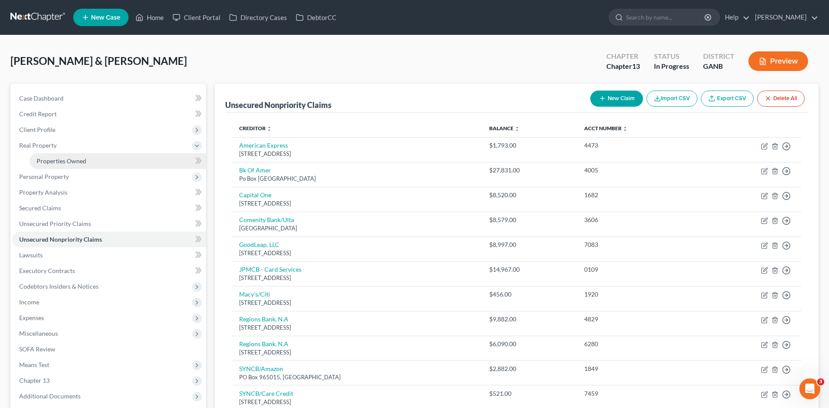
drag, startPoint x: 55, startPoint y: 162, endPoint x: 62, endPoint y: 168, distance: 9.6
click at [55, 161] on span "Properties Owned" at bounding box center [62, 160] width 50 height 7
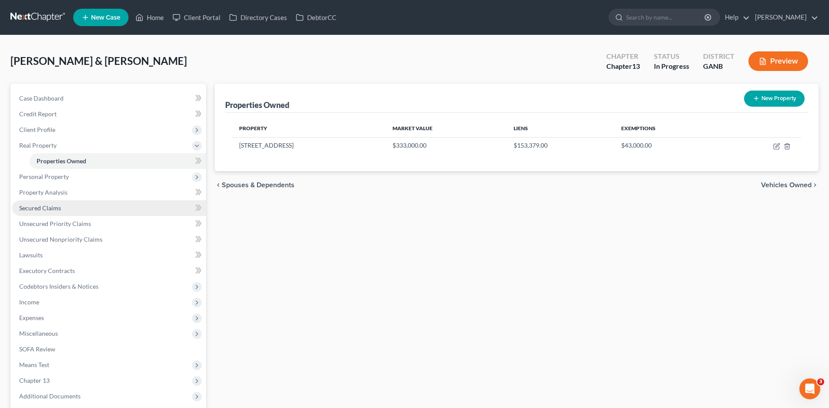
click at [48, 207] on span "Secured Claims" at bounding box center [40, 207] width 42 height 7
